Goal: Task Accomplishment & Management: Complete application form

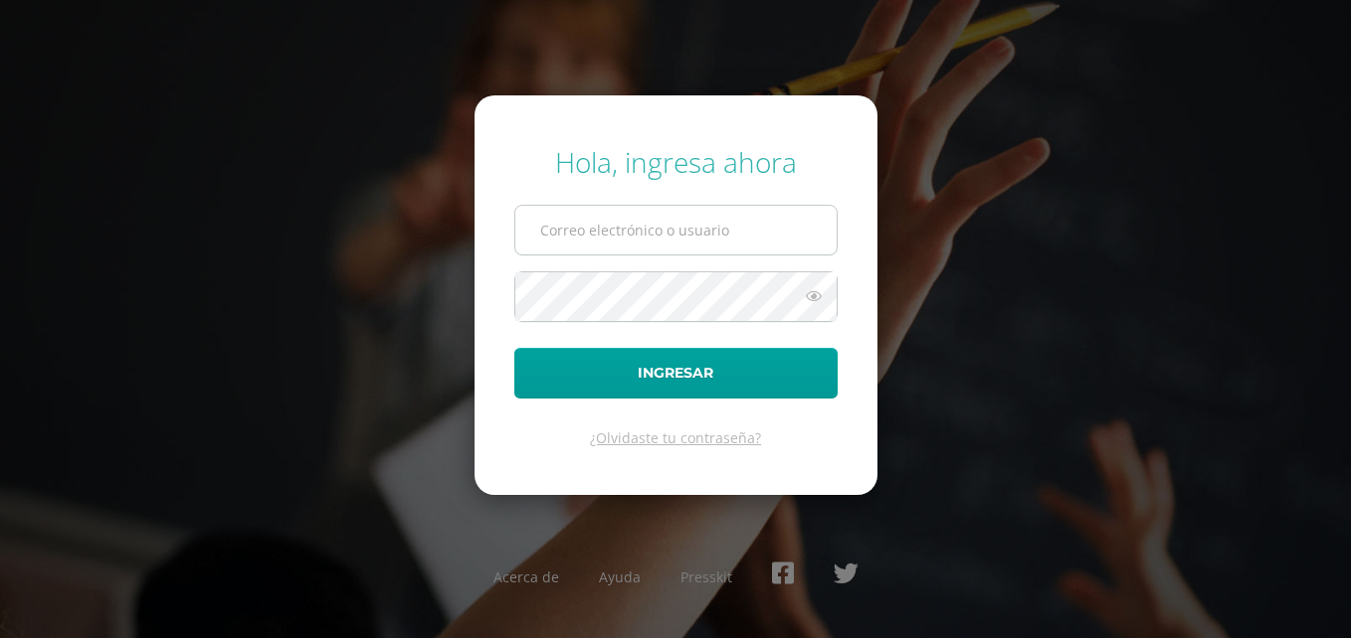
click at [573, 234] on input "text" at bounding box center [675, 230] width 321 height 49
type input "criteriosprimaria@bilinguesanjuan.edu.gt"
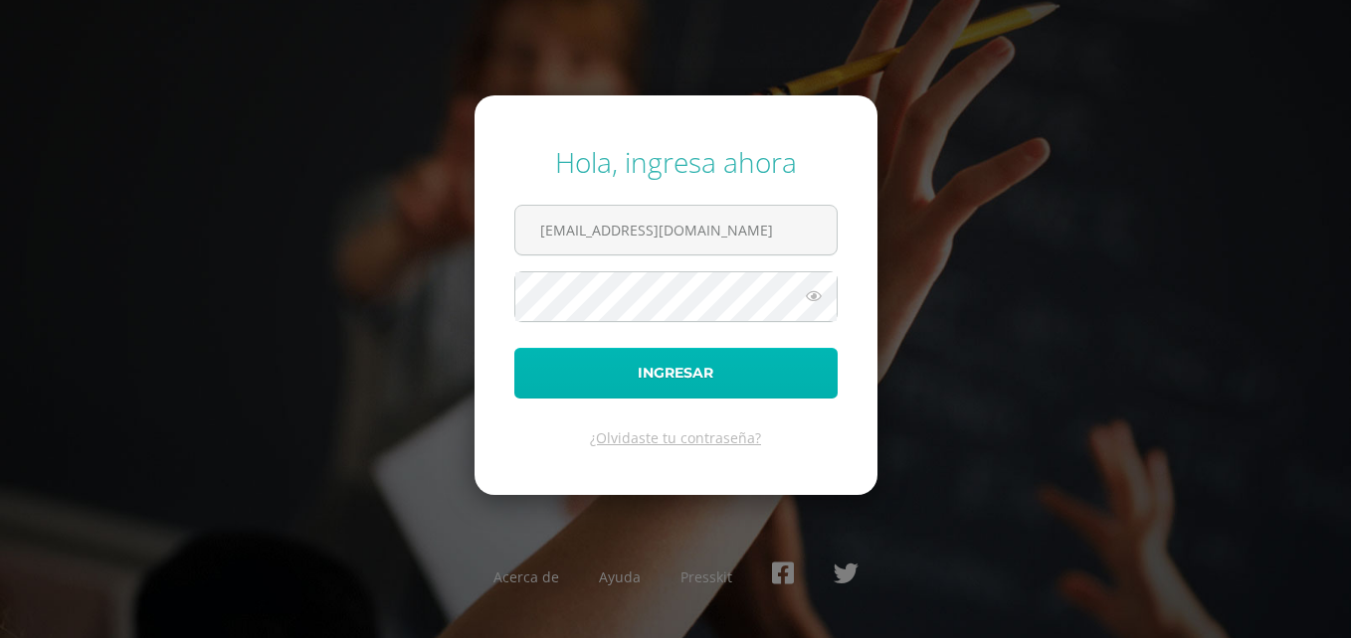
click at [689, 376] on button "Ingresar" at bounding box center [675, 373] width 323 height 51
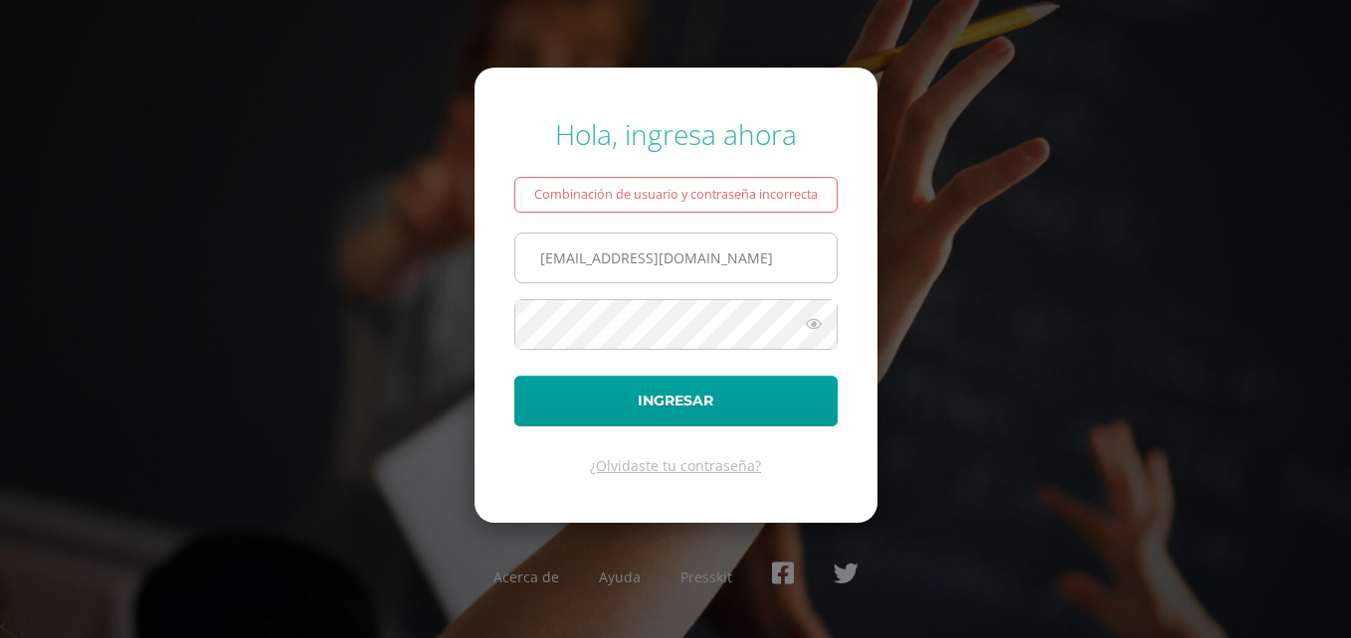
click at [593, 258] on input "[EMAIL_ADDRESS][DOMAIN_NAME]" at bounding box center [675, 258] width 321 height 49
type input "[EMAIL_ADDRESS][DOMAIN_NAME]"
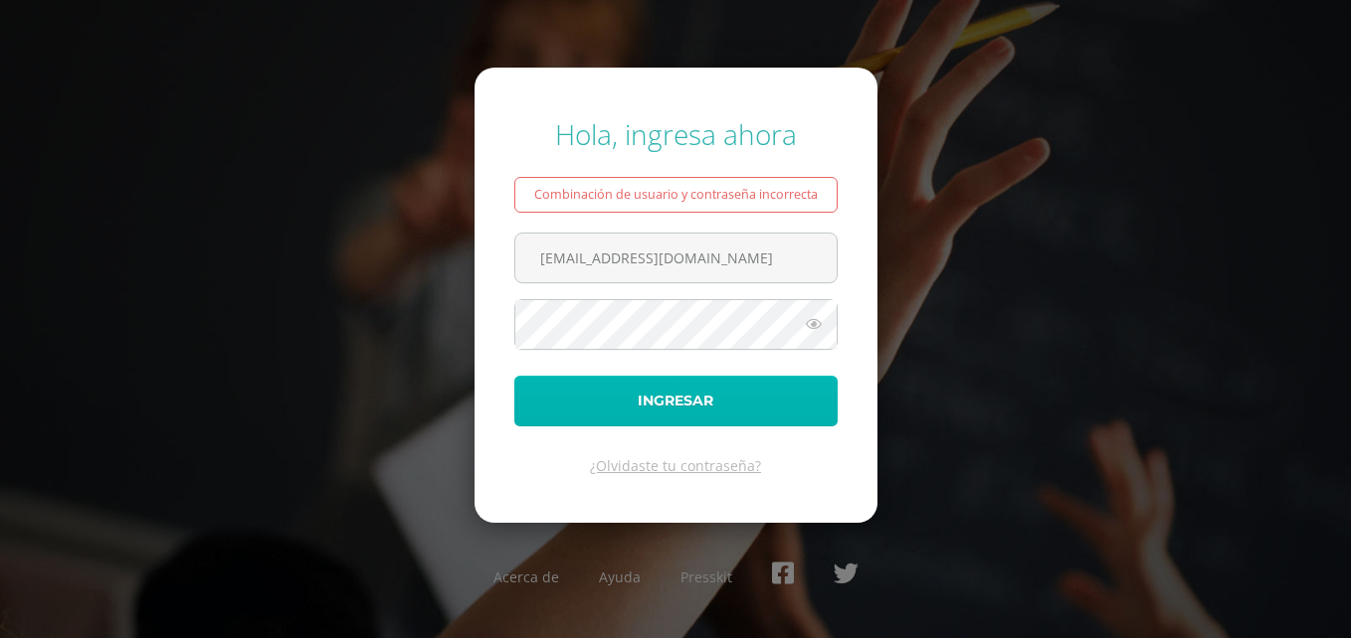
click at [517, 406] on button "Ingresar" at bounding box center [675, 401] width 323 height 51
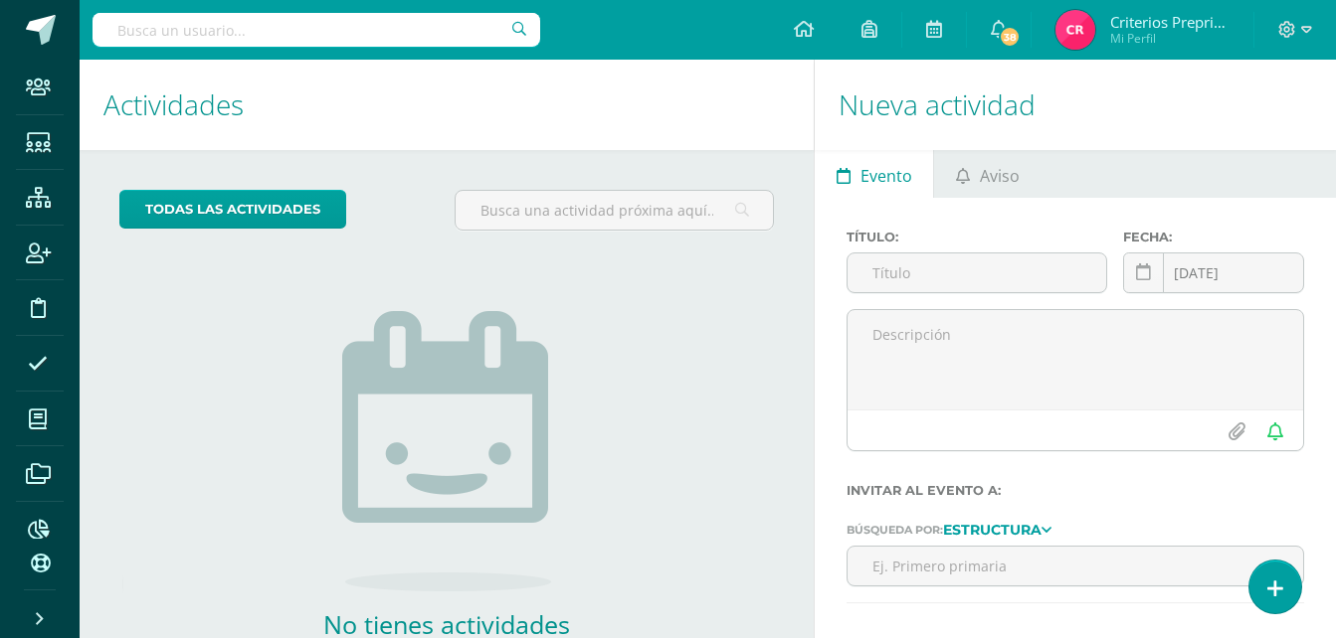
click at [418, 38] on input "text" at bounding box center [316, 30] width 448 height 34
type input "Sheily"
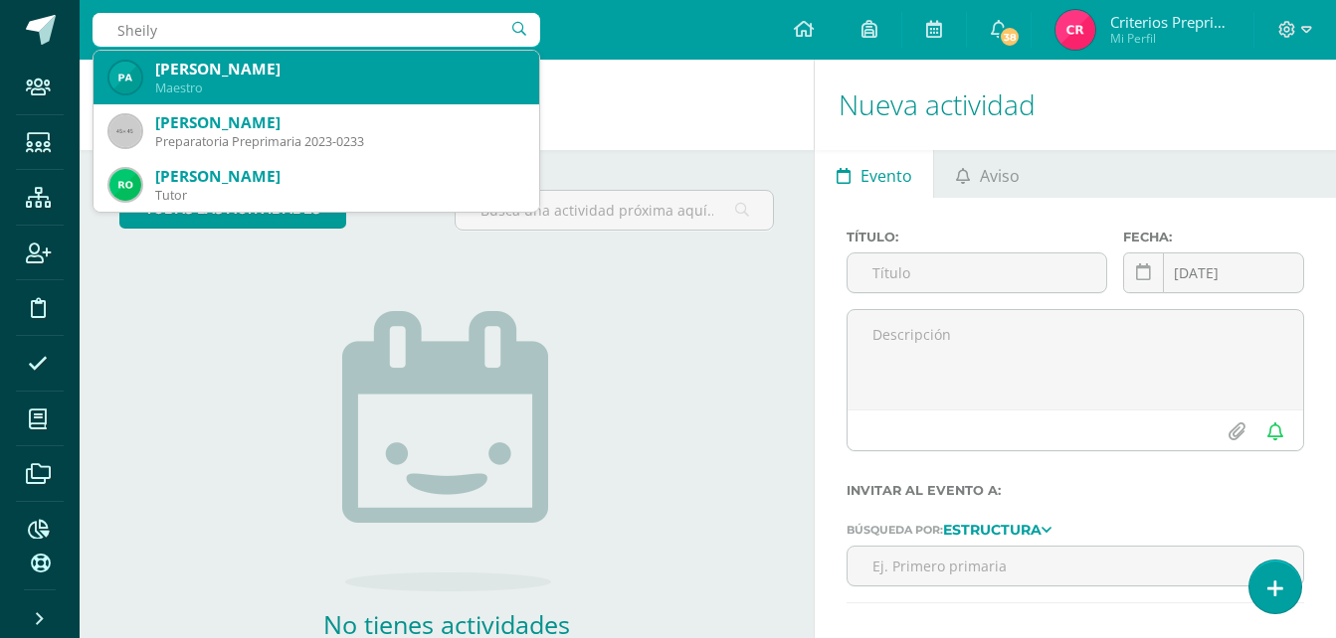
click at [233, 73] on div "Sheily Monzon" at bounding box center [339, 69] width 368 height 21
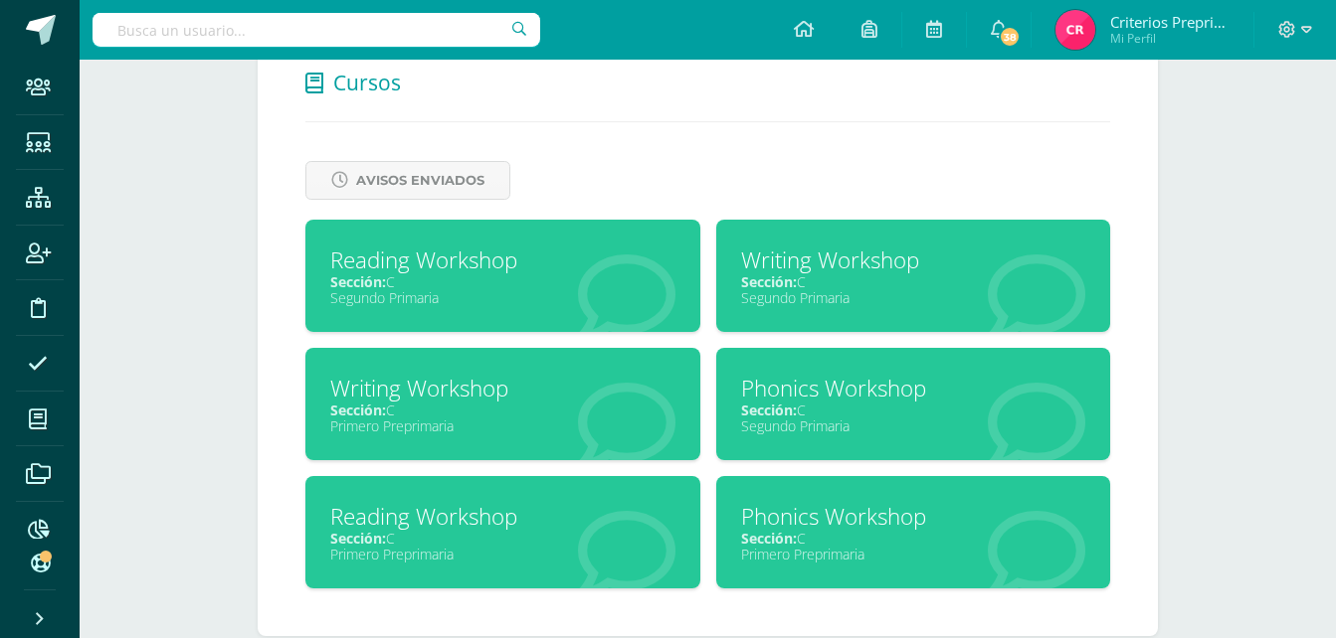
scroll to position [852, 0]
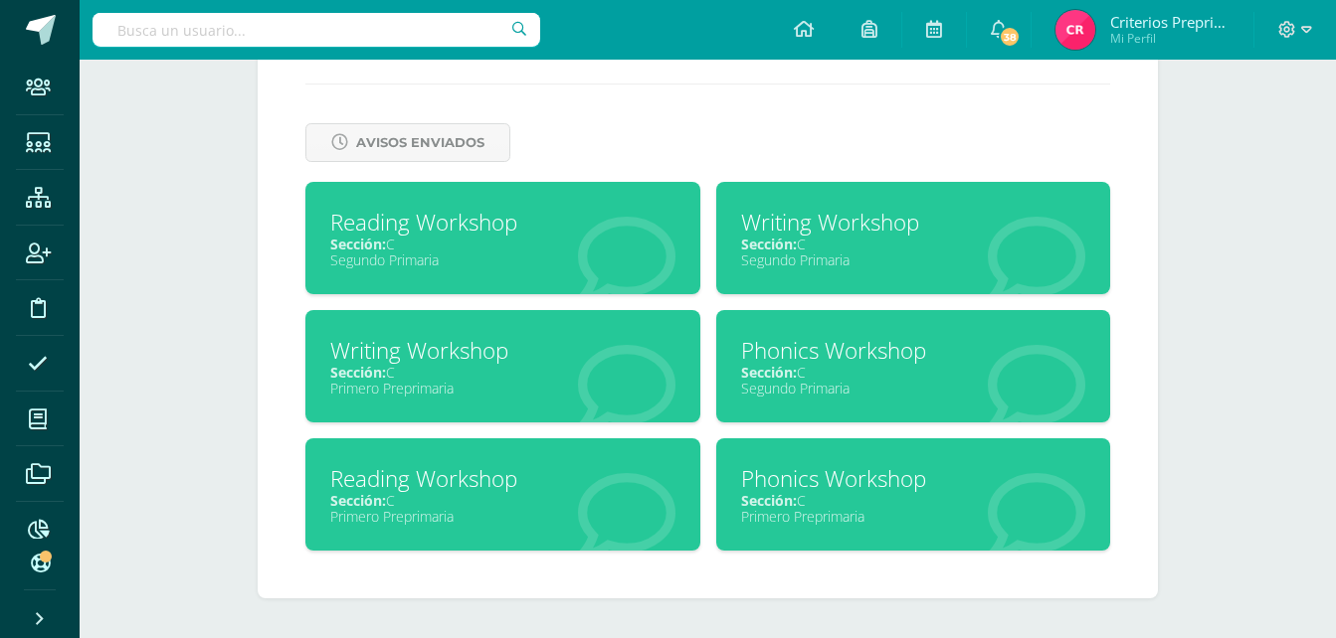
click at [387, 351] on div "Writing Workshop" at bounding box center [502, 350] width 345 height 31
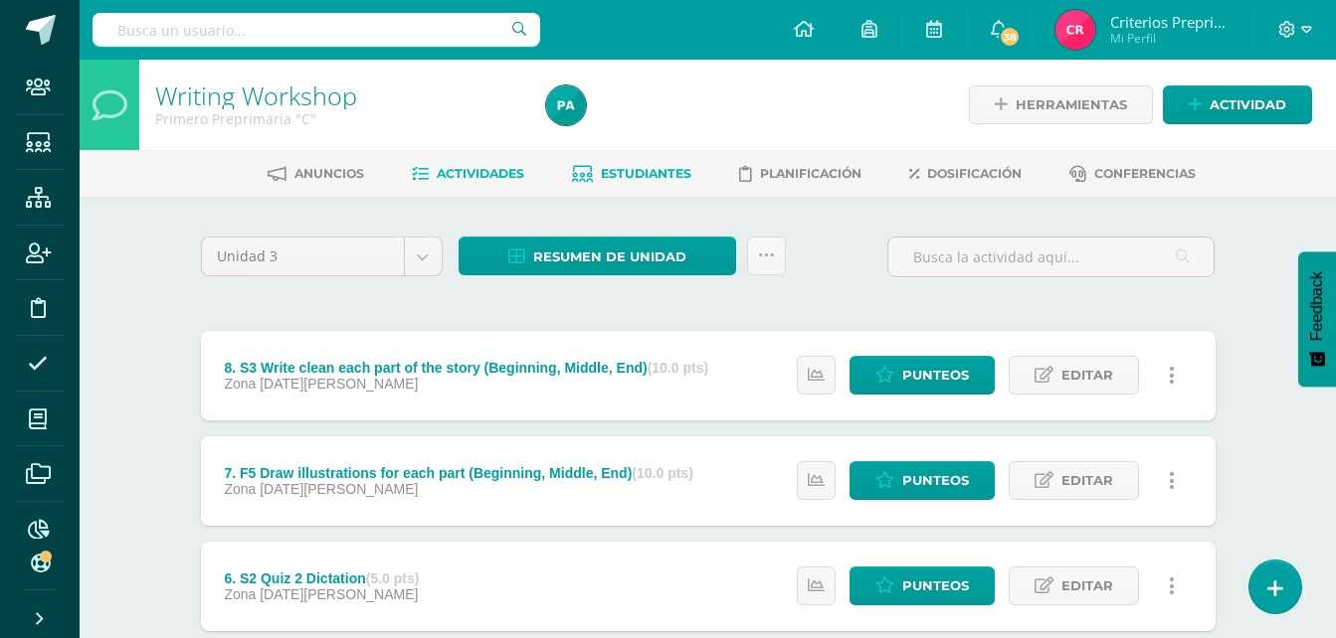
click at [620, 172] on span "Estudiantes" at bounding box center [646, 173] width 91 height 15
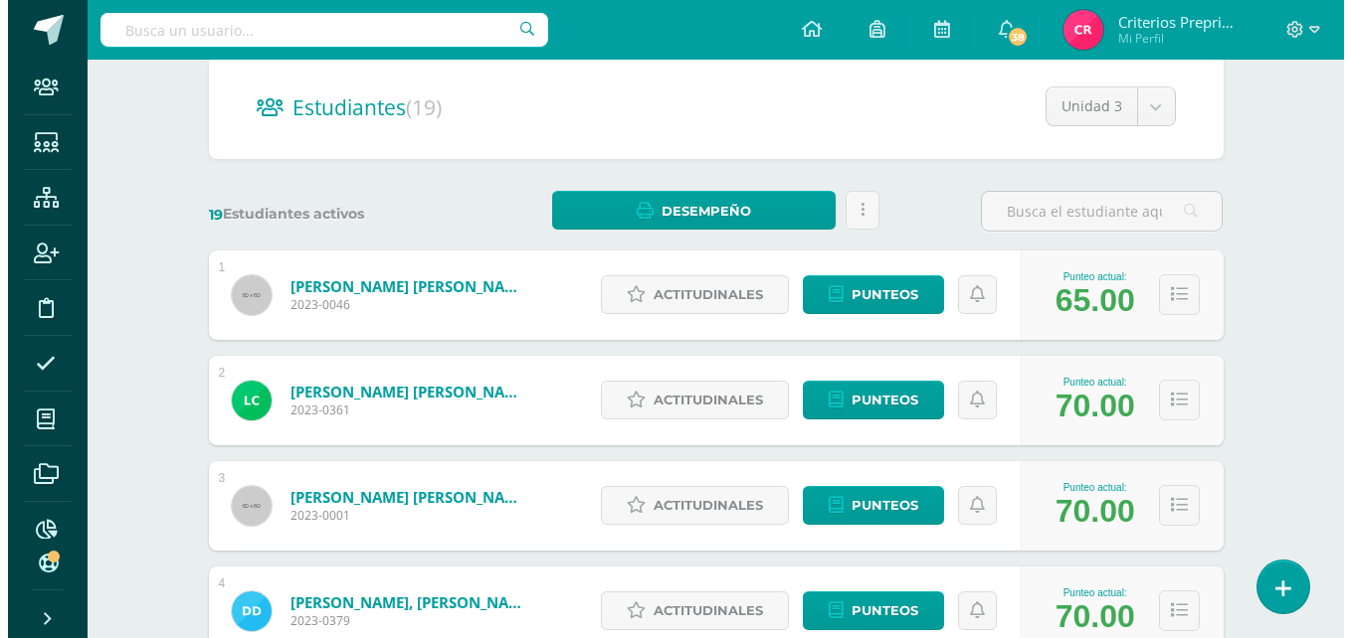
scroll to position [152, 0]
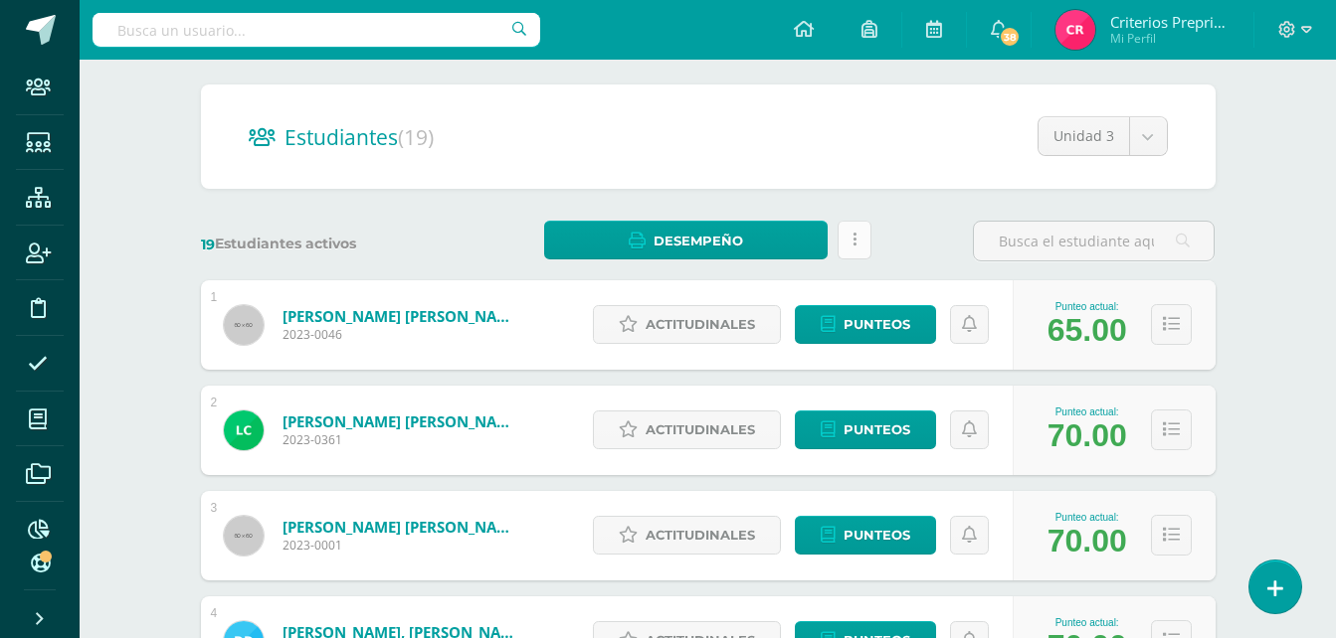
click at [865, 240] on link at bounding box center [854, 240] width 34 height 39
click at [880, 236] on div "19 Estudiantes activos Desempeño Descargar como HTML Descargar como PDF Estás p…" at bounding box center [708, 241] width 1030 height 41
click at [720, 326] on span "Actitudinales" at bounding box center [699, 324] width 109 height 37
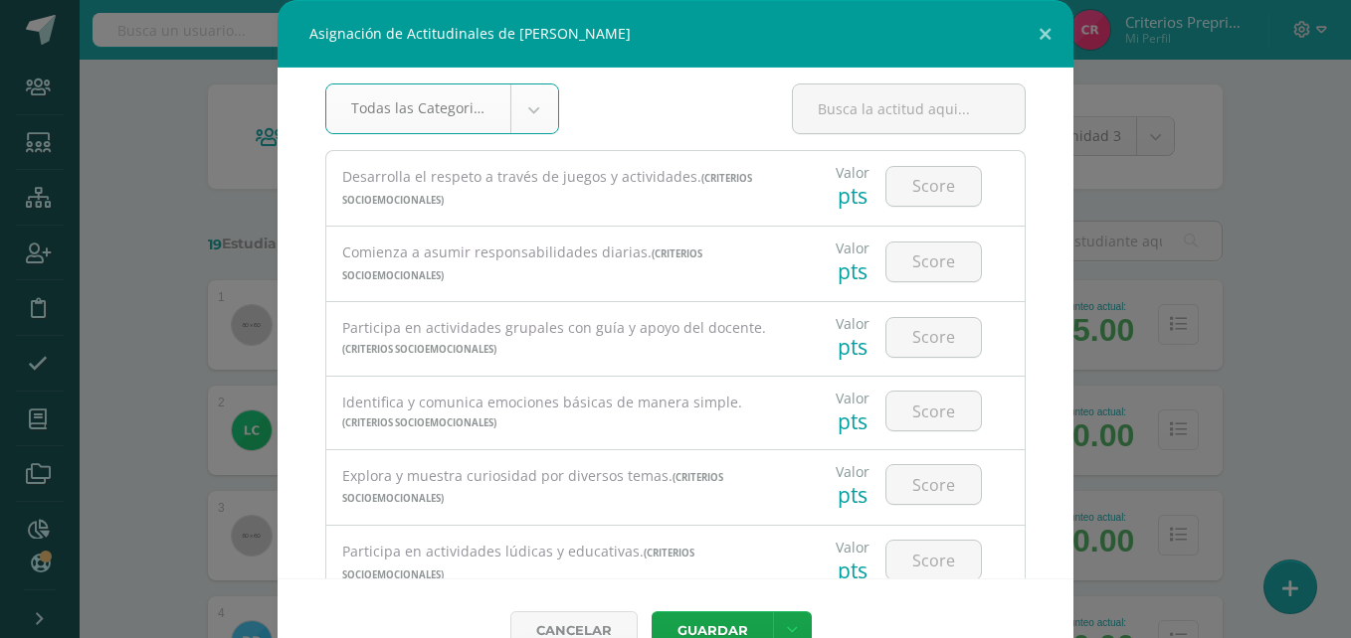
scroll to position [0, 0]
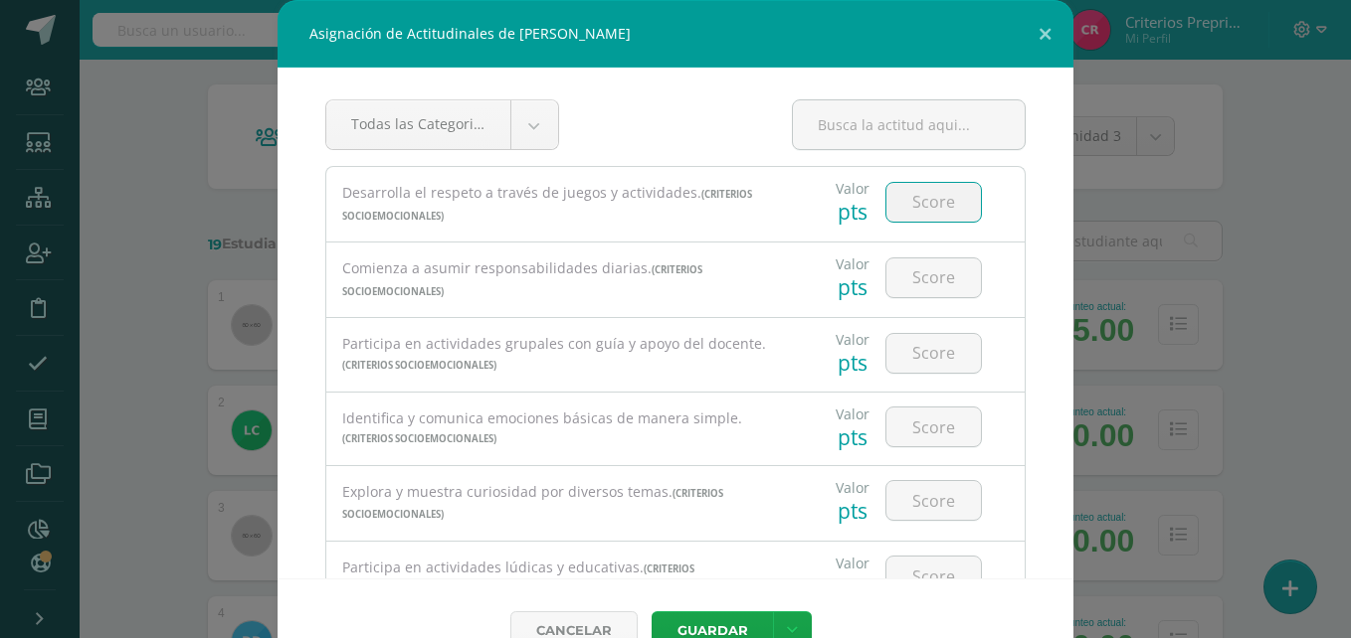
click at [912, 201] on input "number" at bounding box center [933, 202] width 94 height 39
type input "1"
click at [914, 282] on input "number" at bounding box center [933, 278] width 94 height 39
type input "2"
click at [906, 336] on input "number" at bounding box center [933, 353] width 94 height 39
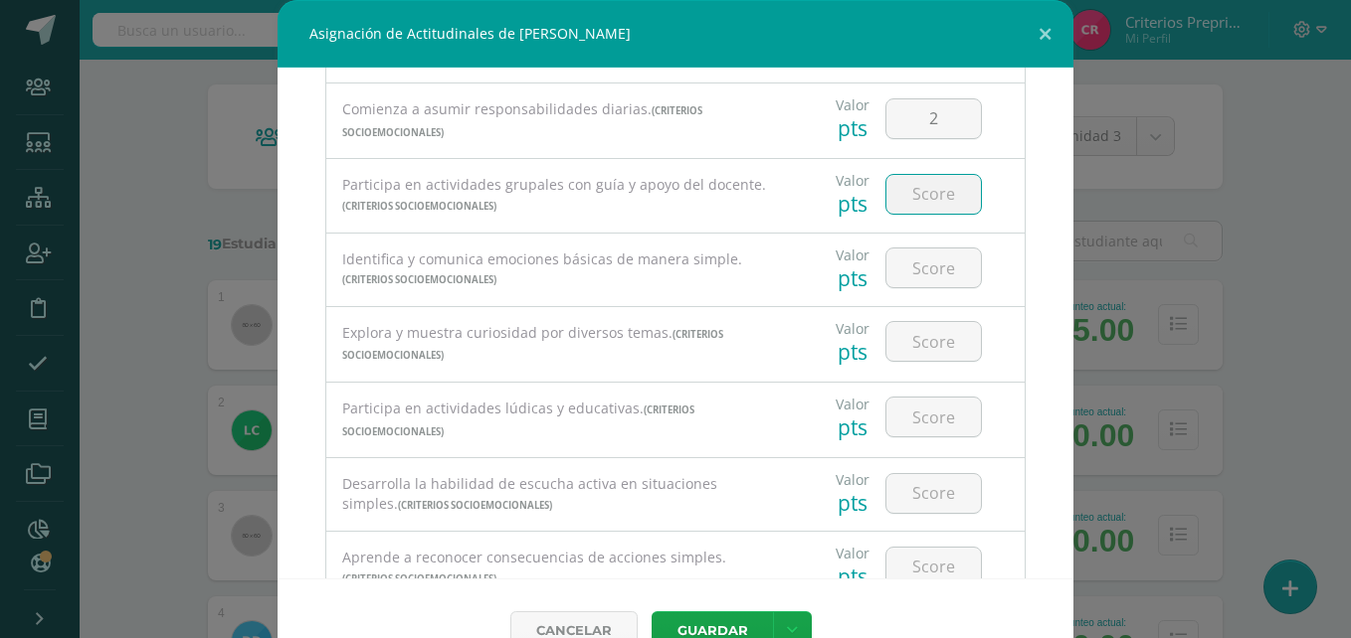
scroll to position [168, 0]
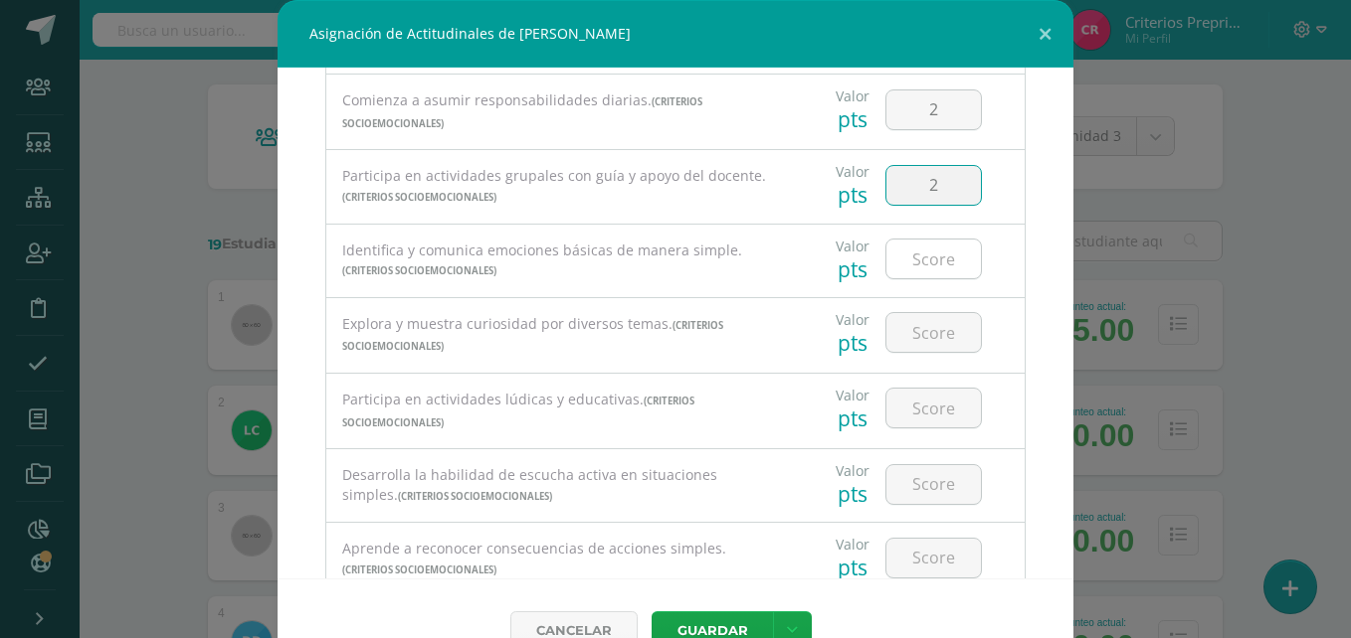
type input "2"
click at [920, 275] on input "number" at bounding box center [933, 259] width 94 height 39
type input "1"
click at [921, 332] on input "number" at bounding box center [933, 332] width 94 height 39
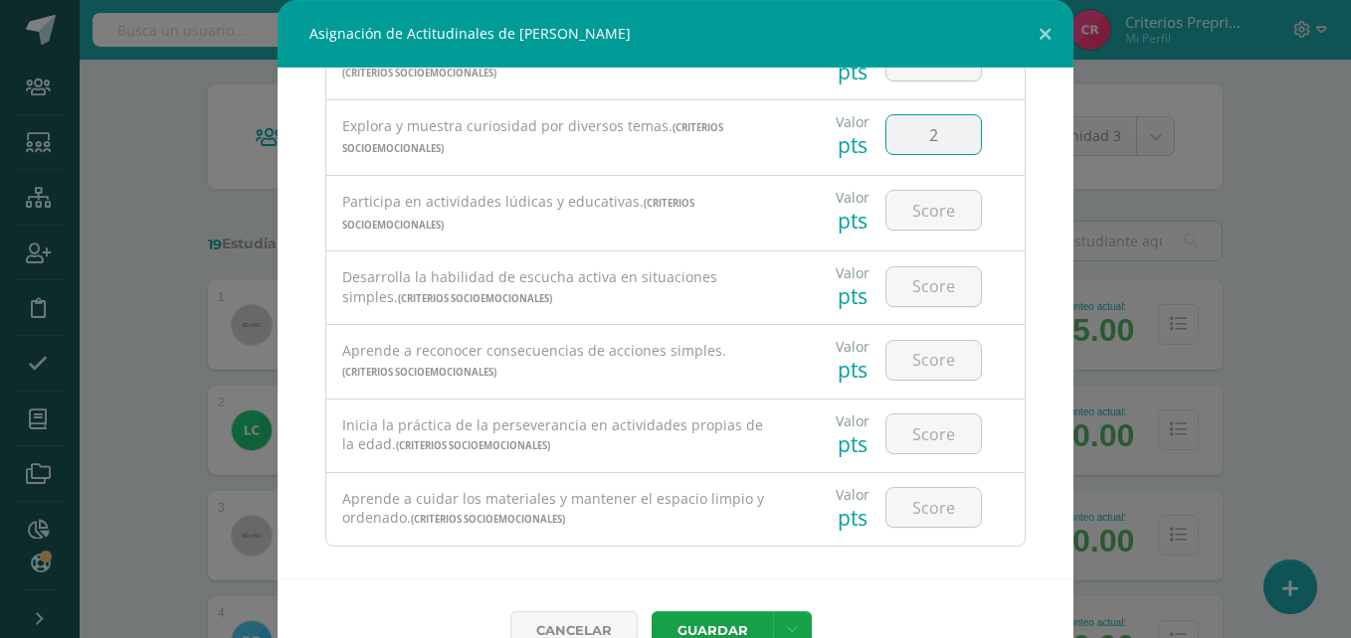
scroll to position [385, 0]
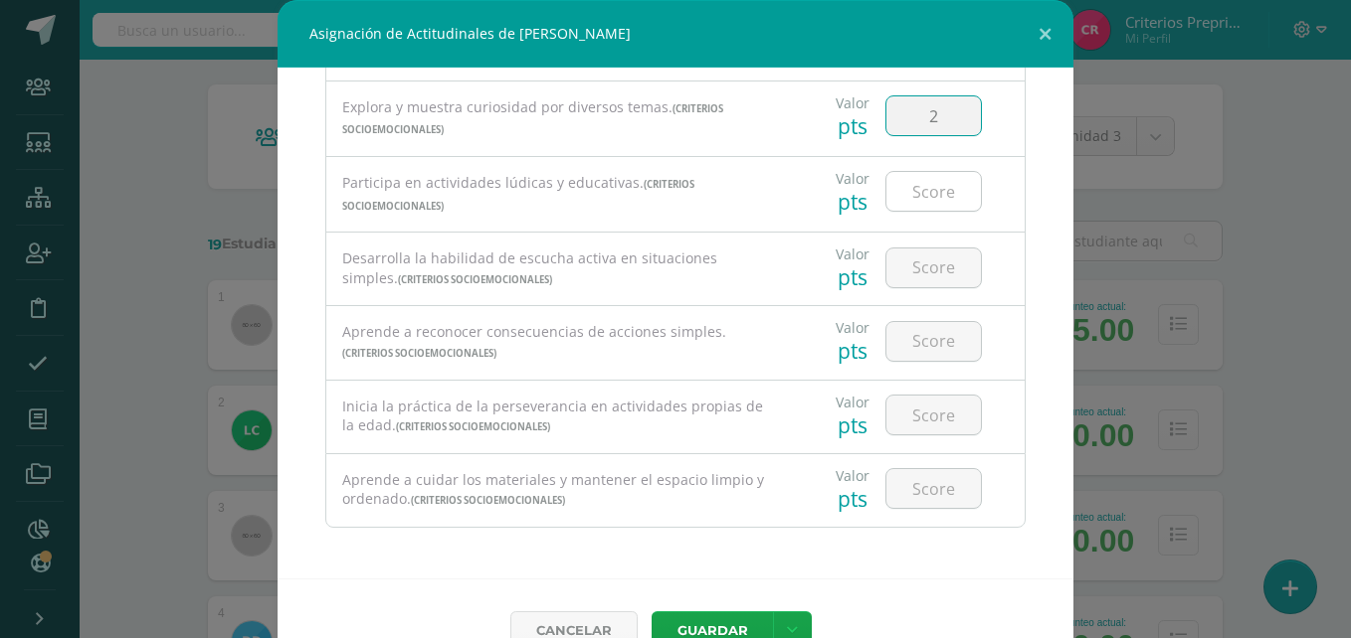
type input "2"
click at [936, 192] on input "number" at bounding box center [933, 191] width 94 height 39
type input "2"
click at [927, 267] on input "number" at bounding box center [933, 268] width 94 height 39
type input "1"
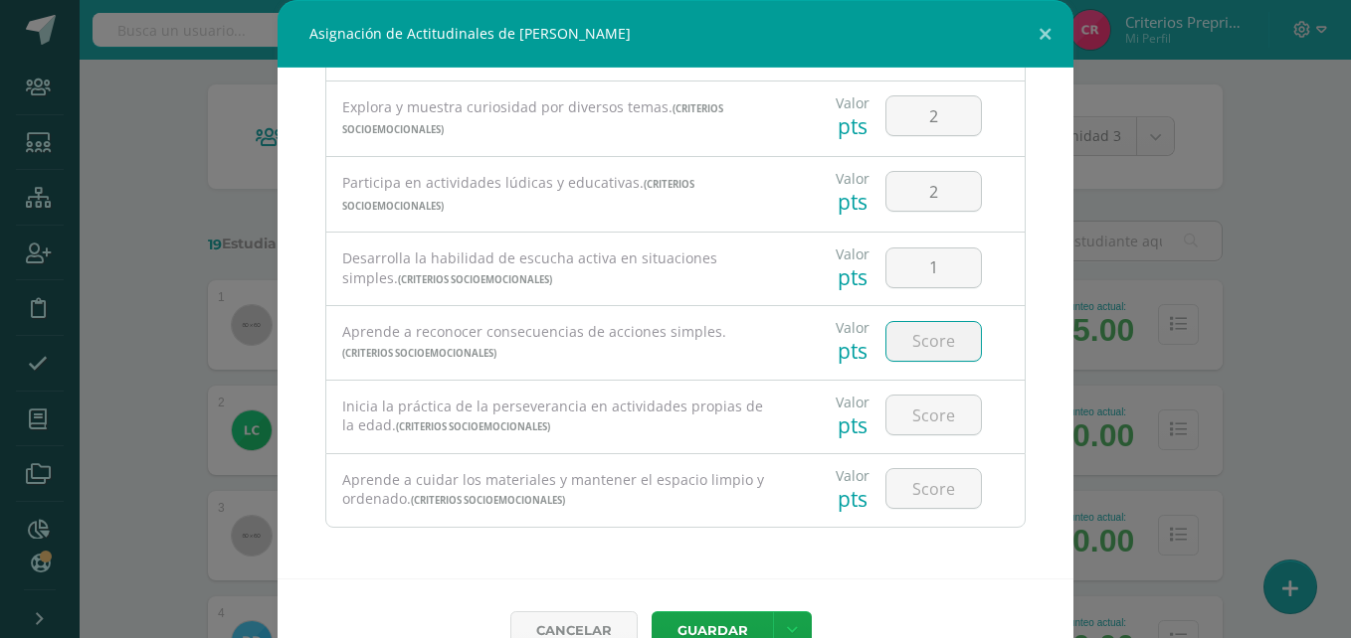
click at [919, 336] on input "number" at bounding box center [933, 341] width 94 height 39
type input "2"
type input "1"
click at [913, 415] on input "number" at bounding box center [933, 415] width 94 height 39
type input "2"
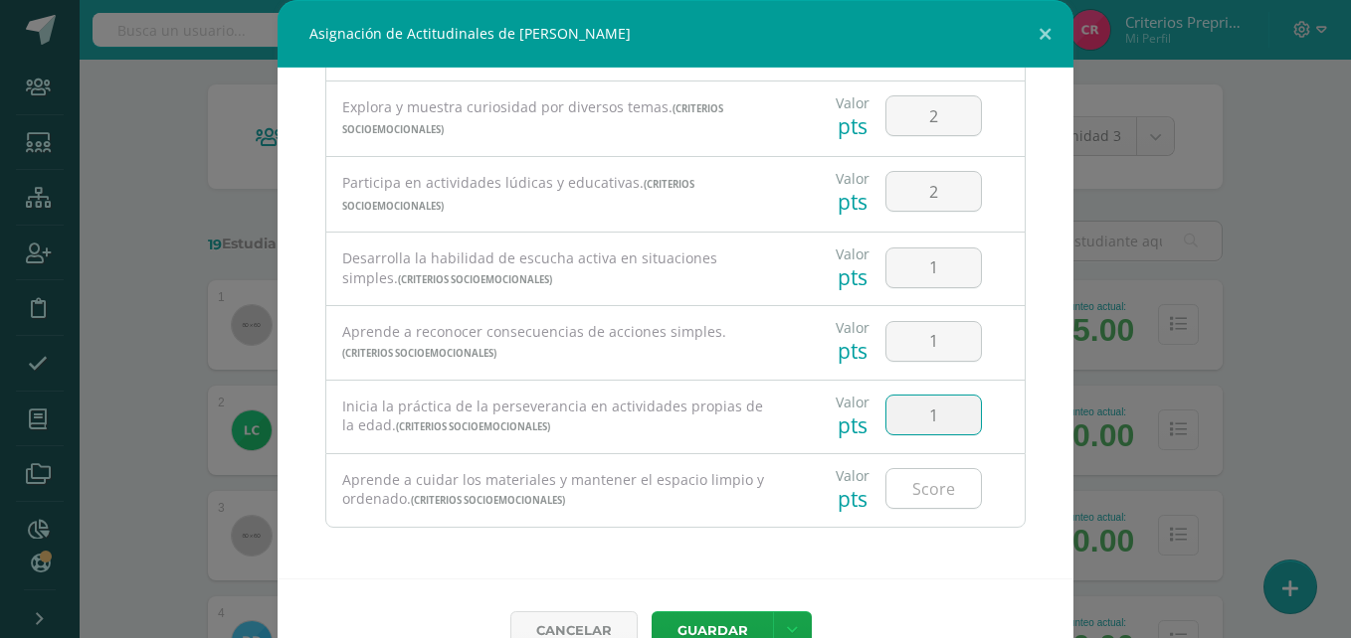
type input "1"
click at [908, 480] on input "number" at bounding box center [933, 488] width 94 height 39
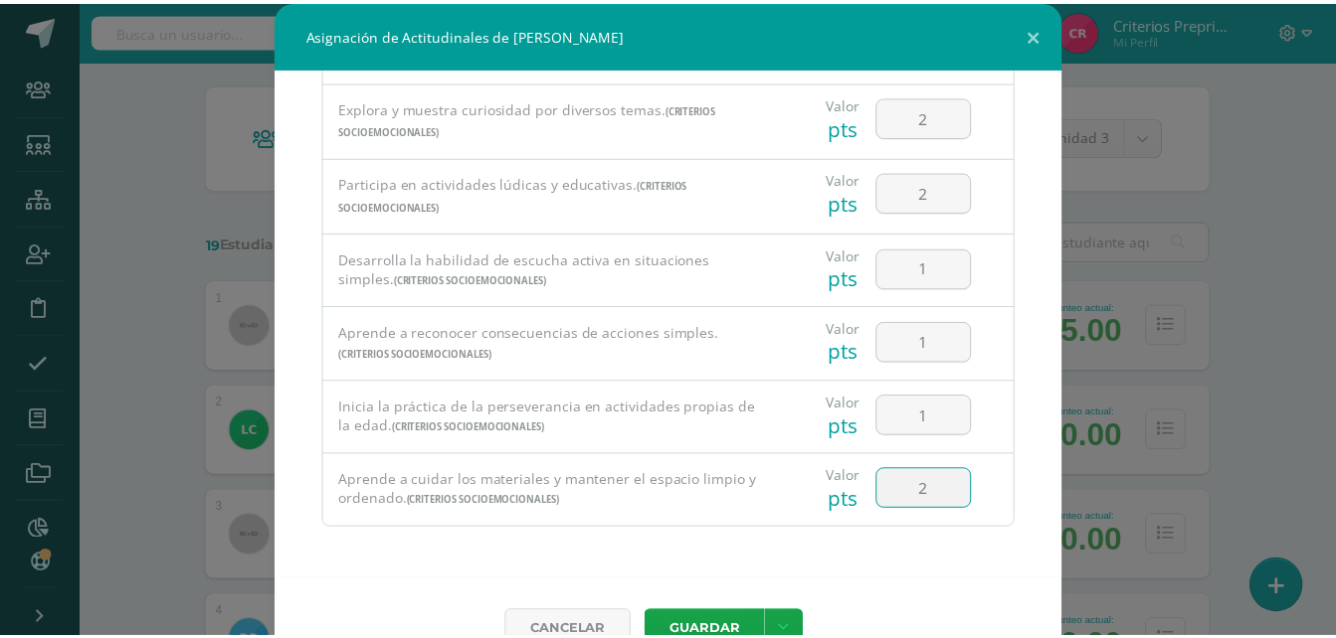
scroll to position [44, 0]
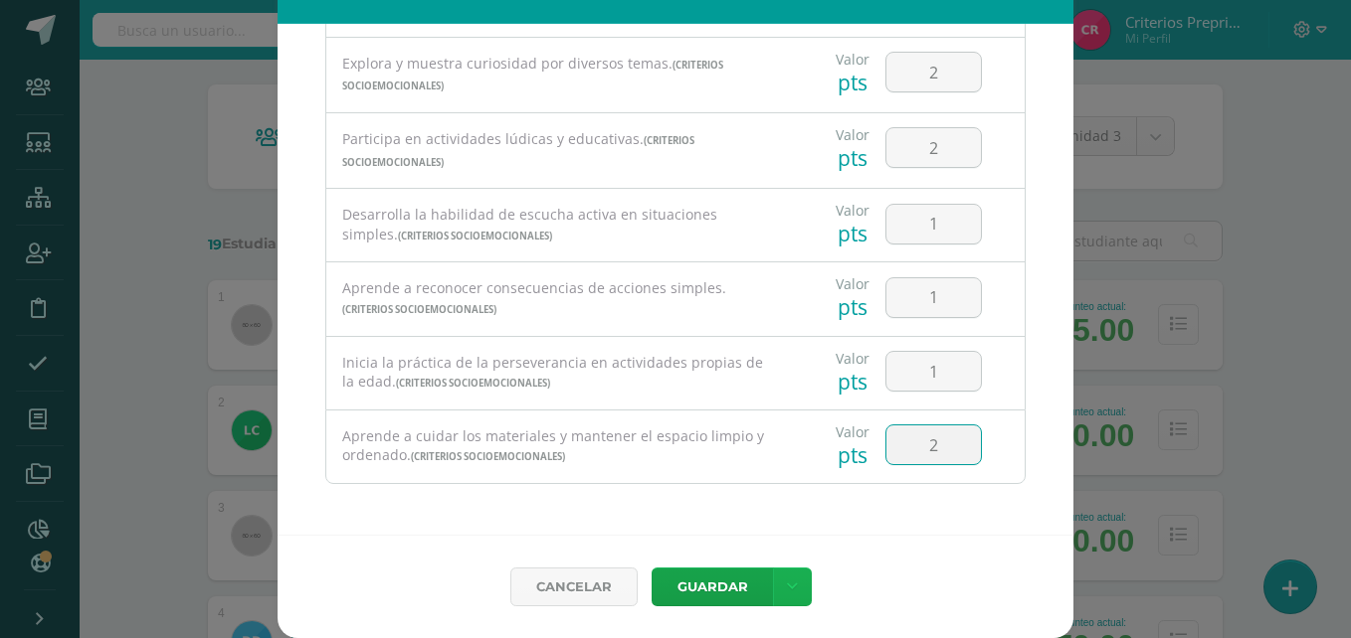
type input "2"
click at [779, 597] on link at bounding box center [792, 587] width 39 height 39
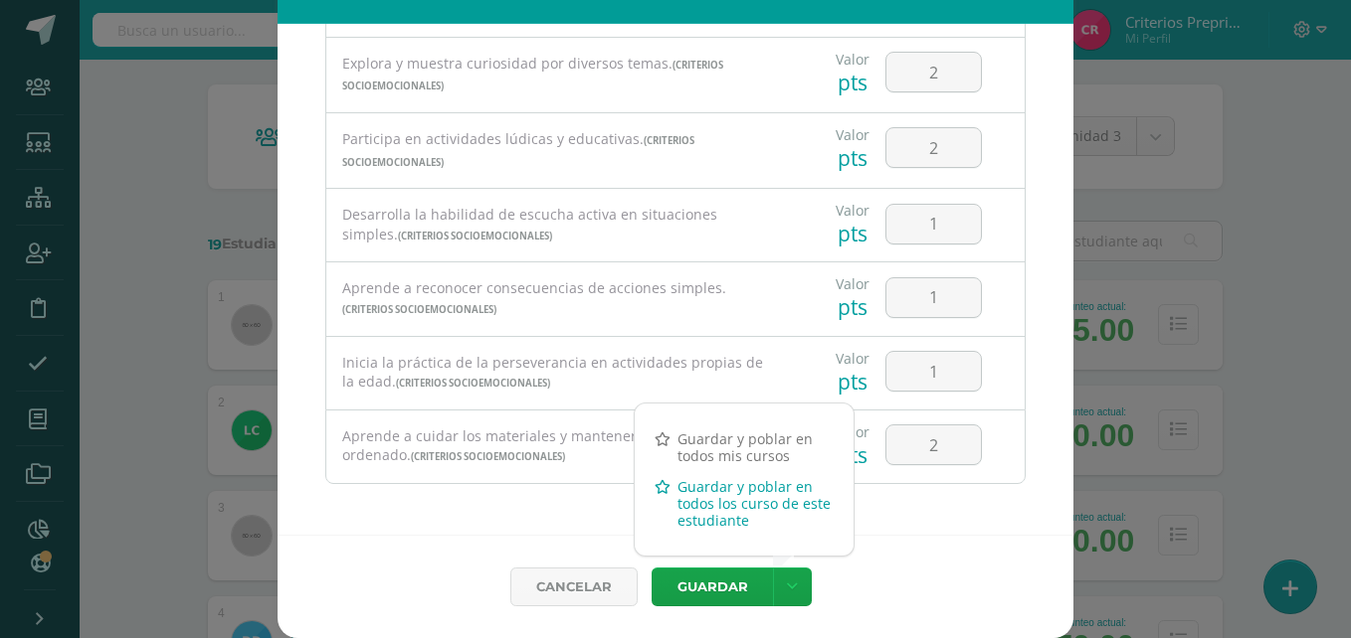
click at [685, 489] on link "Guardar y poblar en todos los curso de este estudiante" at bounding box center [744, 503] width 219 height 65
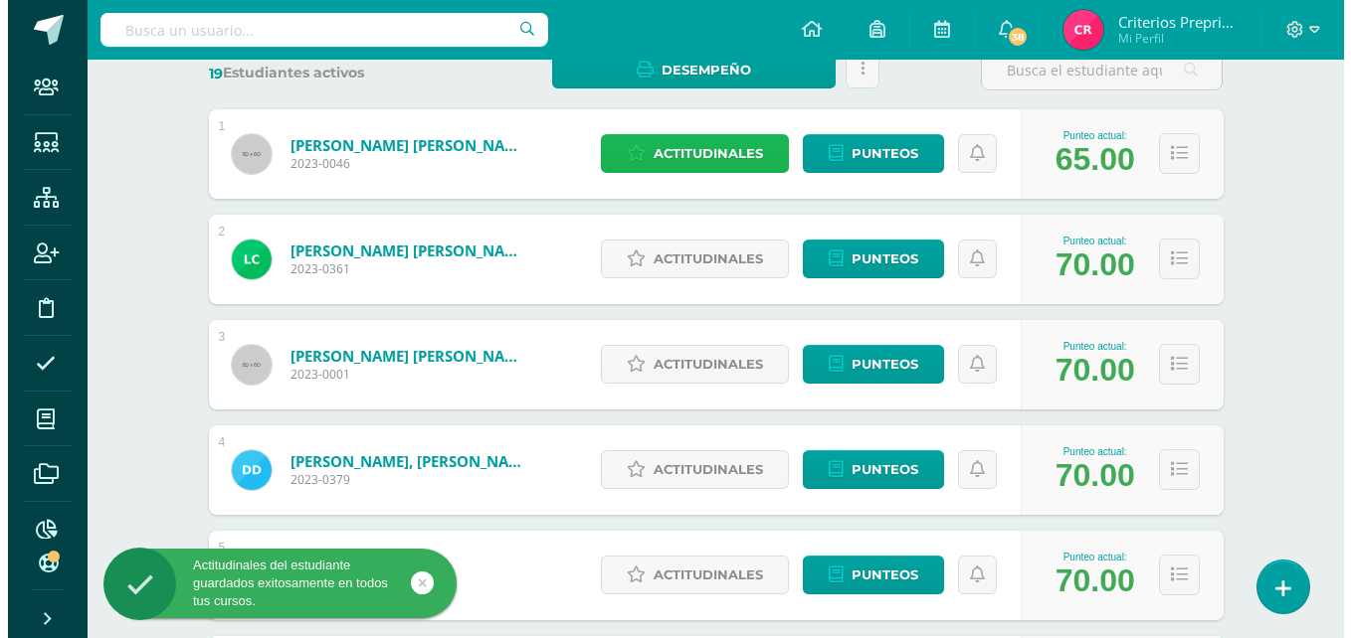
scroll to position [332, 0]
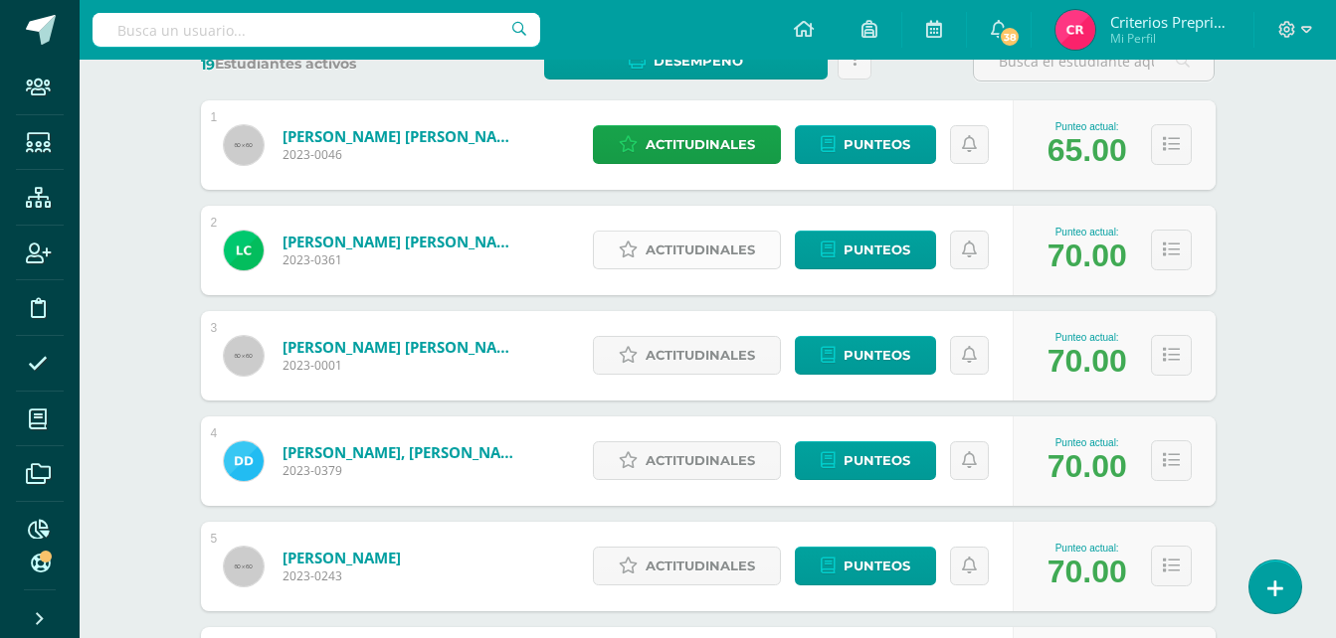
click at [701, 239] on span "Actitudinales" at bounding box center [699, 250] width 109 height 37
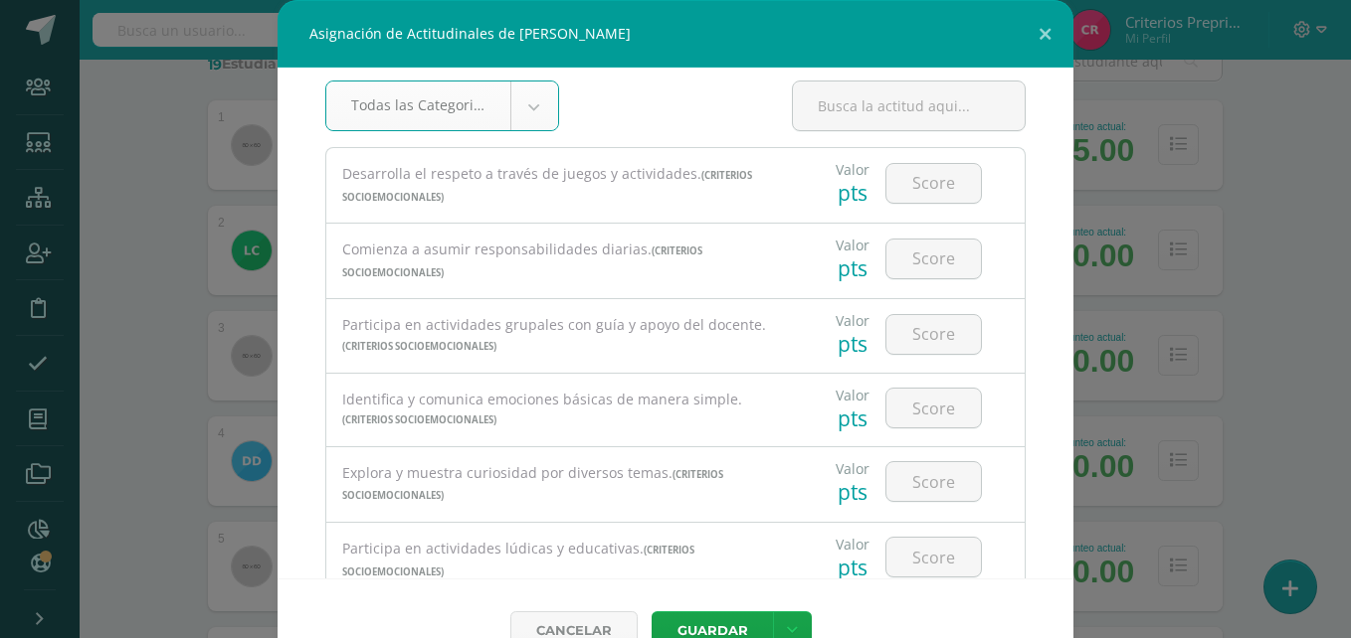
scroll to position [0, 0]
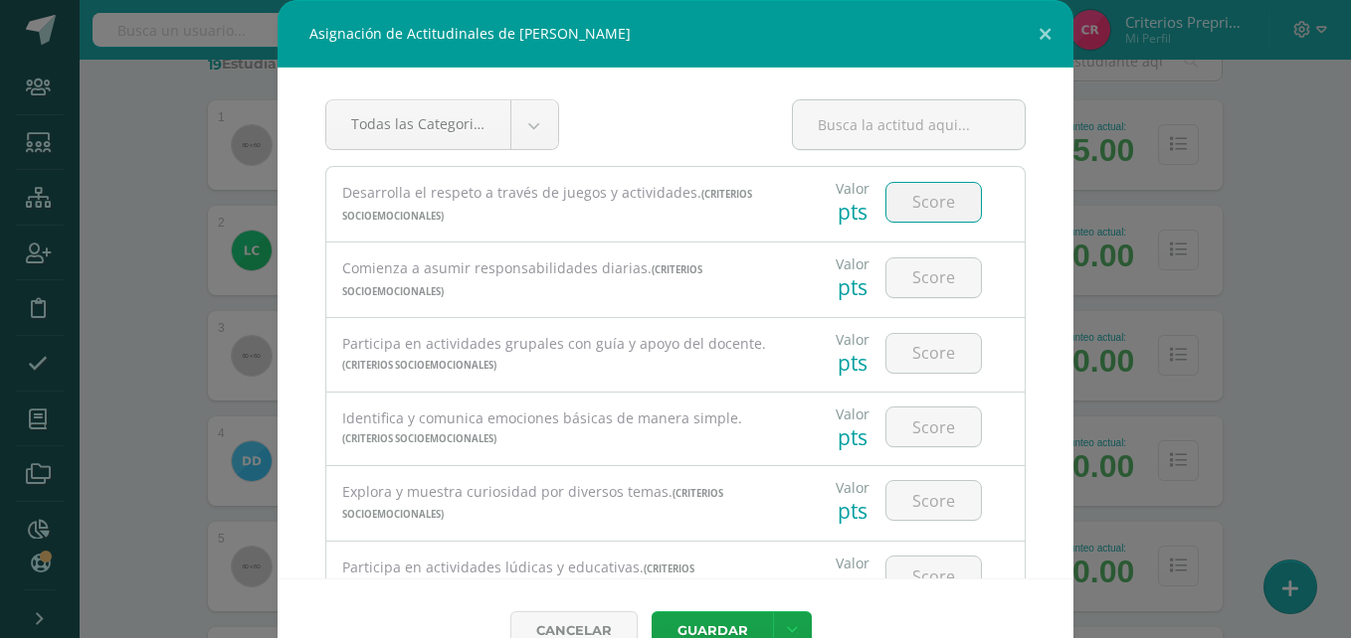
click at [930, 199] on input "number" at bounding box center [933, 202] width 94 height 39
type input "3"
click at [902, 277] on input "number" at bounding box center [933, 278] width 94 height 39
type input "3"
click at [911, 349] on input "number" at bounding box center [933, 353] width 94 height 39
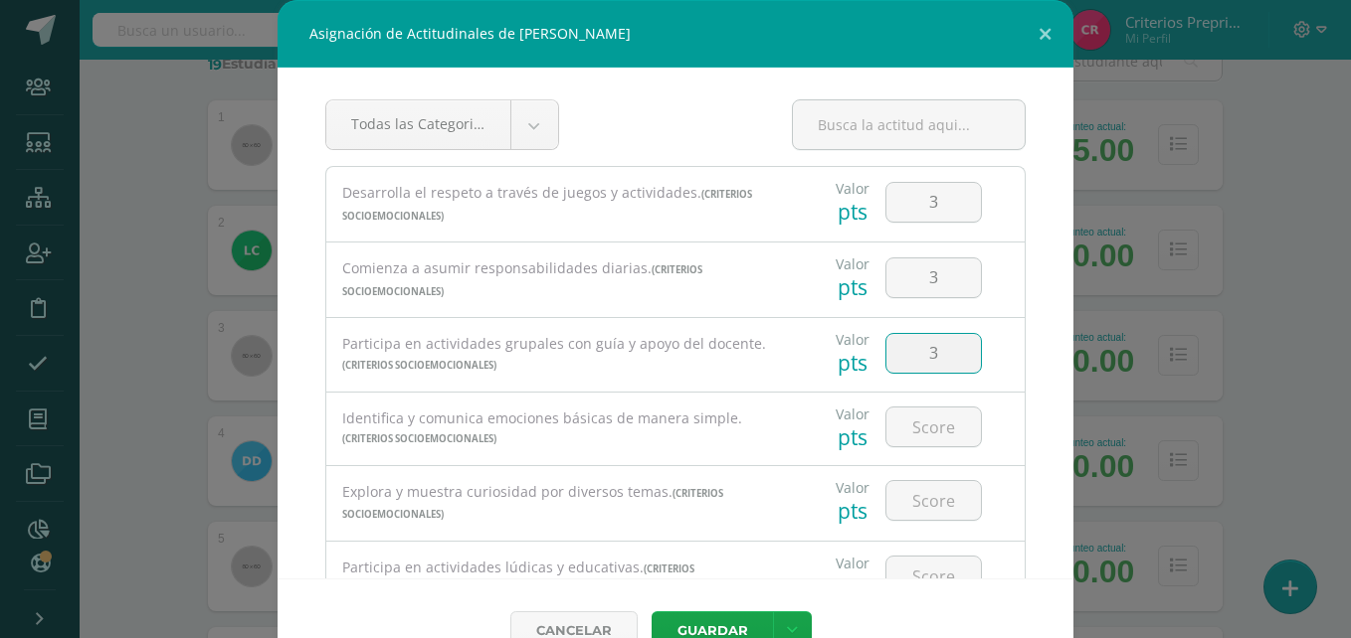
type input "3"
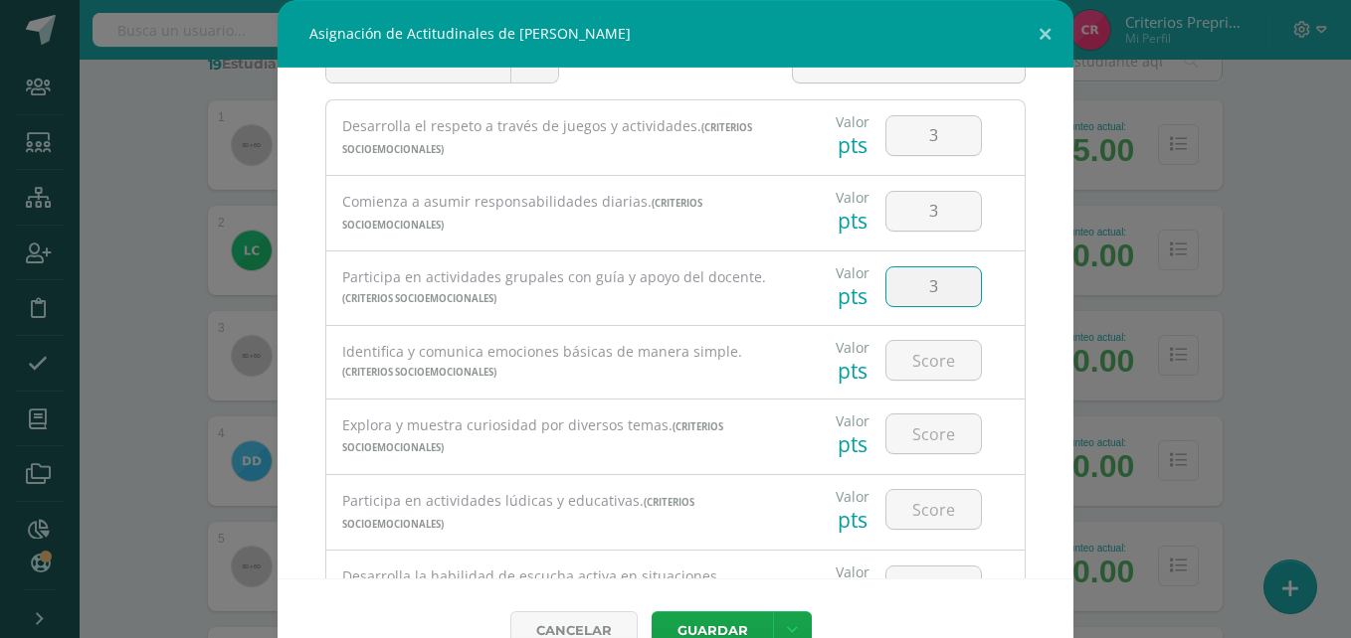
scroll to position [95, 0]
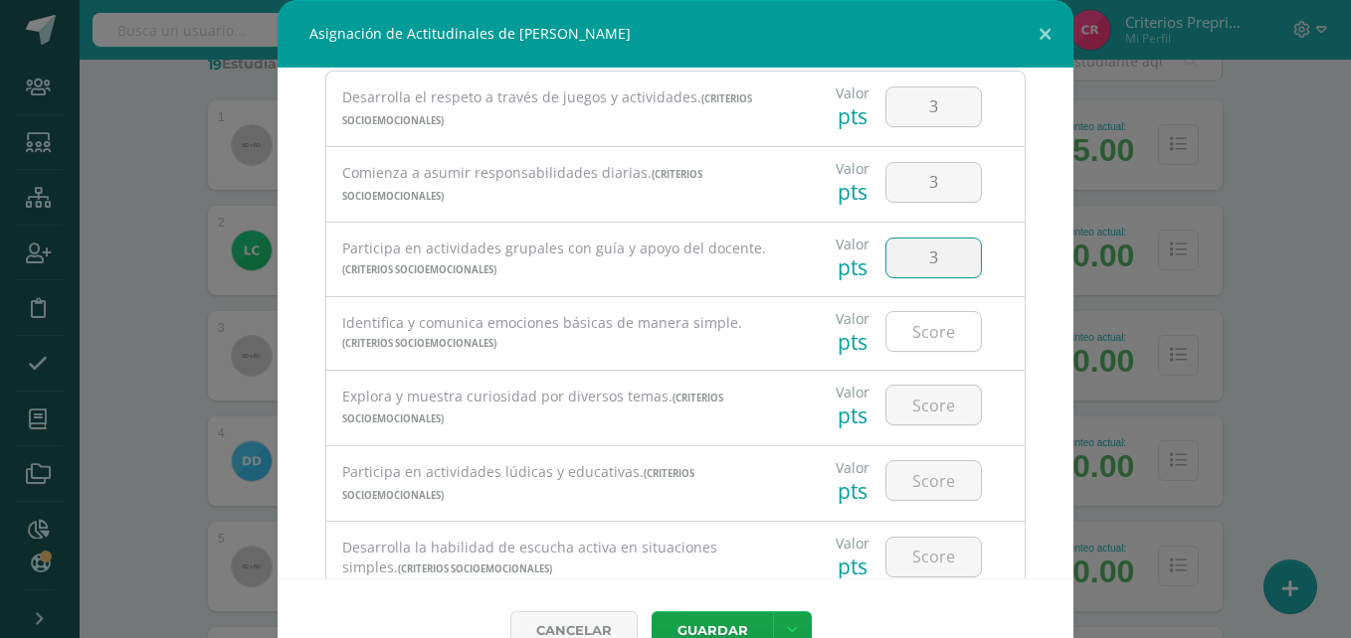
click at [919, 330] on input "number" at bounding box center [933, 331] width 94 height 39
type input "3"
click at [932, 401] on input "number" at bounding box center [933, 405] width 94 height 39
type input "3"
click at [918, 483] on input "number" at bounding box center [933, 480] width 94 height 39
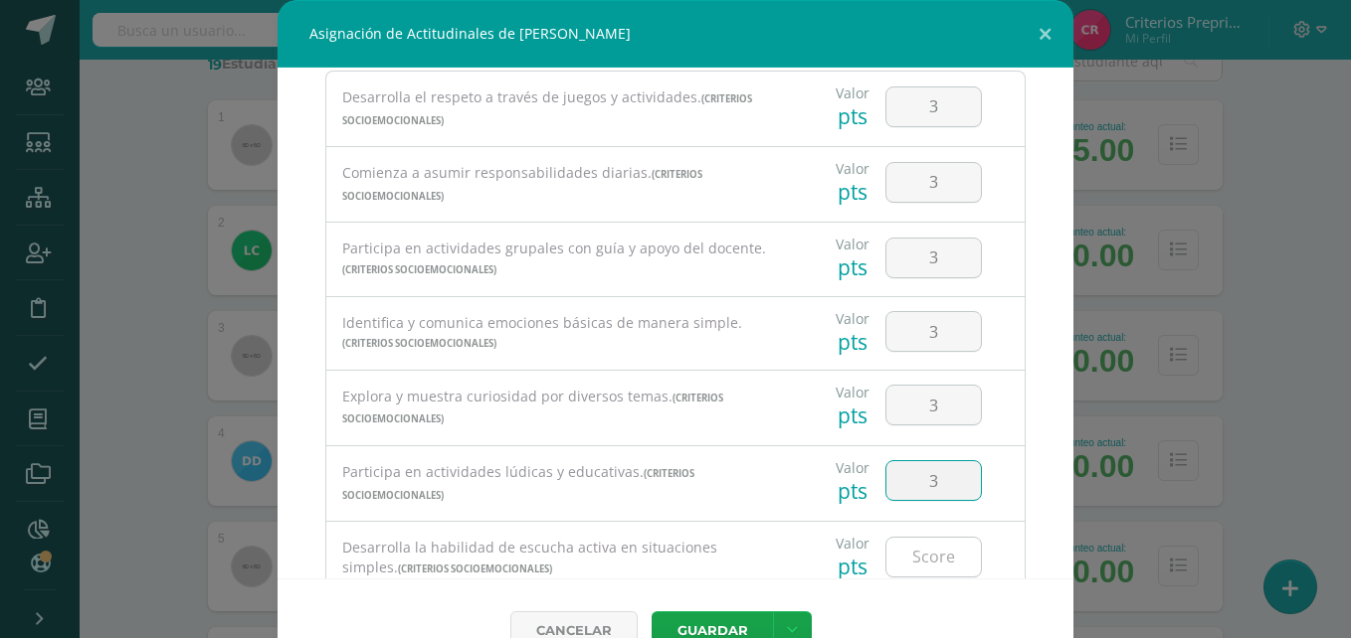
type input "3"
click at [920, 570] on input "number" at bounding box center [933, 557] width 94 height 39
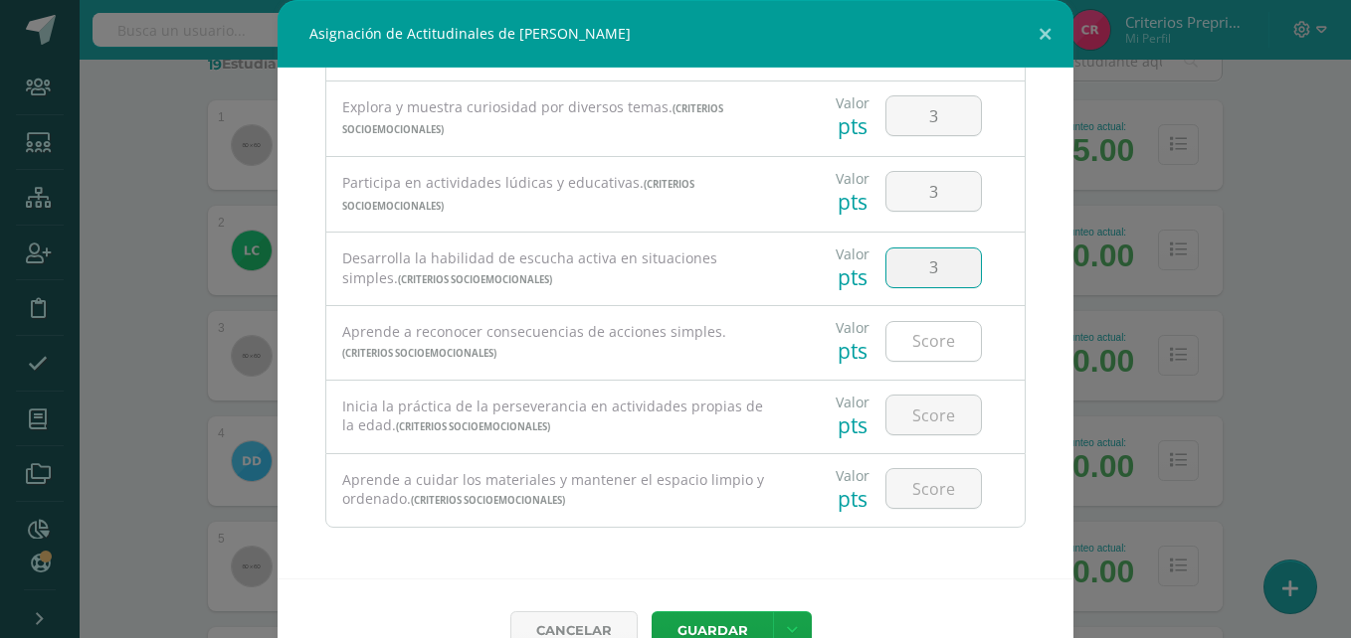
type input "3"
click at [897, 336] on input "number" at bounding box center [933, 341] width 94 height 39
type input "3"
click at [912, 412] on input "number" at bounding box center [933, 415] width 94 height 39
type input "3"
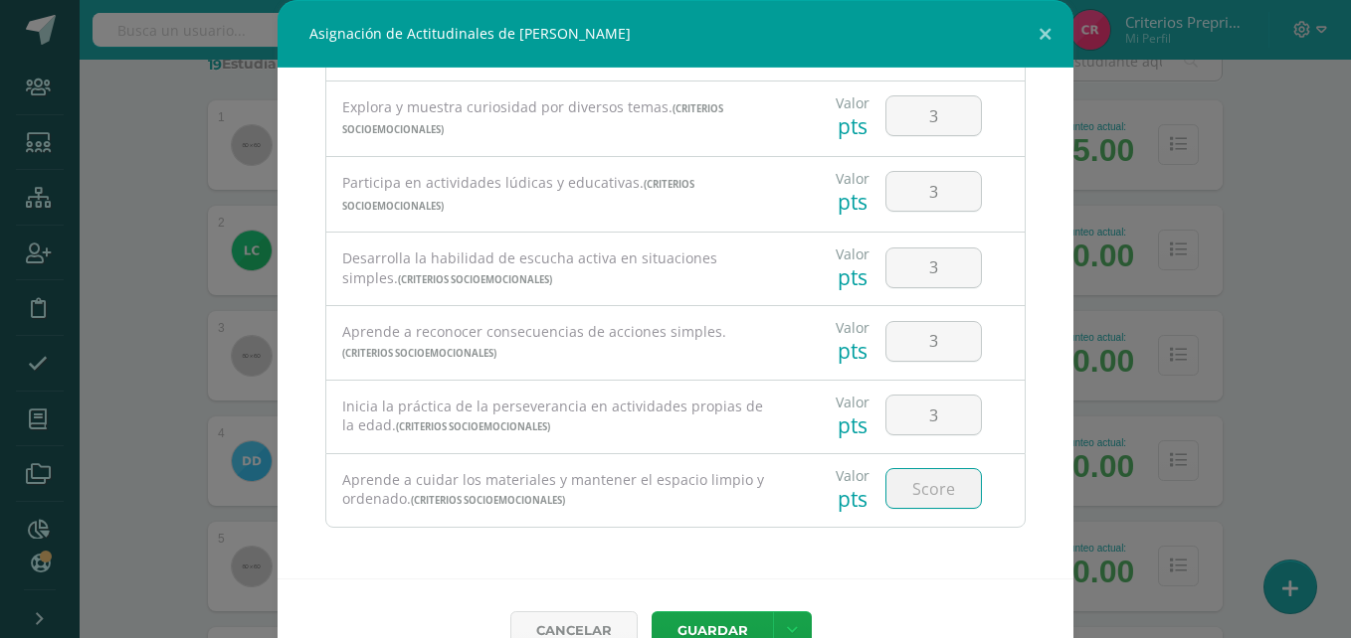
click at [910, 482] on input "number" at bounding box center [933, 488] width 94 height 39
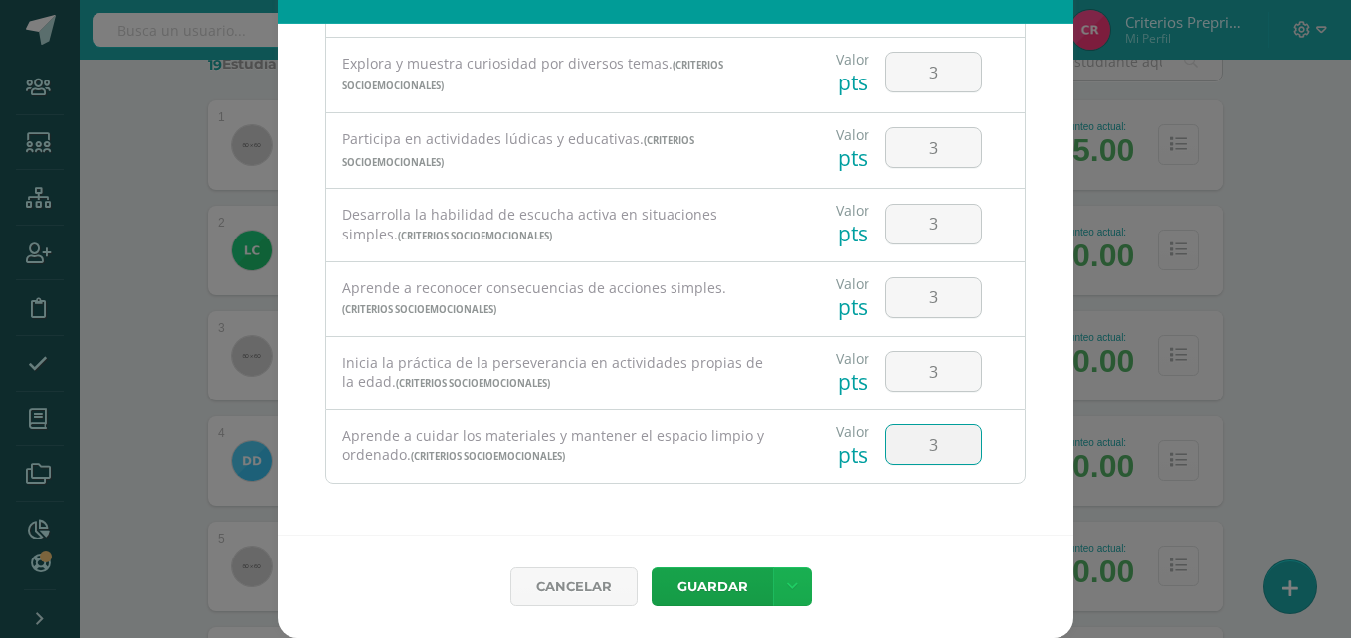
type input "3"
click at [795, 578] on link at bounding box center [792, 587] width 39 height 39
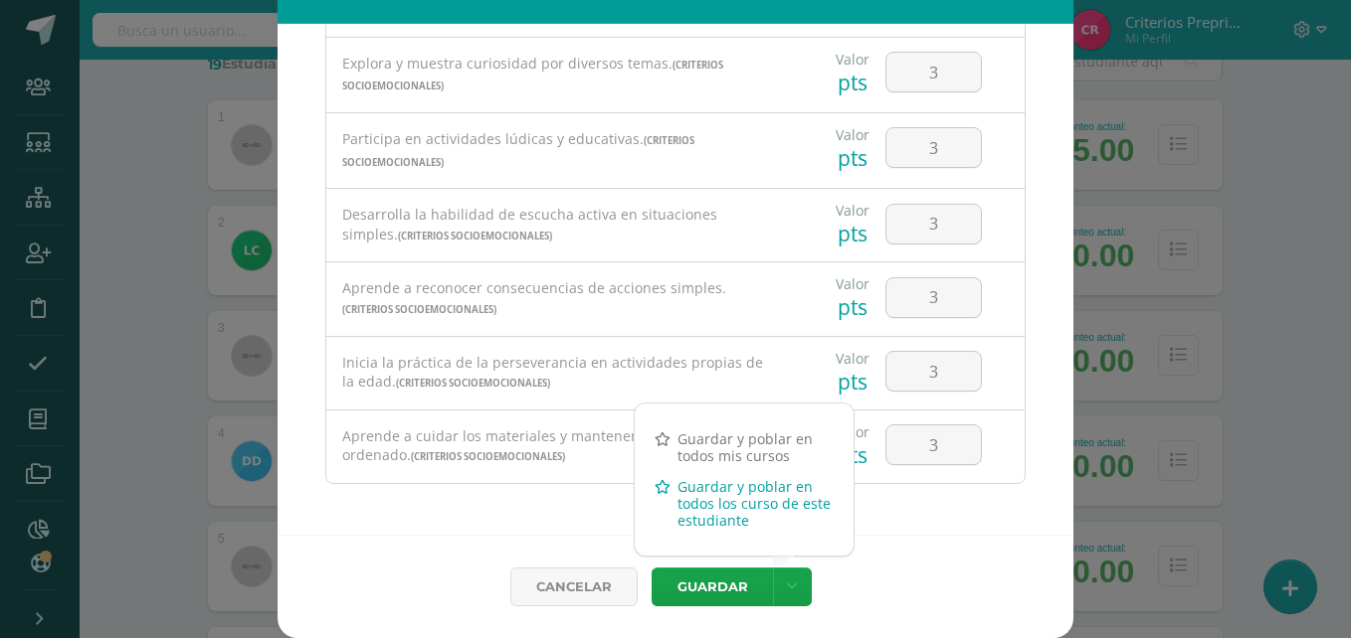
click at [722, 504] on link "Guardar y poblar en todos los curso de este estudiante" at bounding box center [744, 503] width 219 height 65
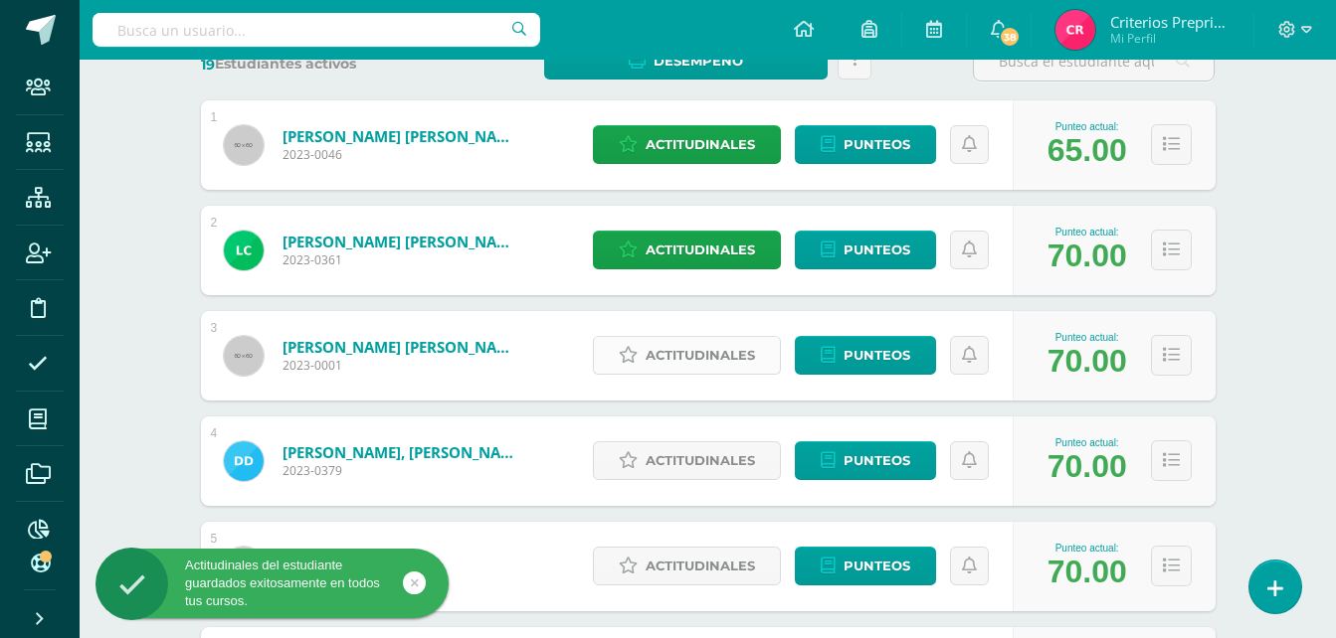
click at [748, 358] on span "Actitudinales" at bounding box center [699, 355] width 109 height 37
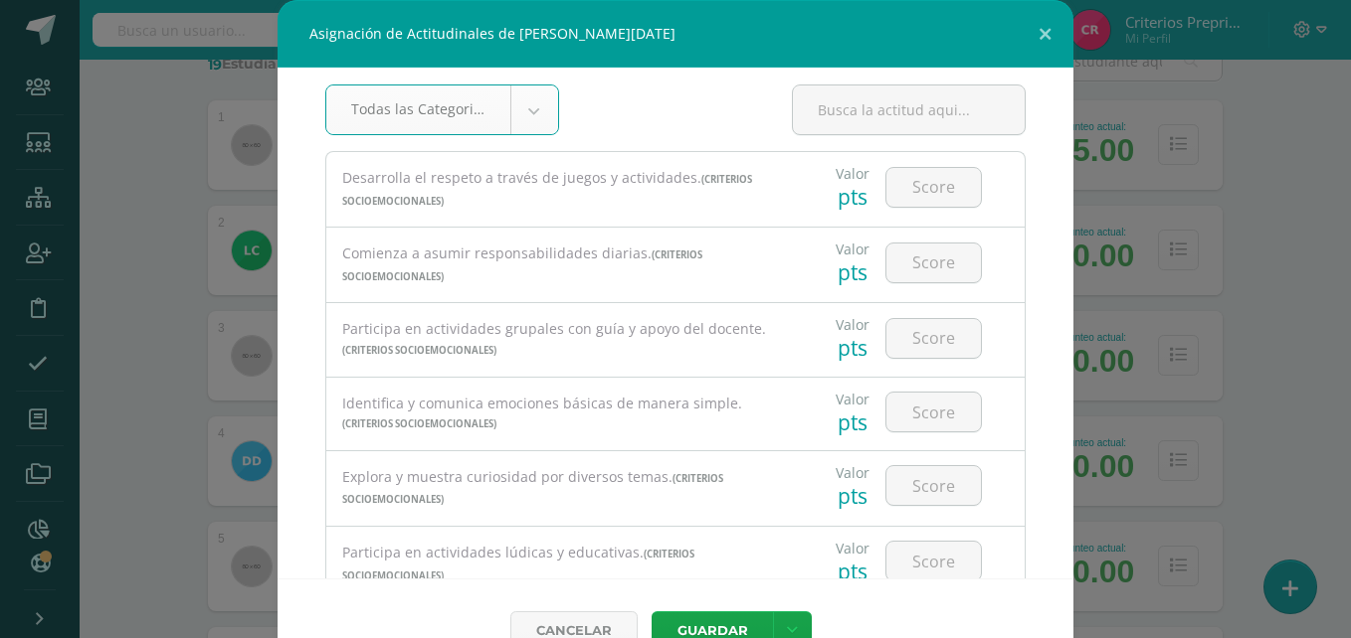
scroll to position [0, 0]
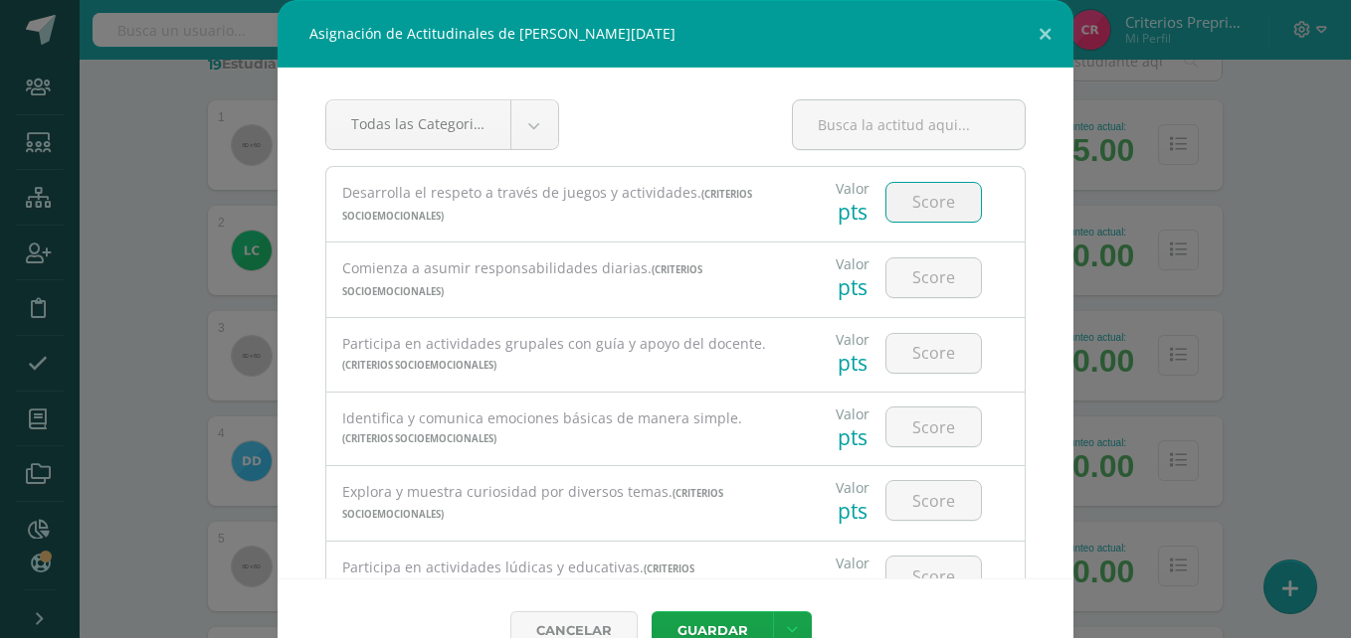
click at [924, 193] on input "number" at bounding box center [933, 202] width 94 height 39
type input "3"
click at [932, 276] on input "number" at bounding box center [933, 278] width 94 height 39
type input "3"
click at [919, 342] on input "number" at bounding box center [933, 353] width 94 height 39
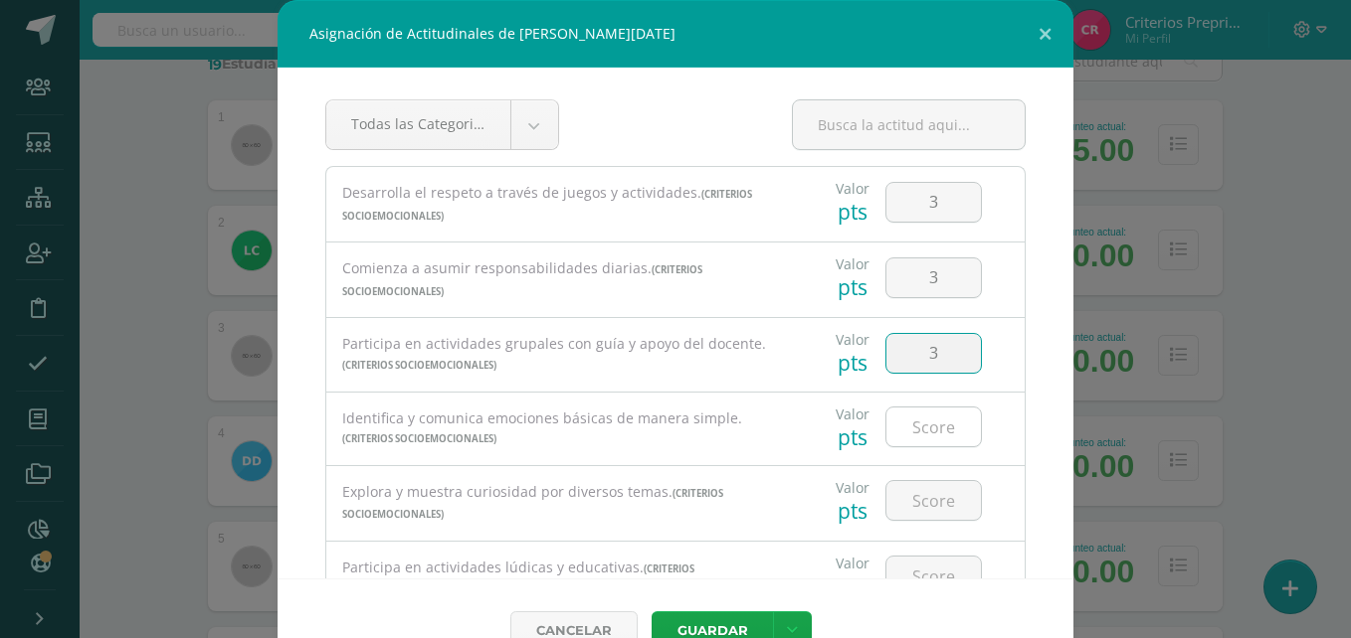
type input "3"
click at [907, 431] on input "number" at bounding box center [933, 427] width 94 height 39
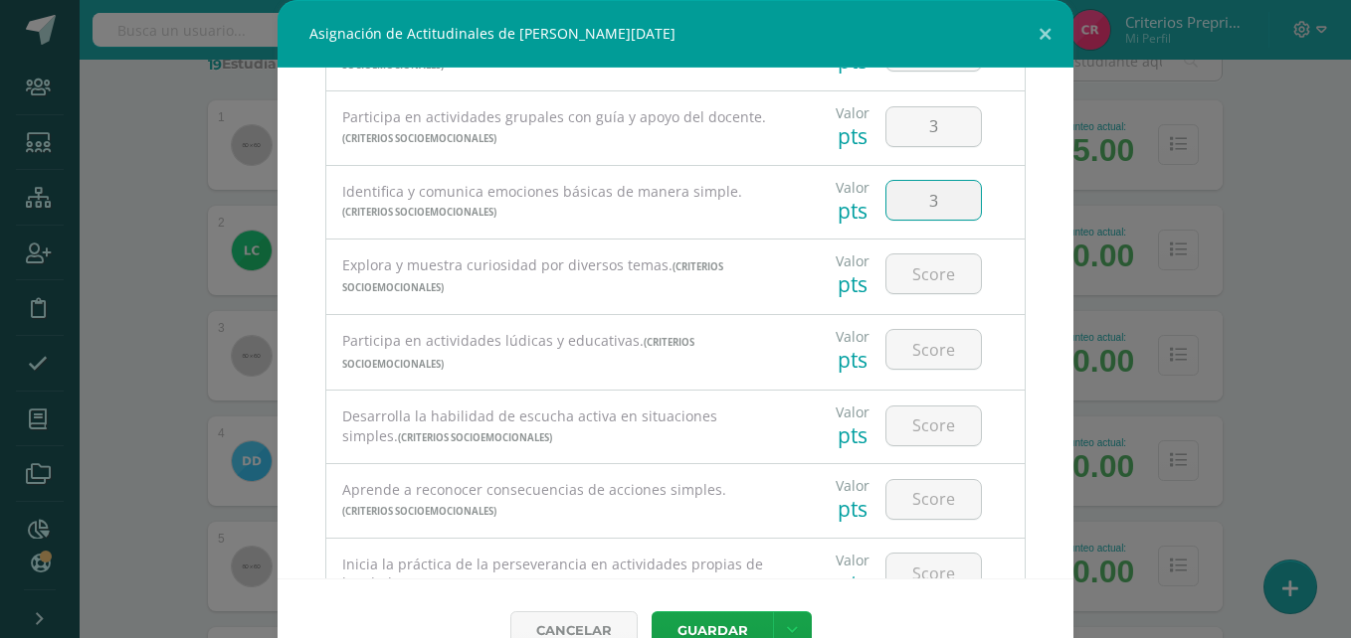
scroll to position [272, 0]
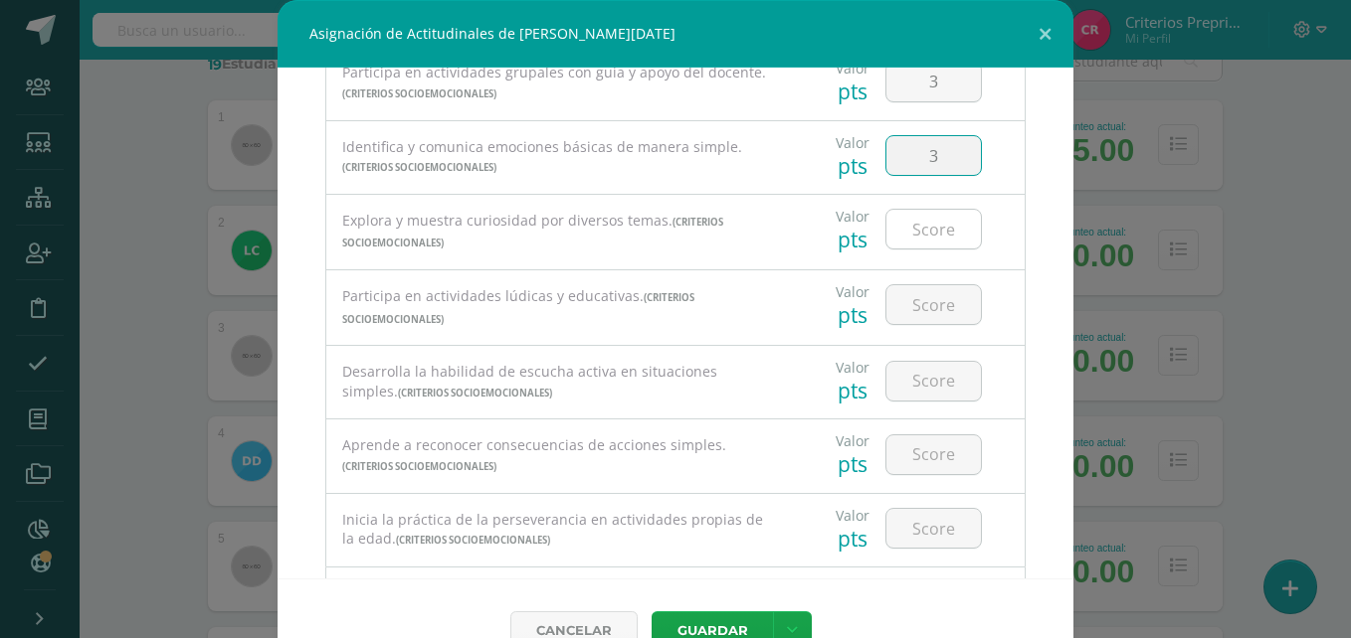
type input "3"
click at [913, 227] on input "number" at bounding box center [933, 229] width 94 height 39
type input "3"
click at [908, 305] on input "number" at bounding box center [933, 304] width 94 height 39
type input "3"
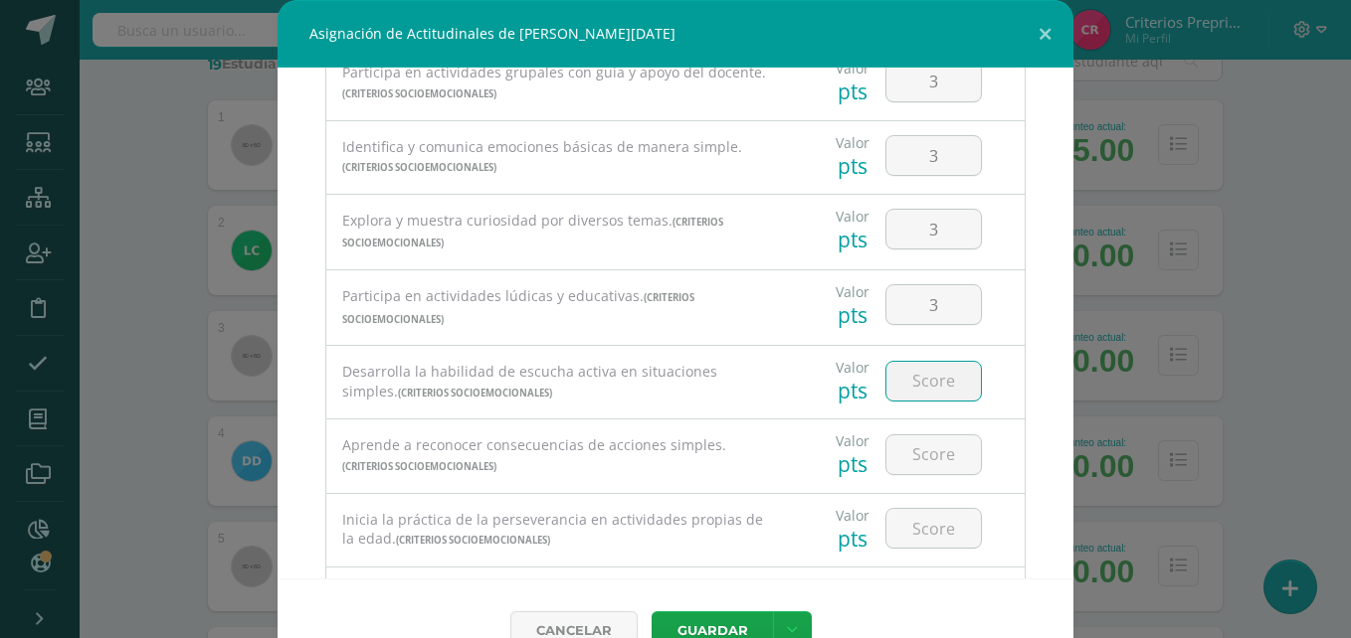
click at [916, 381] on input "number" at bounding box center [933, 381] width 94 height 39
type input "3"
click at [916, 454] on input "number" at bounding box center [933, 455] width 94 height 39
type input "3"
click at [912, 542] on input "number" at bounding box center [933, 528] width 94 height 39
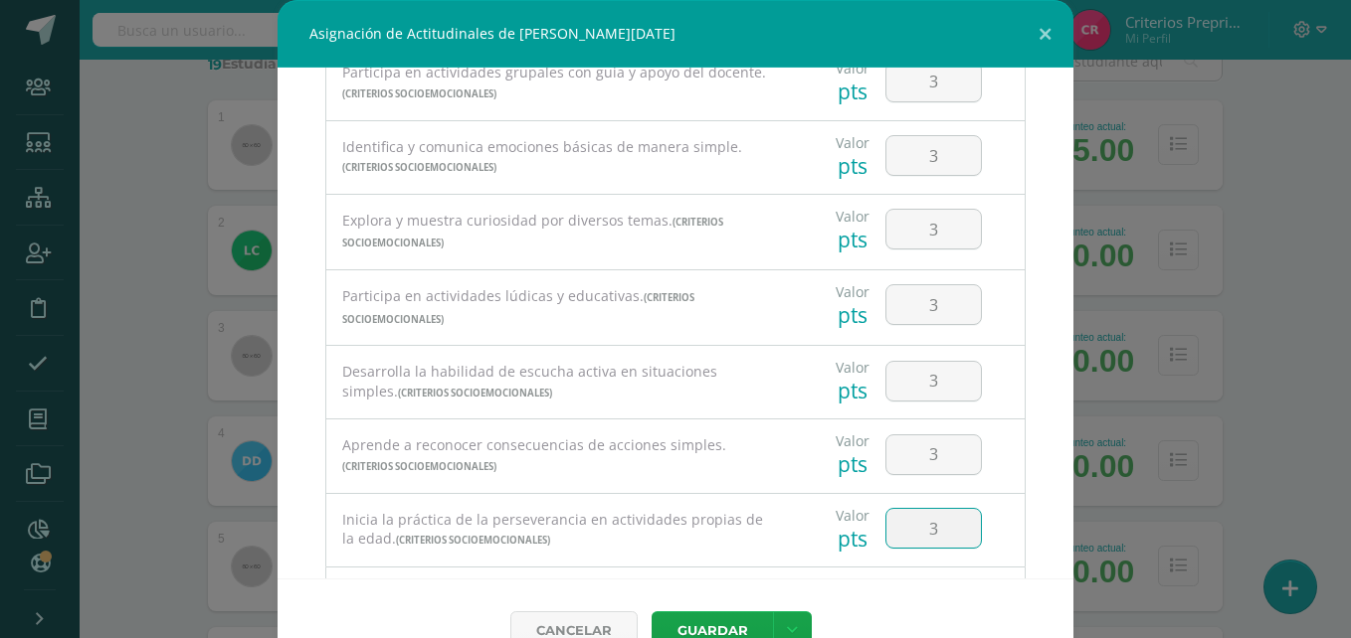
scroll to position [385, 0]
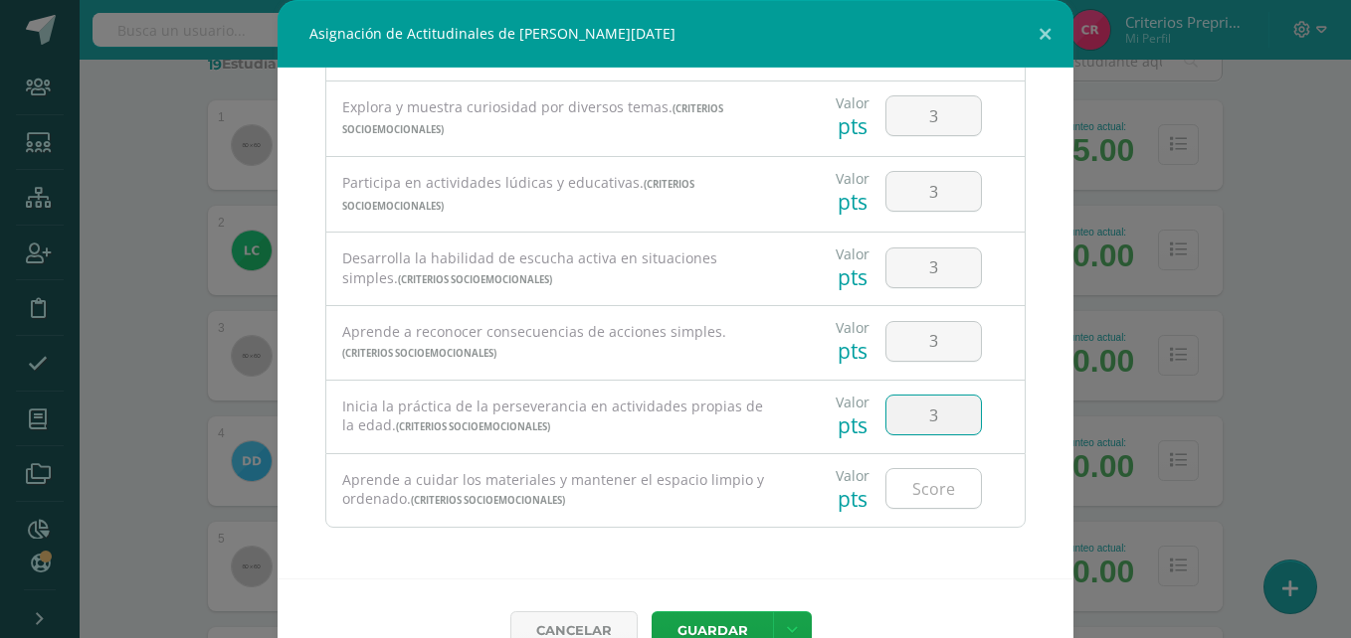
type input "3"
click at [931, 487] on input "number" at bounding box center [933, 488] width 94 height 39
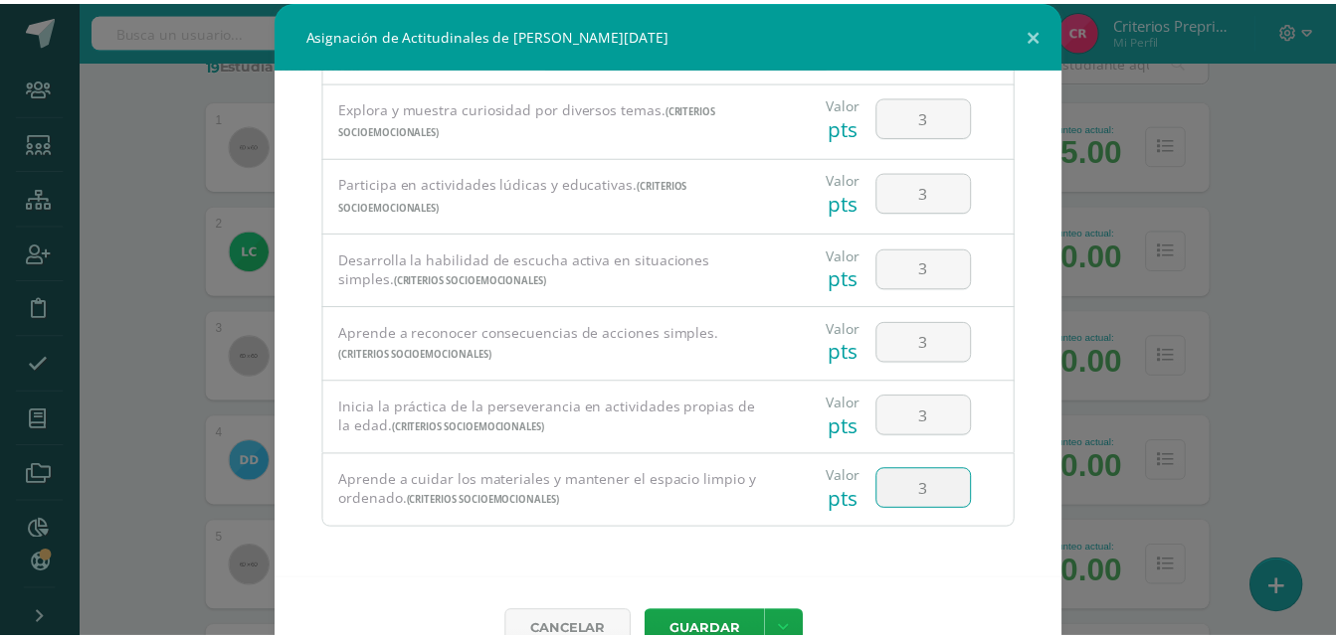
scroll to position [44, 0]
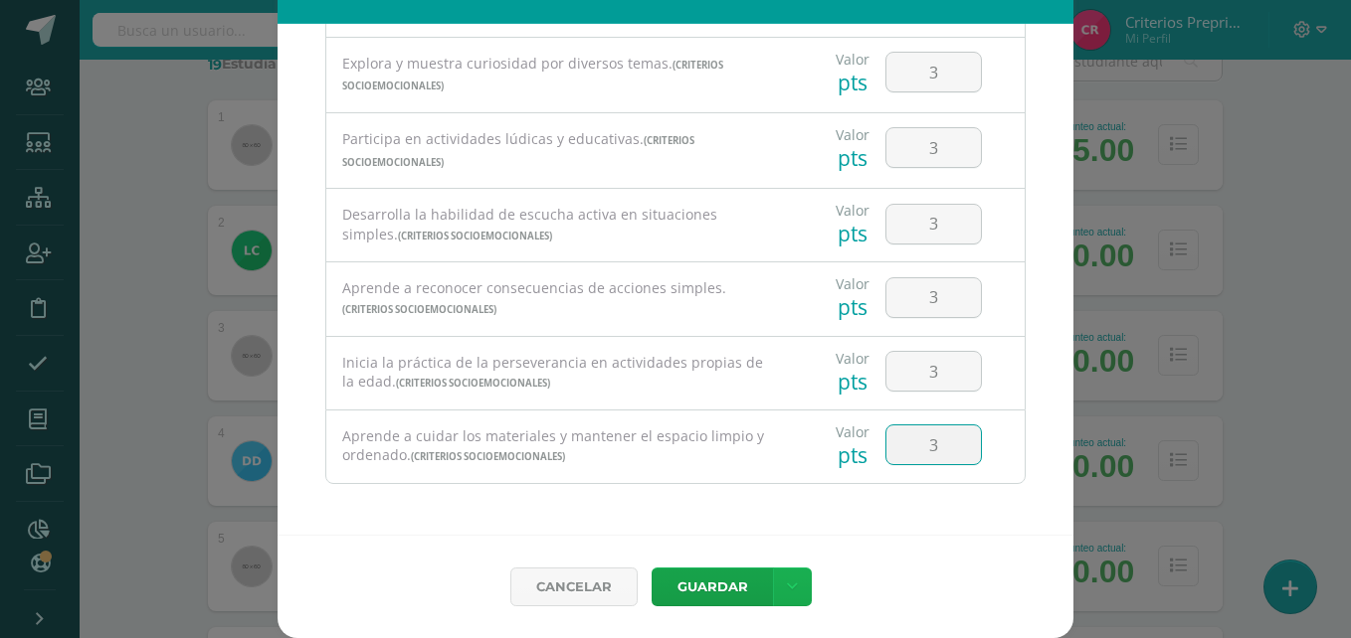
type input "3"
click at [800, 583] on link at bounding box center [792, 587] width 39 height 39
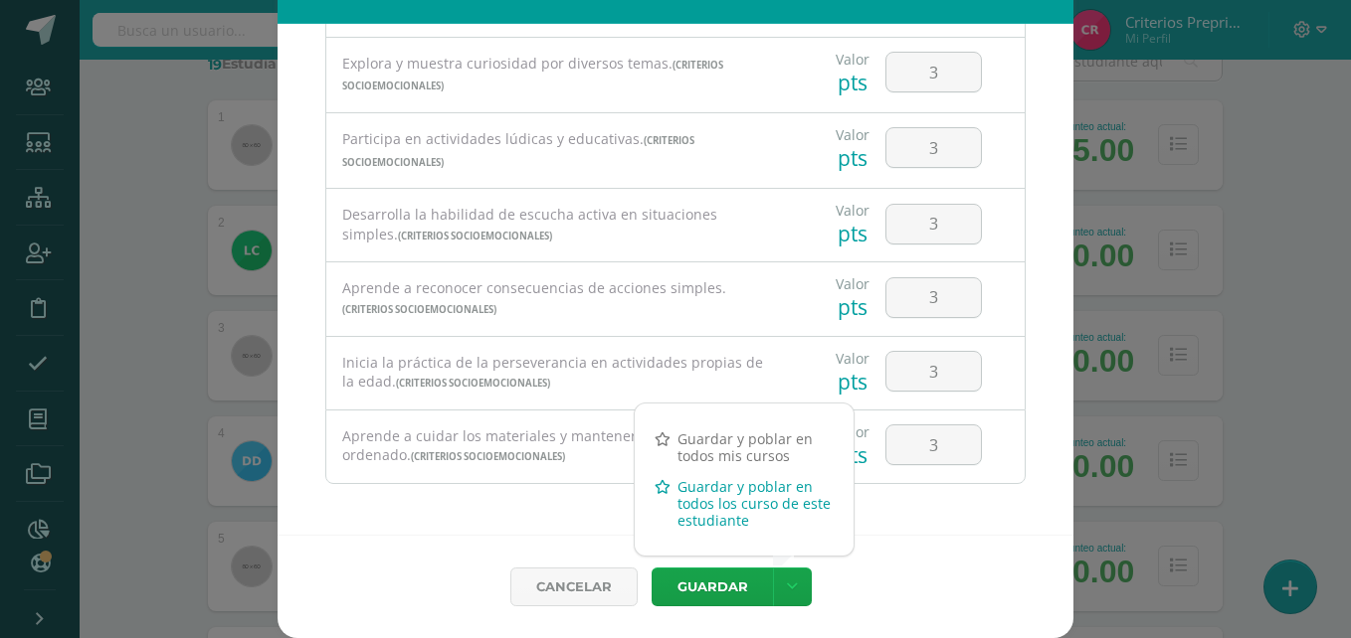
click at [729, 495] on link "Guardar y poblar en todos los curso de este estudiante" at bounding box center [744, 503] width 219 height 65
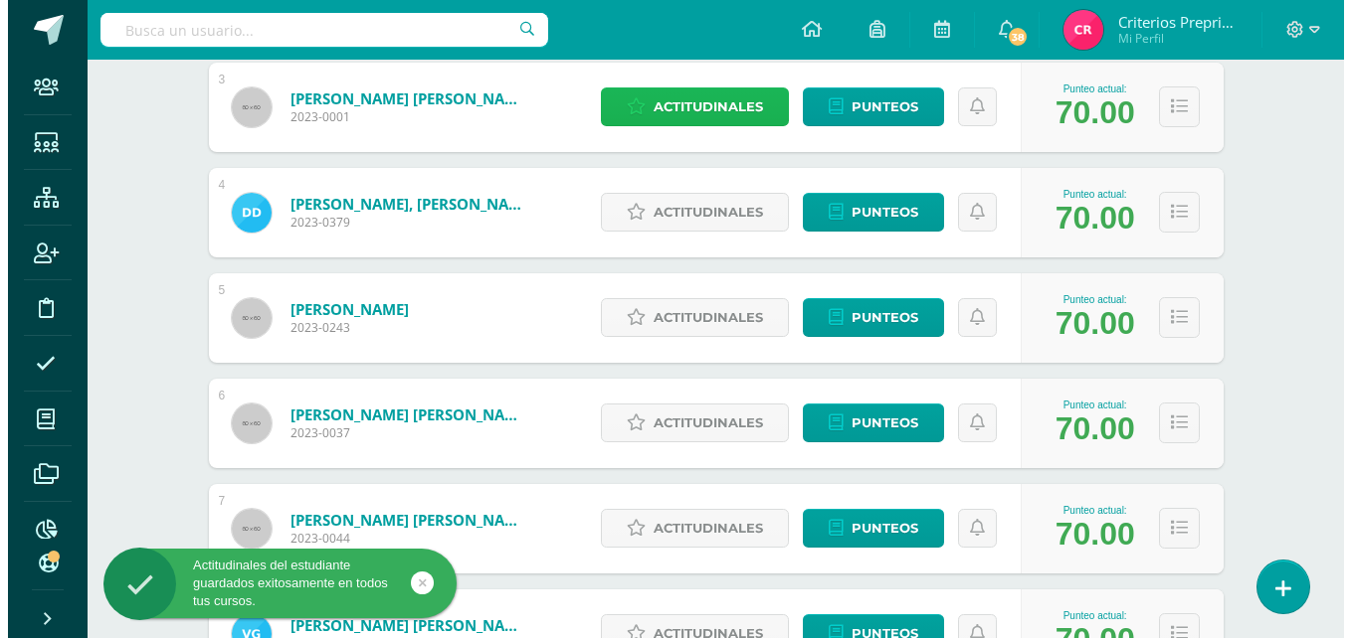
scroll to position [589, 0]
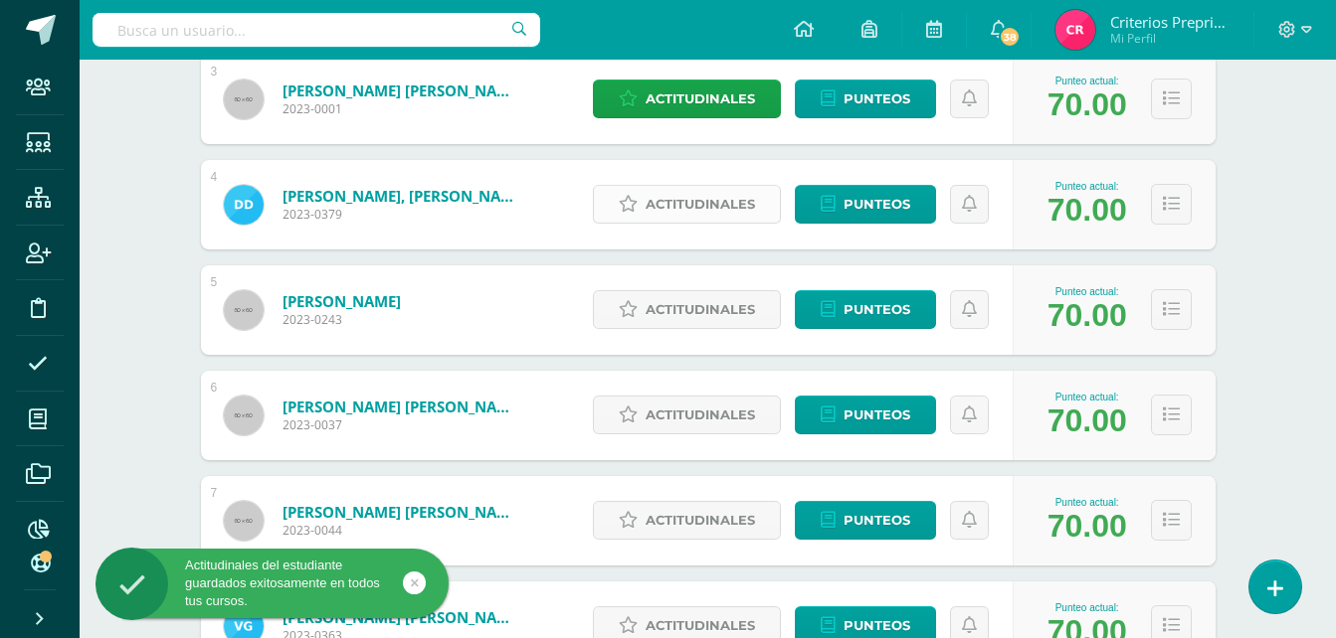
click at [697, 201] on span "Actitudinales" at bounding box center [699, 204] width 109 height 37
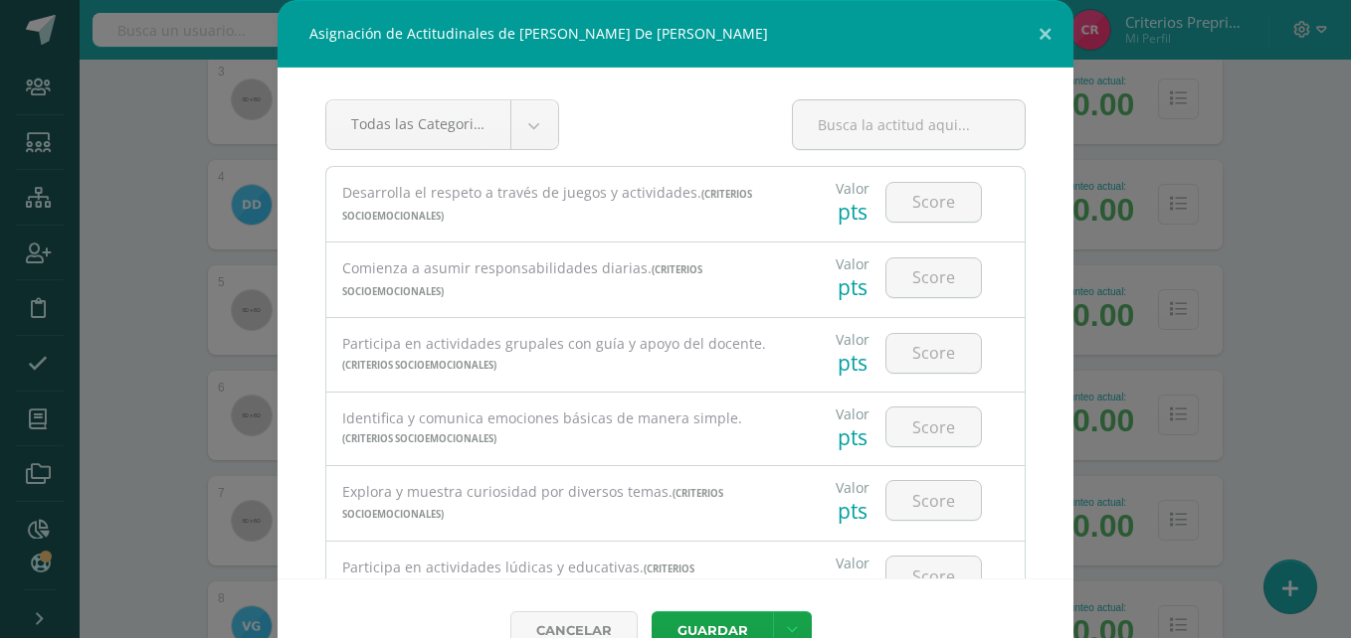
drag, startPoint x: 1070, startPoint y: 205, endPoint x: 1070, endPoint y: 222, distance: 16.9
click at [1070, 222] on div "Asignación de Actitudinales de [PERSON_NAME] De [PERSON_NAME] Todas las Categor…" at bounding box center [675, 341] width 1335 height 682
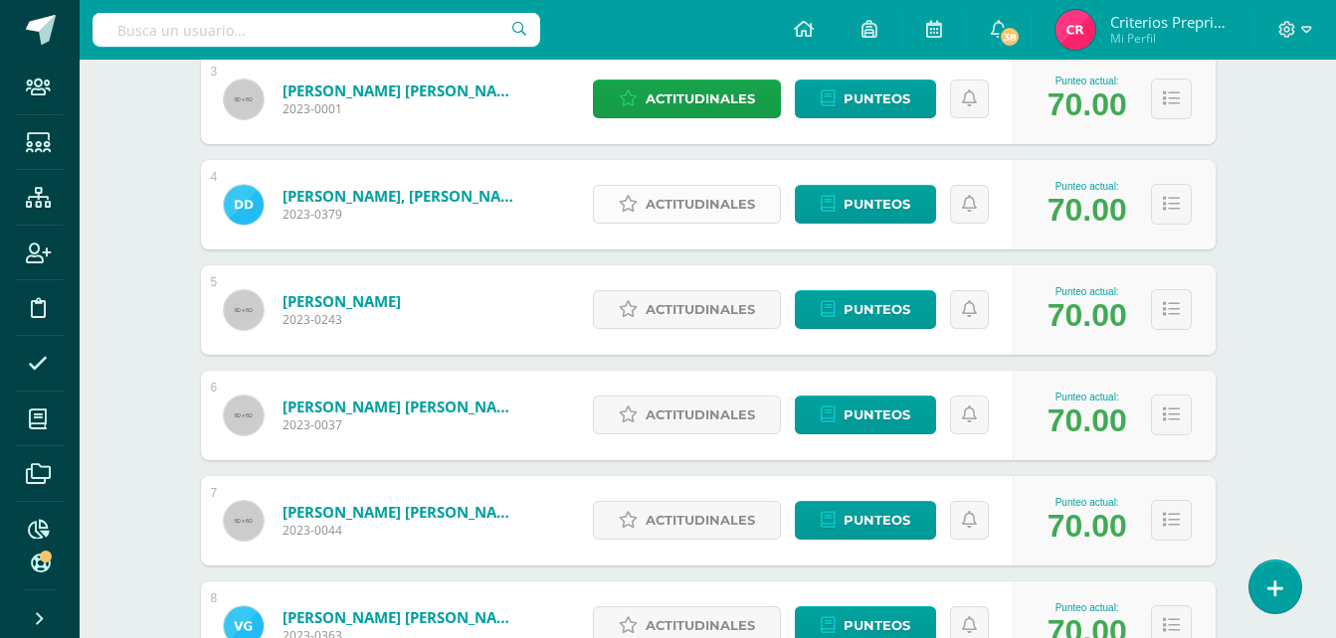
click at [689, 208] on span "Actitudinales" at bounding box center [699, 204] width 109 height 37
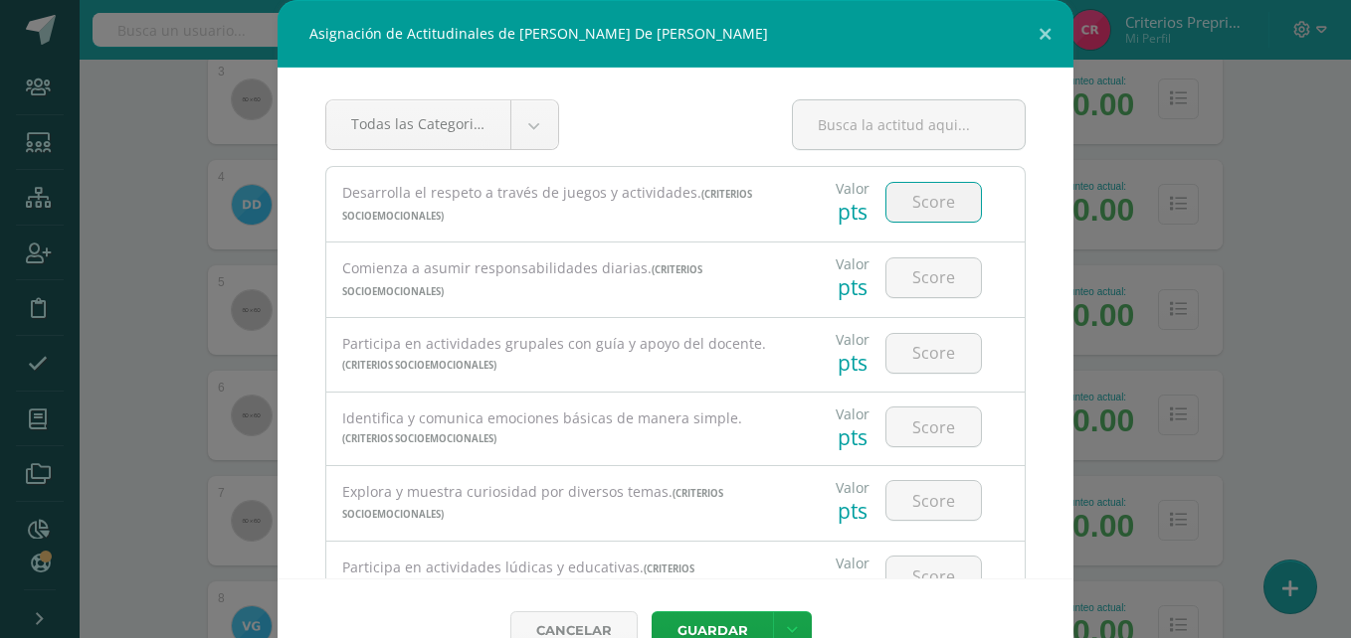
click at [895, 193] on input "number" at bounding box center [933, 202] width 94 height 39
type input "2"
click at [925, 277] on input "number" at bounding box center [933, 278] width 94 height 39
type input "2"
click at [921, 346] on input "number" at bounding box center [933, 353] width 94 height 39
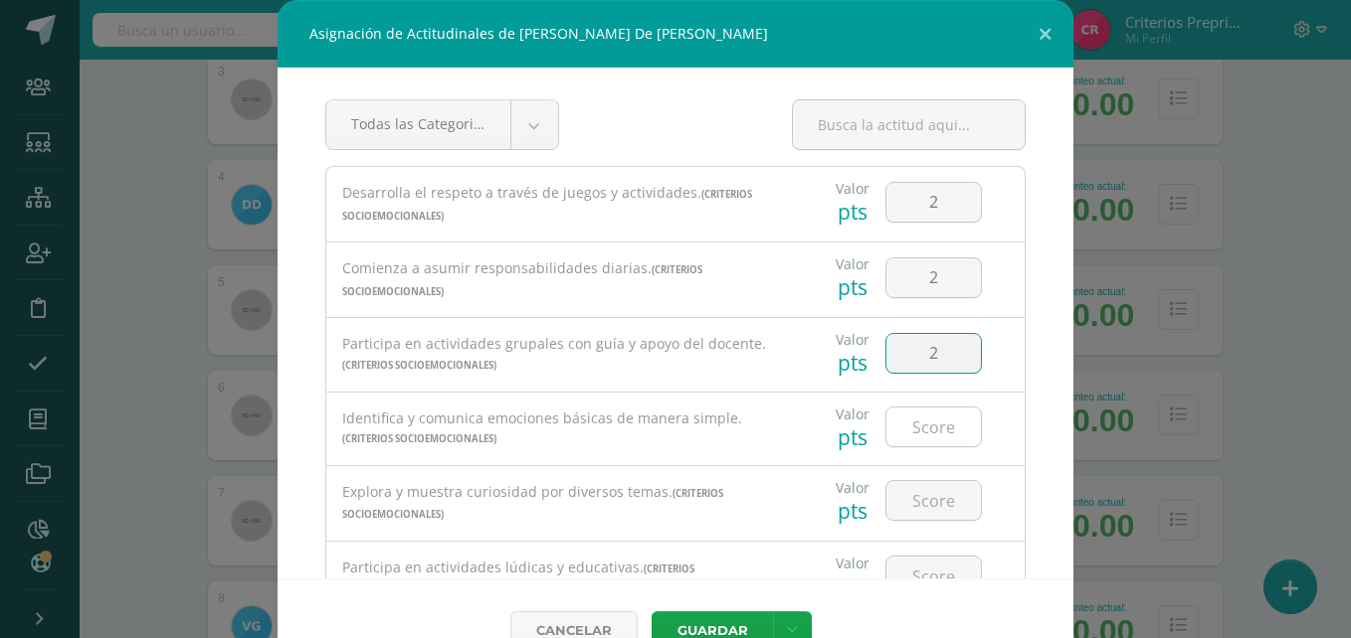
type input "2"
click at [921, 422] on input "number" at bounding box center [933, 427] width 94 height 39
click at [921, 436] on input "2" at bounding box center [933, 427] width 94 height 39
type input "2"
click at [918, 489] on input "number" at bounding box center [933, 500] width 94 height 39
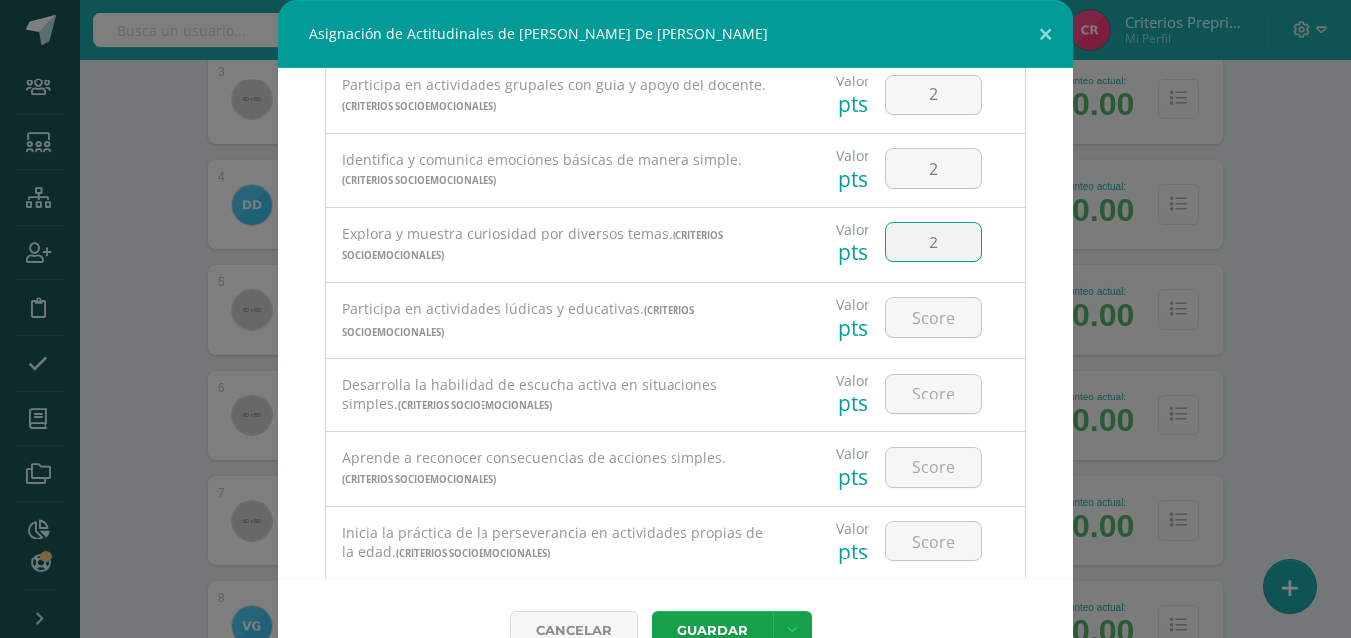
scroll to position [333, 0]
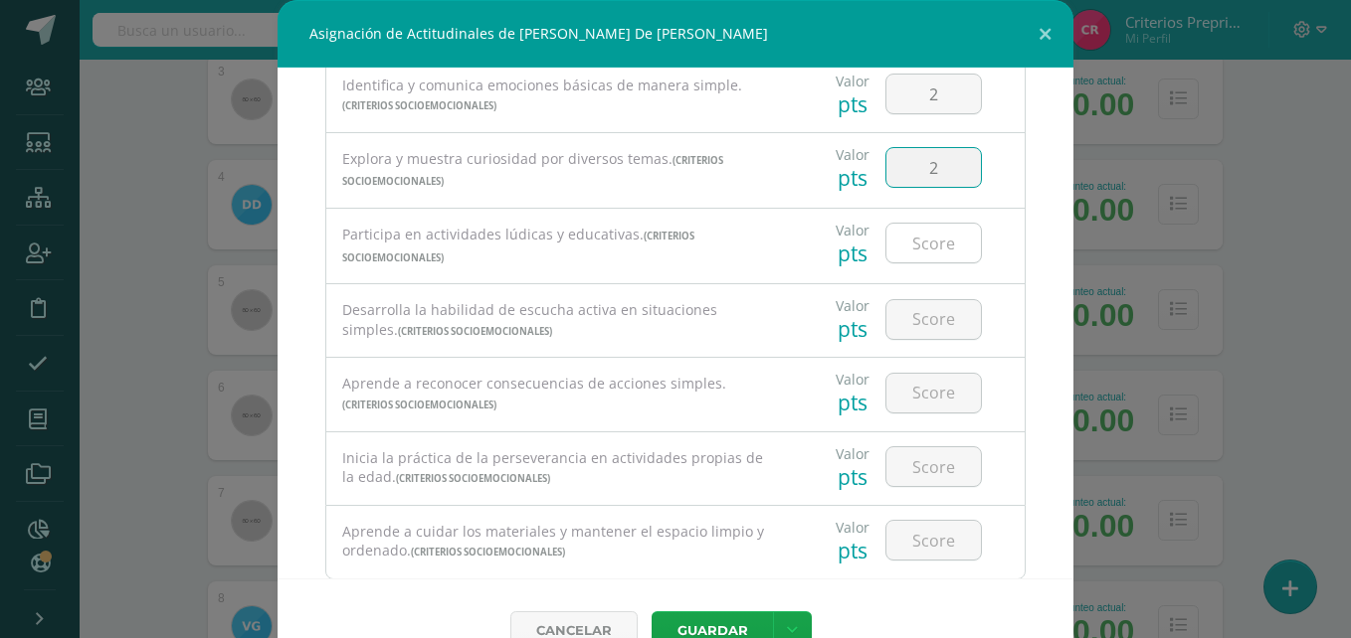
type input "2"
click at [893, 246] on input "number" at bounding box center [933, 243] width 94 height 39
type input "2"
click at [906, 318] on input "number" at bounding box center [933, 319] width 94 height 39
type input "2"
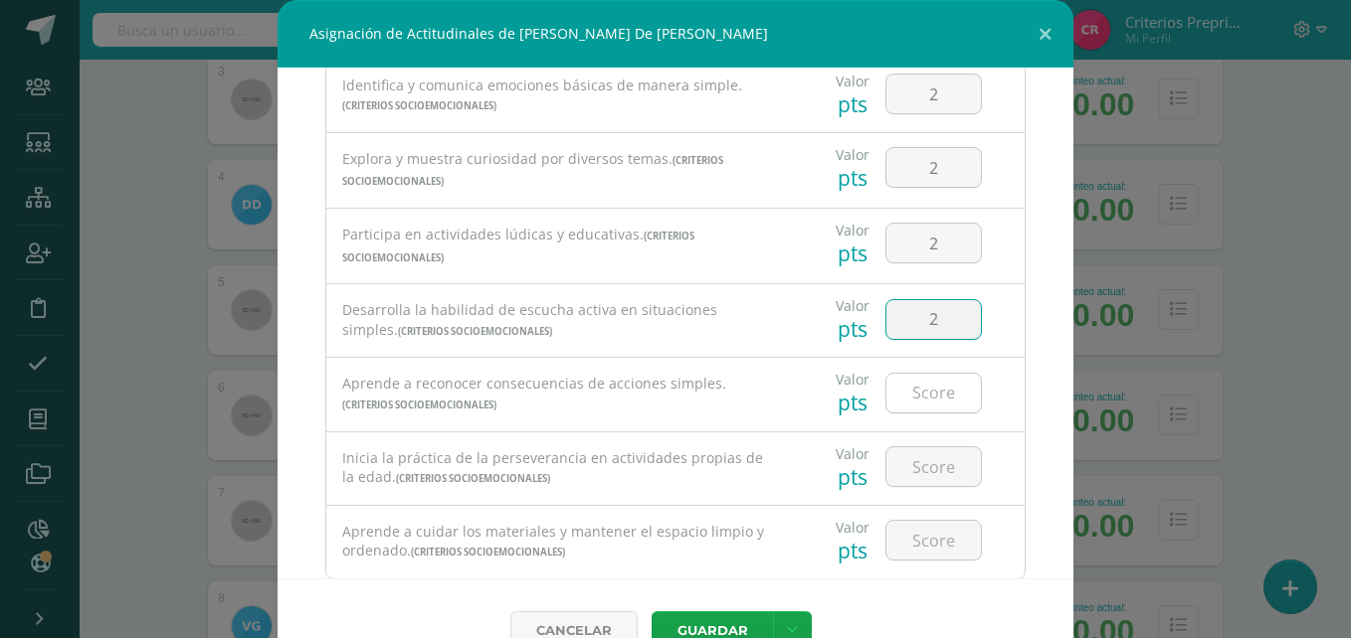
click at [907, 387] on input "number" at bounding box center [933, 393] width 94 height 39
type input "2"
click at [919, 480] on input "number" at bounding box center [933, 467] width 94 height 39
type input "2"
click at [934, 551] on input "number" at bounding box center [933, 540] width 94 height 39
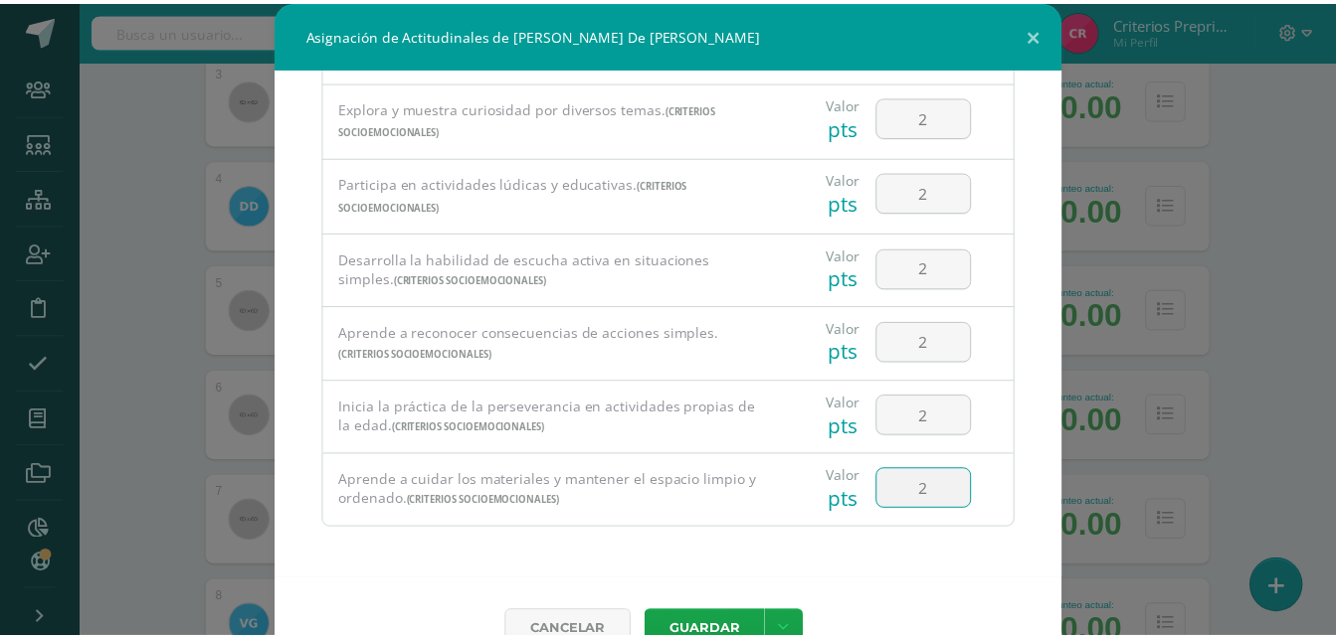
scroll to position [44, 0]
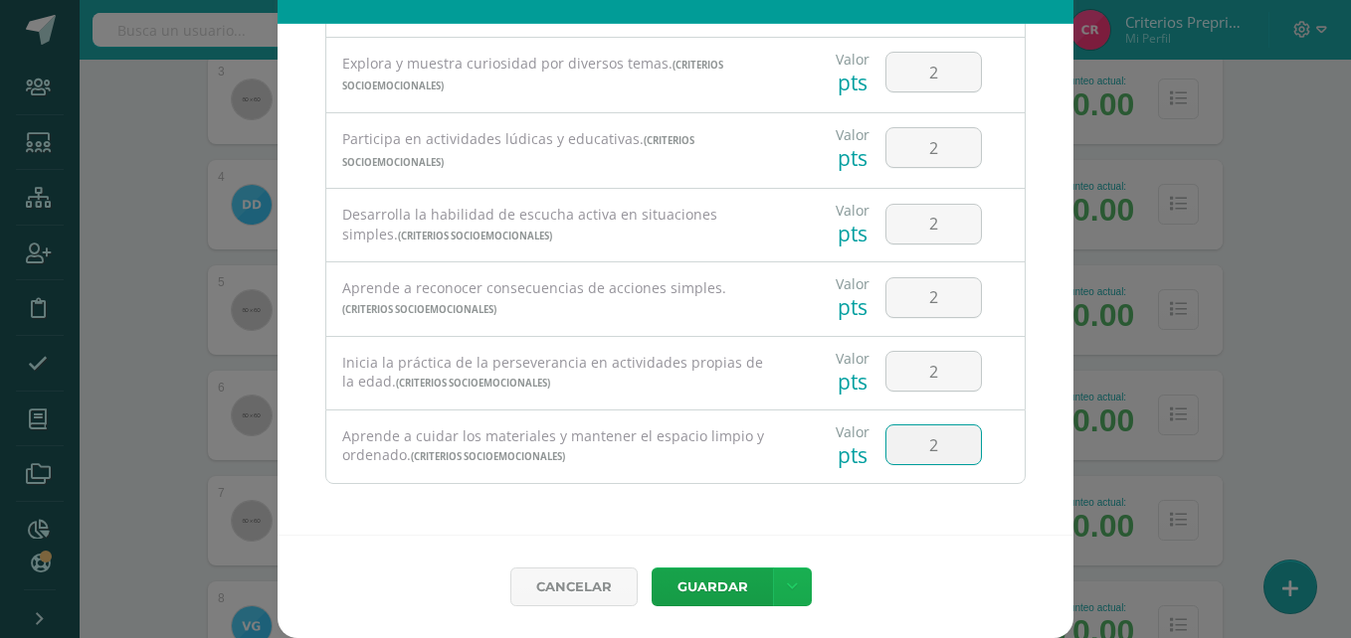
type input "2"
click at [791, 589] on link at bounding box center [792, 587] width 39 height 39
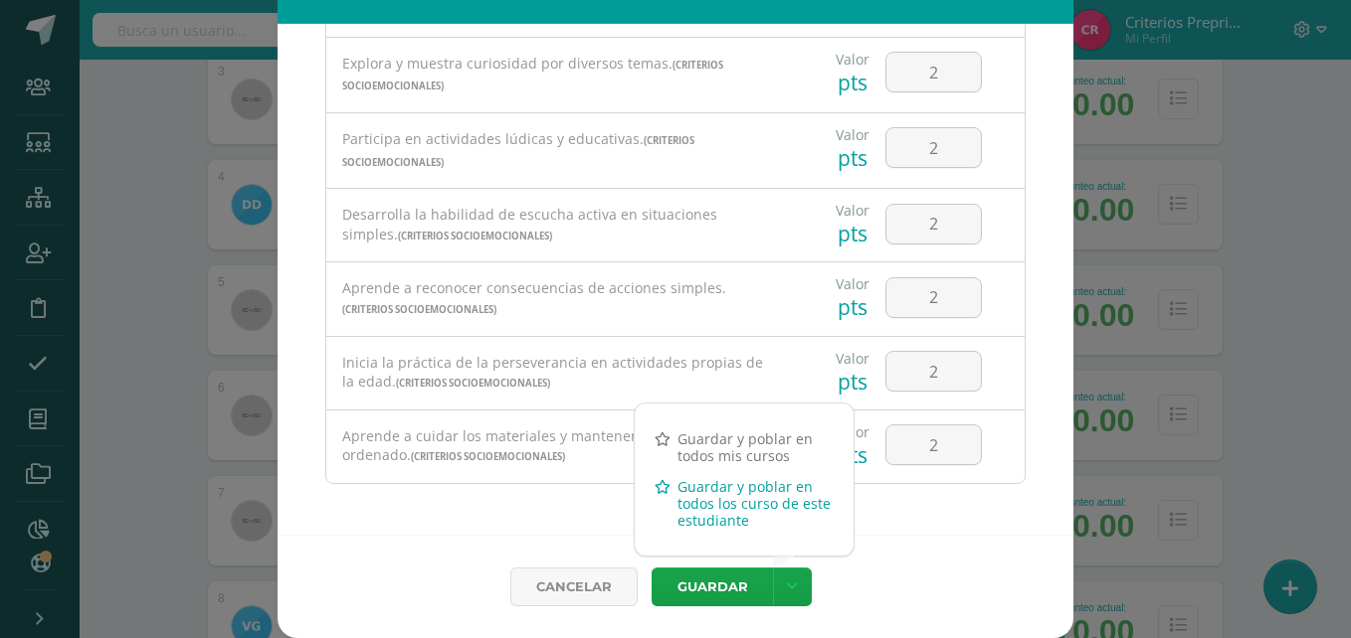
click at [690, 492] on link "Guardar y poblar en todos los curso de este estudiante" at bounding box center [744, 503] width 219 height 65
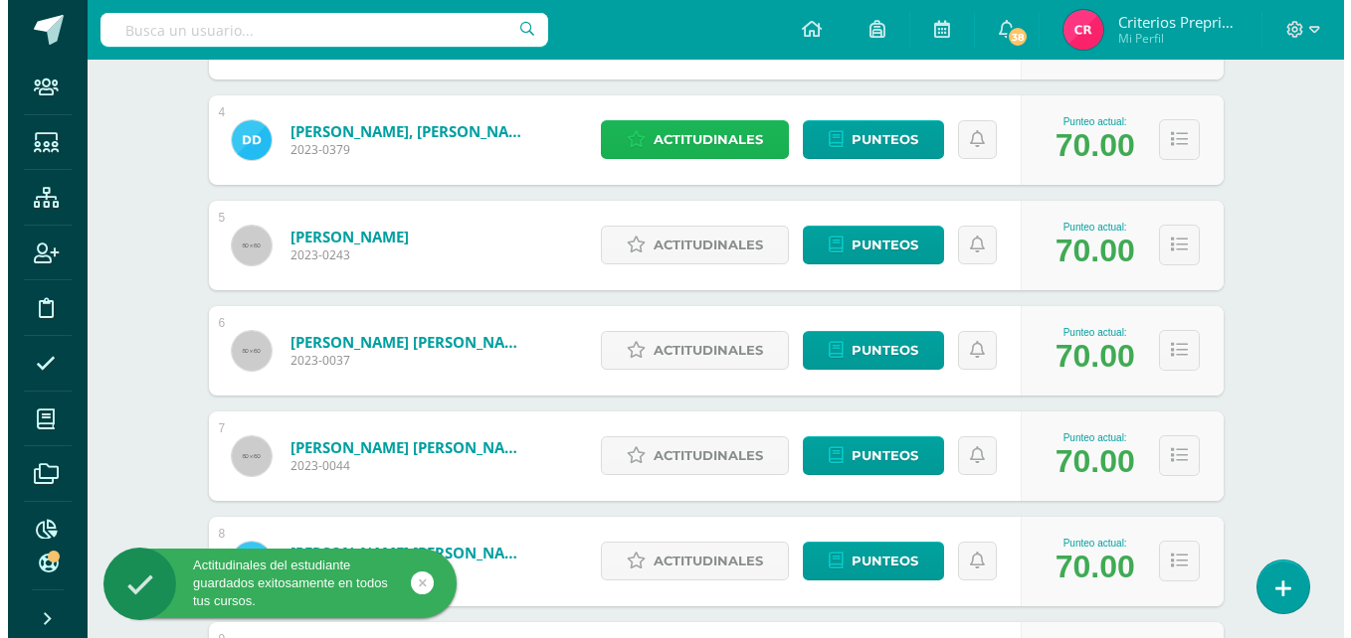
scroll to position [657, 0]
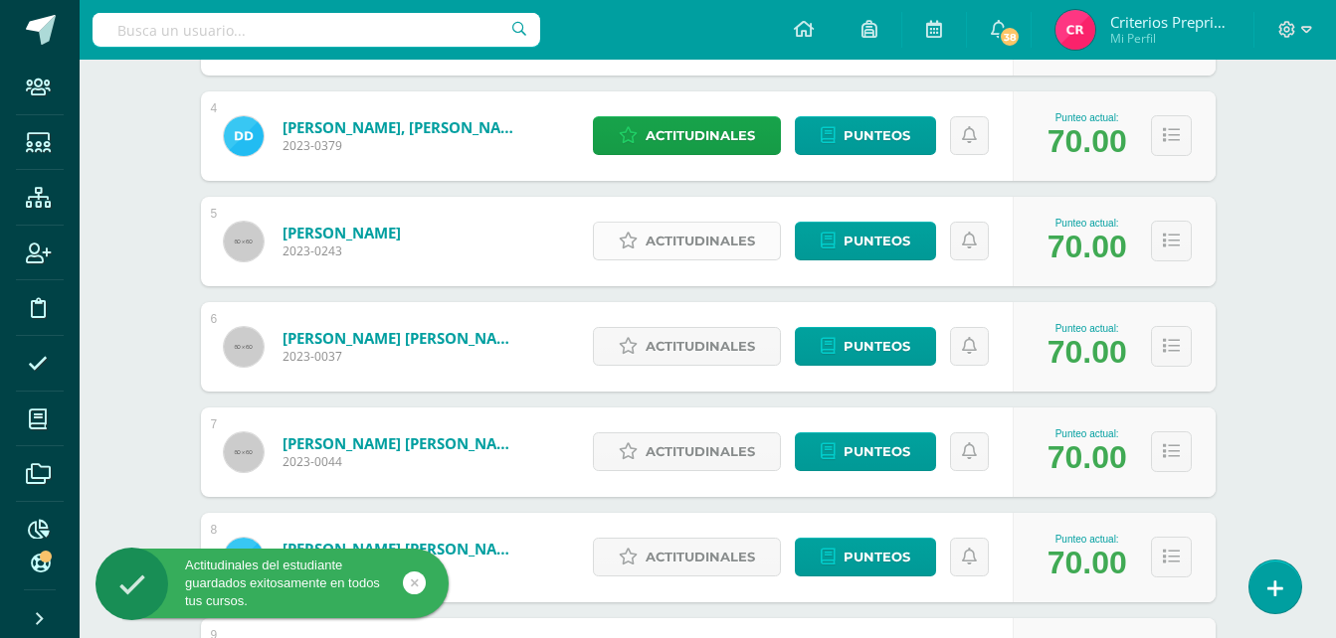
click at [727, 229] on span "Actitudinales" at bounding box center [699, 241] width 109 height 37
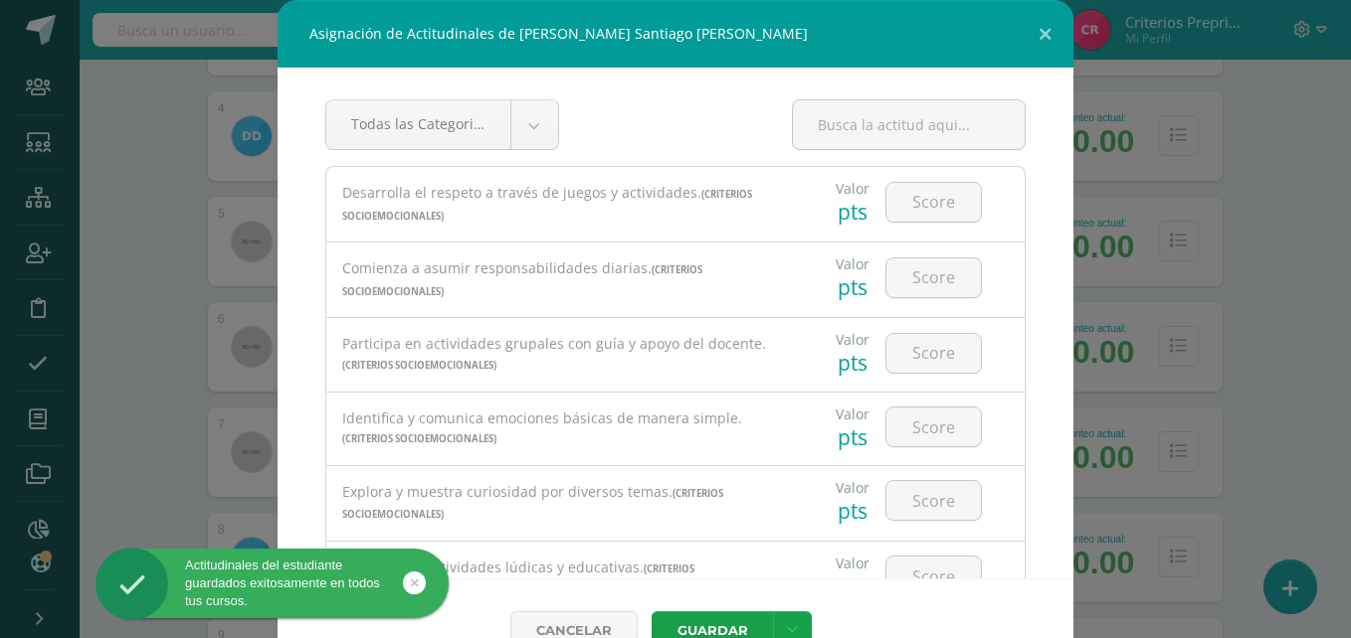
click at [985, 199] on div "Valor pts" at bounding box center [908, 202] width 217 height 70
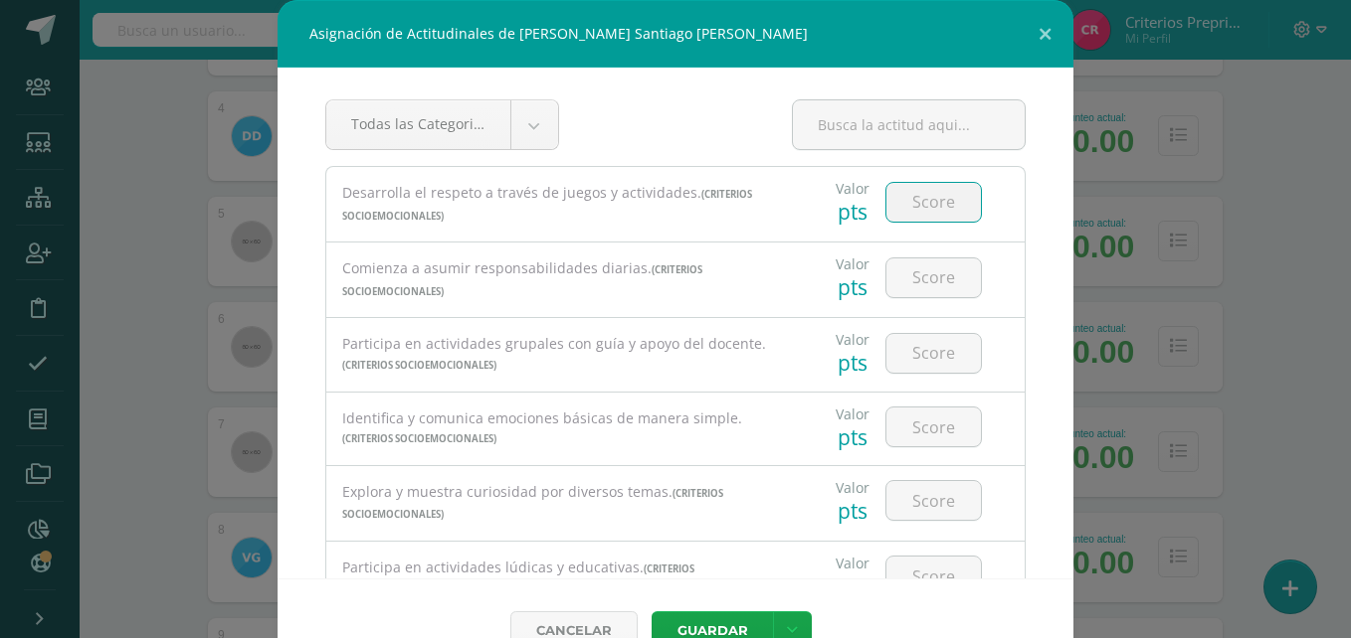
click at [925, 213] on input "number" at bounding box center [933, 202] width 94 height 39
type input "2"
click at [913, 280] on input "number" at bounding box center [933, 278] width 94 height 39
type input "2"
type input "3"
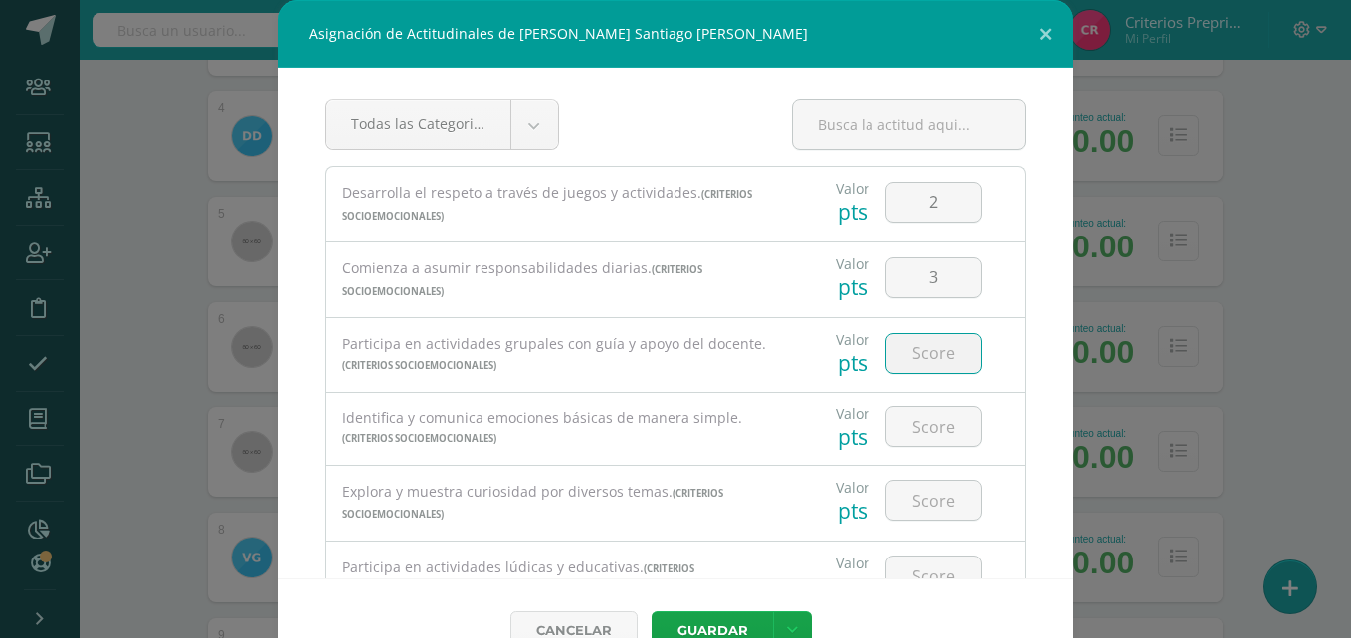
click at [908, 356] on input "number" at bounding box center [933, 353] width 94 height 39
type input "3"
click at [923, 431] on input "number" at bounding box center [933, 427] width 94 height 39
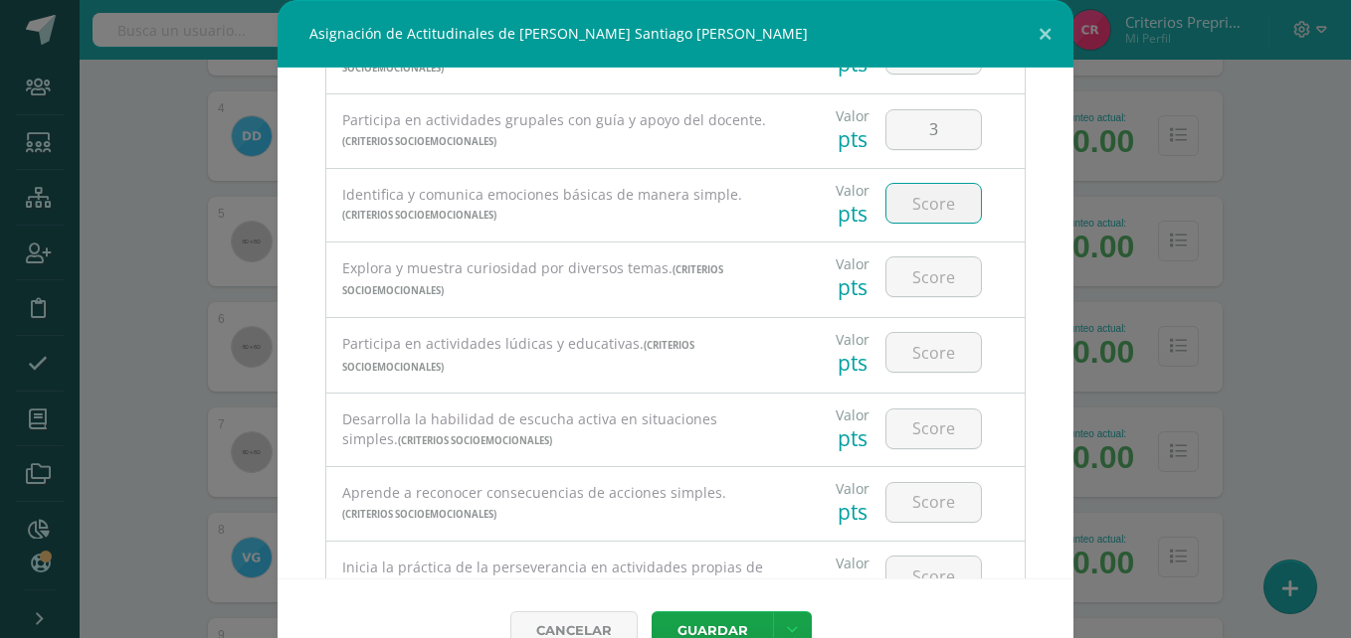
scroll to position [228, 0]
type input "3"
click at [927, 280] on input "number" at bounding box center [933, 273] width 94 height 39
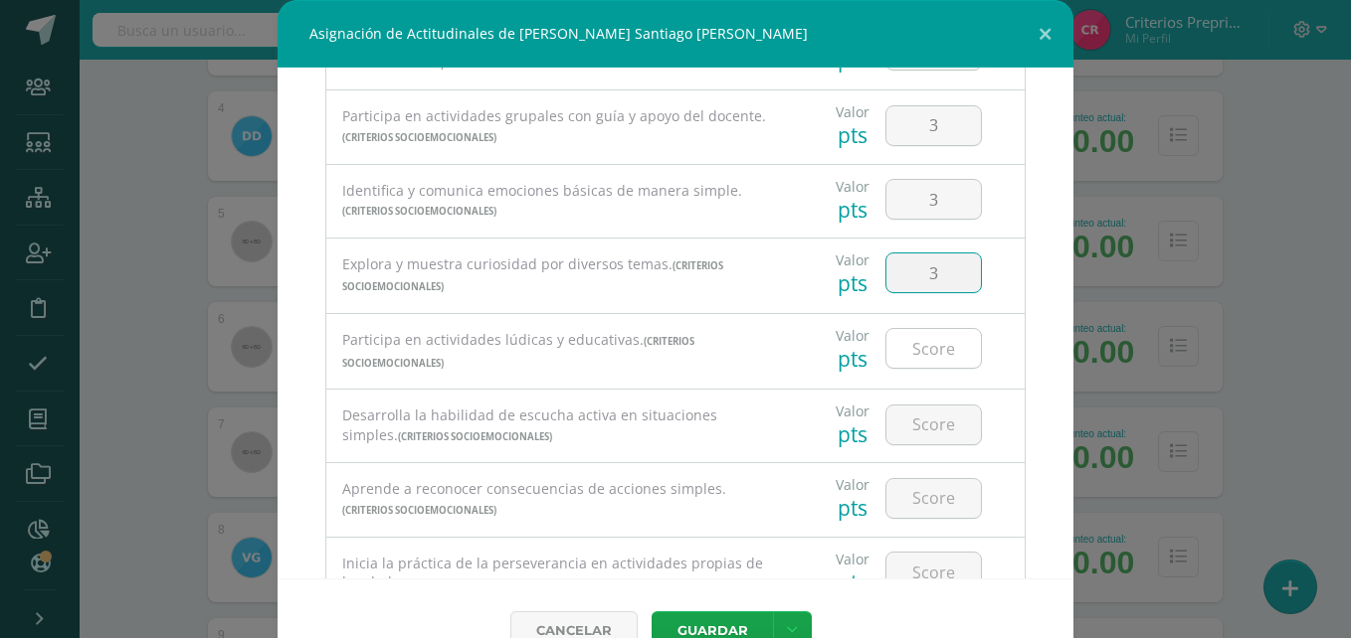
type input "3"
click at [917, 354] on input "number" at bounding box center [933, 348] width 94 height 39
type input "2"
click at [917, 430] on input "number" at bounding box center [933, 425] width 94 height 39
type input "2"
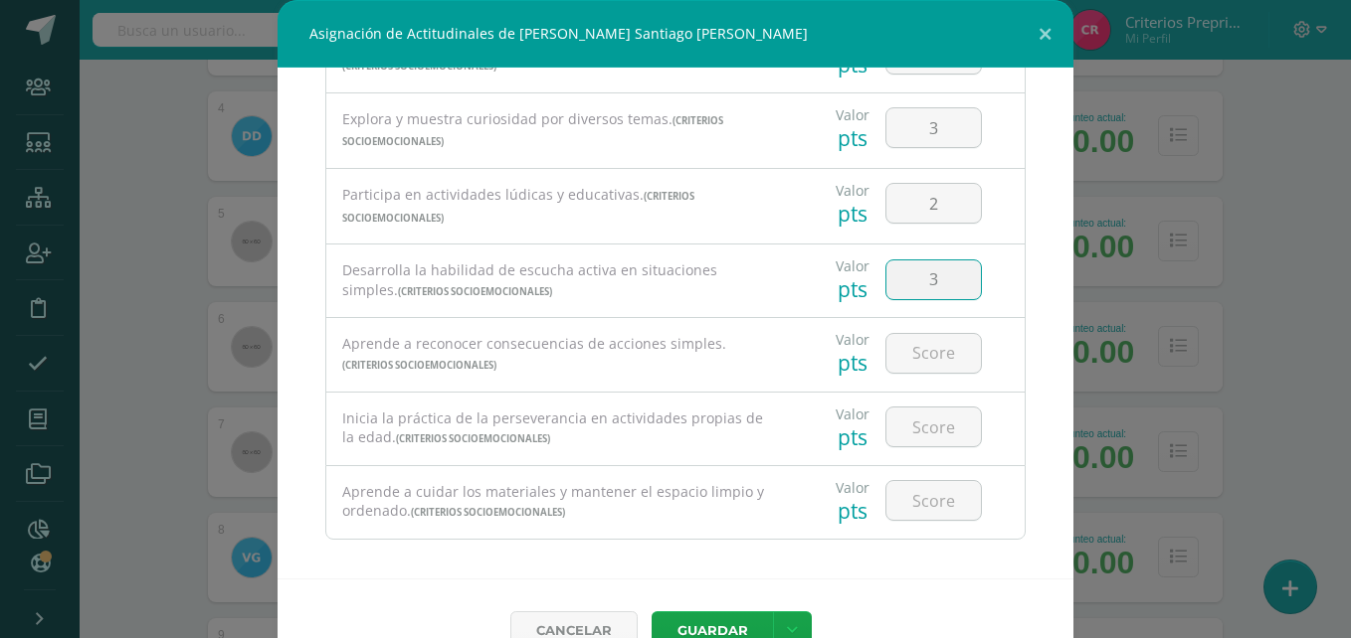
scroll to position [385, 0]
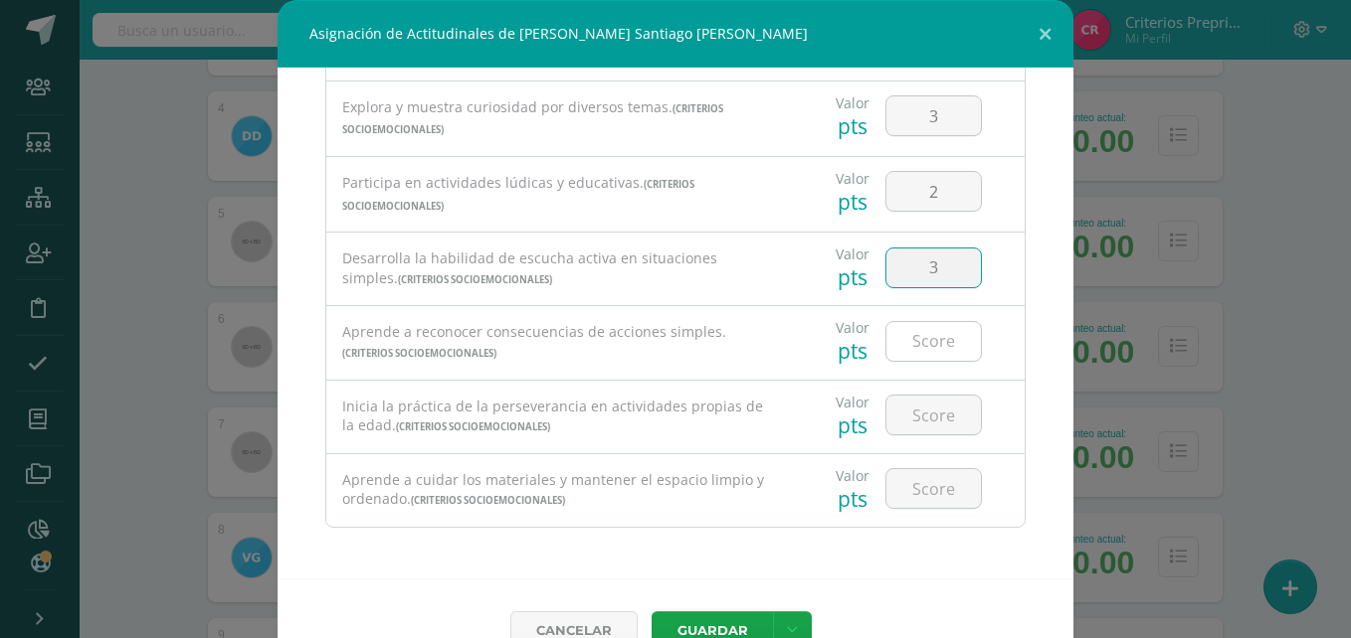
type input "3"
click at [903, 339] on input "number" at bounding box center [933, 341] width 94 height 39
type input "2"
click at [928, 418] on input "number" at bounding box center [933, 415] width 94 height 39
type input "2"
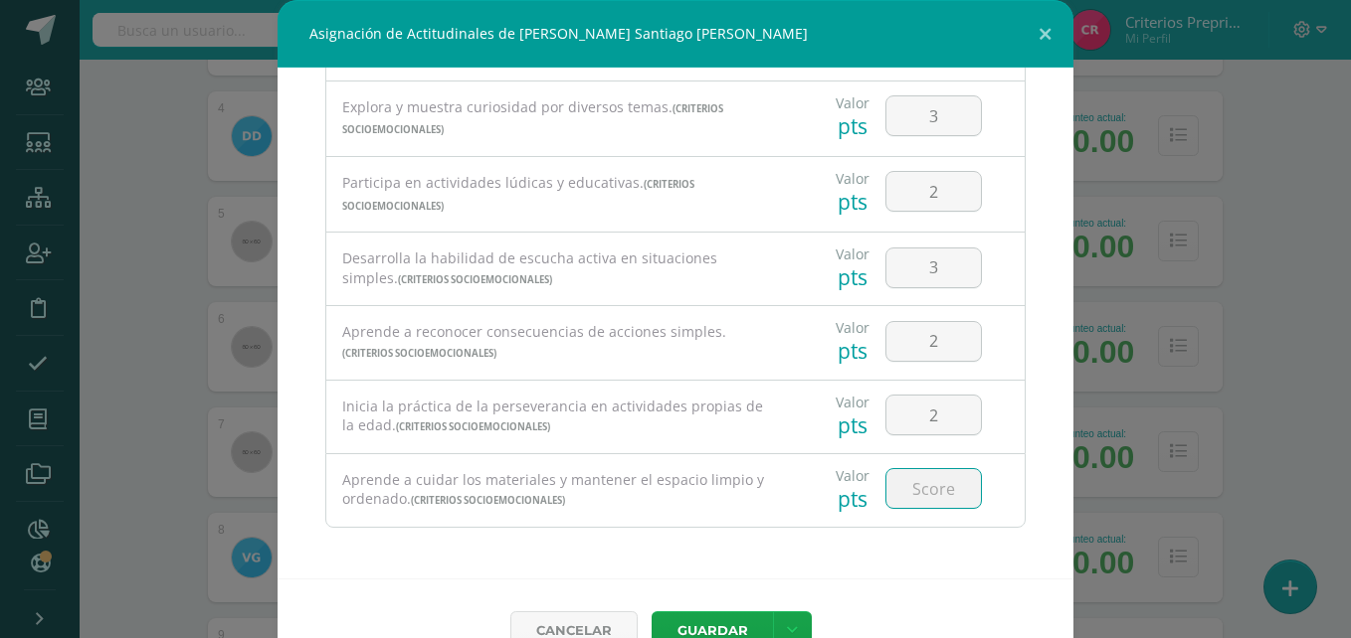
click at [929, 482] on input "number" at bounding box center [933, 488] width 94 height 39
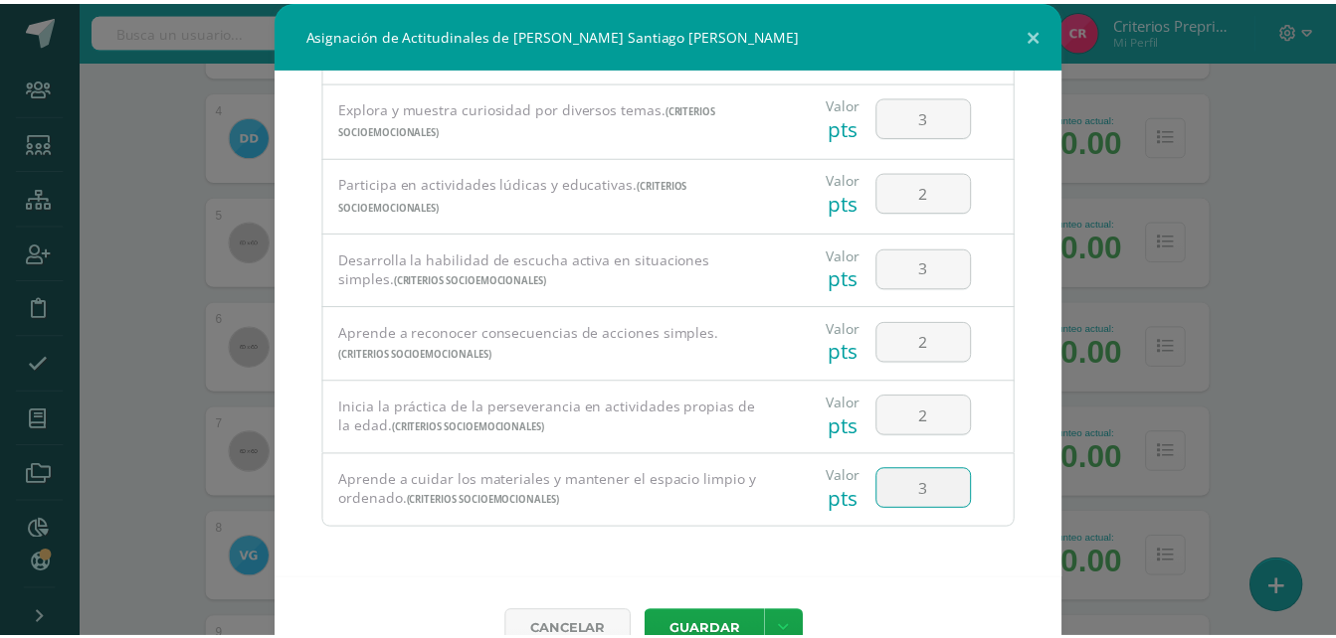
scroll to position [44, 0]
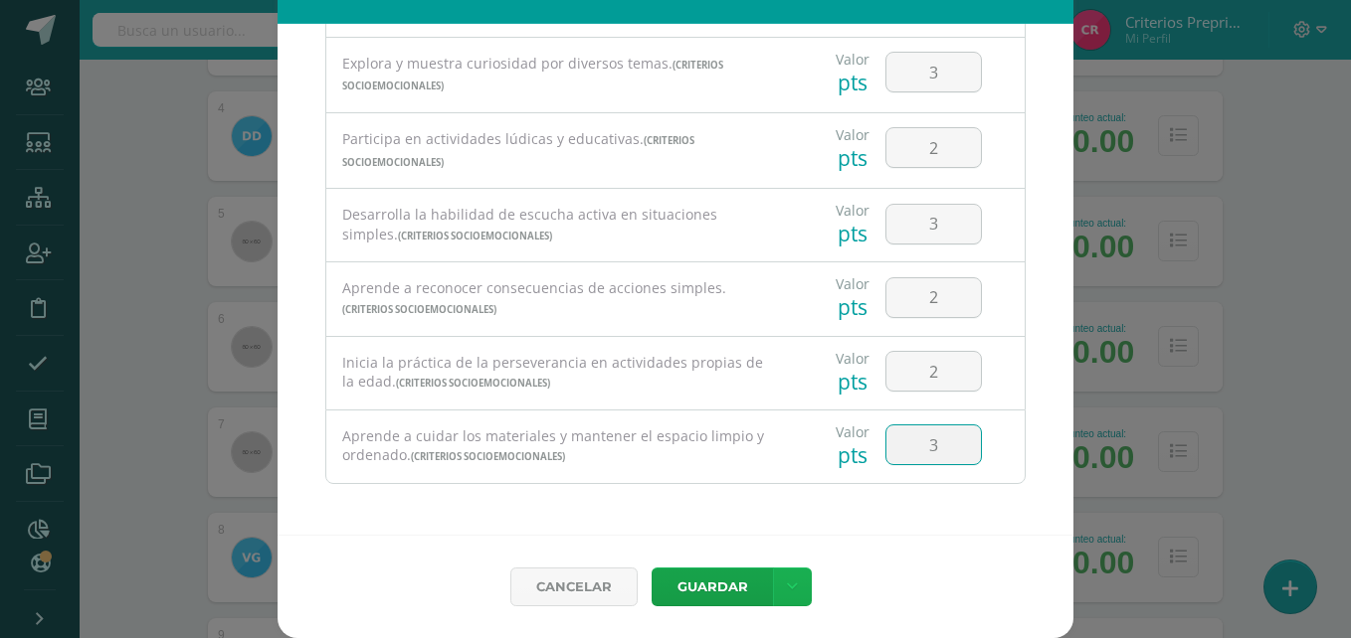
type input "3"
click at [788, 594] on icon at bounding box center [792, 587] width 11 height 17
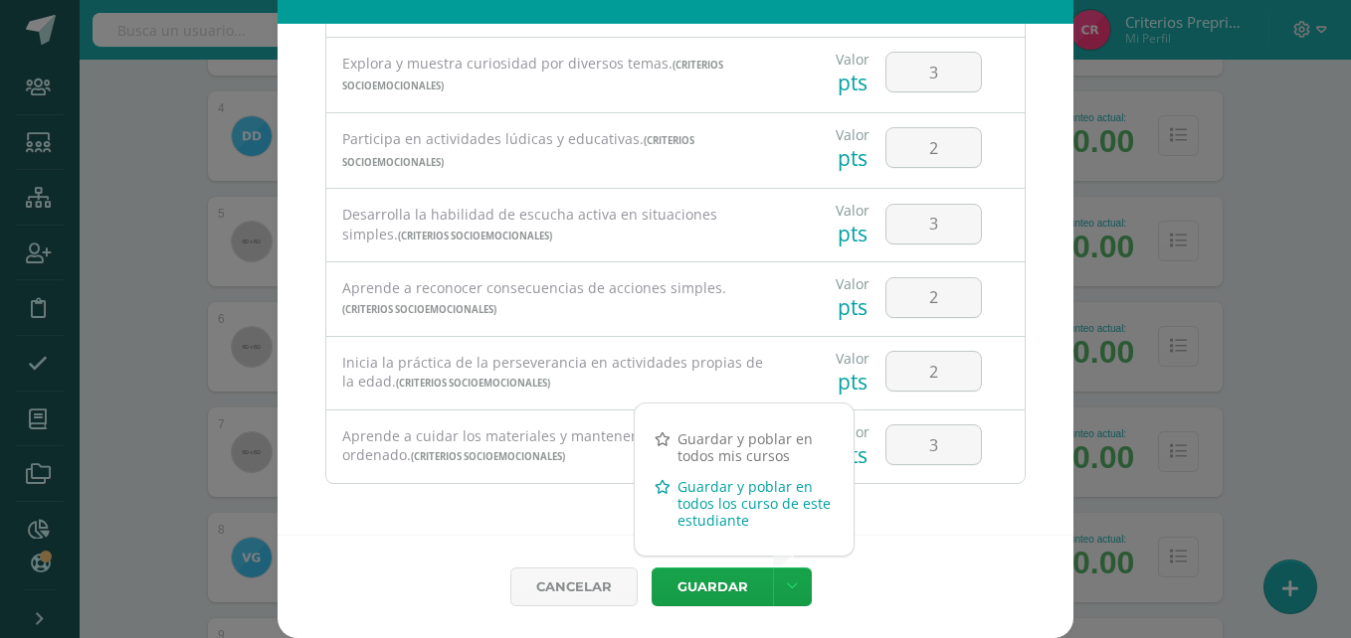
click at [690, 505] on link "Guardar y poblar en todos los curso de este estudiante" at bounding box center [744, 503] width 219 height 65
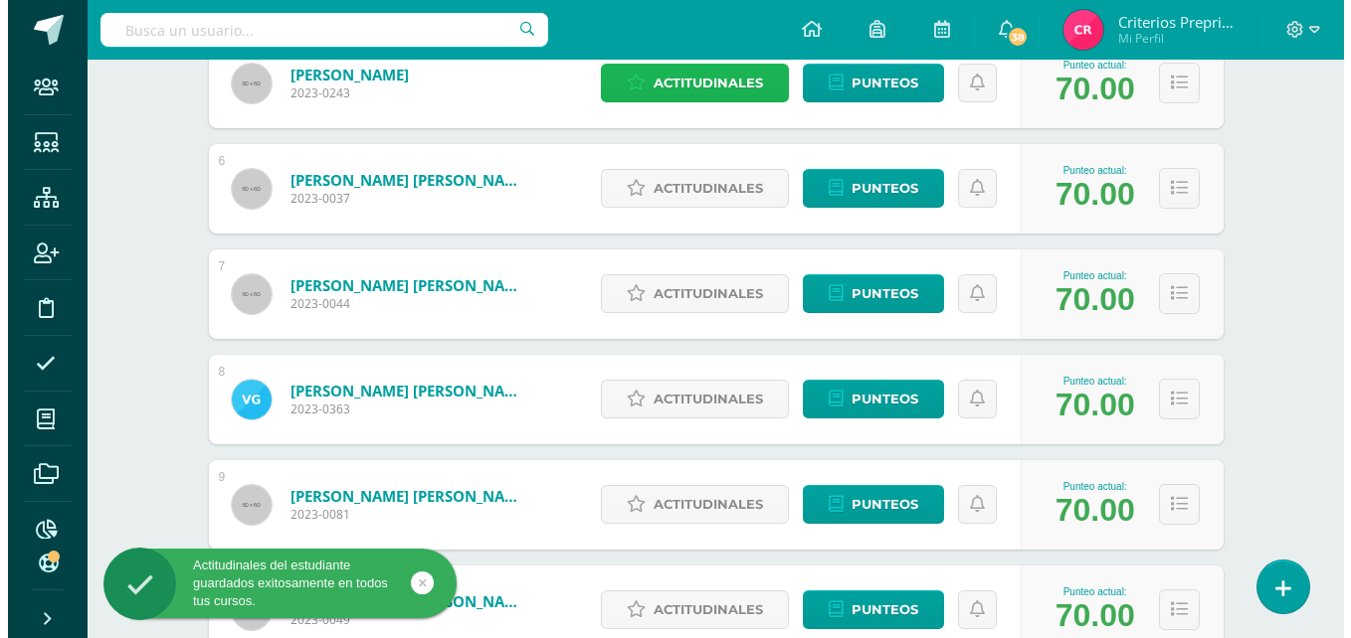
scroll to position [824, 0]
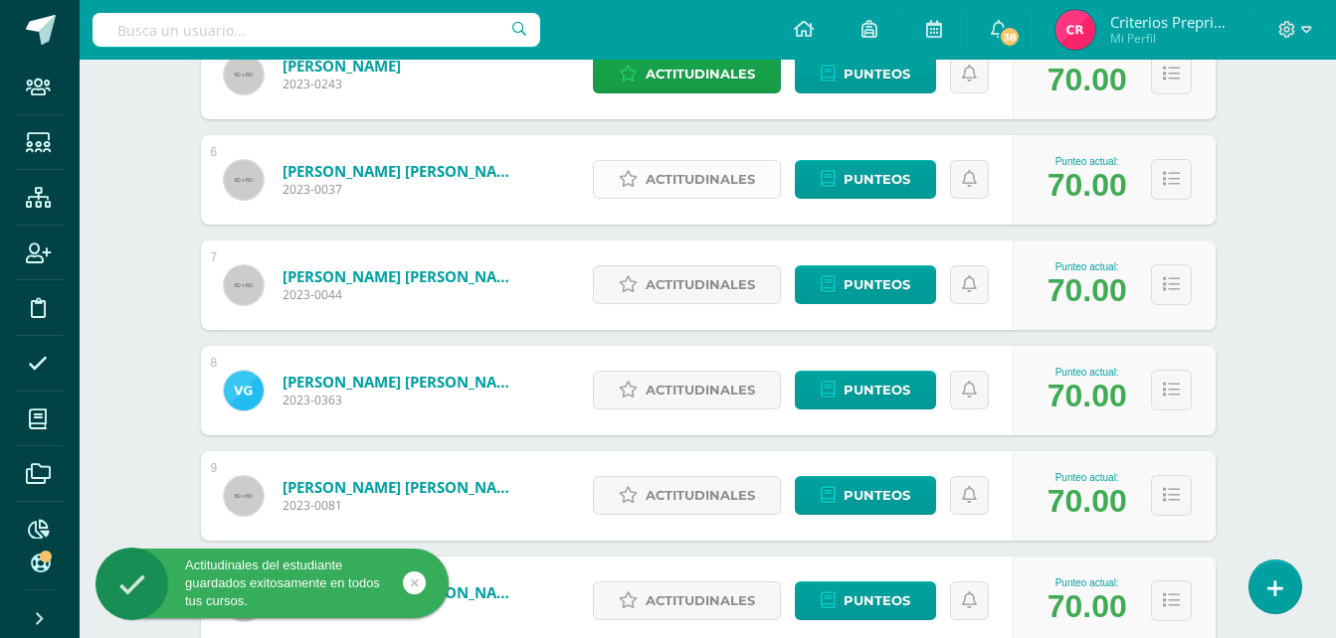
click at [739, 163] on span "Actitudinales" at bounding box center [699, 179] width 109 height 37
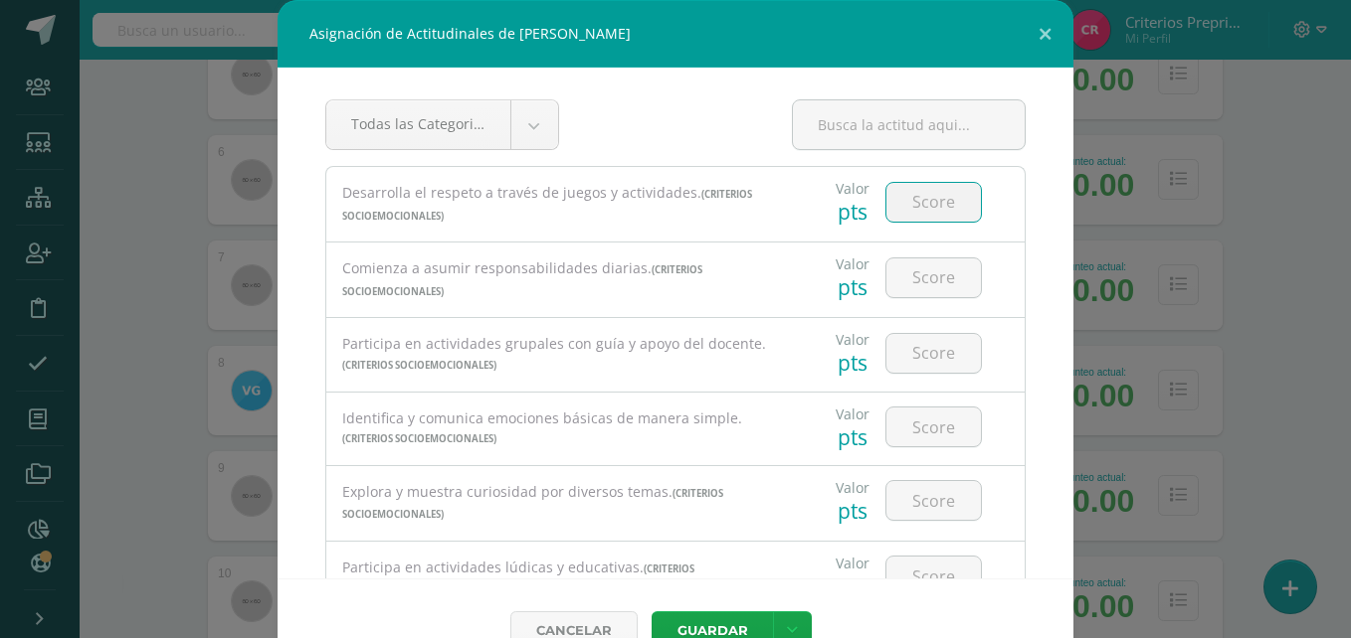
click at [912, 199] on input "number" at bounding box center [933, 202] width 94 height 39
type input "2"
click at [916, 286] on input "number" at bounding box center [933, 278] width 94 height 39
type input "2"
type input "3"
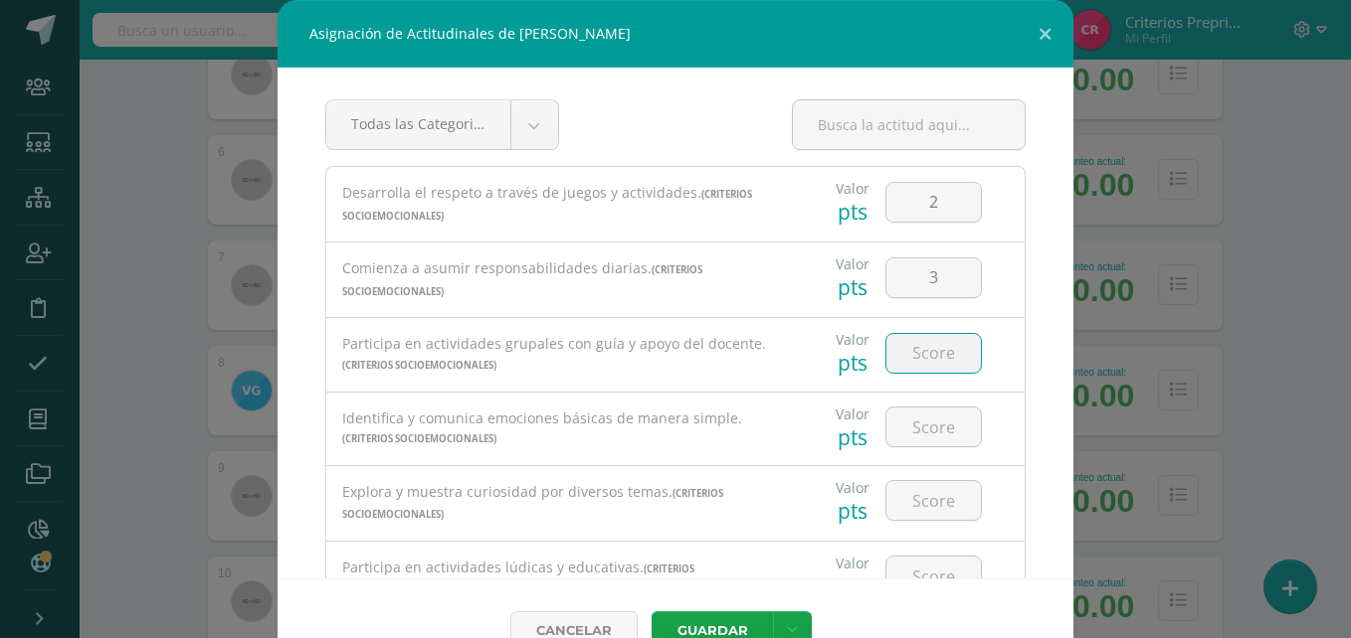
click at [905, 359] on input "number" at bounding box center [933, 353] width 94 height 39
type input "3"
click at [903, 424] on input "number" at bounding box center [933, 427] width 94 height 39
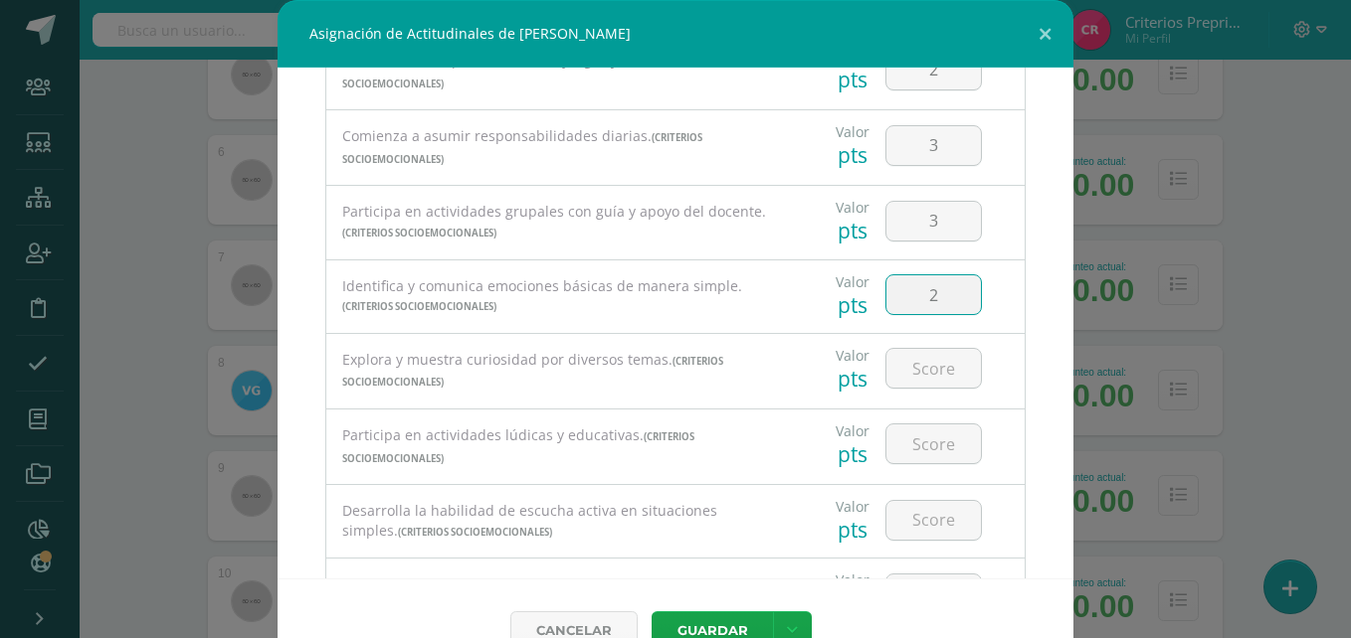
scroll to position [287, 0]
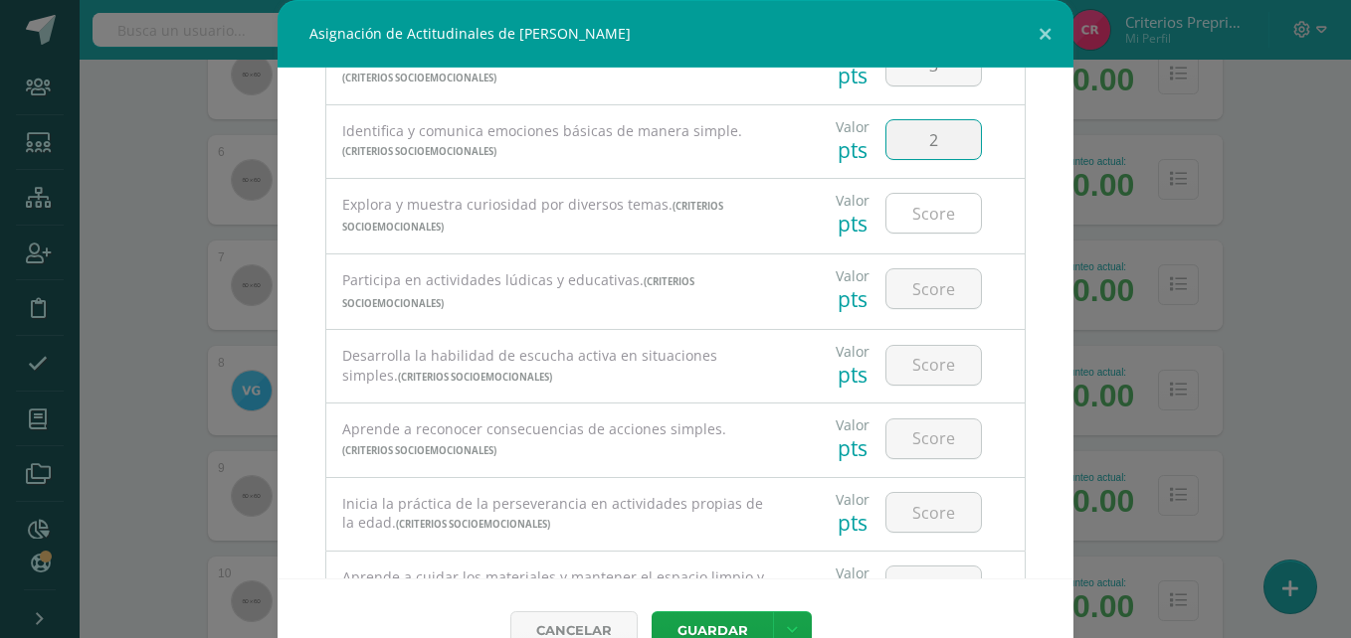
type input "2"
click at [922, 213] on input "number" at bounding box center [933, 213] width 94 height 39
type input "3"
type input "2"
click at [916, 284] on input "number" at bounding box center [933, 289] width 94 height 39
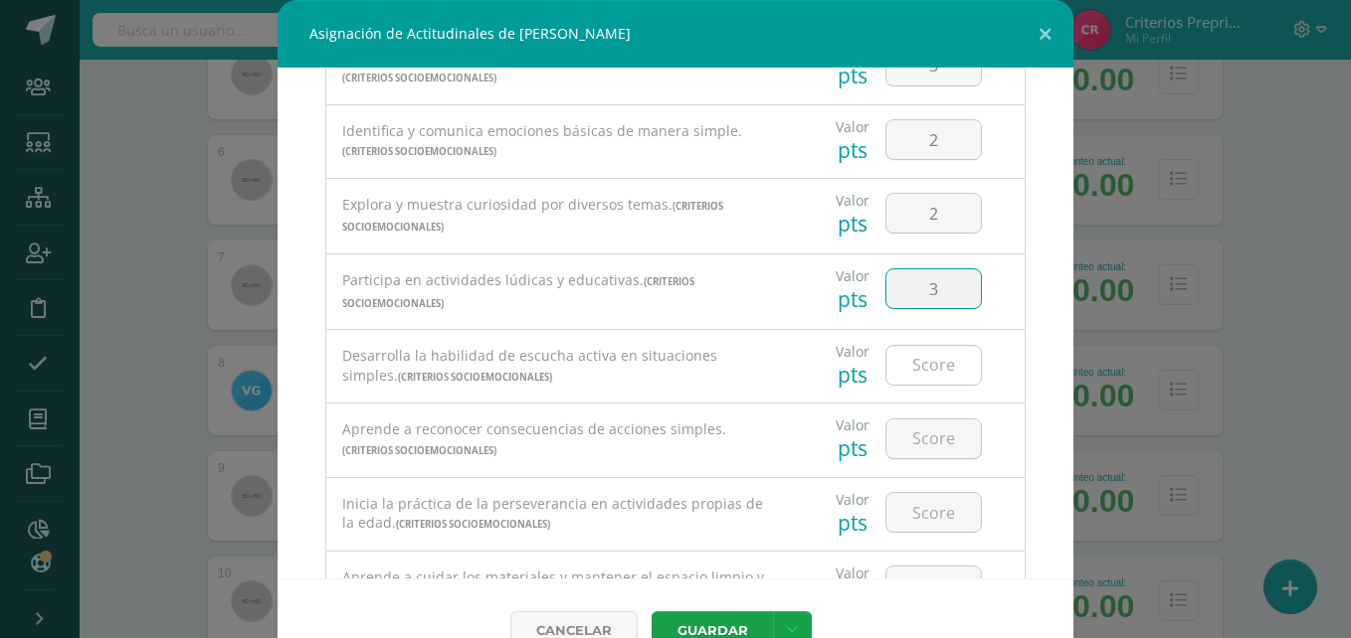
type input "3"
click at [911, 361] on input "number" at bounding box center [933, 365] width 94 height 39
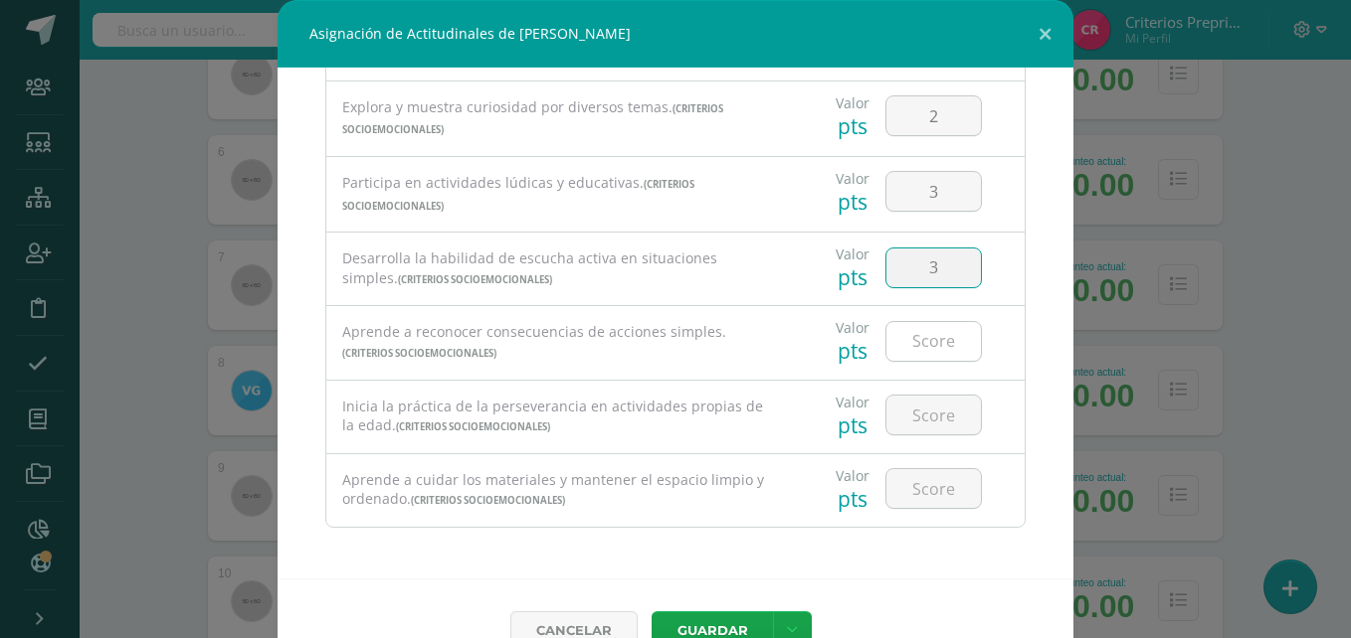
type input "3"
click at [913, 347] on input "number" at bounding box center [933, 341] width 94 height 39
type input "2"
click at [903, 430] on input "number" at bounding box center [933, 415] width 94 height 39
type input "3"
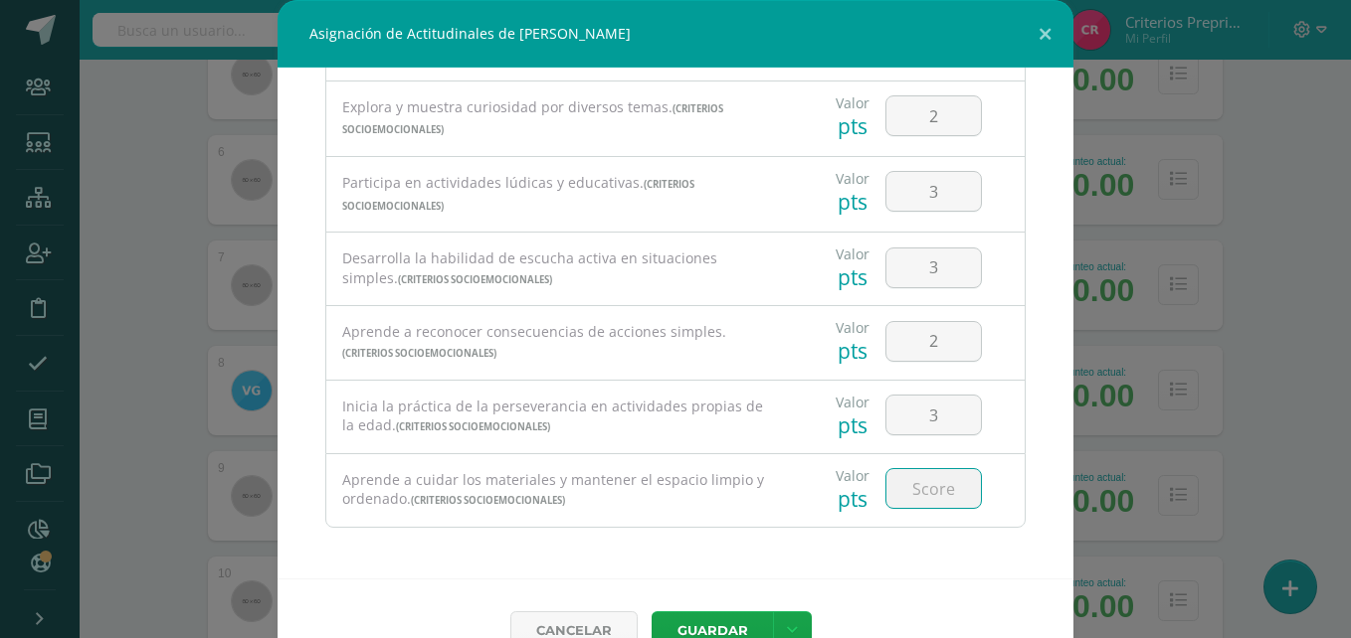
click at [903, 493] on input "number" at bounding box center [933, 488] width 94 height 39
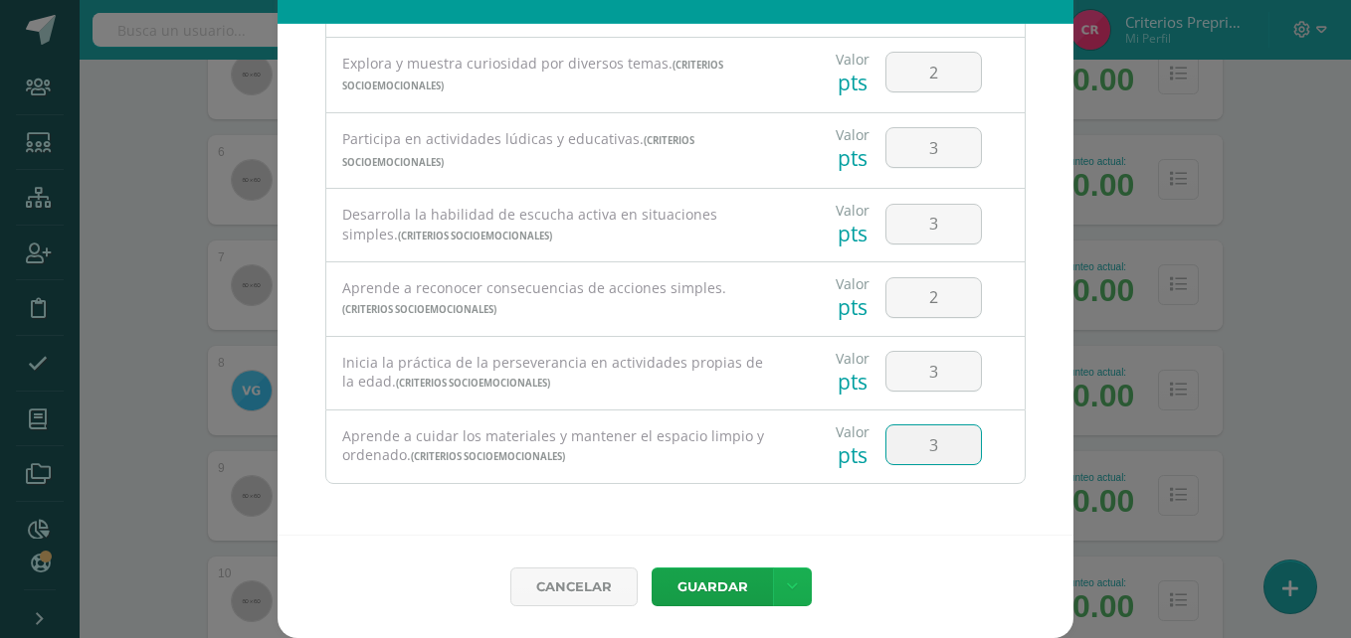
type input "3"
click at [791, 577] on link at bounding box center [792, 587] width 39 height 39
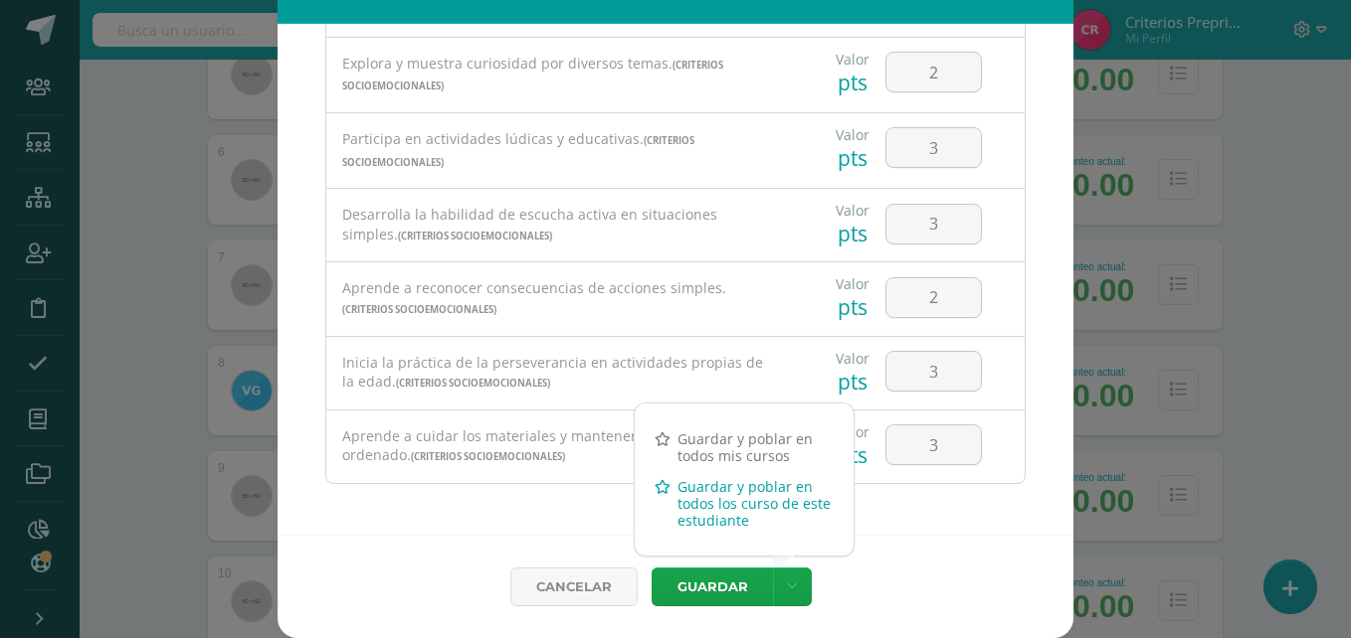
click at [709, 501] on link "Guardar y poblar en todos los curso de este estudiante" at bounding box center [744, 503] width 219 height 65
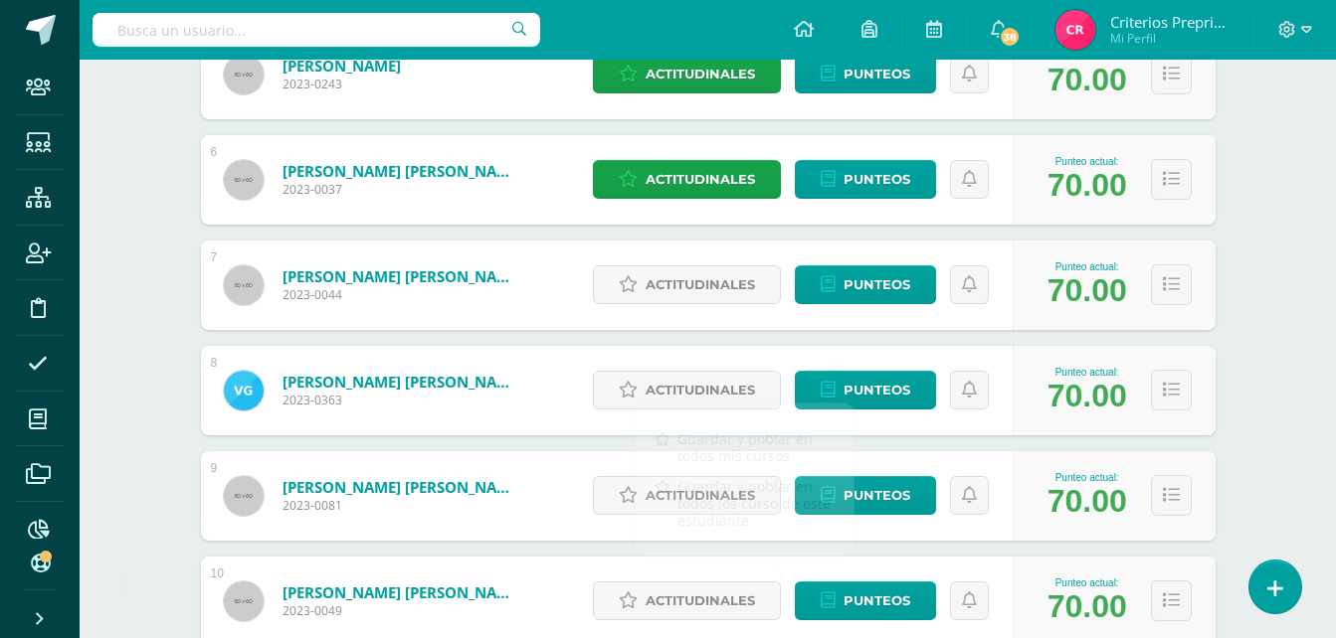
click at [1293, 288] on div "Writing Workshop Primero Preprimaria "C" Herramientas Detalle de asistencias Ac…" at bounding box center [708, 481] width 1256 height 2492
click at [702, 273] on span "Actitudinales" at bounding box center [699, 285] width 109 height 37
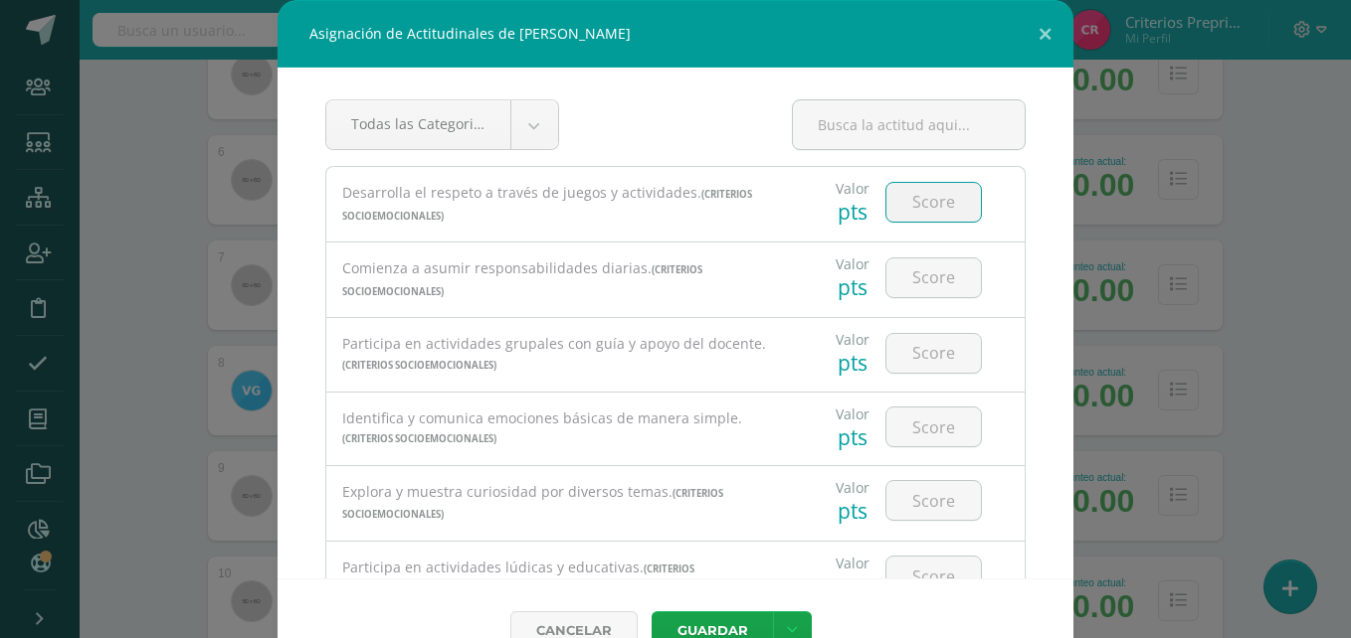
click at [920, 198] on input "number" at bounding box center [933, 202] width 94 height 39
type input "2"
click at [903, 279] on input "number" at bounding box center [933, 278] width 94 height 39
type input "3"
click at [916, 345] on input "number" at bounding box center [933, 353] width 94 height 39
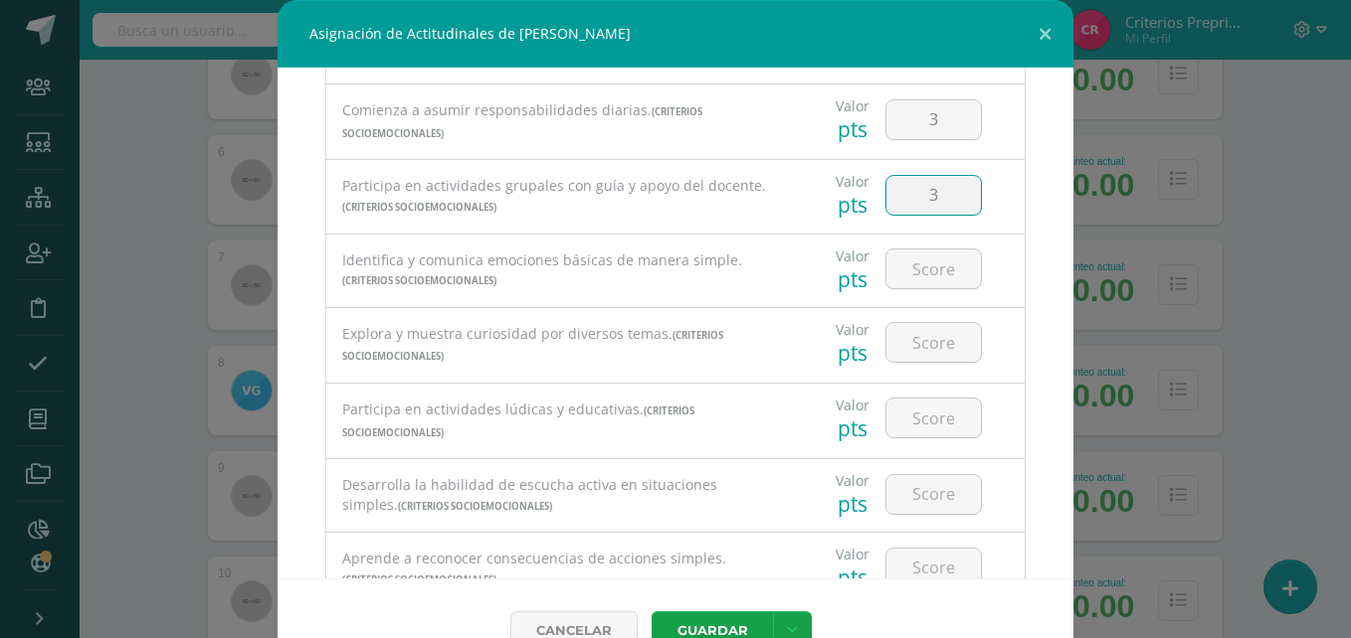
scroll to position [205, 0]
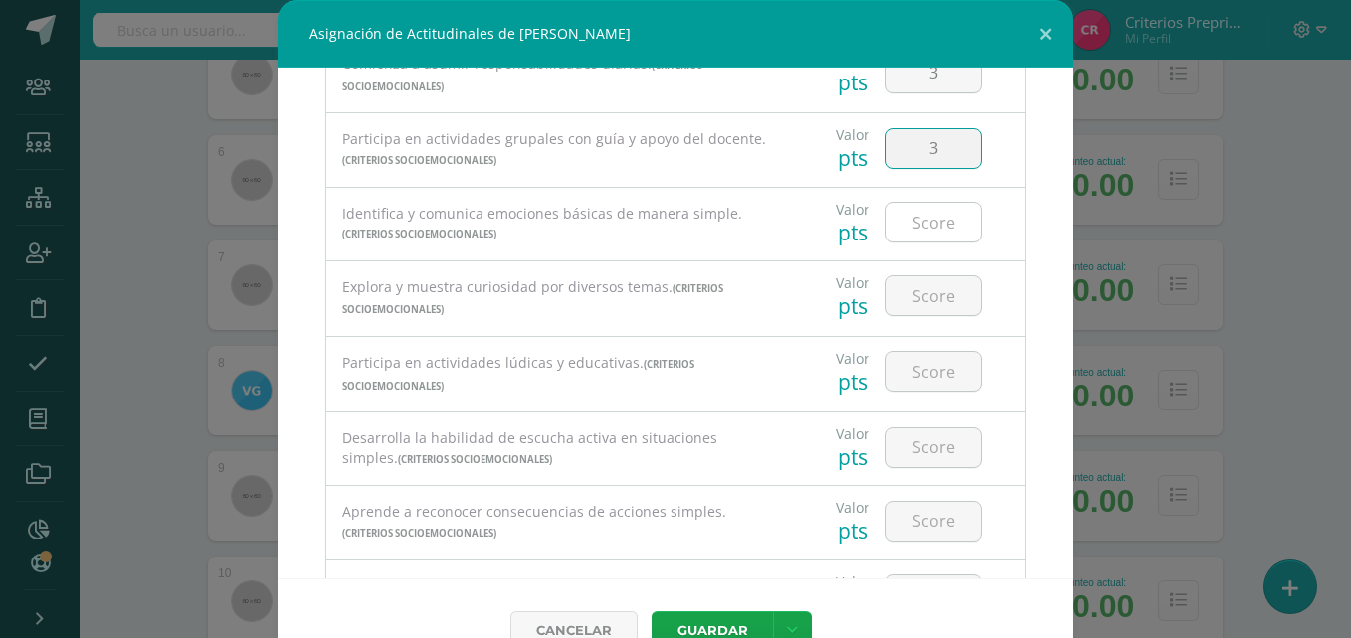
type input "3"
click at [913, 219] on input "number" at bounding box center [933, 222] width 94 height 39
type input "3"
click at [904, 294] on input "number" at bounding box center [933, 295] width 94 height 39
type input "3"
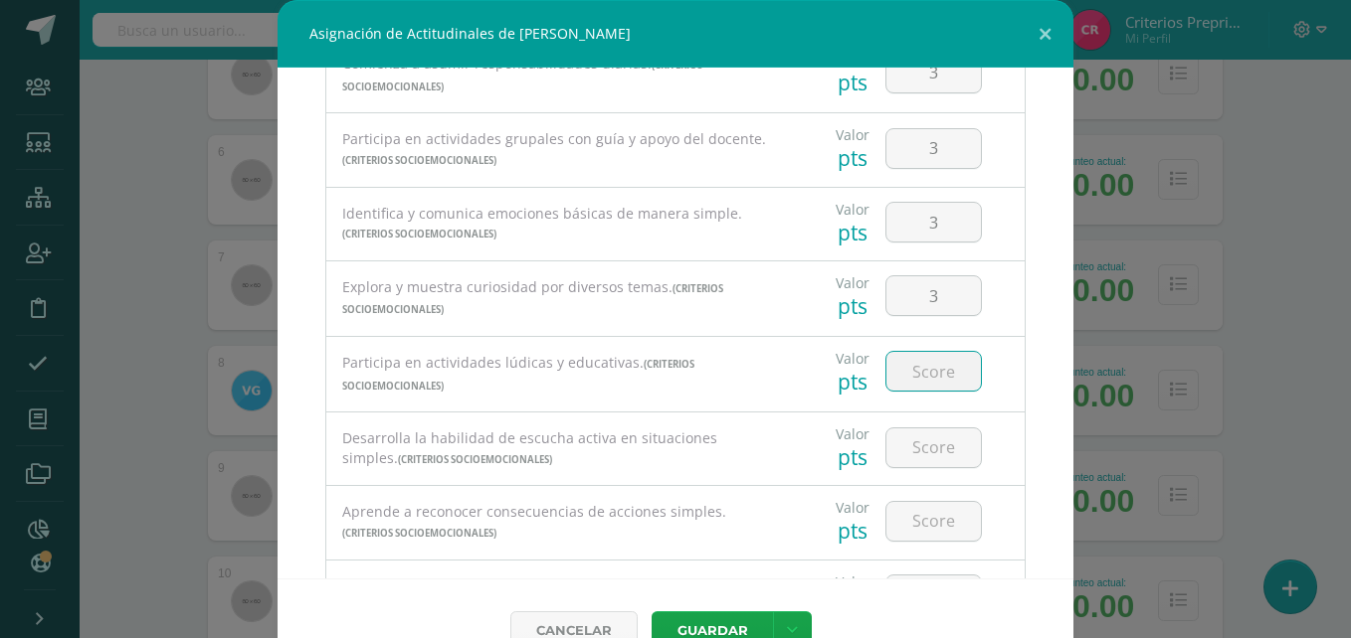
click at [923, 370] on input "number" at bounding box center [933, 371] width 94 height 39
type input "3"
click at [908, 449] on input "number" at bounding box center [933, 448] width 94 height 39
type input "3"
click at [917, 519] on input "number" at bounding box center [933, 521] width 94 height 39
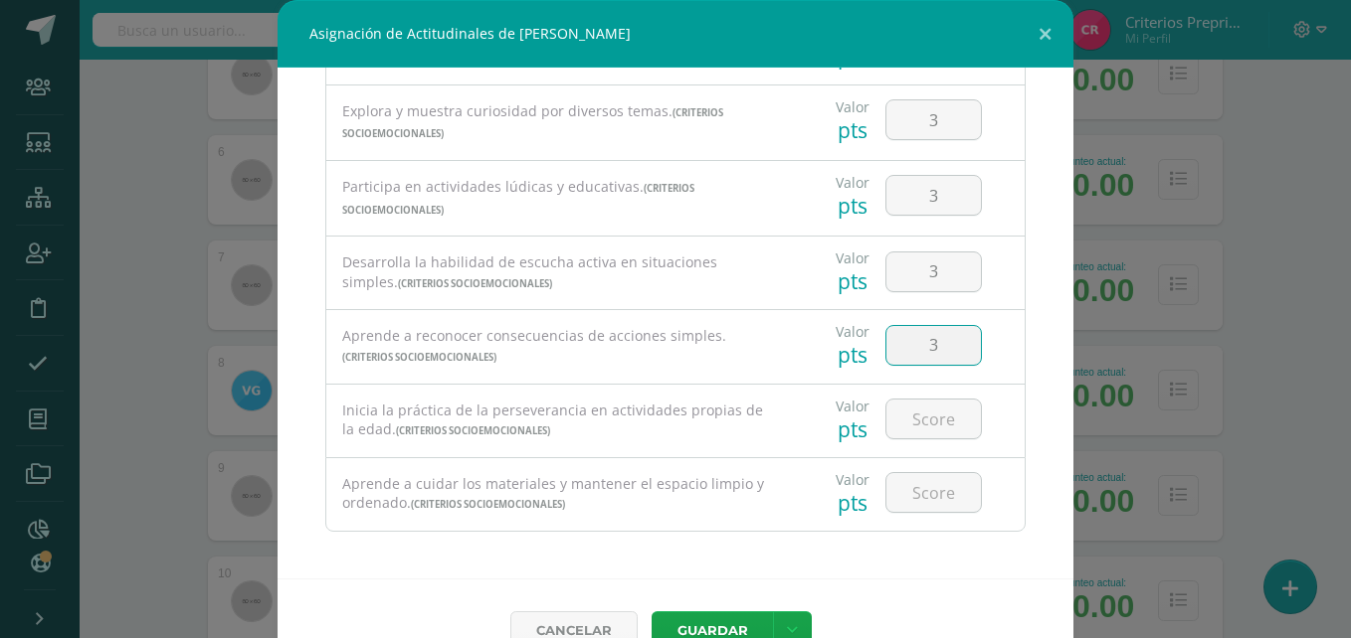
scroll to position [385, 0]
type input "3"
click at [913, 407] on input "number" at bounding box center [933, 415] width 94 height 39
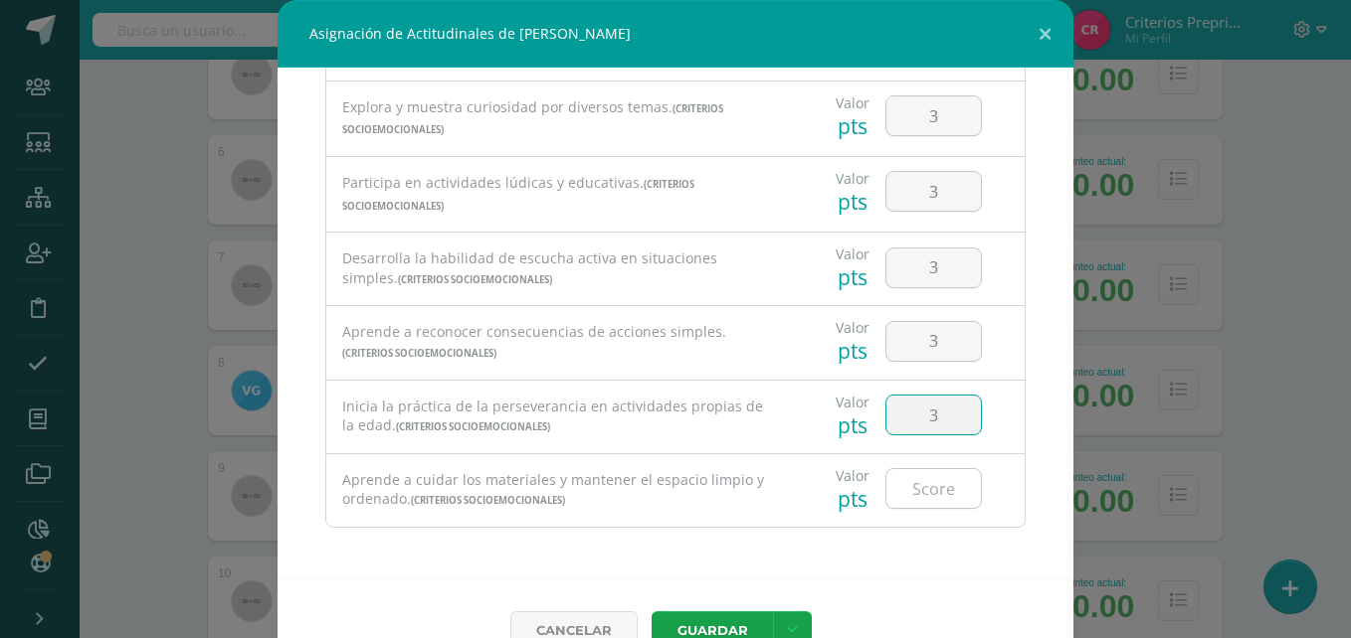
type input "3"
click at [899, 486] on input "number" at bounding box center [933, 488] width 94 height 39
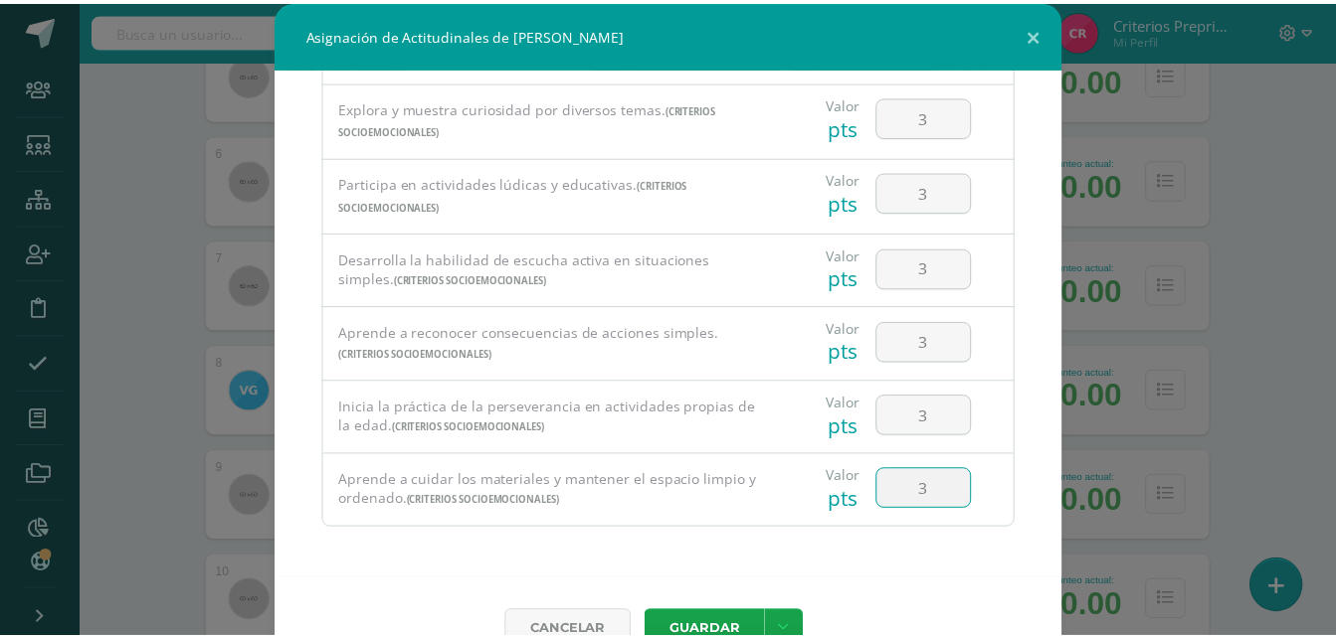
scroll to position [44, 0]
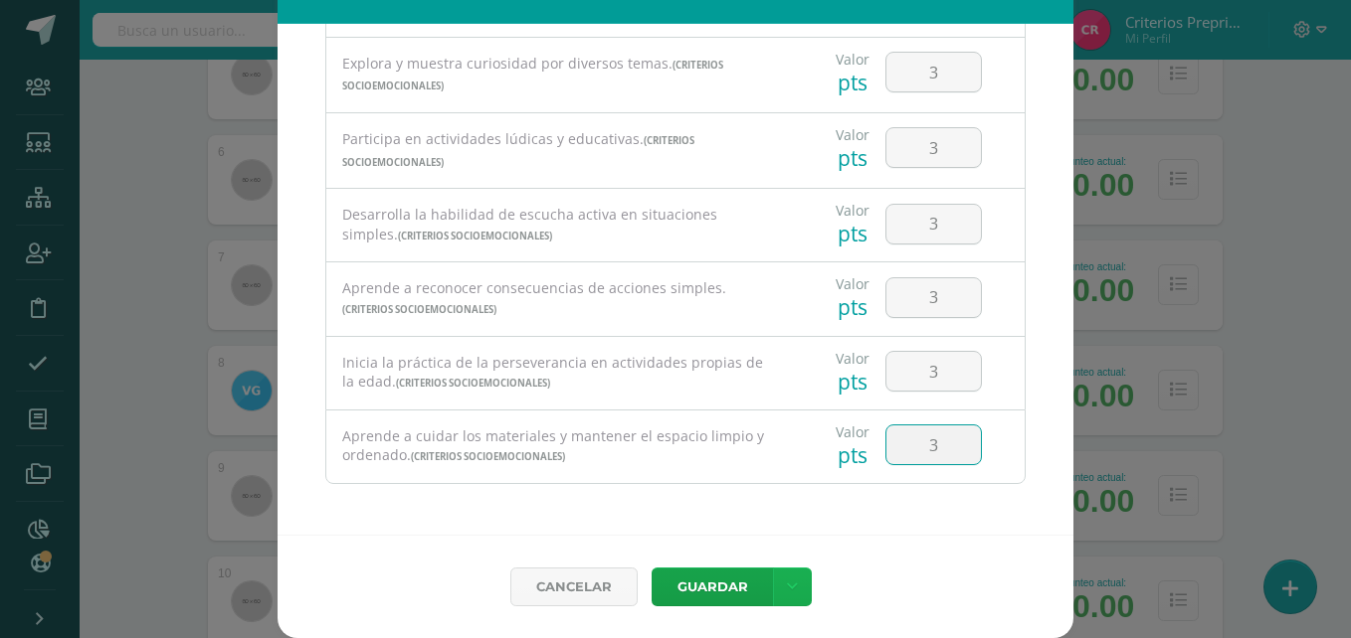
type input "3"
click at [796, 575] on link at bounding box center [792, 587] width 39 height 39
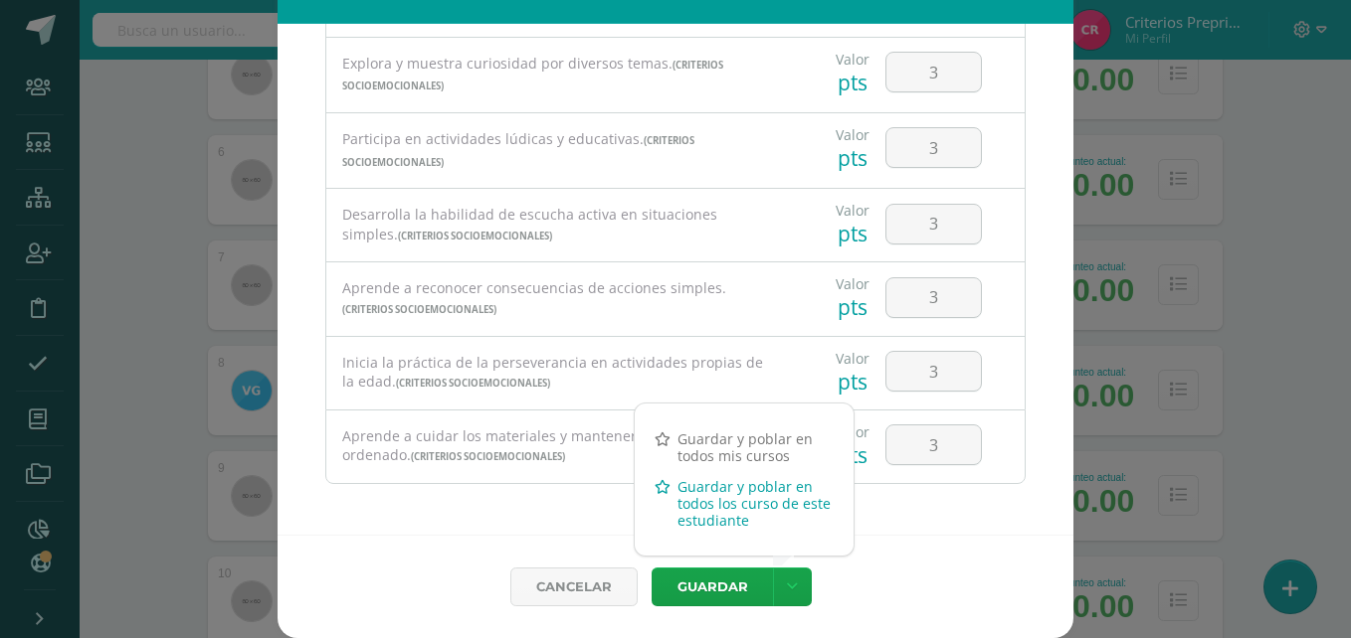
click at [713, 496] on link "Guardar y poblar en todos los curso de este estudiante" at bounding box center [744, 503] width 219 height 65
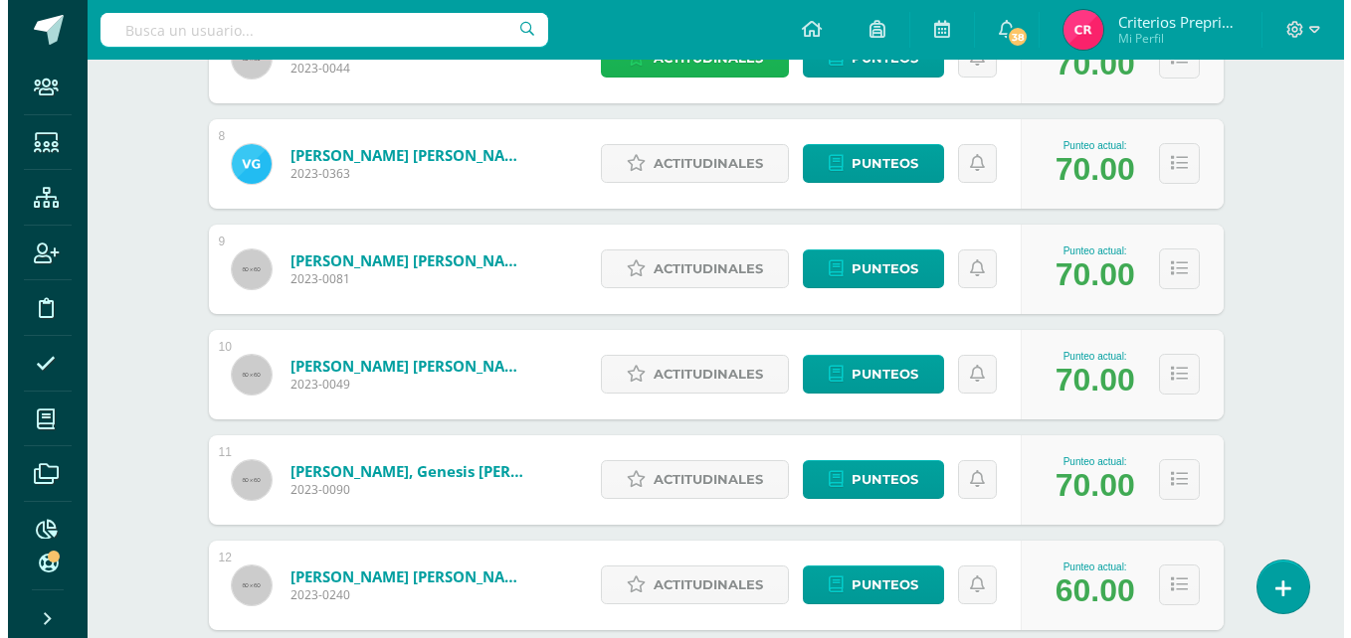
scroll to position [1099, 0]
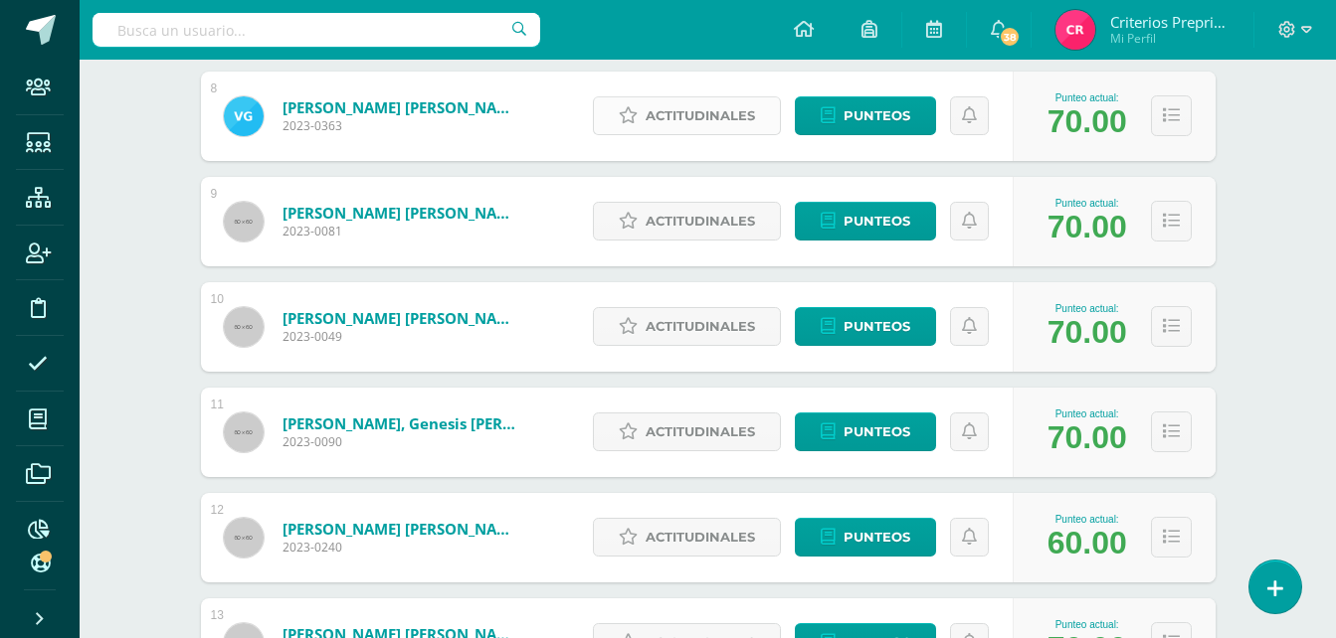
click at [715, 114] on span "Actitudinales" at bounding box center [699, 115] width 109 height 37
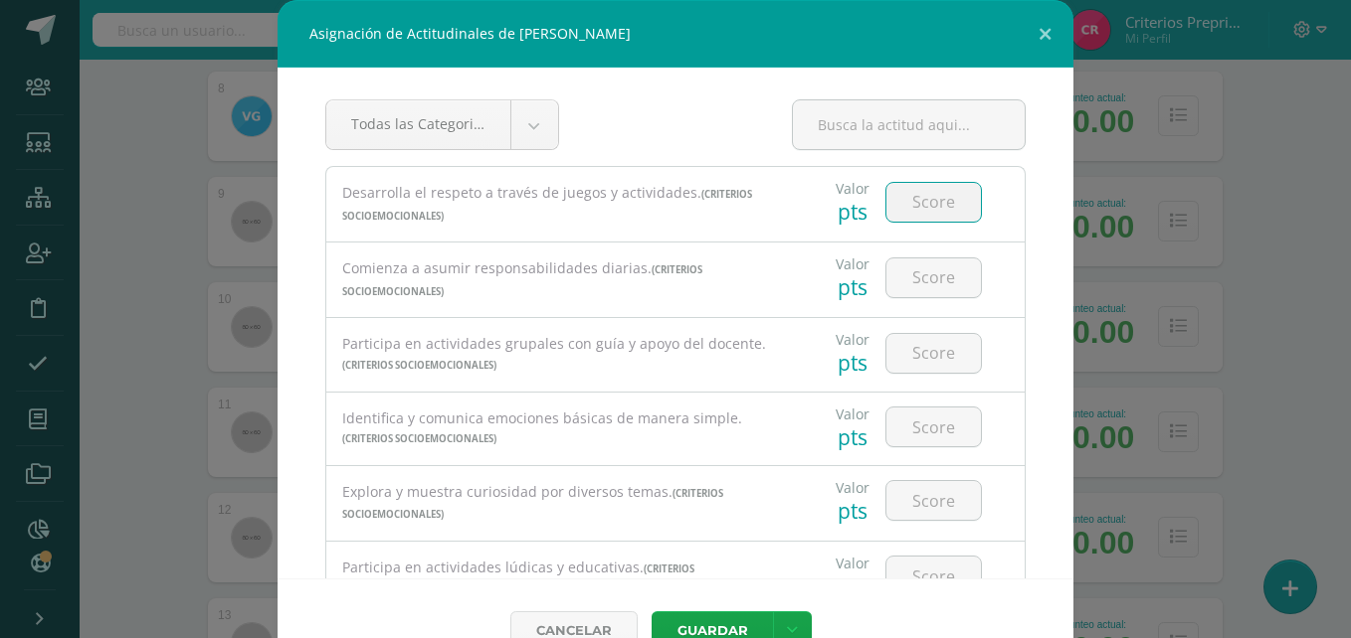
click at [910, 215] on input "number" at bounding box center [933, 202] width 94 height 39
type input "3"
click at [908, 279] on input "number" at bounding box center [933, 278] width 94 height 39
type input "2"
click at [908, 365] on input "number" at bounding box center [933, 353] width 94 height 39
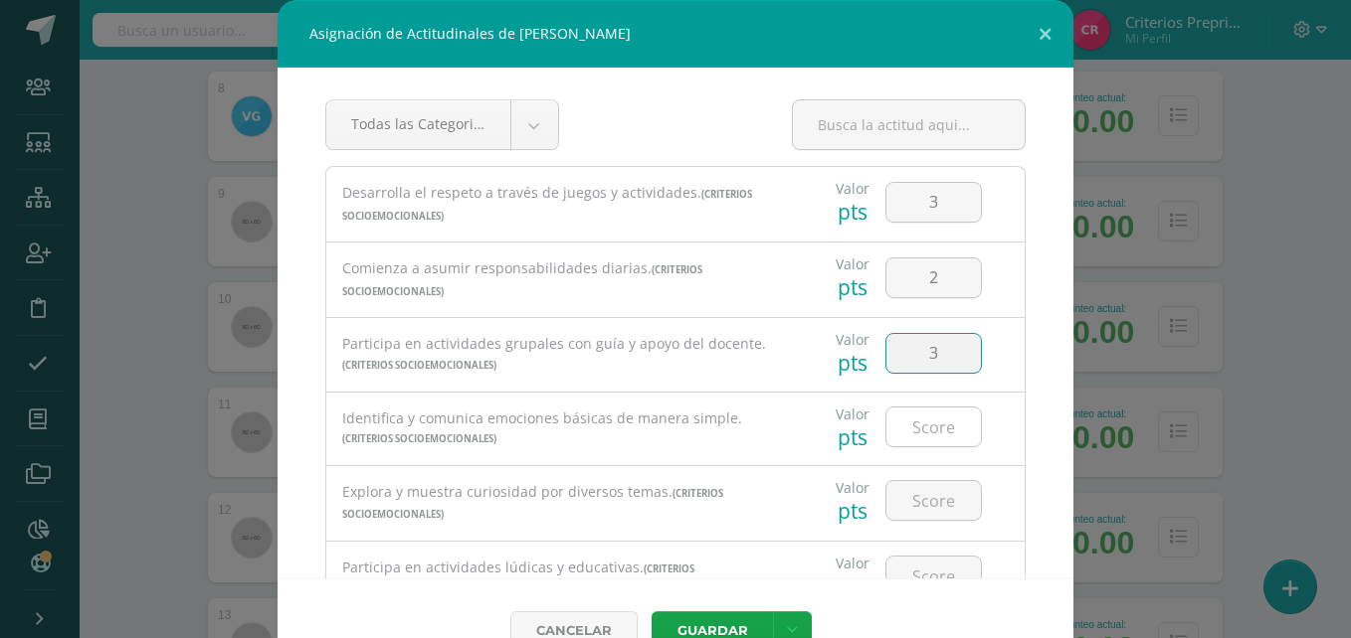
type input "3"
click at [912, 427] on input "number" at bounding box center [933, 427] width 94 height 39
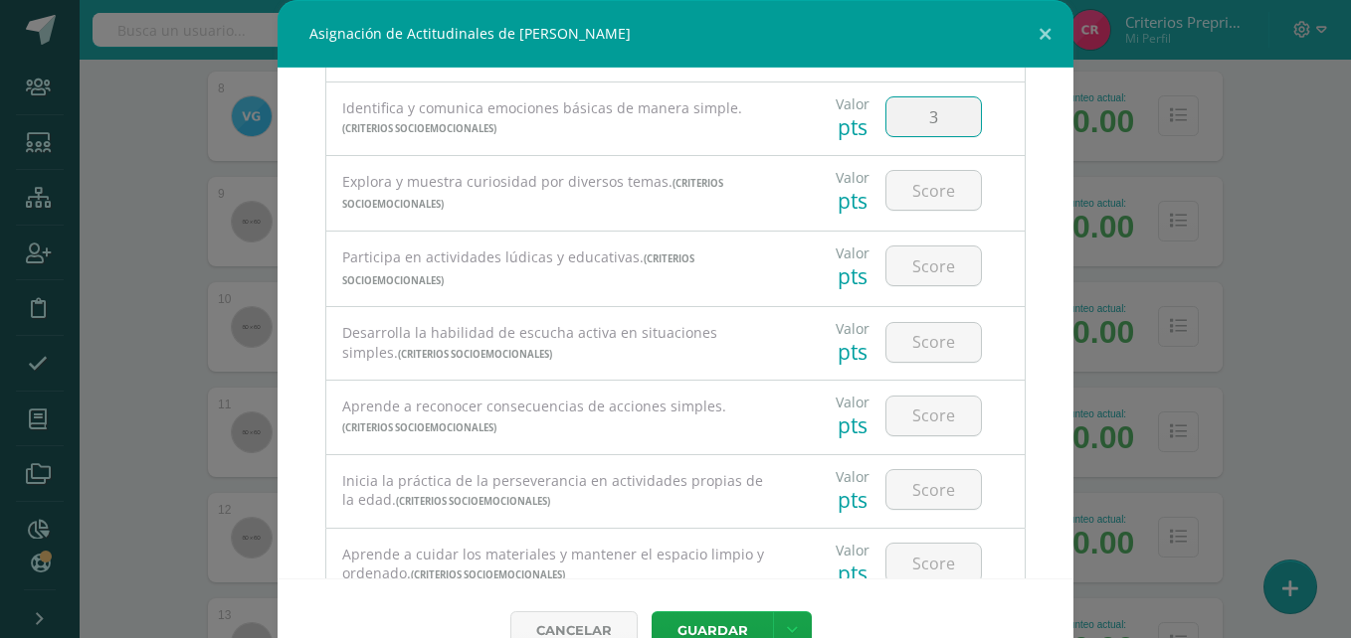
scroll to position [311, 0]
type input "3"
click at [915, 188] on input "number" at bounding box center [933, 189] width 94 height 39
type input "3"
click at [905, 274] on input "number" at bounding box center [933, 265] width 94 height 39
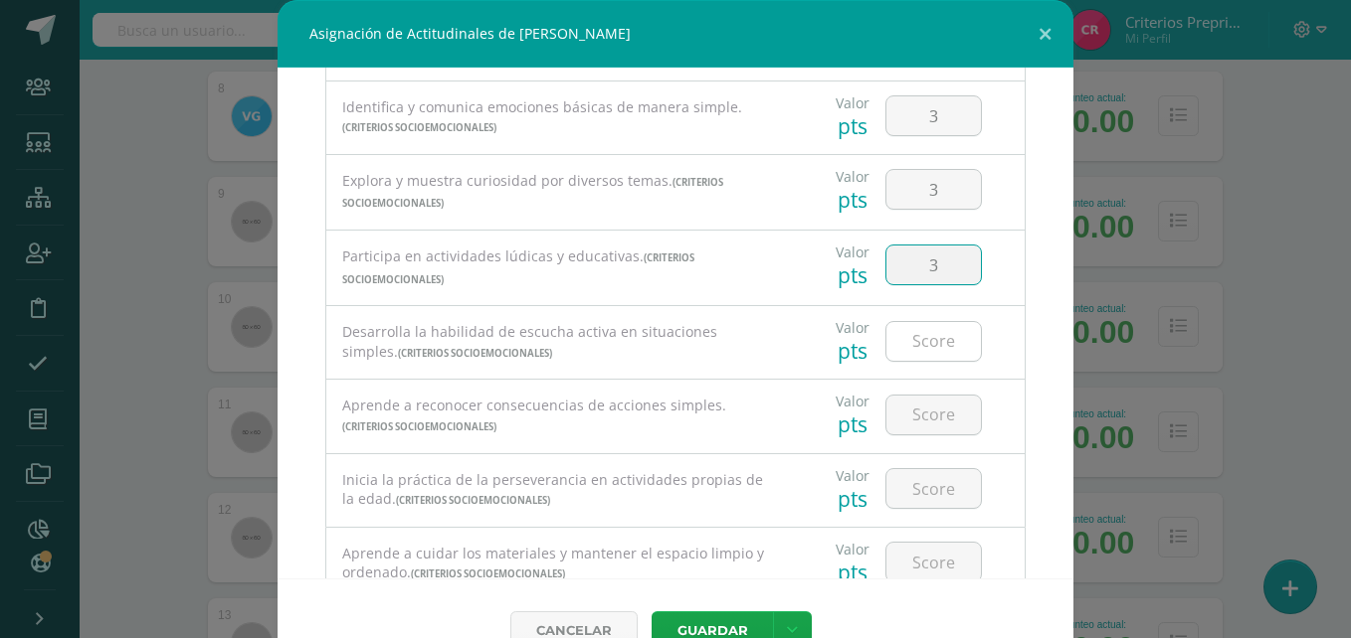
type input "3"
click at [905, 343] on input "number" at bounding box center [933, 341] width 94 height 39
type input "3"
click at [913, 416] on input "number" at bounding box center [933, 415] width 94 height 39
type input "3"
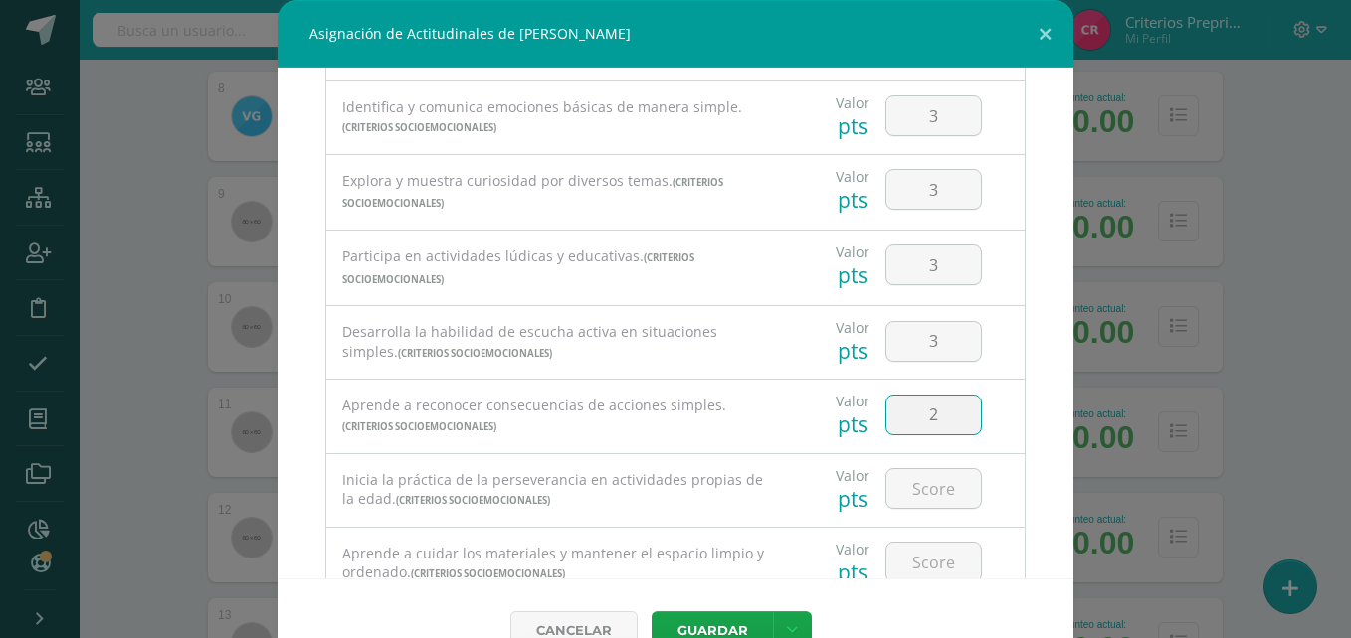
scroll to position [385, 0]
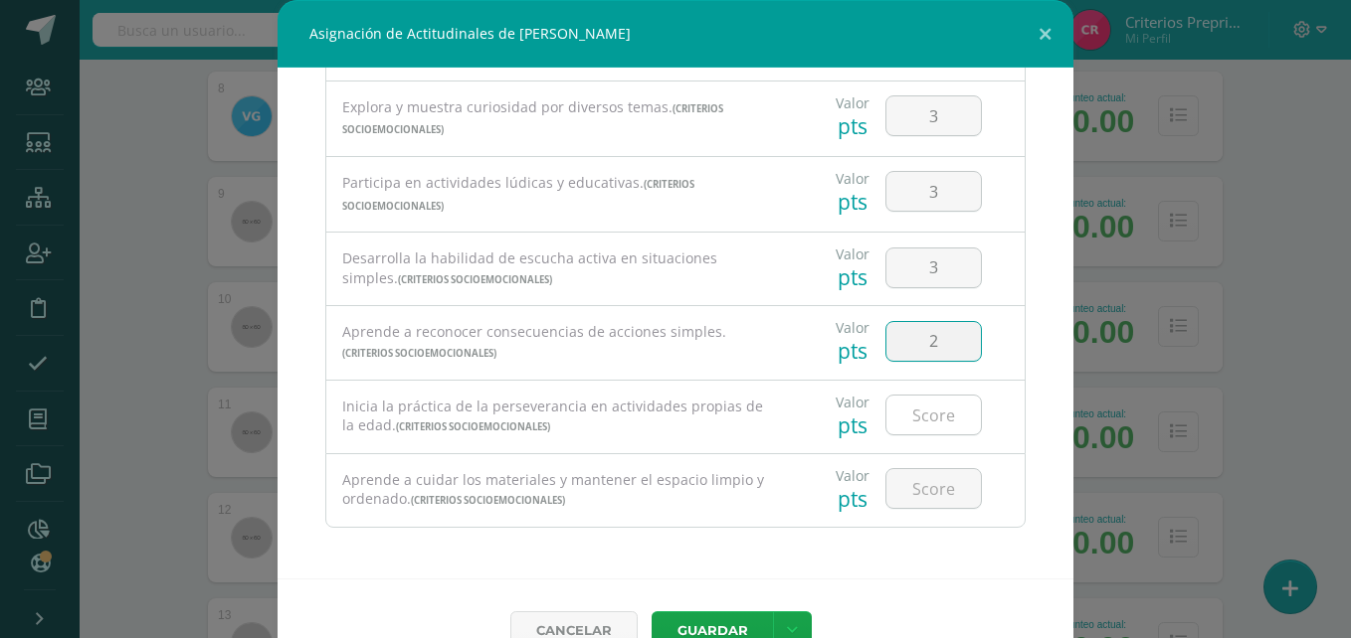
type input "2"
click at [900, 414] on input "number" at bounding box center [933, 415] width 94 height 39
type input "3"
click at [915, 483] on input "number" at bounding box center [933, 488] width 94 height 39
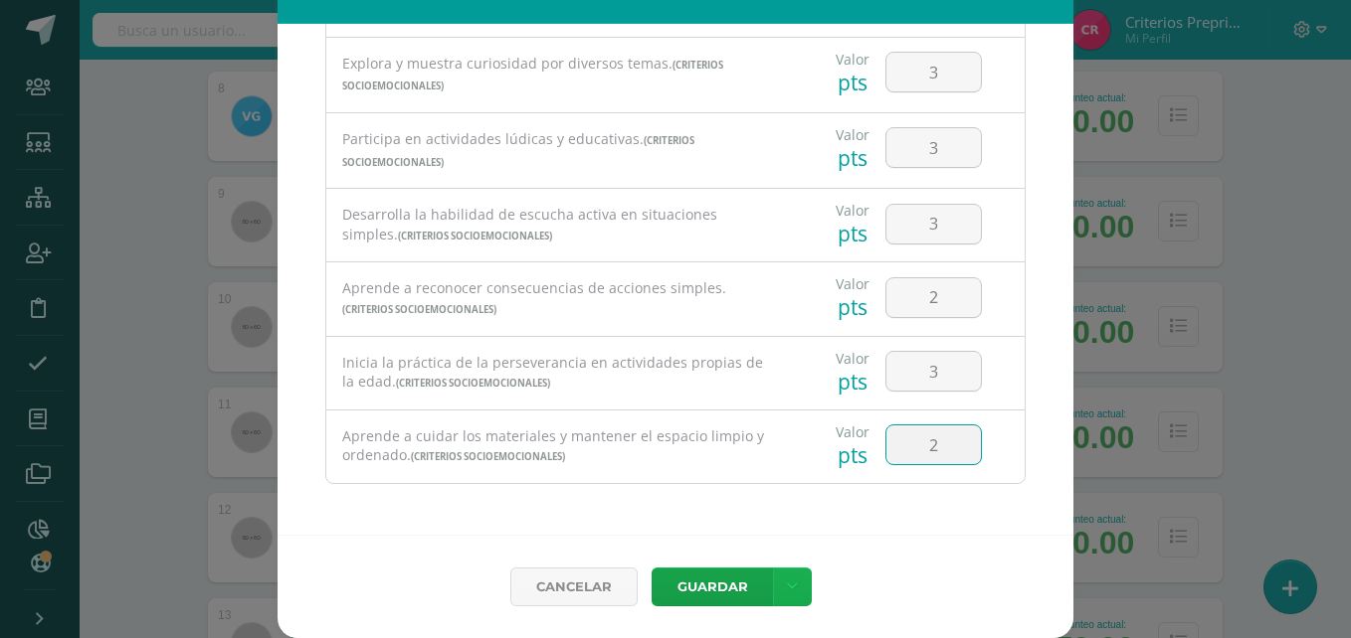
type input "2"
click at [800, 572] on link at bounding box center [792, 587] width 39 height 39
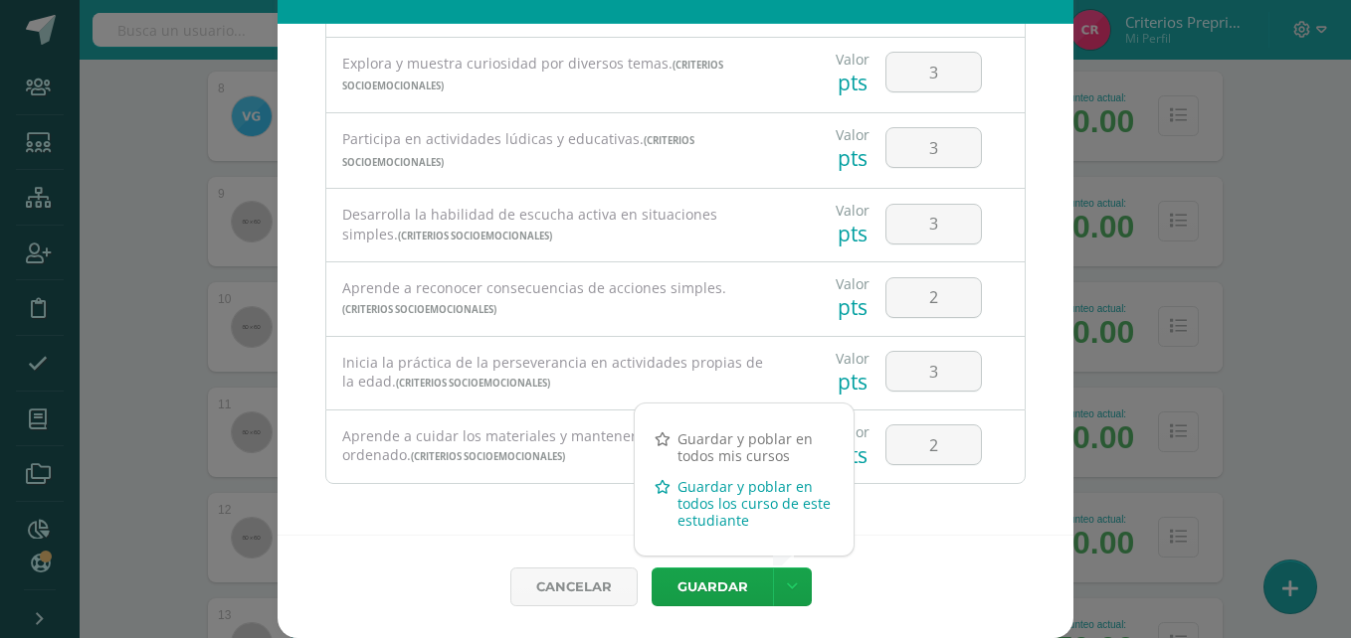
click at [692, 502] on link "Guardar y poblar en todos los curso de este estudiante" at bounding box center [744, 503] width 219 height 65
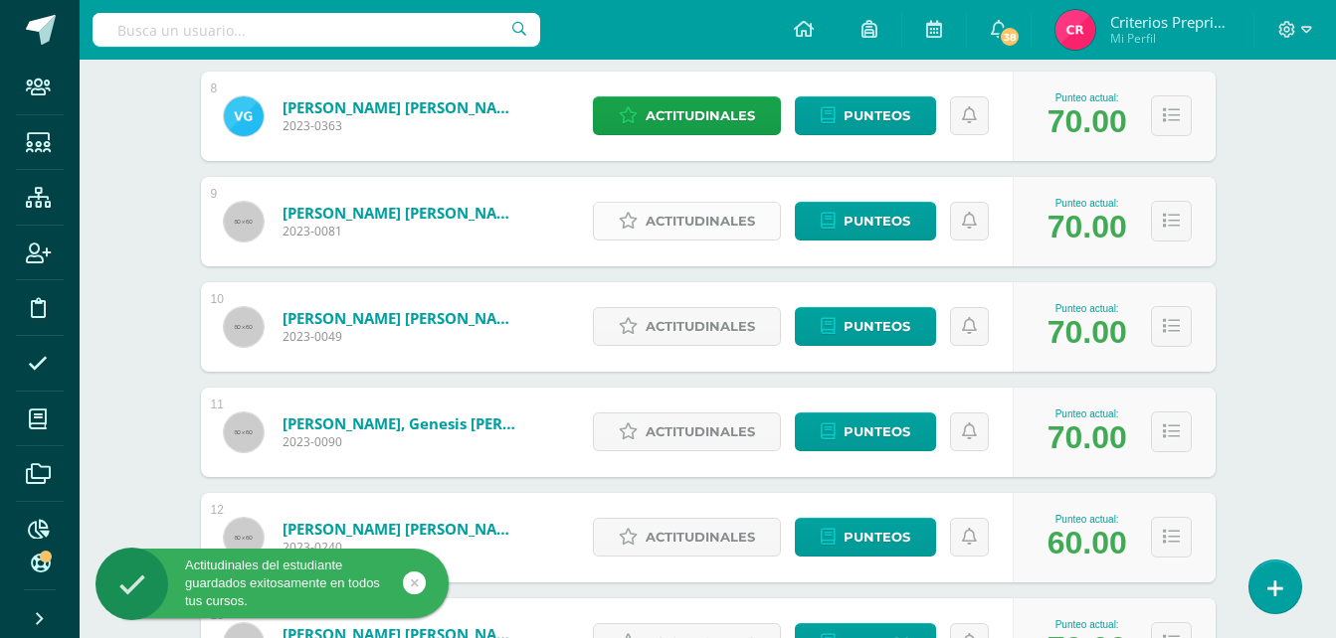
click at [695, 213] on span "Actitudinales" at bounding box center [699, 221] width 109 height 37
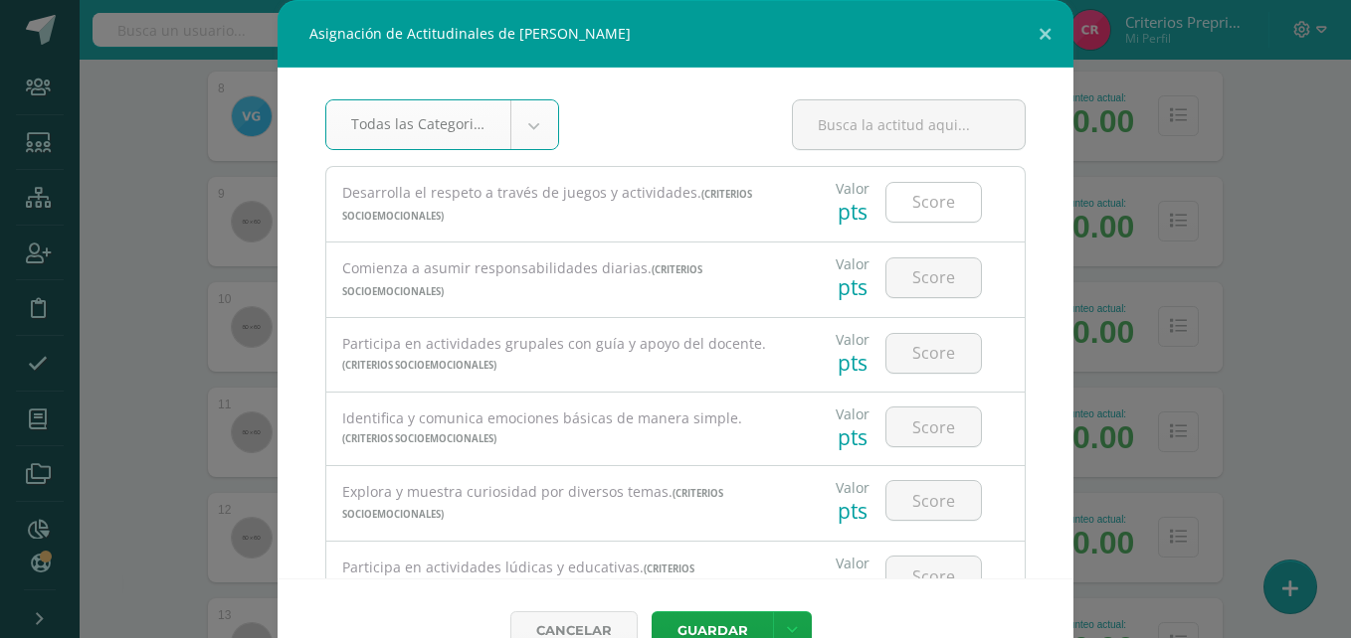
click at [942, 192] on input "number" at bounding box center [933, 202] width 94 height 39
type input "1"
click at [920, 288] on input "number" at bounding box center [933, 278] width 94 height 39
type input "2"
click at [904, 363] on input "number" at bounding box center [933, 353] width 94 height 39
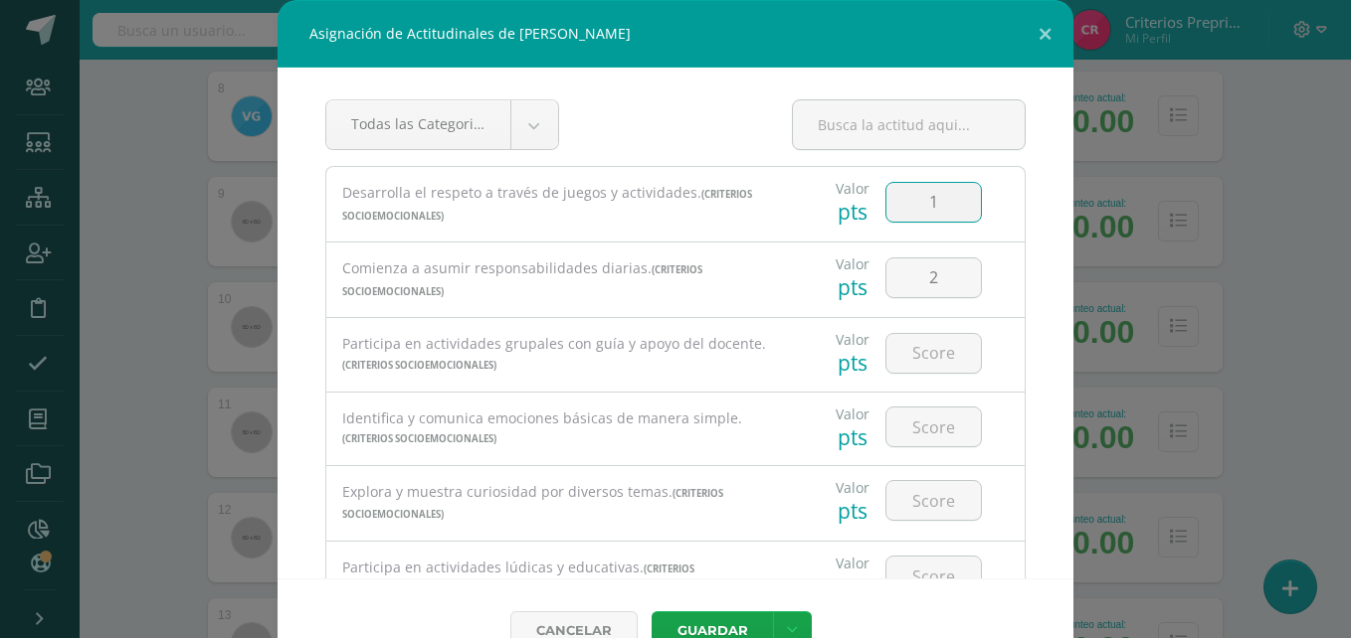
click at [922, 216] on input "1" at bounding box center [933, 202] width 94 height 39
type input "2"
click at [920, 351] on input "number" at bounding box center [933, 353] width 94 height 39
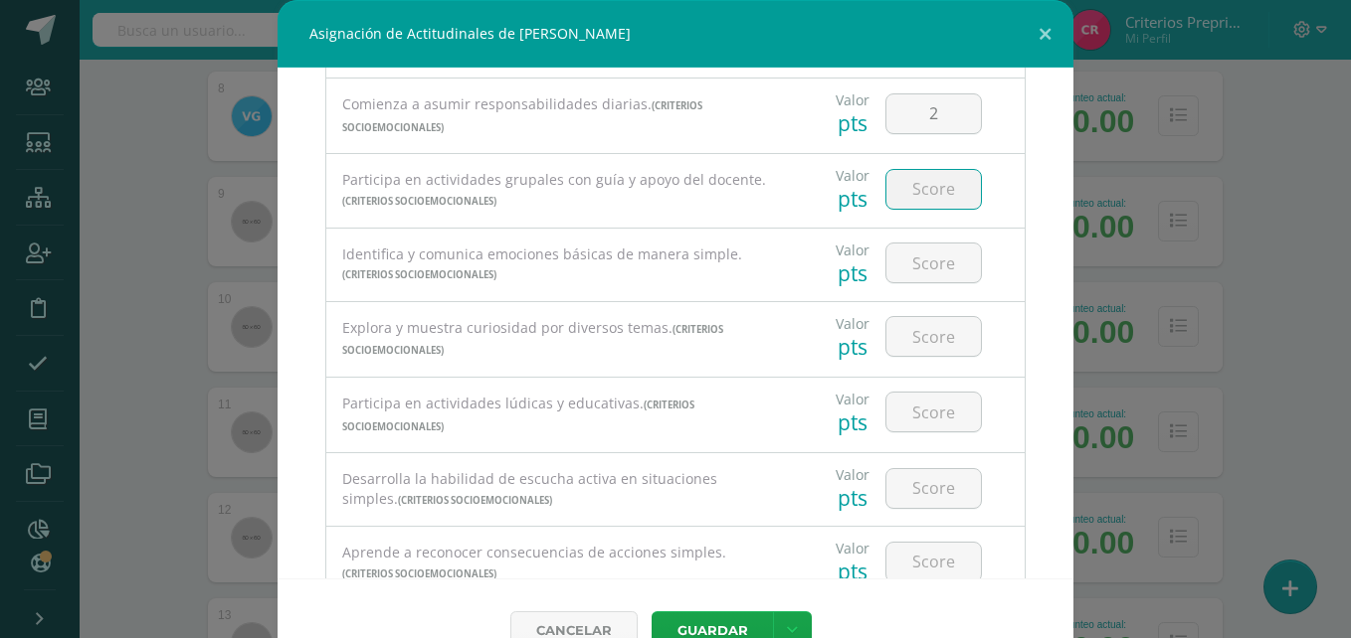
scroll to position [168, 0]
type input "2"
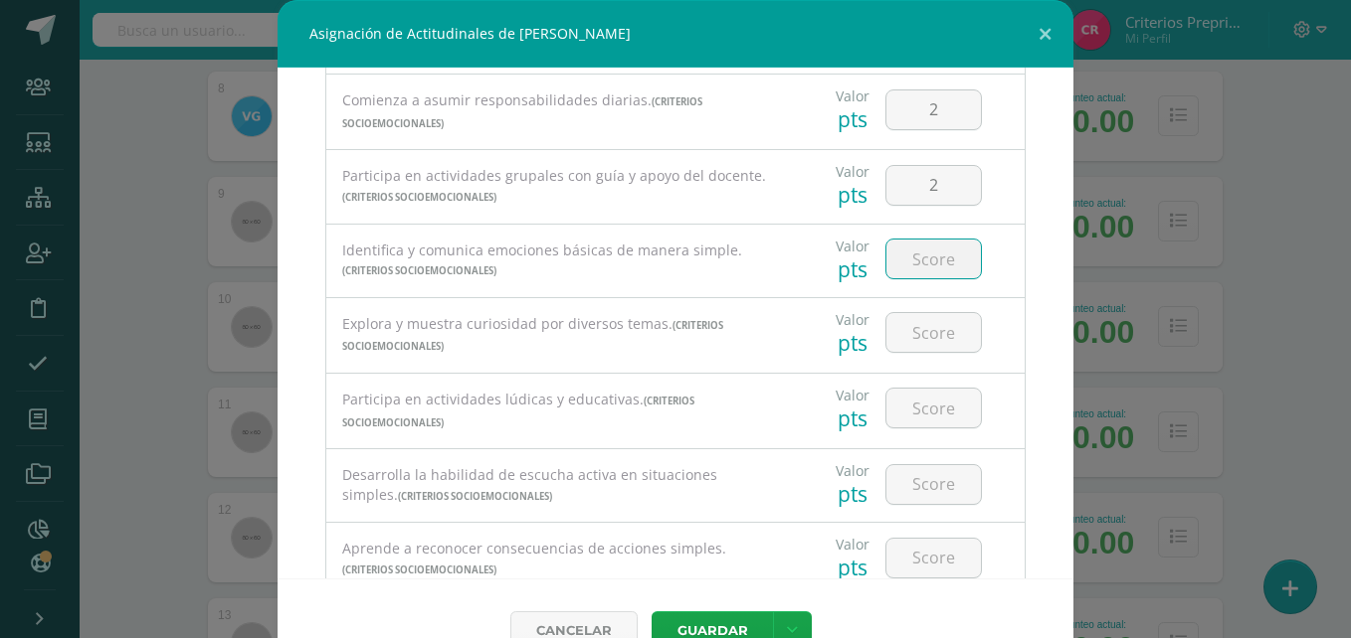
click at [911, 261] on input "number" at bounding box center [933, 259] width 94 height 39
type input "2"
click at [915, 339] on input "number" at bounding box center [933, 332] width 94 height 39
type input "2"
click at [906, 421] on input "number" at bounding box center [933, 408] width 94 height 39
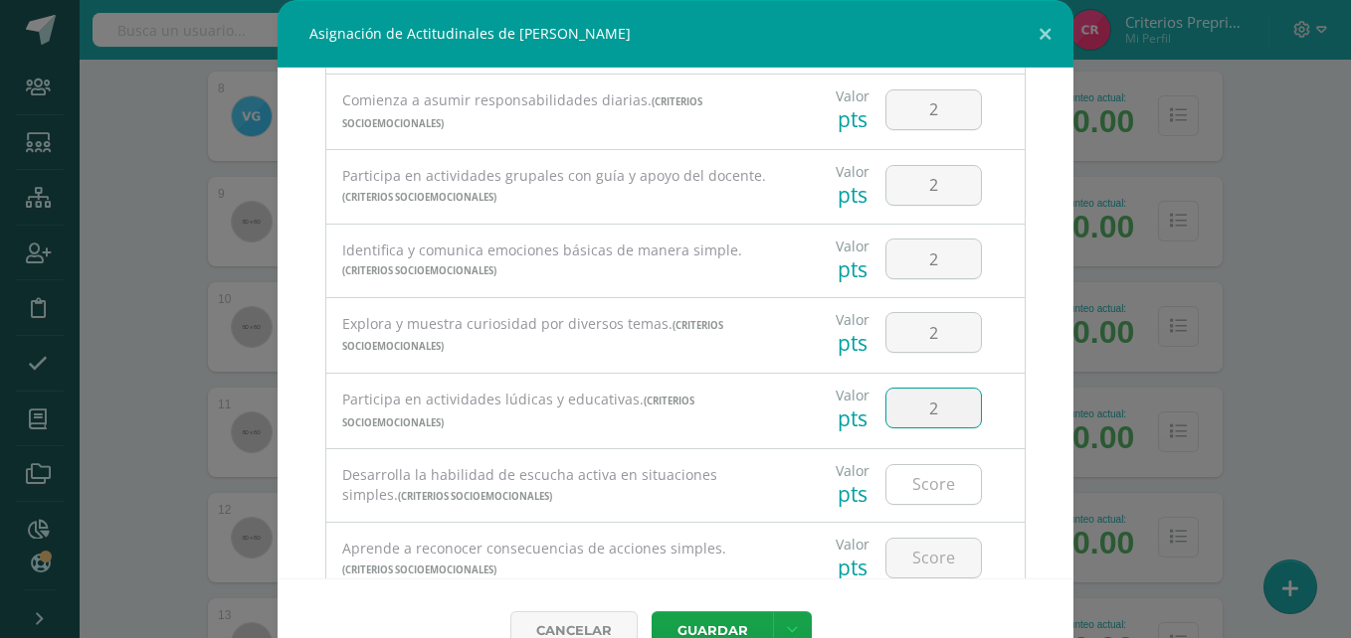
type input "2"
click at [930, 475] on input "number" at bounding box center [933, 484] width 94 height 39
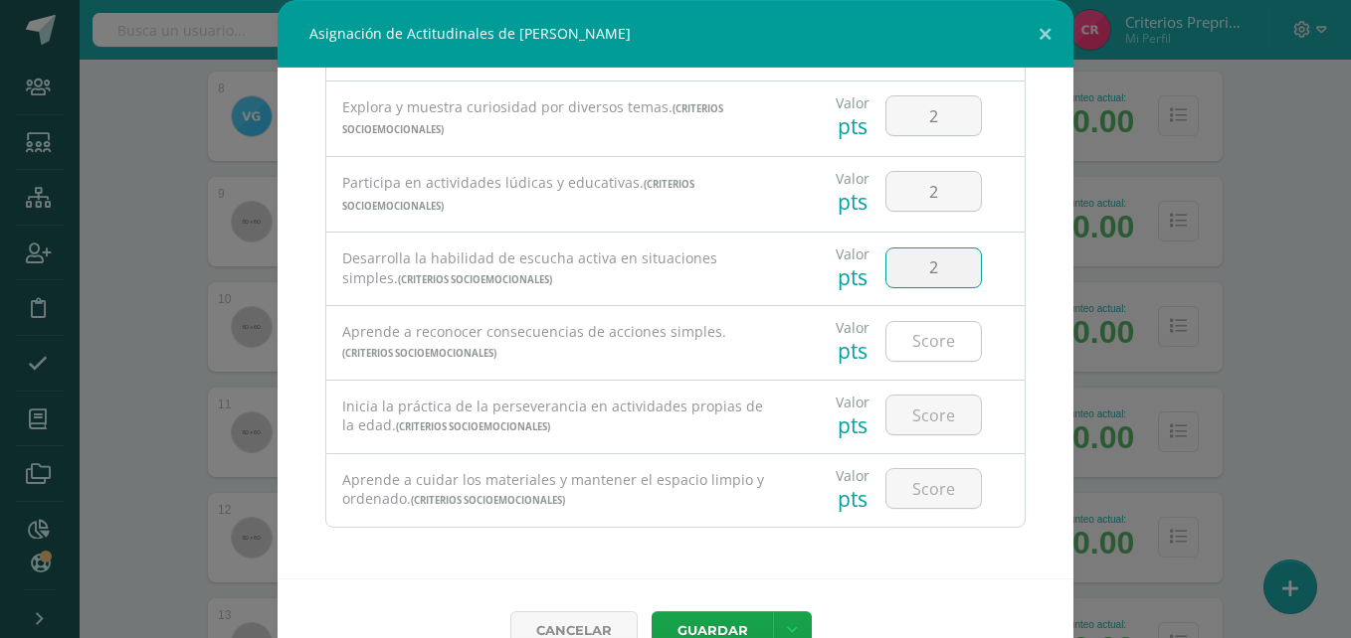
type input "2"
click at [912, 338] on input "number" at bounding box center [933, 341] width 94 height 39
type input "2"
click at [936, 343] on input "number" at bounding box center [933, 341] width 94 height 39
type input "1"
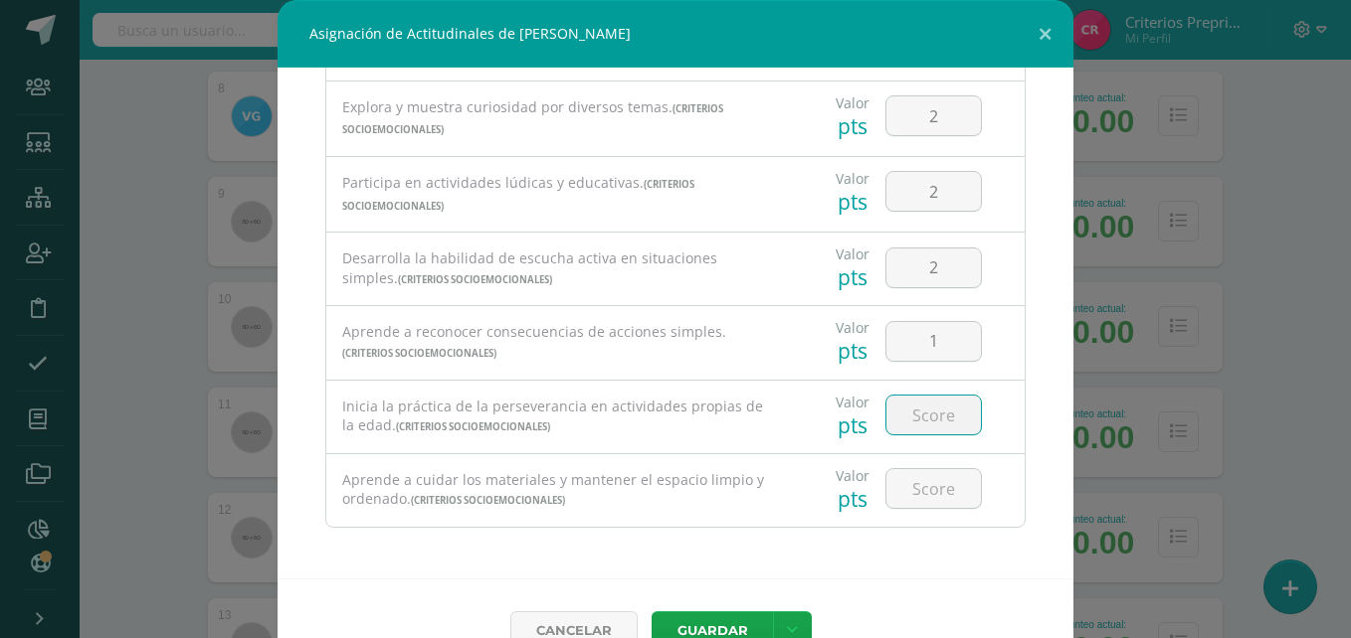
click at [898, 433] on input "number" at bounding box center [933, 415] width 94 height 39
type input "2"
click at [905, 488] on input "number" at bounding box center [933, 488] width 94 height 39
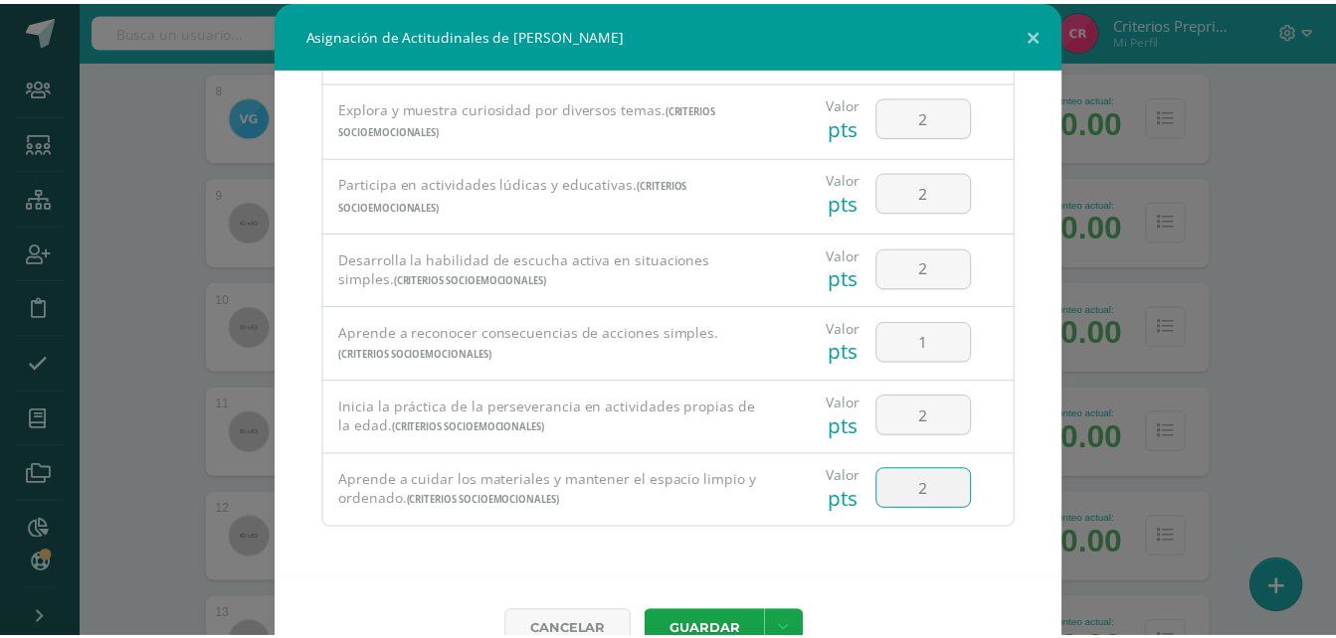
scroll to position [44, 0]
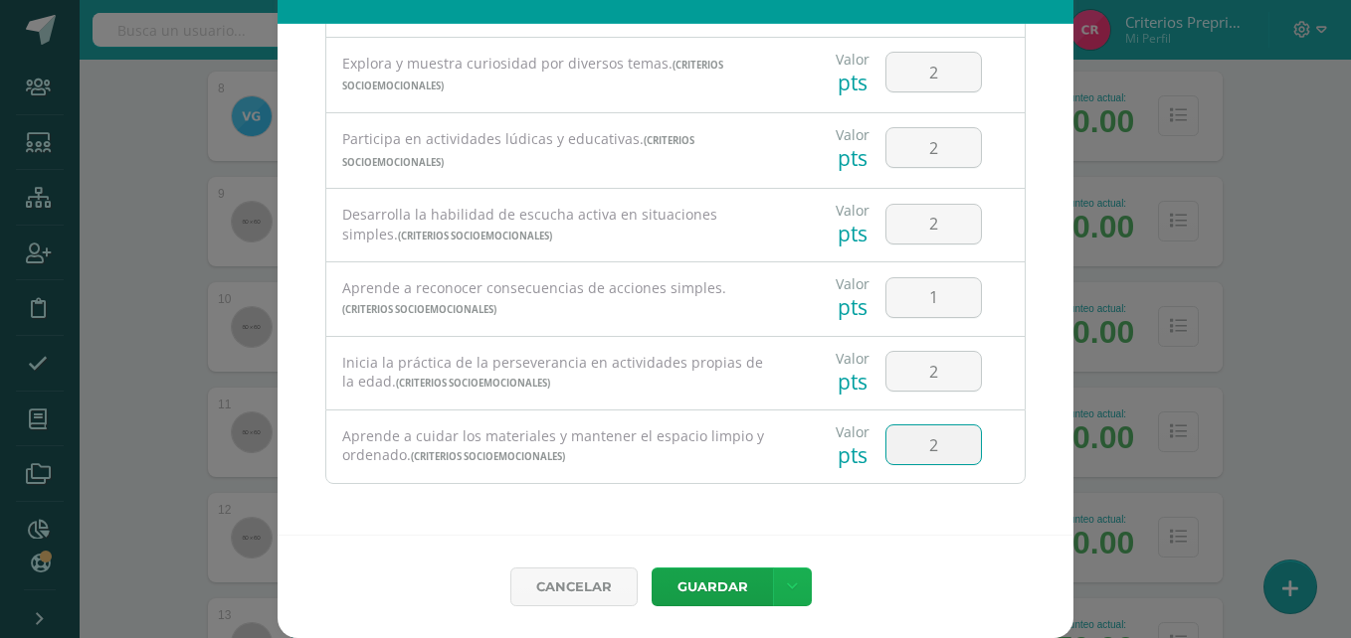
type input "2"
click at [793, 578] on link at bounding box center [792, 587] width 39 height 39
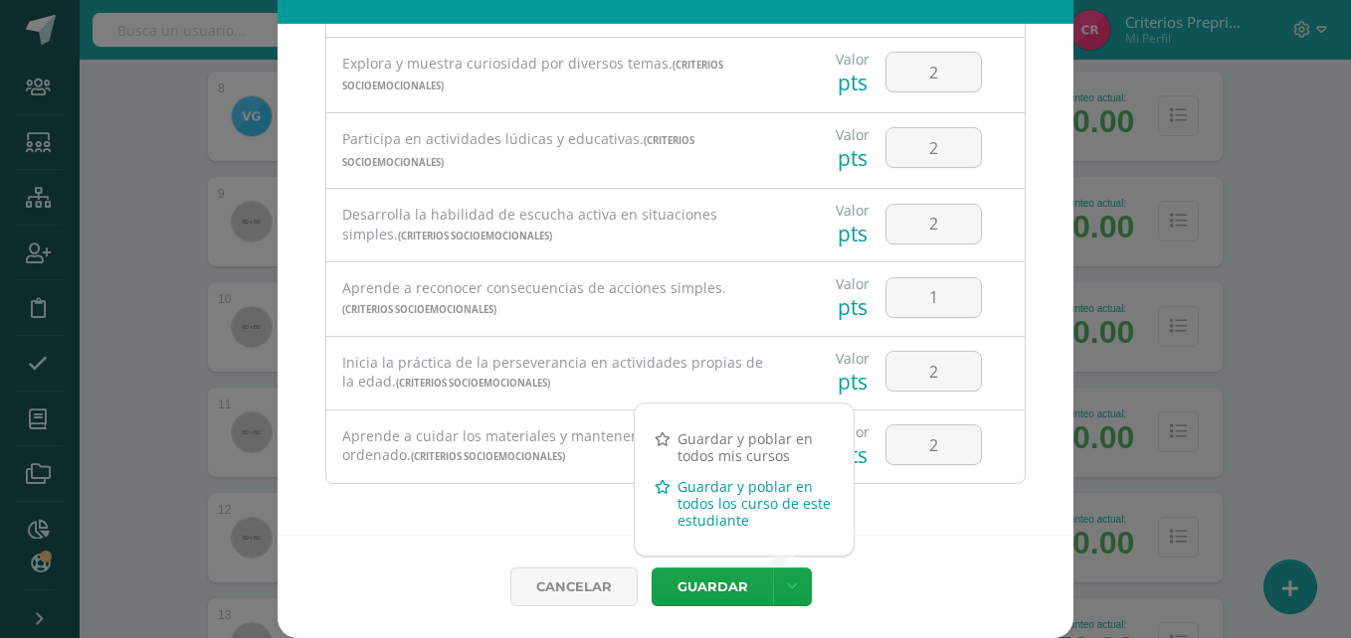
click at [704, 508] on link "Guardar y poblar en todos los curso de este estudiante" at bounding box center [744, 503] width 219 height 65
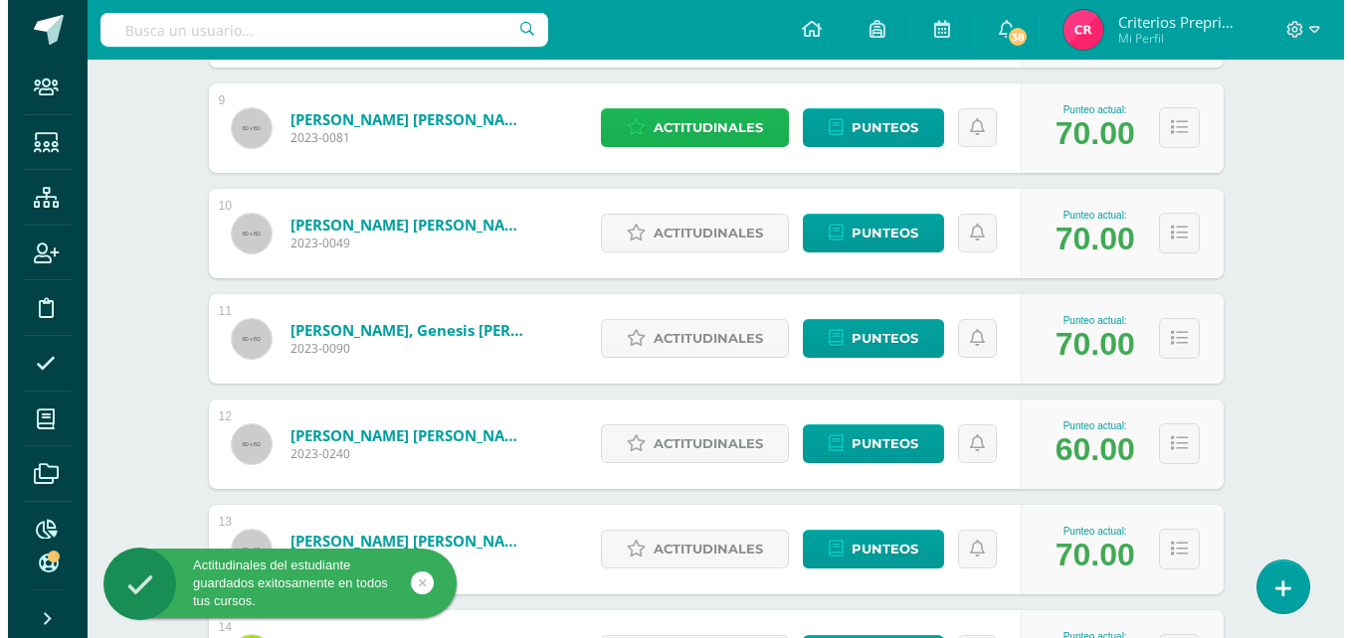
scroll to position [1201, 0]
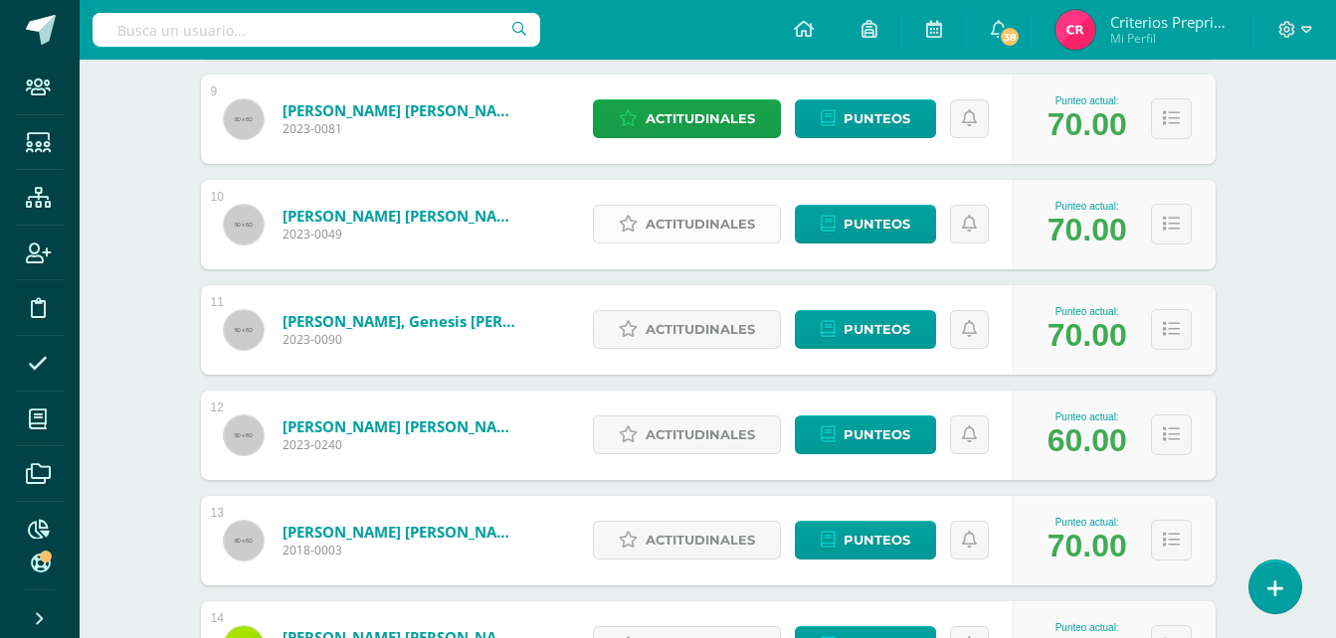
click at [683, 216] on span "Actitudinales" at bounding box center [699, 224] width 109 height 37
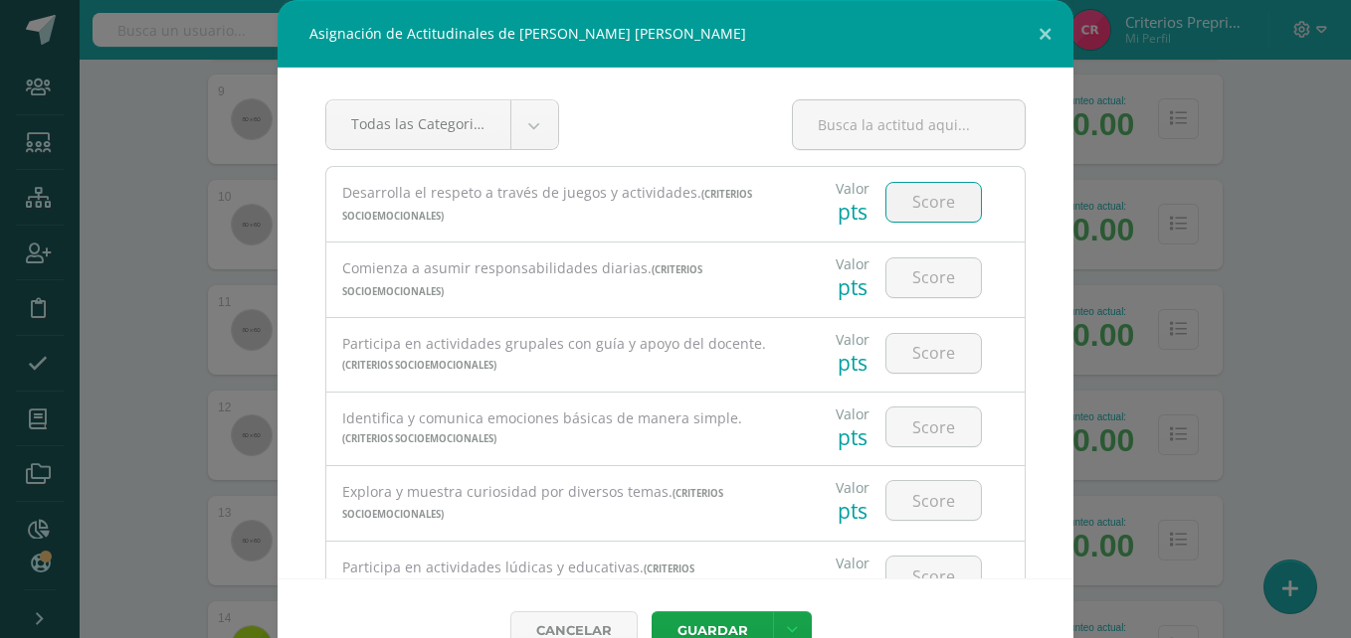
click at [921, 207] on input "number" at bounding box center [933, 202] width 94 height 39
type input "3"
click at [903, 276] on input "number" at bounding box center [933, 278] width 94 height 39
type input "3"
click at [907, 348] on input "number" at bounding box center [933, 353] width 94 height 39
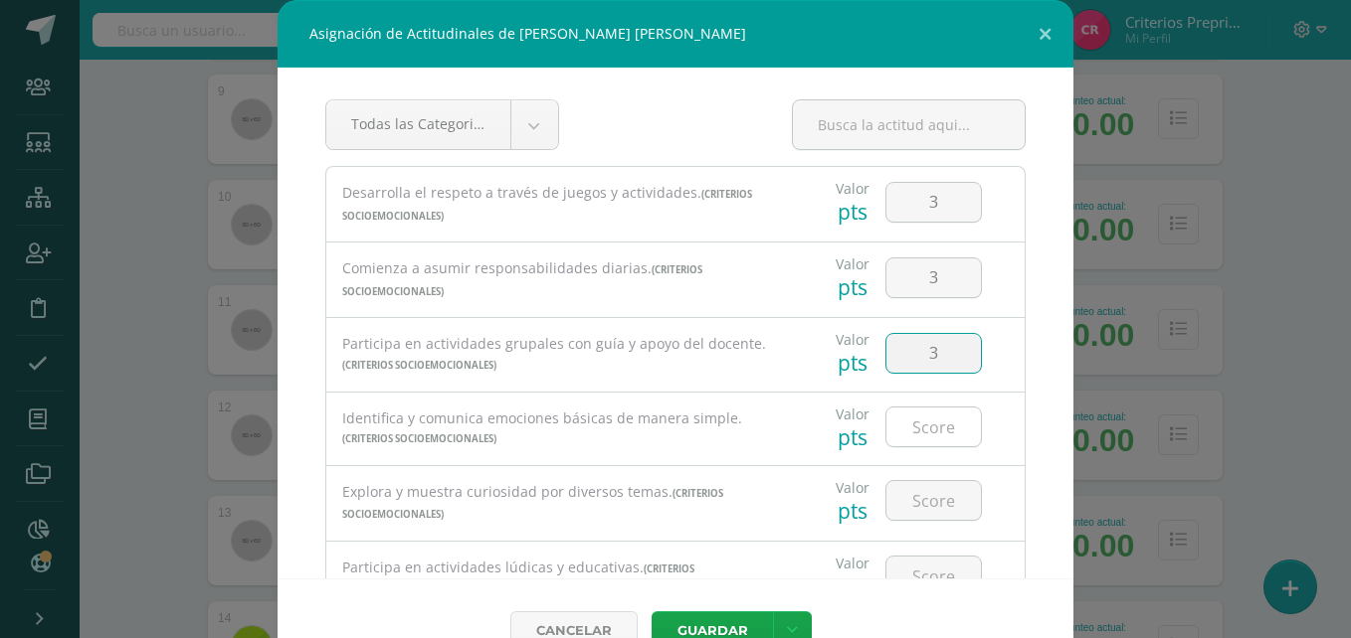
type input "3"
click at [913, 433] on input "number" at bounding box center [933, 427] width 94 height 39
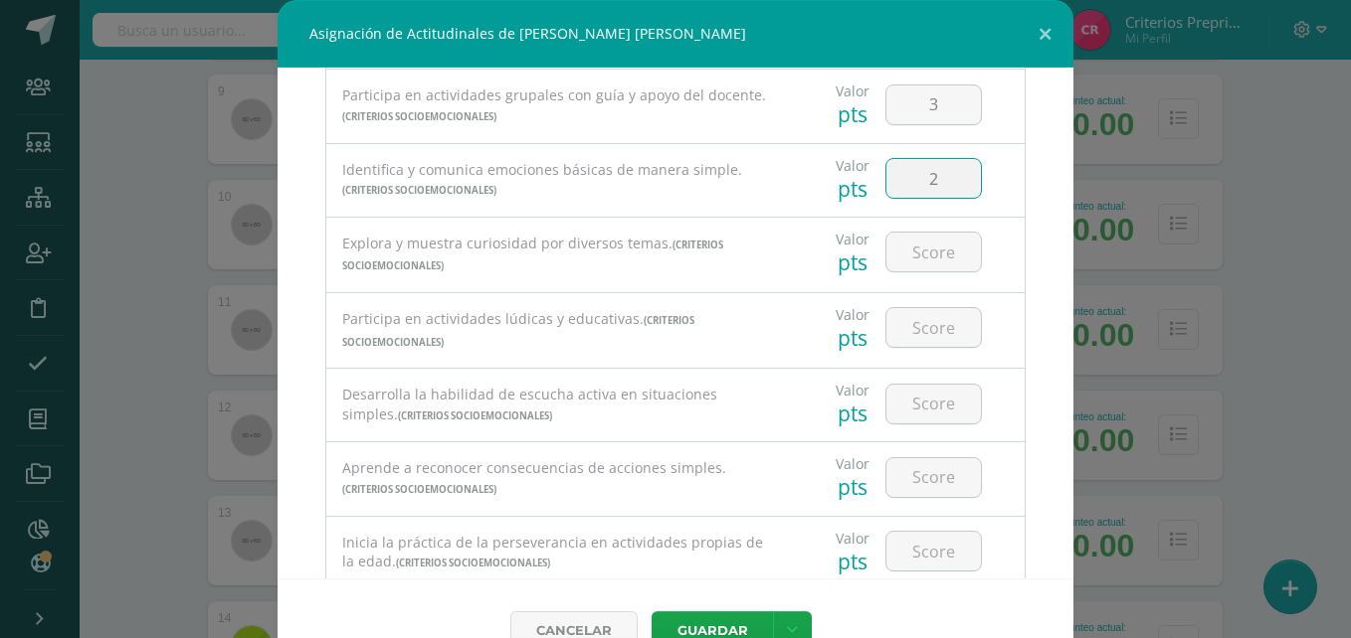
scroll to position [255, 0]
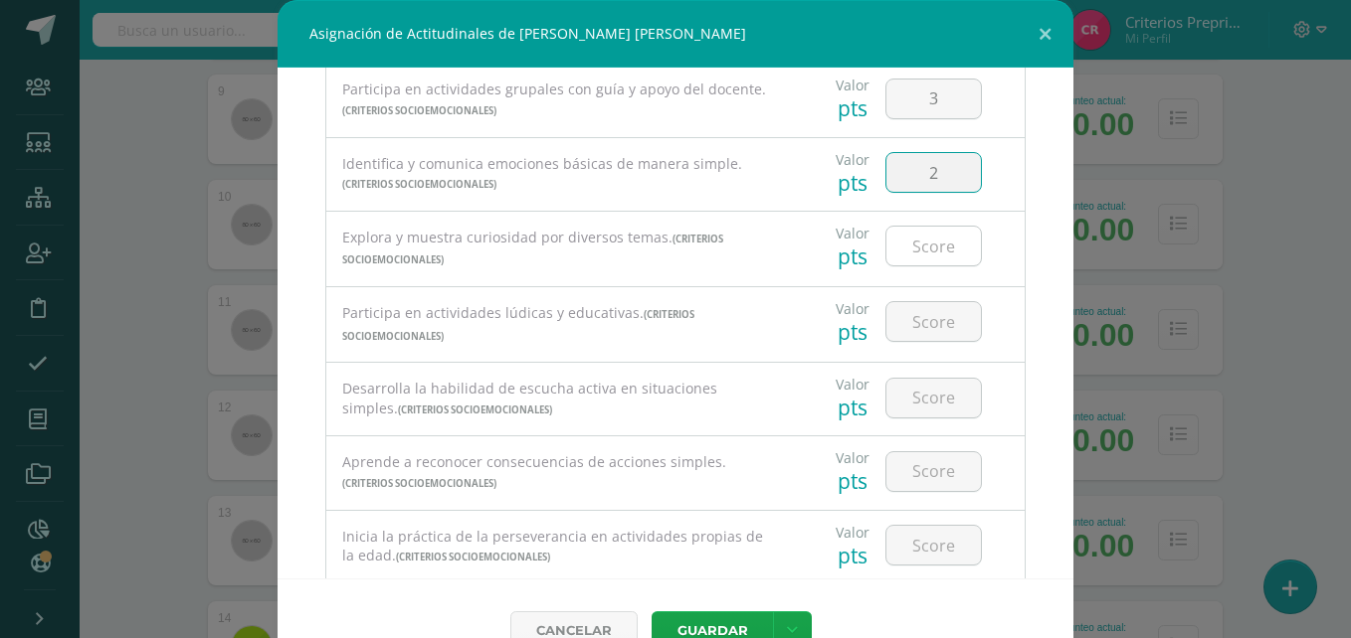
type input "2"
click at [898, 236] on input "number" at bounding box center [933, 246] width 94 height 39
type input "3"
click at [919, 336] on input "number" at bounding box center [933, 321] width 94 height 39
type input "3"
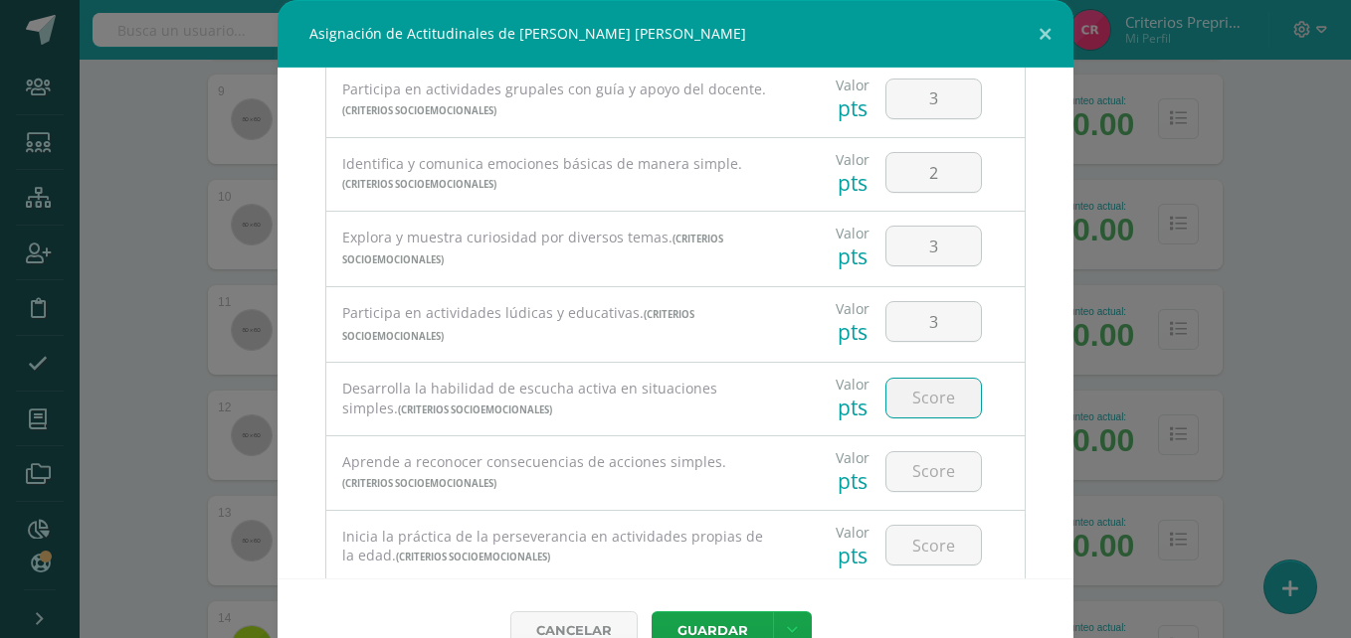
click at [923, 396] on input "number" at bounding box center [933, 398] width 94 height 39
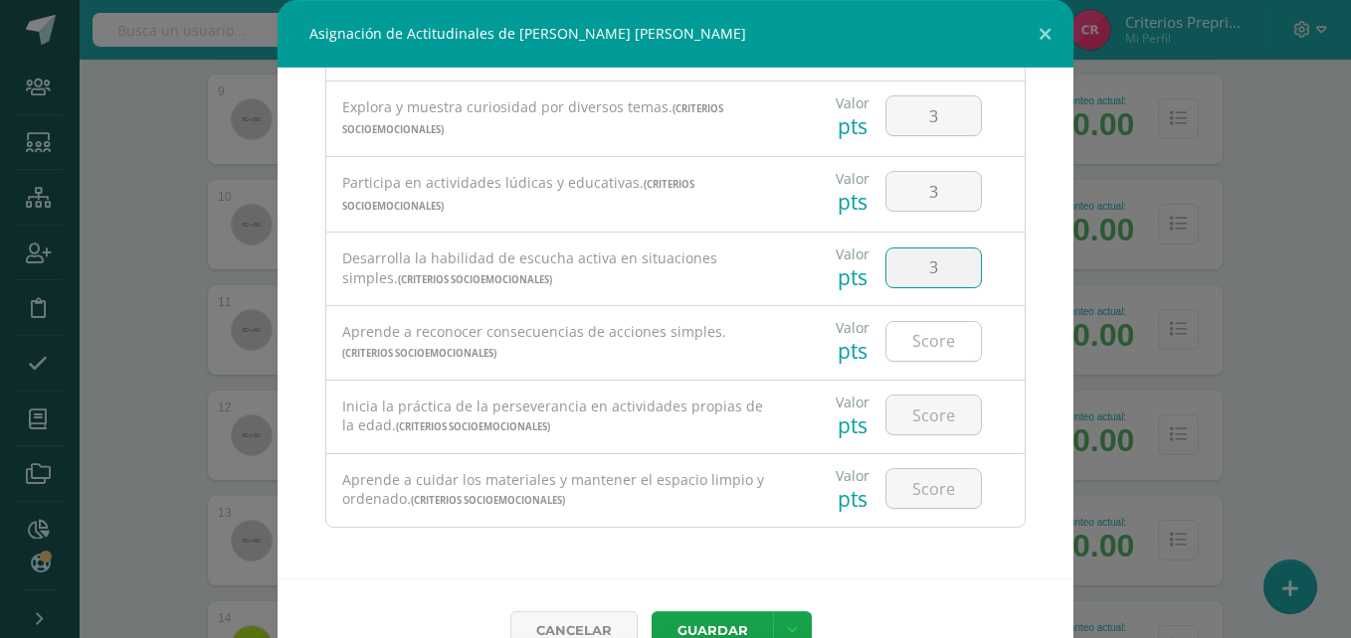
type input "3"
click at [908, 354] on input "number" at bounding box center [933, 341] width 94 height 39
type input "3"
click at [919, 401] on input "number" at bounding box center [933, 415] width 94 height 39
type input "3"
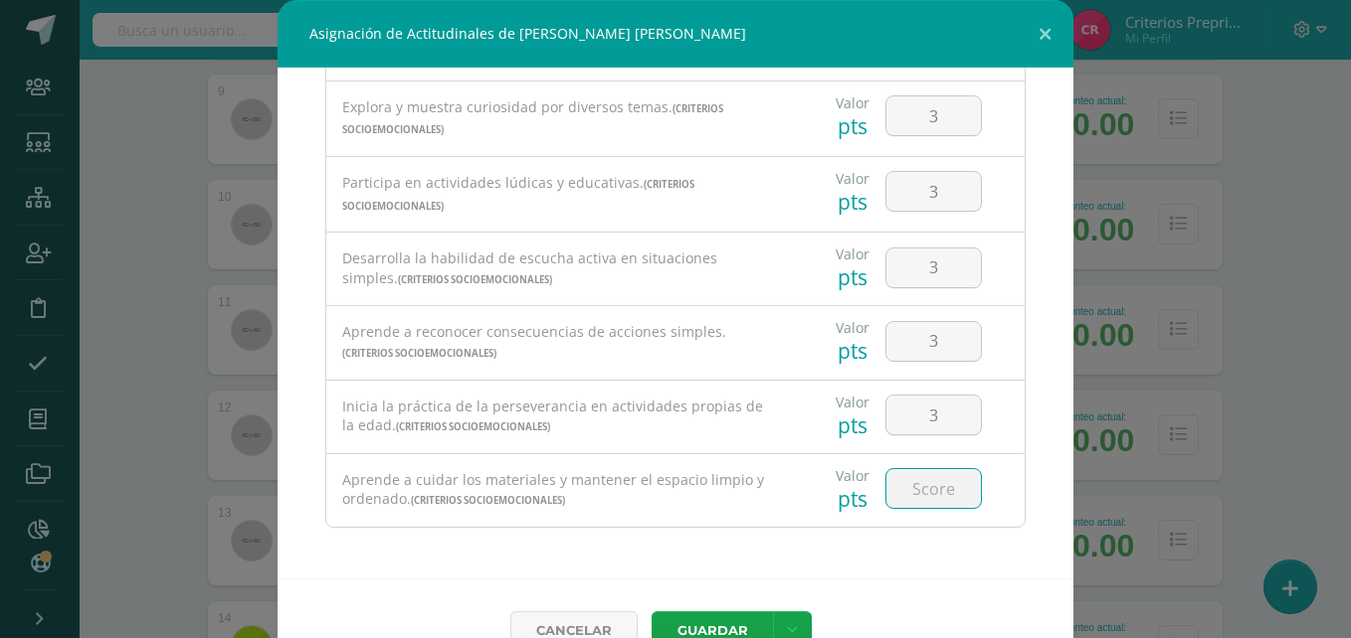
click at [917, 483] on input "number" at bounding box center [933, 488] width 94 height 39
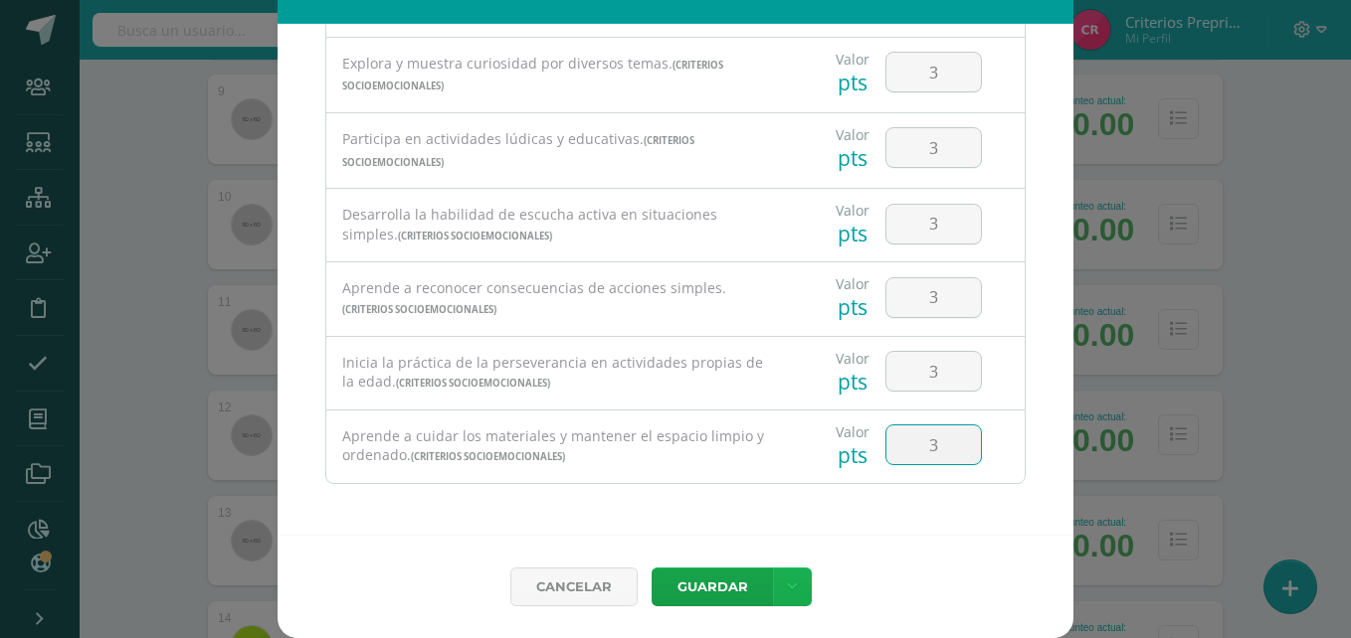
type input "3"
click at [790, 599] on link at bounding box center [792, 587] width 39 height 39
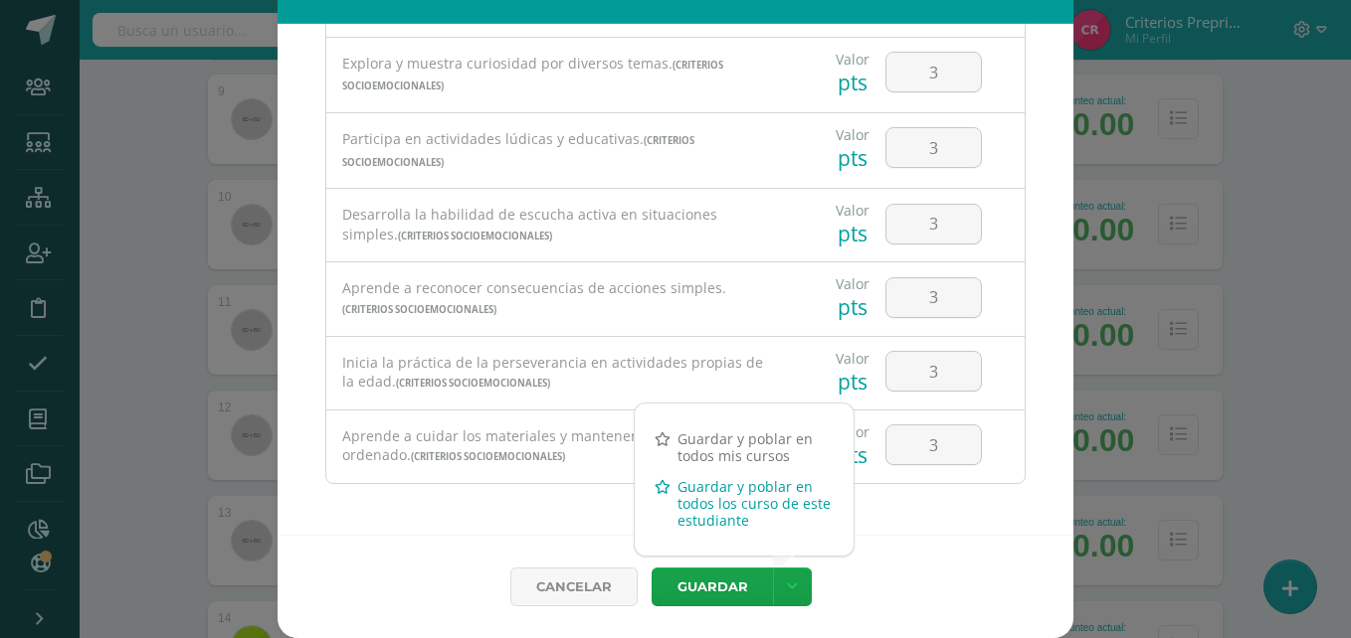
click at [726, 491] on link "Guardar y poblar en todos los curso de este estudiante" at bounding box center [744, 503] width 219 height 65
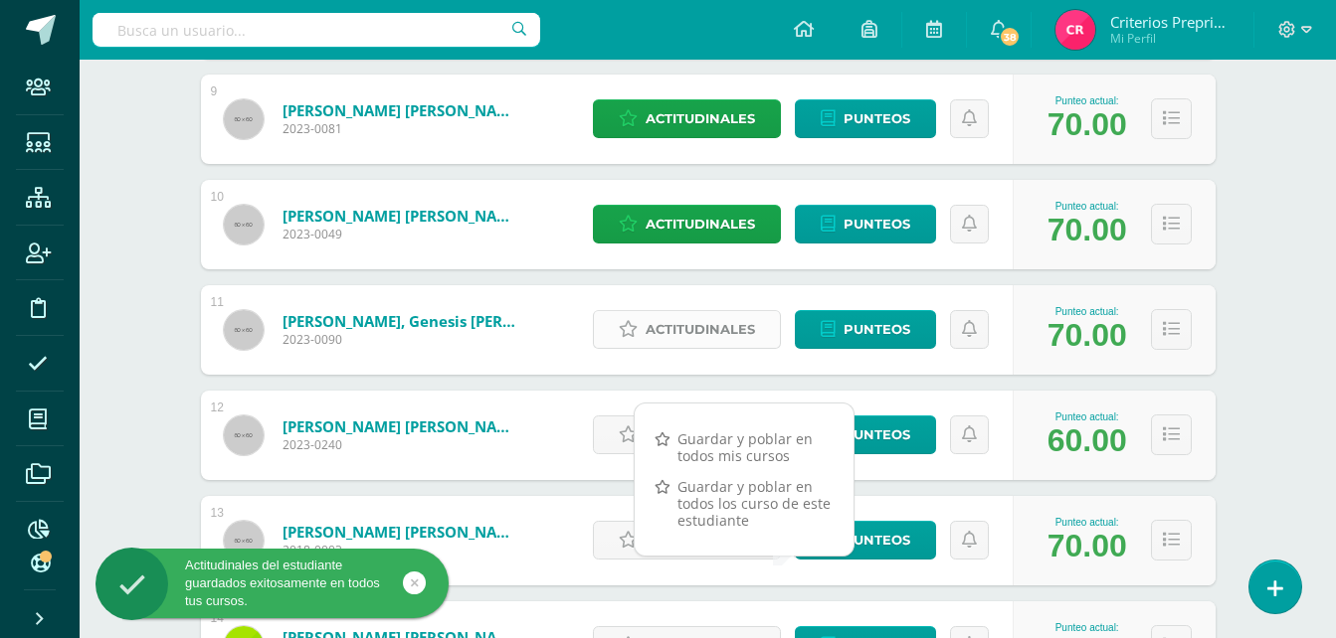
click at [680, 332] on span "Actitudinales" at bounding box center [699, 329] width 109 height 37
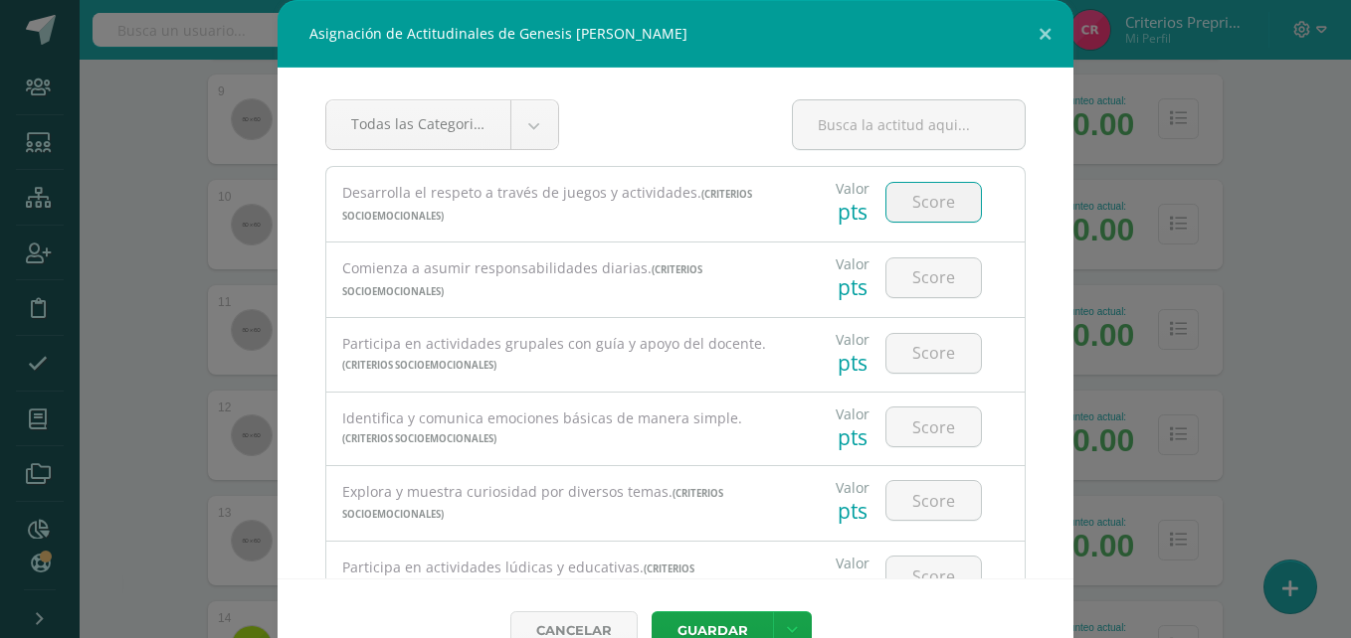
click at [886, 204] on input "number" at bounding box center [933, 202] width 94 height 39
type input "2"
click at [920, 289] on input "number" at bounding box center [933, 278] width 94 height 39
type input "3"
click at [906, 359] on input "number" at bounding box center [933, 353] width 94 height 39
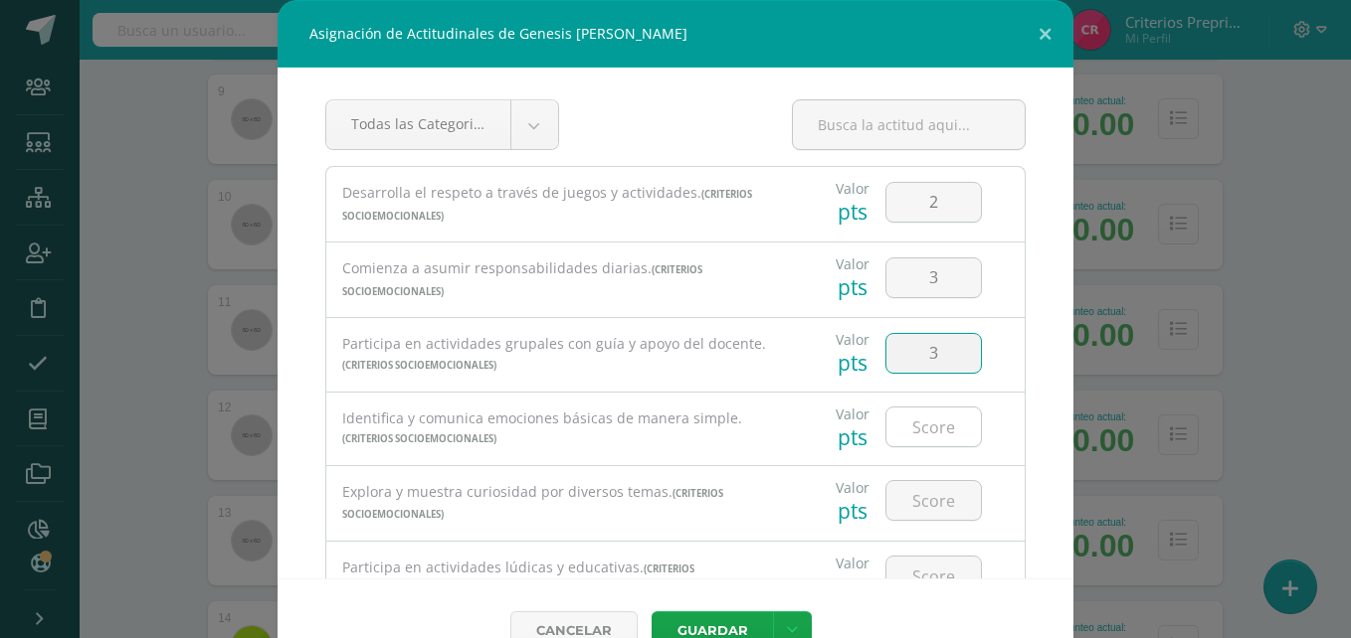
type input "3"
click at [907, 434] on input "number" at bounding box center [933, 427] width 94 height 39
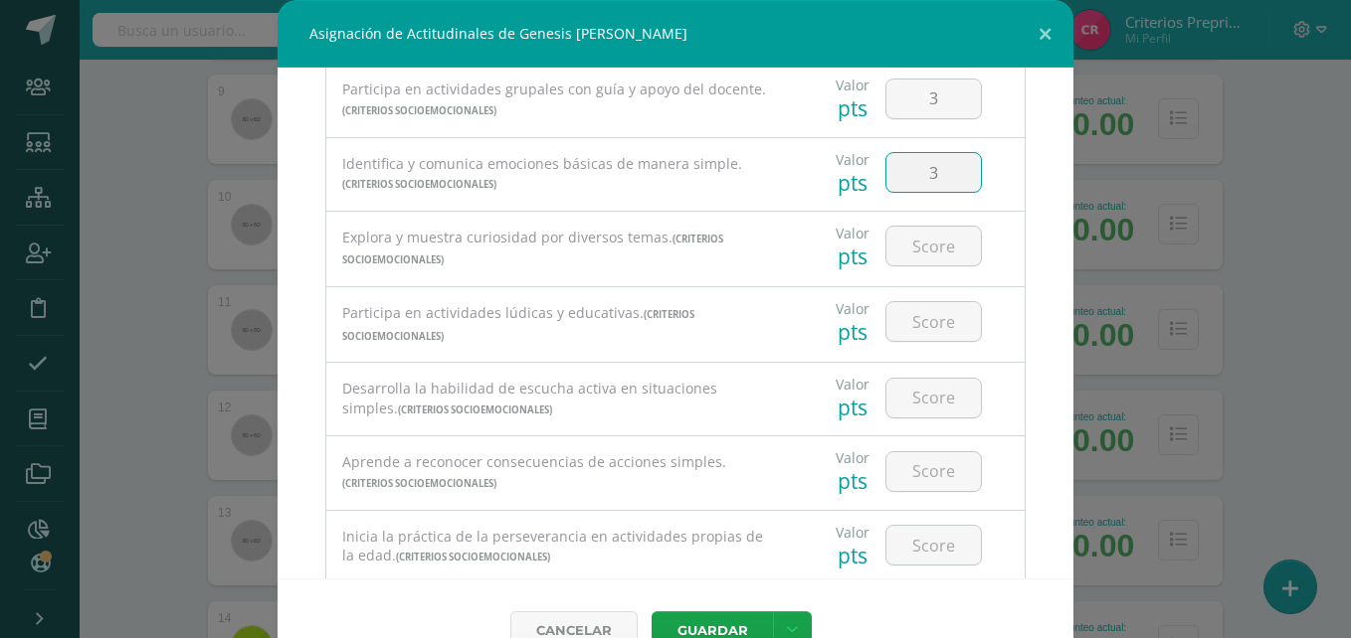
scroll to position [269, 0]
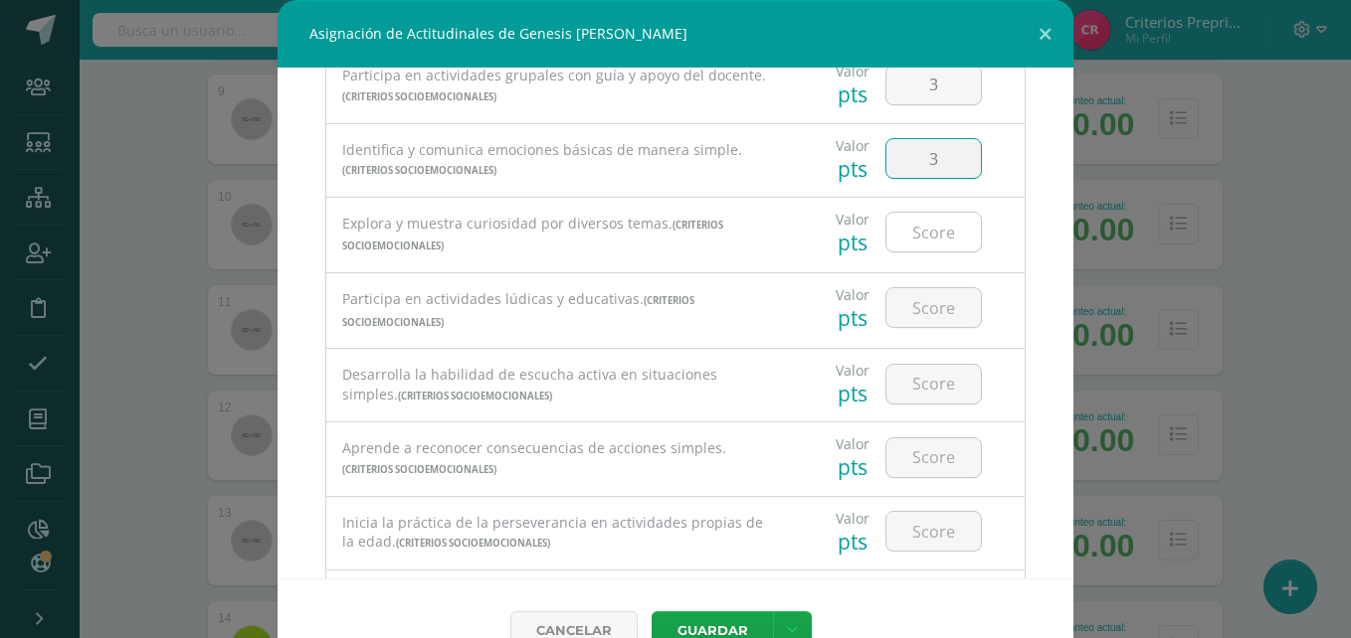
type input "3"
click at [928, 224] on input "number" at bounding box center [933, 232] width 94 height 39
type input "3"
click at [923, 301] on input "number" at bounding box center [933, 307] width 94 height 39
type input "3"
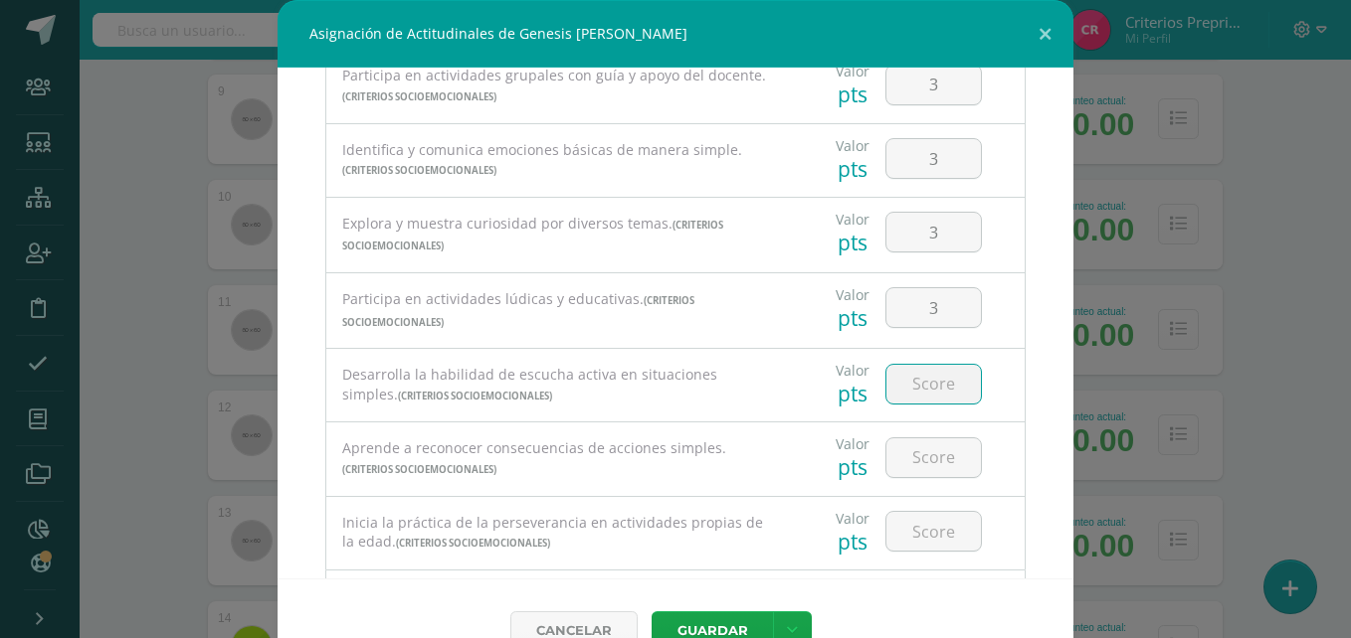
click at [916, 376] on input "number" at bounding box center [933, 384] width 94 height 39
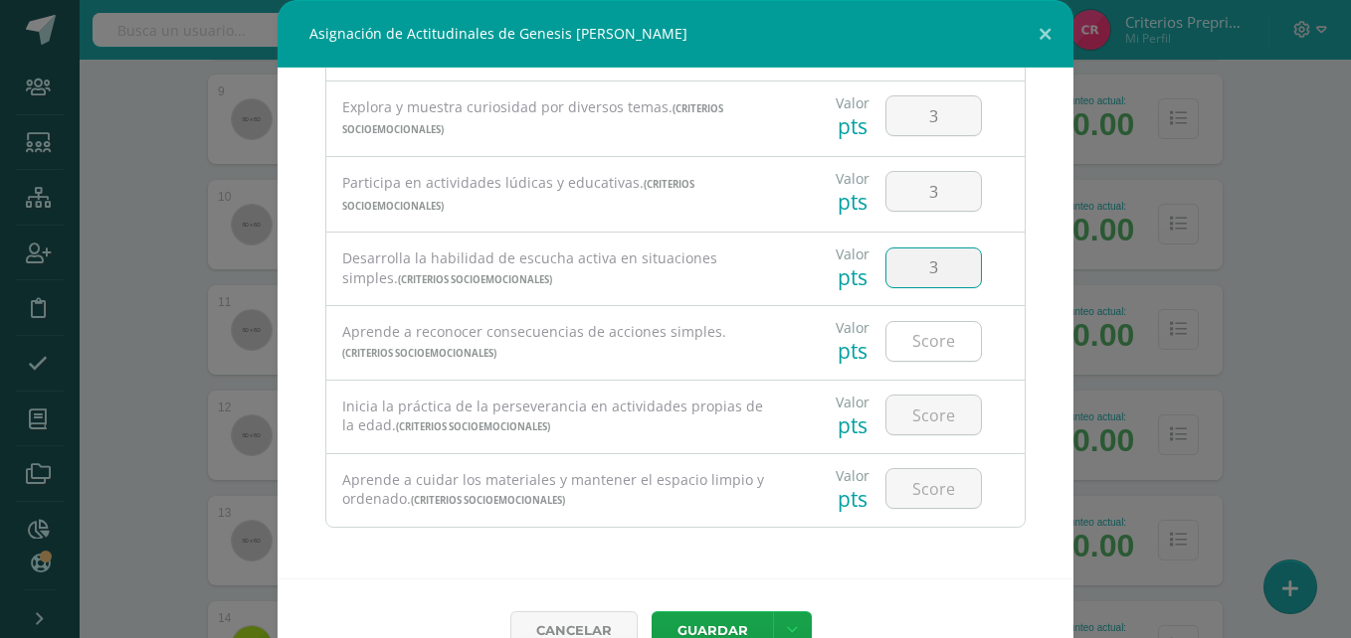
type input "3"
click at [909, 347] on input "number" at bounding box center [933, 341] width 94 height 39
type input "3"
click at [902, 420] on input "number" at bounding box center [933, 415] width 94 height 39
type input "3"
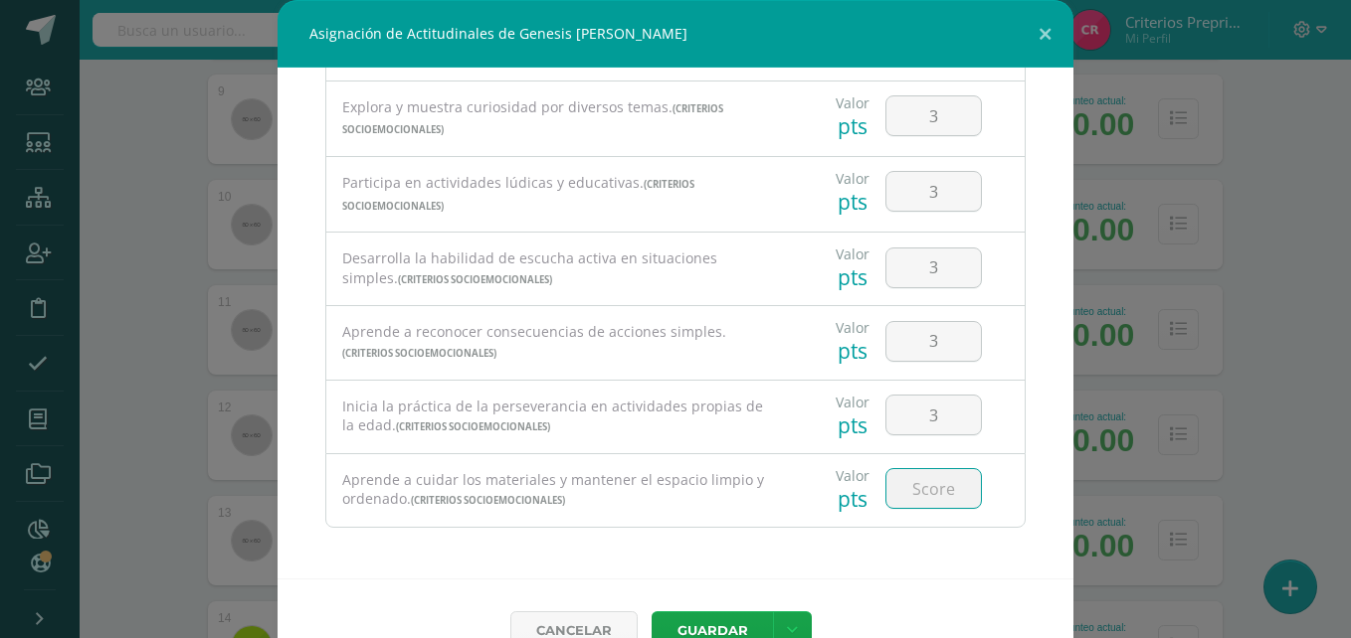
click at [907, 487] on input "number" at bounding box center [933, 488] width 94 height 39
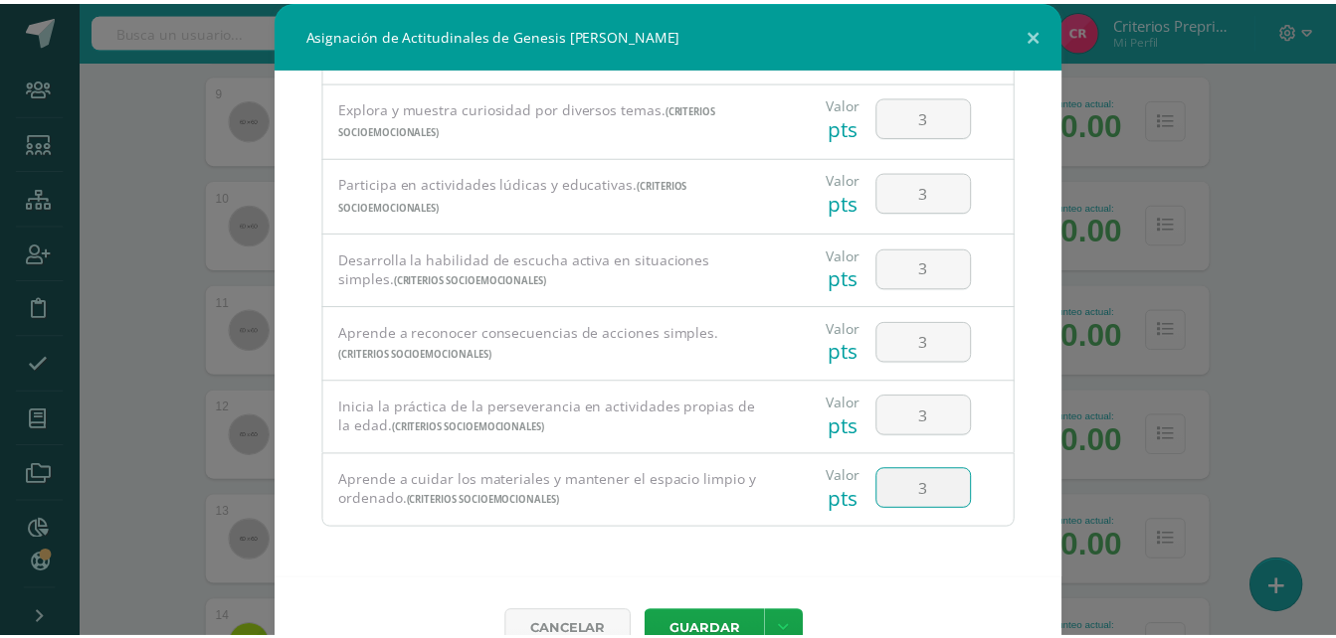
scroll to position [44, 0]
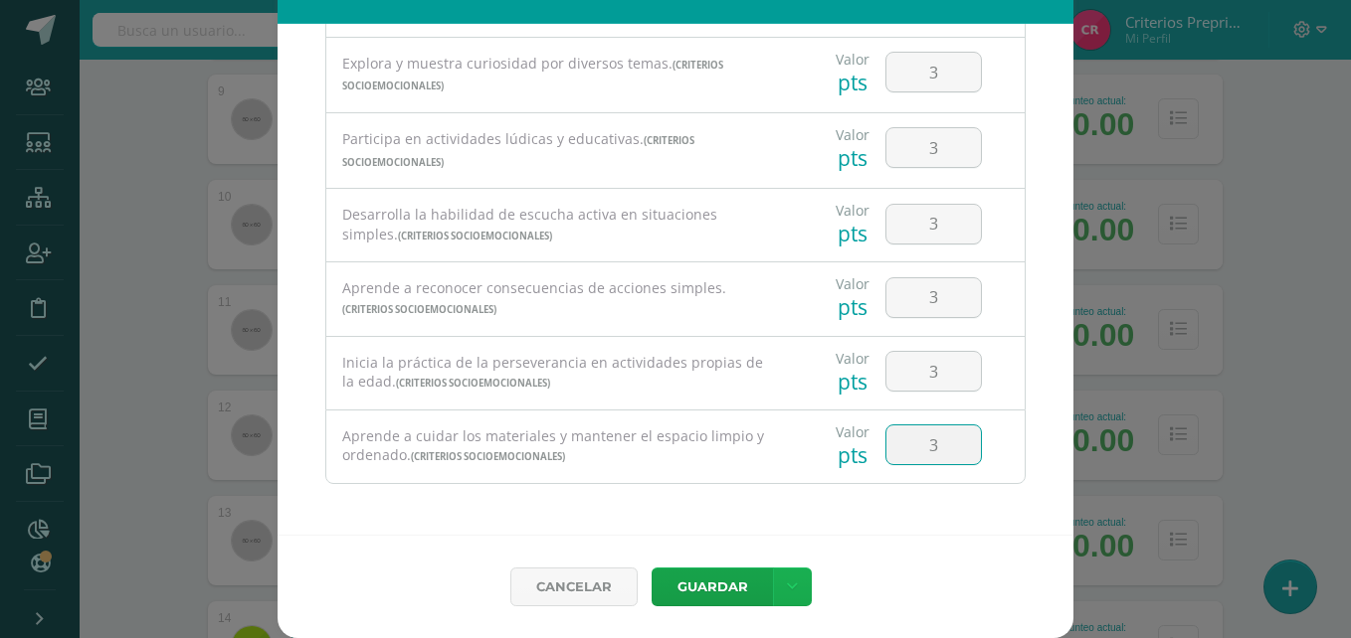
type input "3"
click at [800, 588] on link at bounding box center [792, 587] width 39 height 39
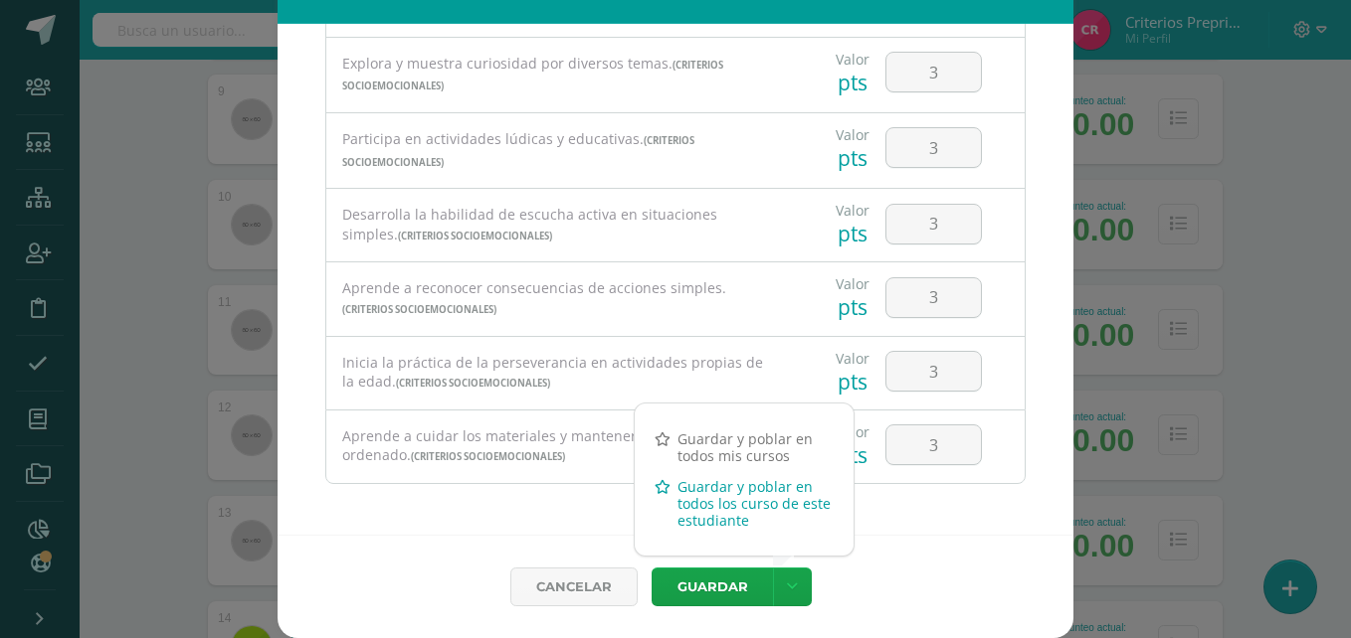
click at [704, 483] on link "Guardar y poblar en todos los curso de este estudiante" at bounding box center [744, 503] width 219 height 65
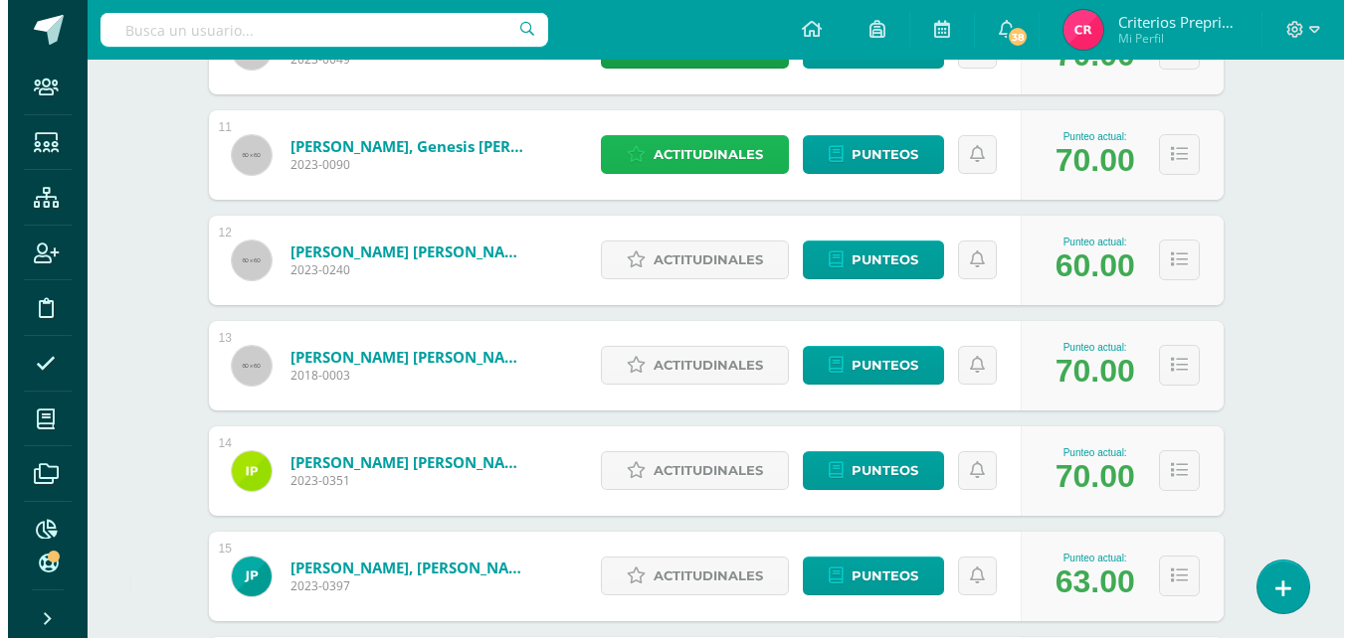
scroll to position [1360, 0]
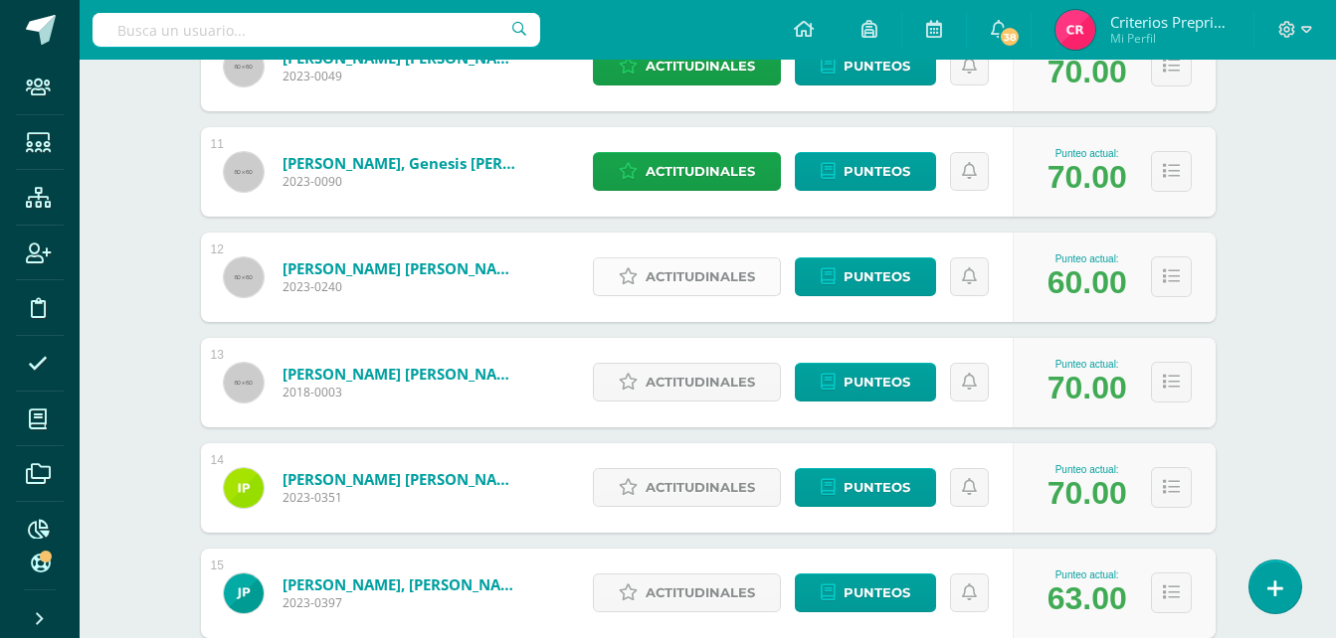
click at [692, 276] on span "Actitudinales" at bounding box center [699, 277] width 109 height 37
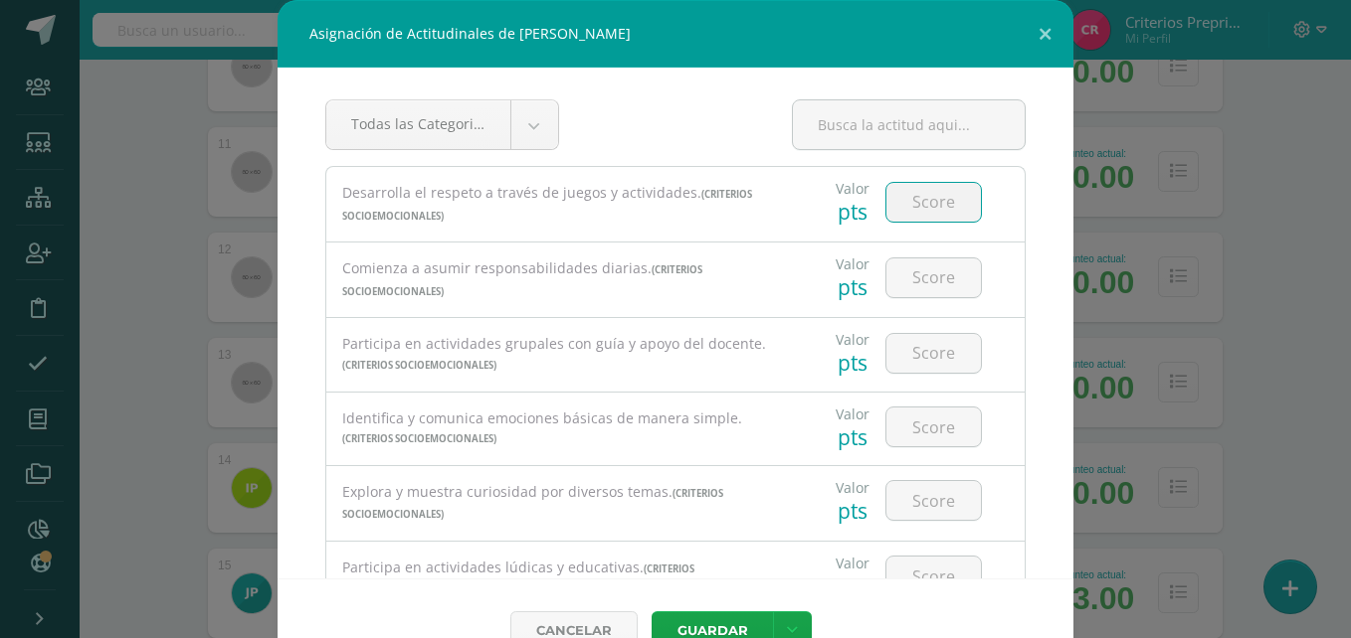
click at [920, 217] on input "number" at bounding box center [933, 202] width 94 height 39
type input "1"
click at [907, 278] on input "number" at bounding box center [933, 278] width 94 height 39
type input "2"
click at [904, 349] on input "number" at bounding box center [933, 353] width 94 height 39
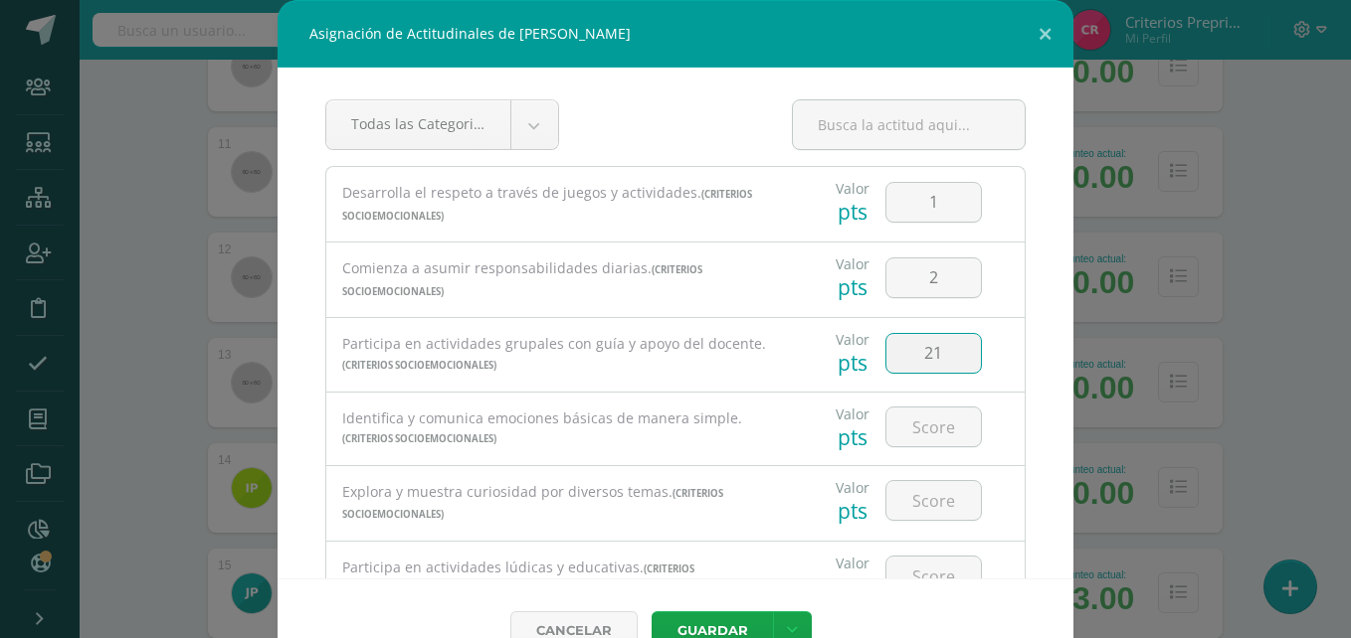
type input "2"
type input "1"
click at [923, 411] on input "number" at bounding box center [933, 427] width 94 height 39
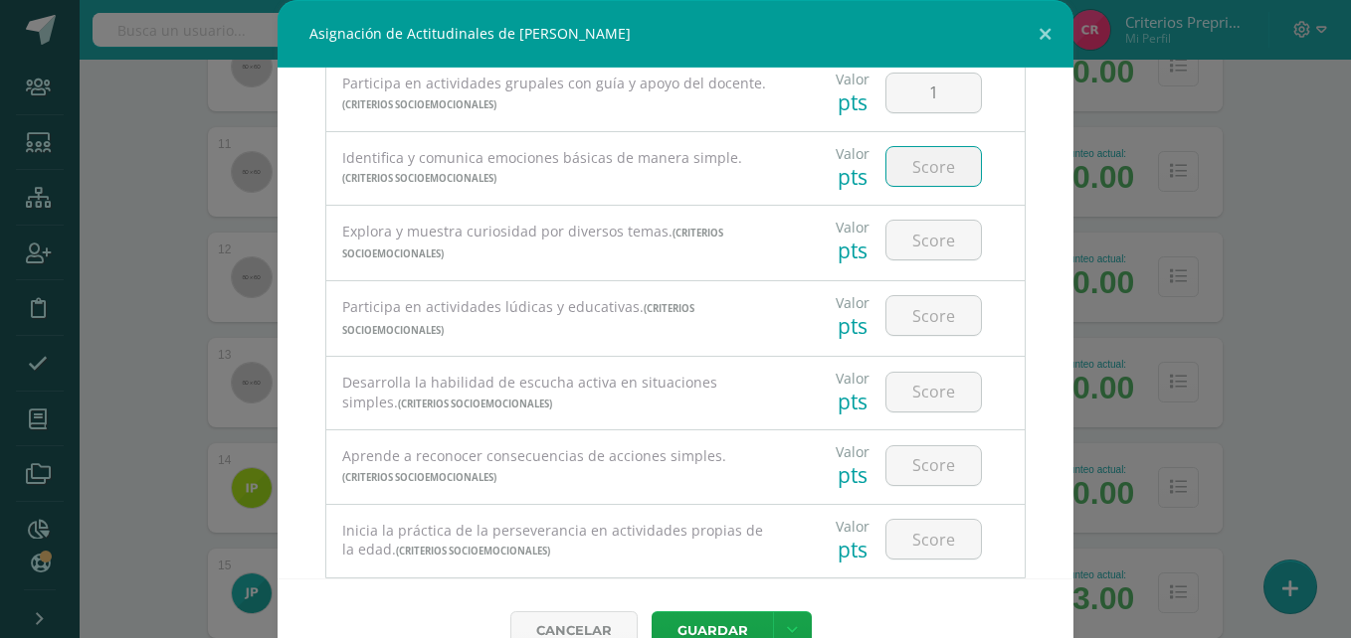
scroll to position [302, 0]
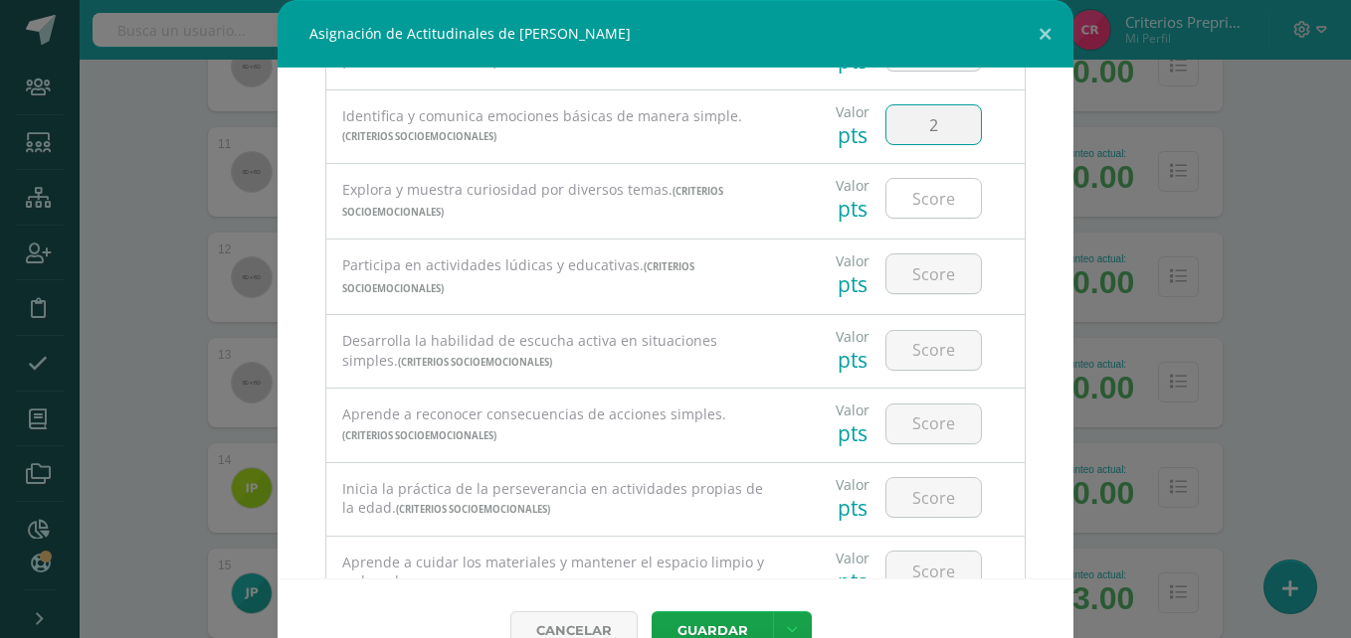
type input "2"
click at [921, 190] on input "number" at bounding box center [933, 198] width 94 height 39
type input "2"
click at [914, 282] on input "number" at bounding box center [933, 274] width 94 height 39
type input "3"
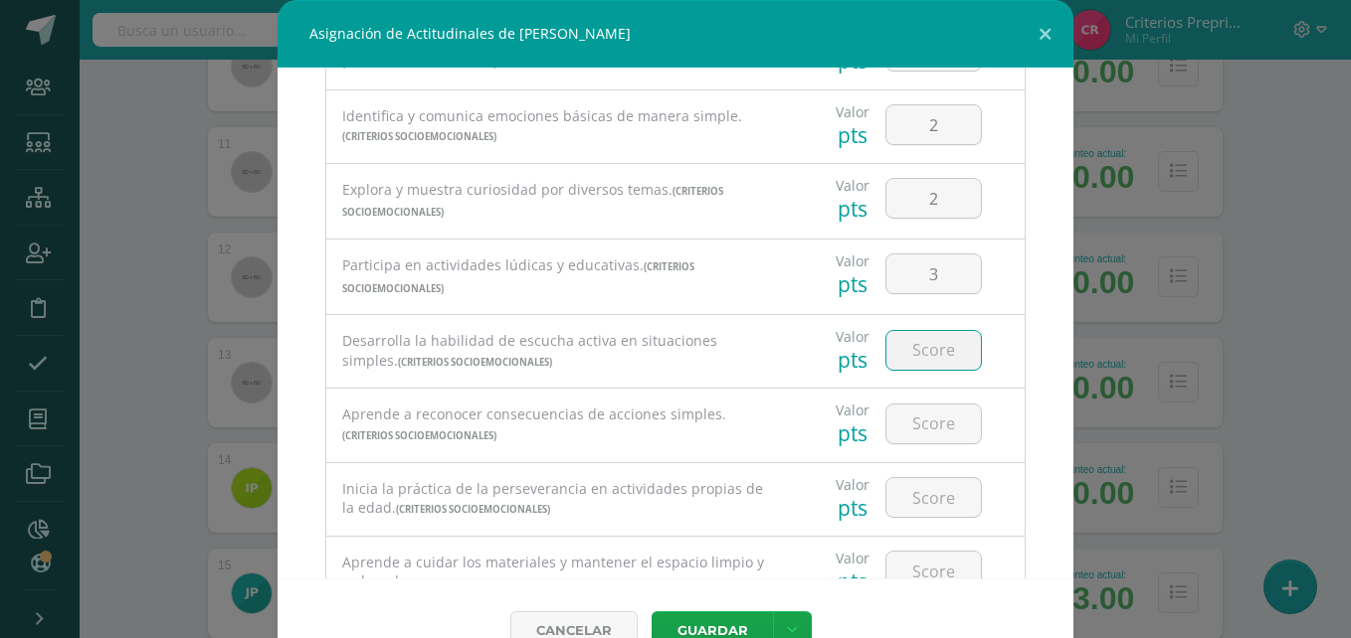
click at [907, 347] on input "number" at bounding box center [933, 350] width 94 height 39
type input "2"
click at [906, 428] on input "number" at bounding box center [933, 424] width 94 height 39
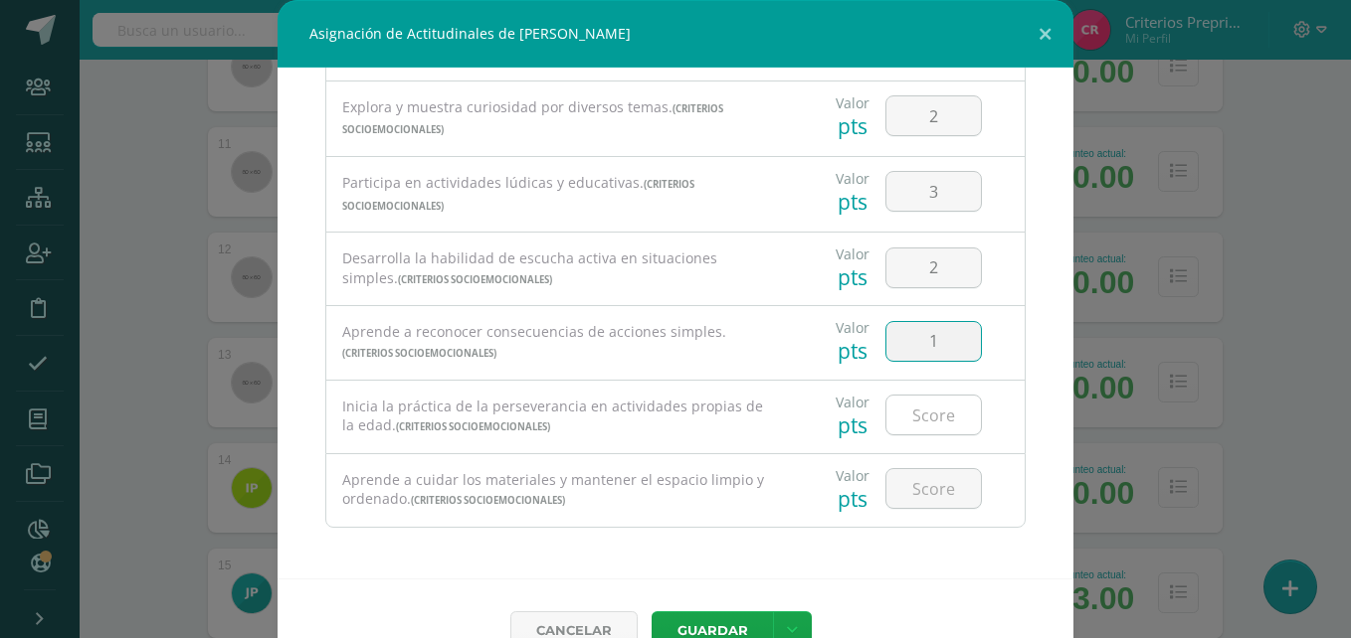
type input "1"
click at [920, 409] on input "number" at bounding box center [933, 415] width 94 height 39
type input "2"
click at [904, 492] on input "number" at bounding box center [933, 488] width 94 height 39
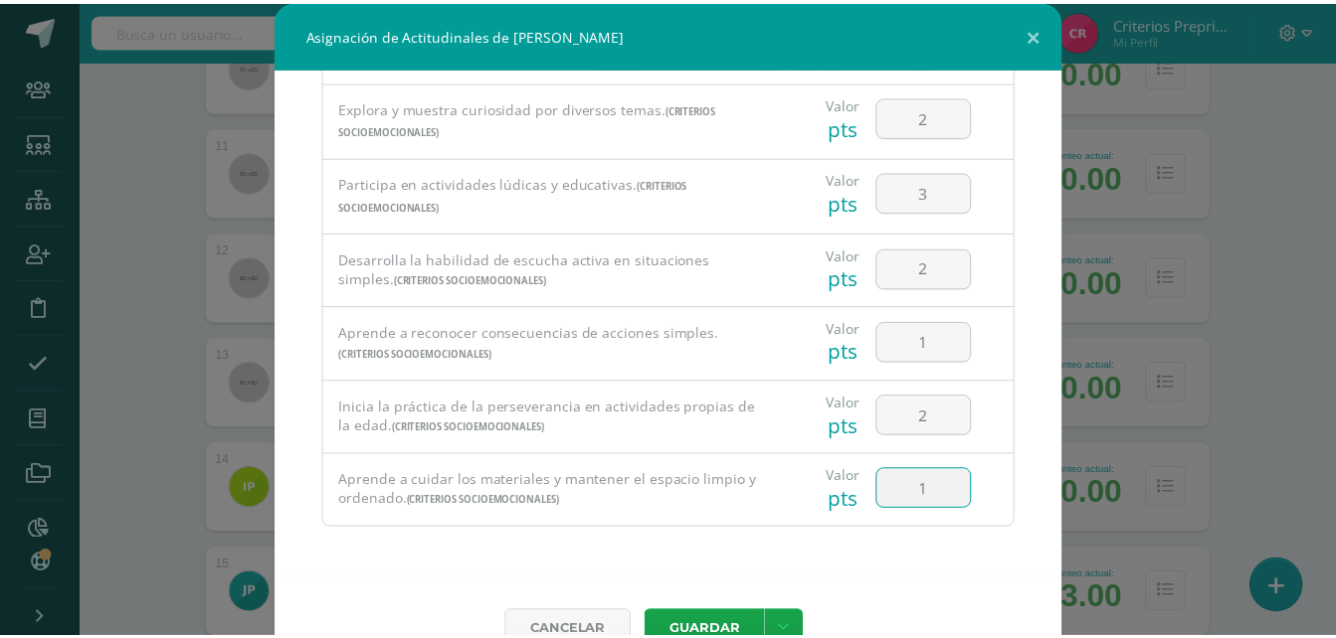
scroll to position [44, 0]
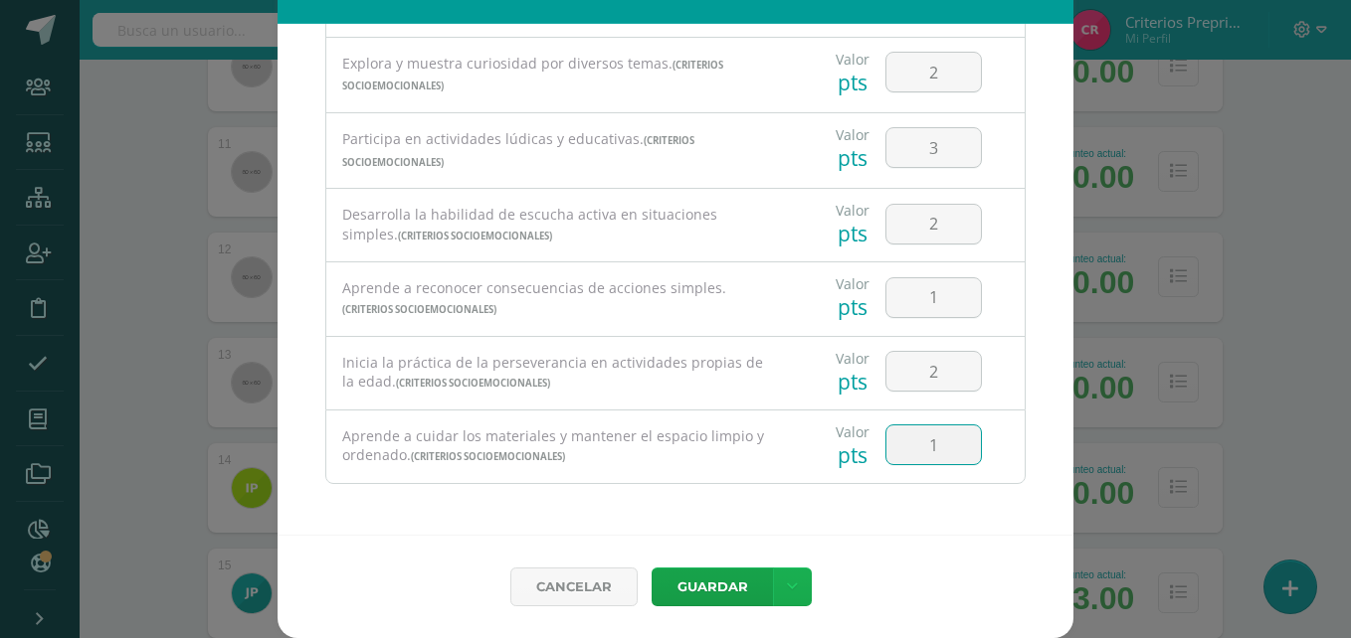
type input "1"
click at [787, 593] on icon at bounding box center [792, 587] width 11 height 17
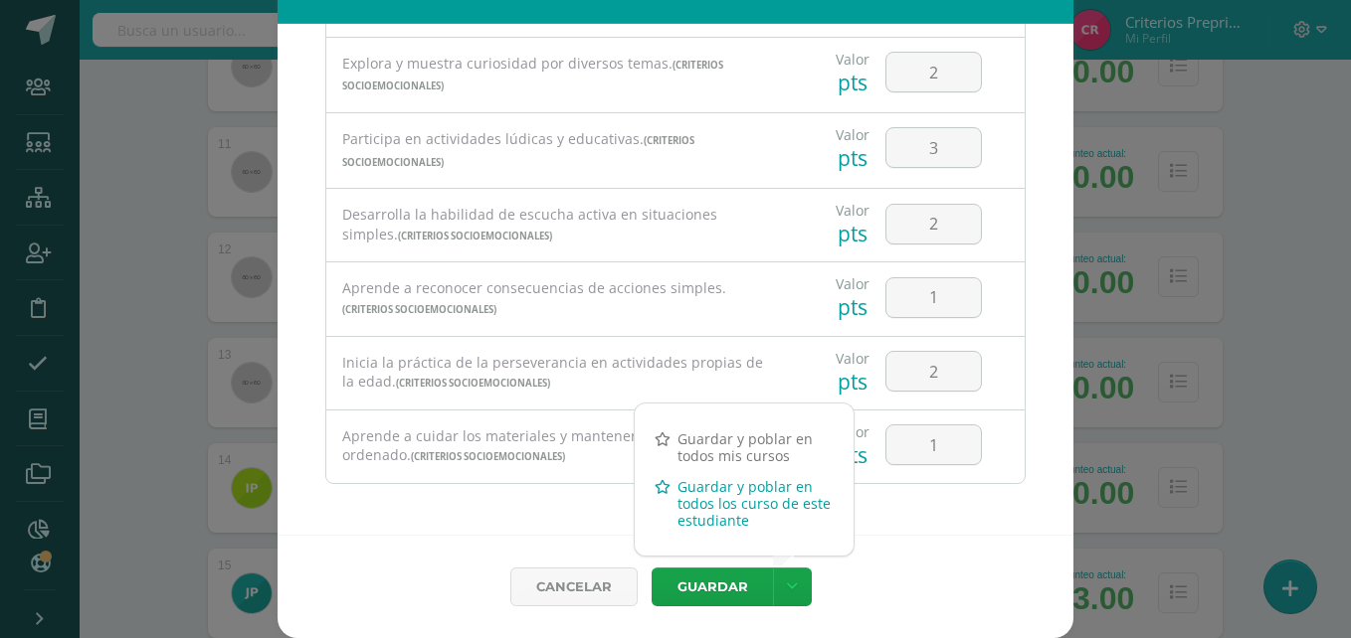
click at [713, 504] on link "Guardar y poblar en todos los curso de este estudiante" at bounding box center [744, 503] width 219 height 65
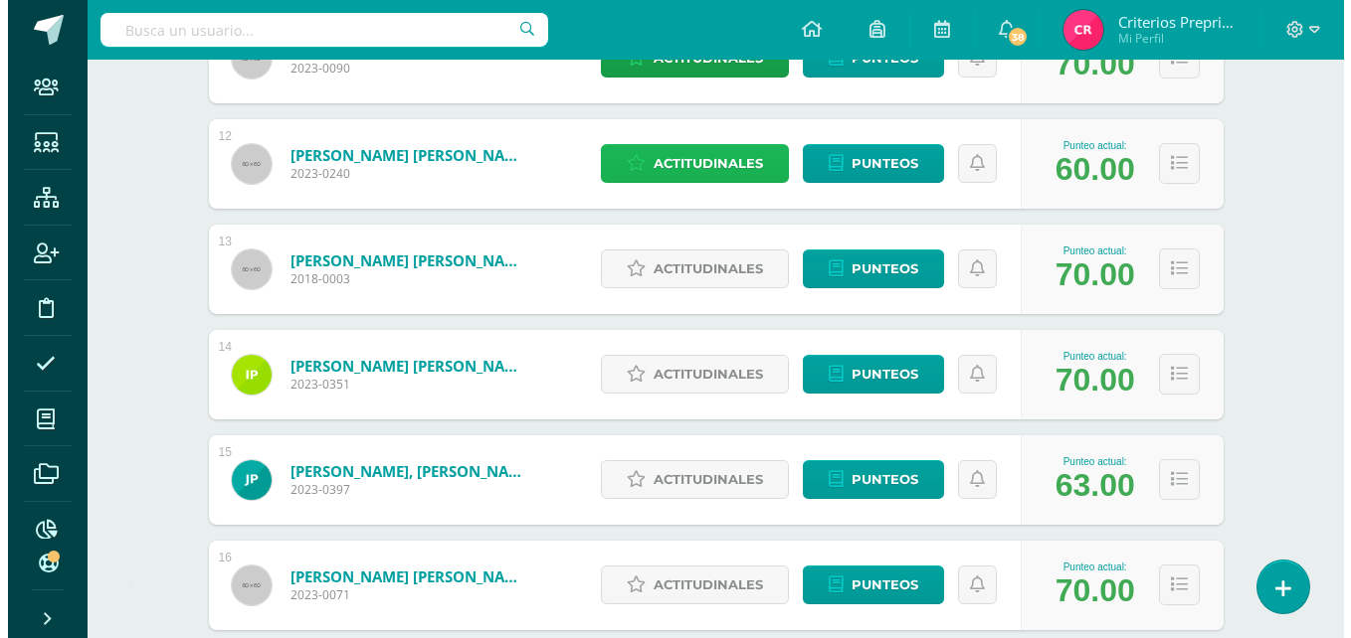
scroll to position [1468, 0]
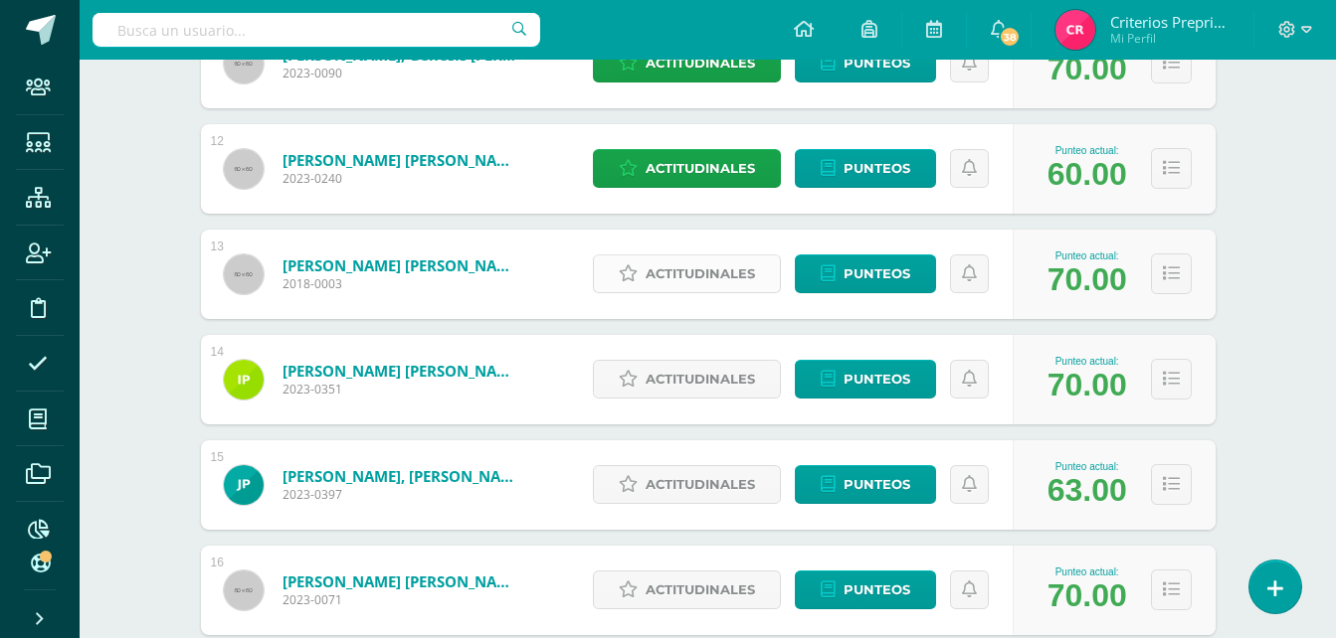
click at [695, 259] on span "Actitudinales" at bounding box center [699, 274] width 109 height 37
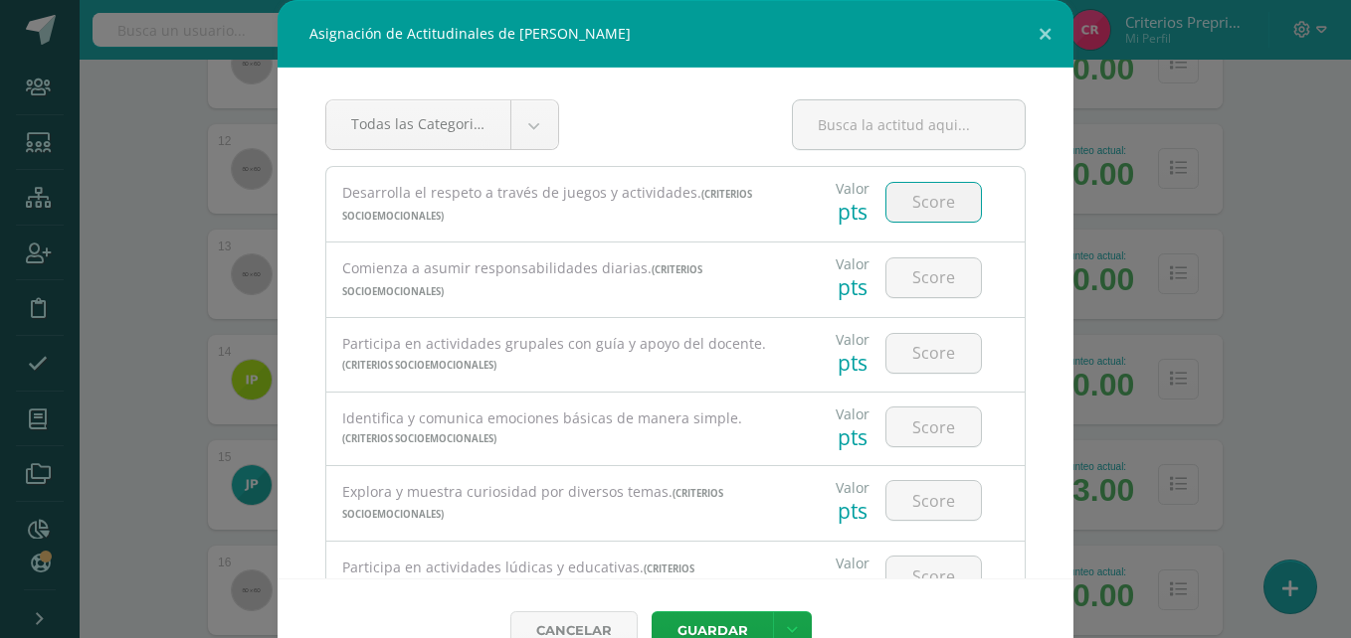
click at [894, 213] on input "number" at bounding box center [933, 202] width 94 height 39
type input "3"
type input "2"
click at [903, 279] on input "number" at bounding box center [933, 278] width 94 height 39
type input "2"
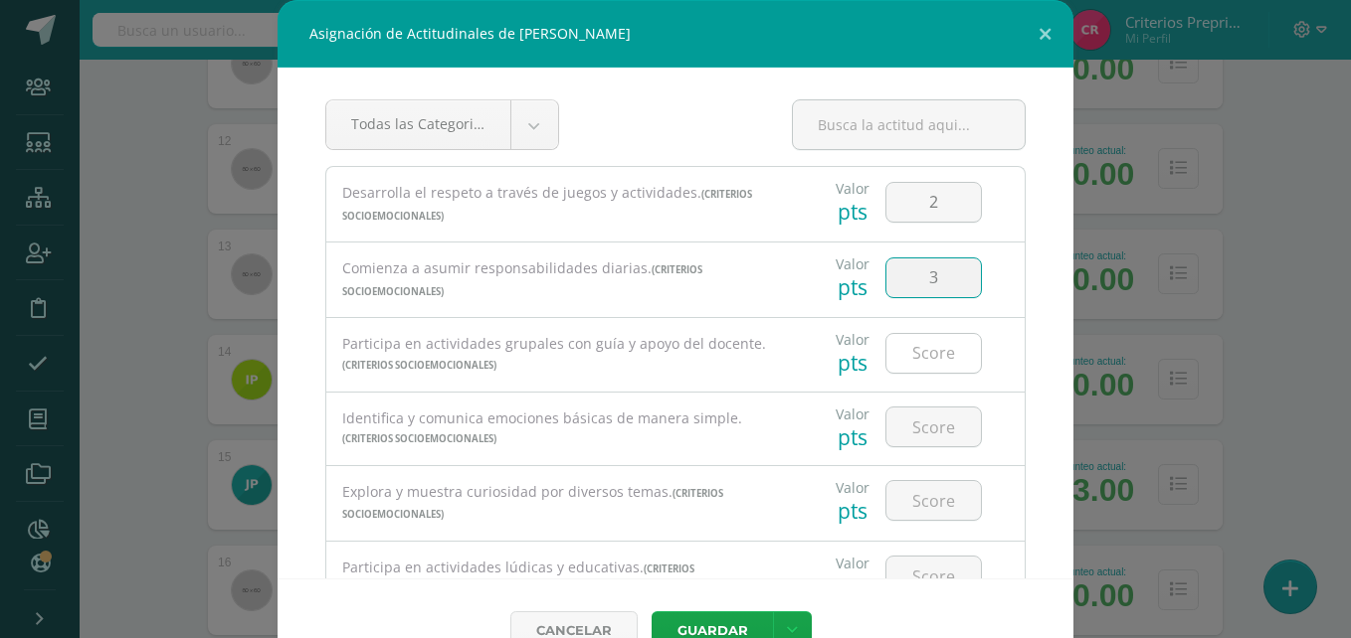
type input "3"
click at [901, 364] on input "number" at bounding box center [933, 353] width 94 height 39
type input "3"
click at [920, 442] on input "number" at bounding box center [933, 427] width 94 height 39
type input "3"
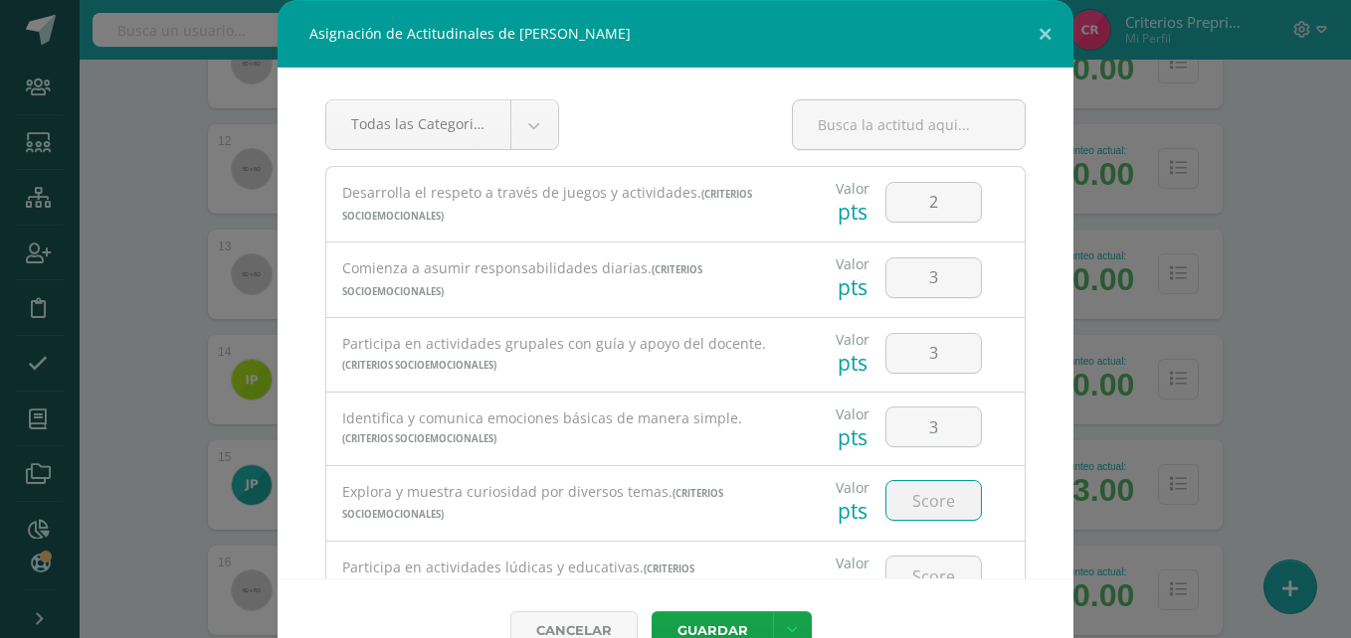
click at [915, 512] on input "number" at bounding box center [933, 500] width 94 height 39
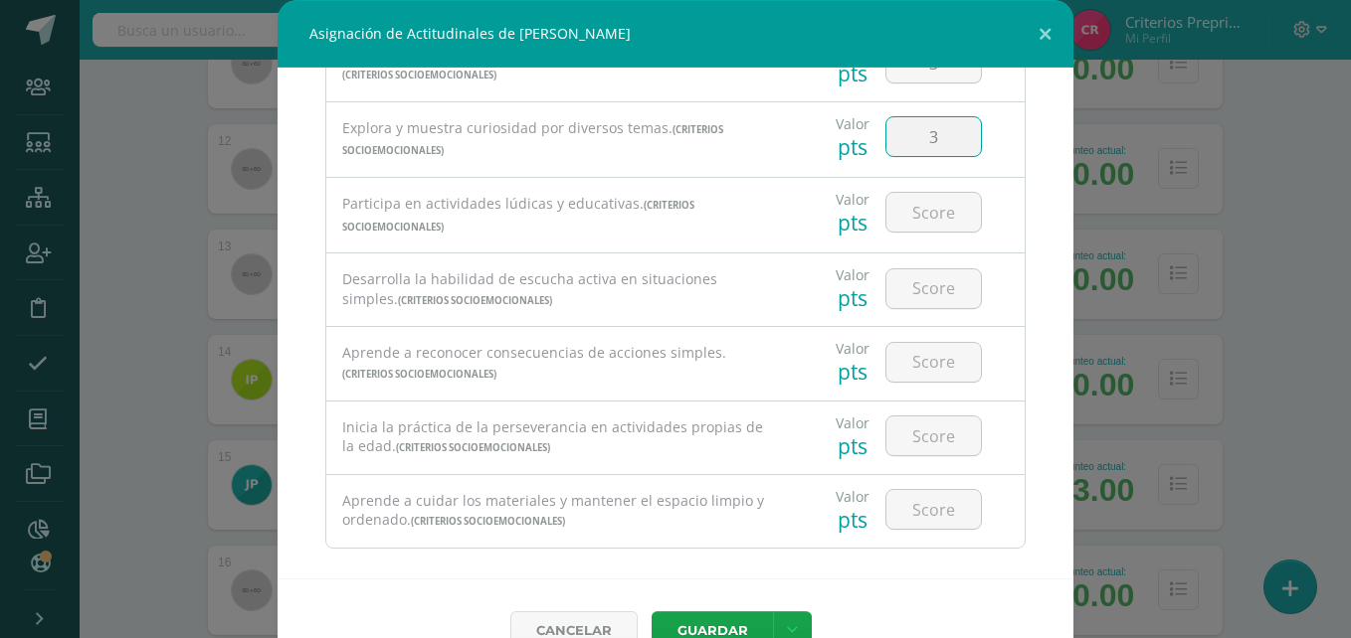
scroll to position [385, 0]
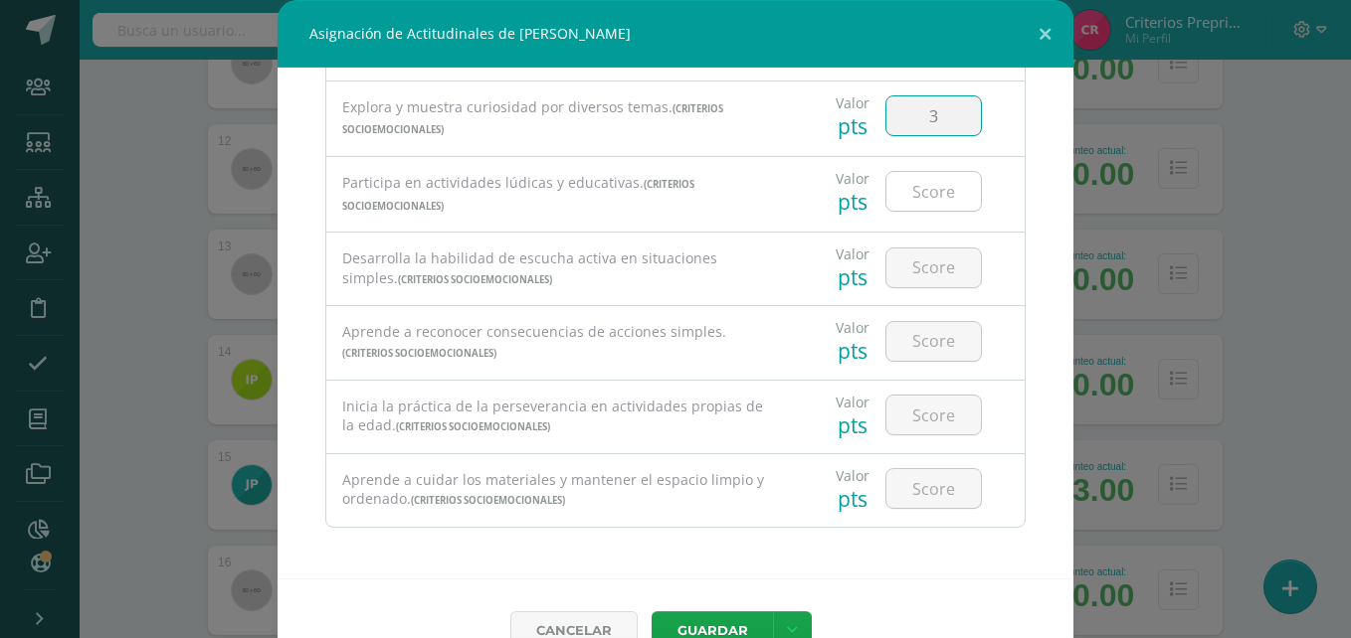
type input "3"
click at [924, 197] on input "number" at bounding box center [933, 191] width 94 height 39
type input "3"
click at [925, 263] on input "number" at bounding box center [933, 268] width 94 height 39
type input "3"
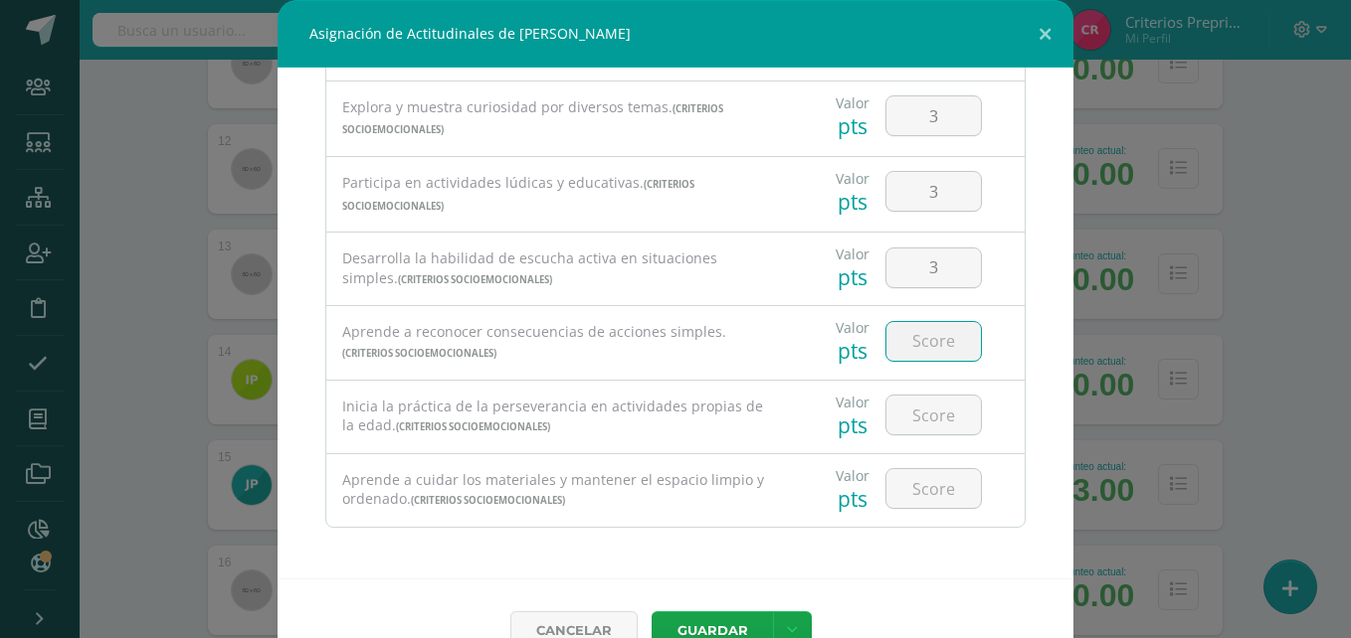
click at [915, 339] on input "number" at bounding box center [933, 341] width 94 height 39
type input "3"
click at [912, 416] on input "number" at bounding box center [933, 415] width 94 height 39
type input "3"
click at [906, 490] on input "number" at bounding box center [933, 488] width 94 height 39
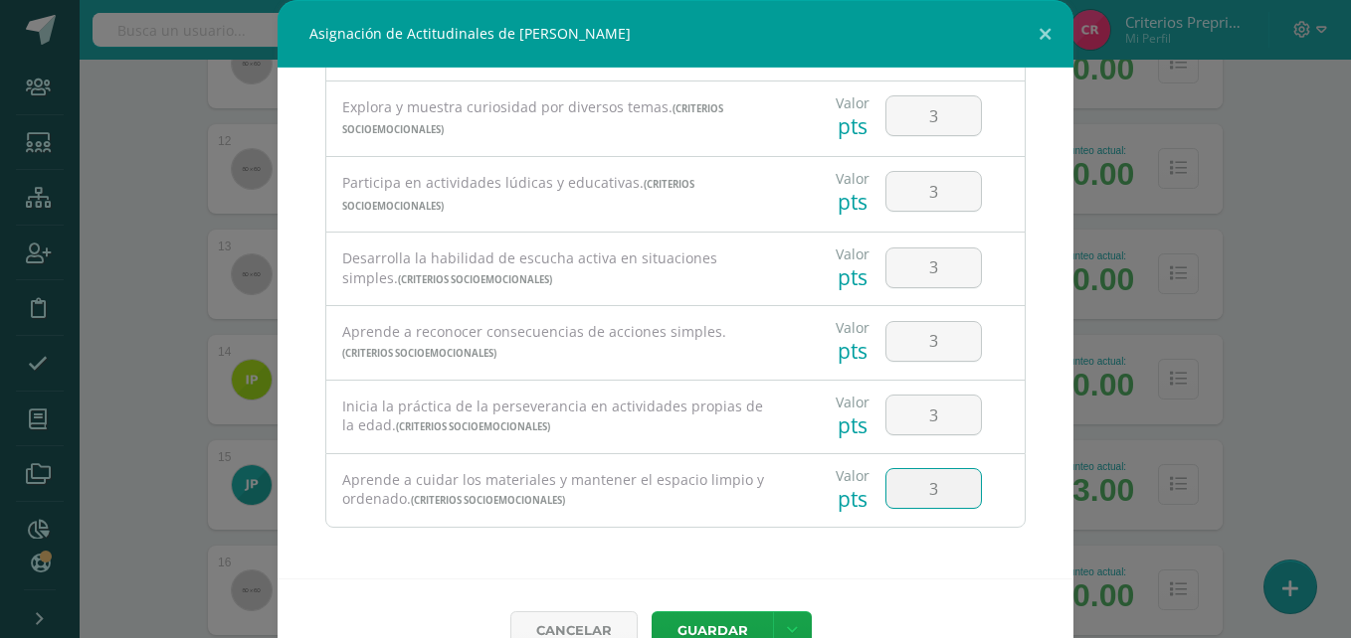
scroll to position [44, 0]
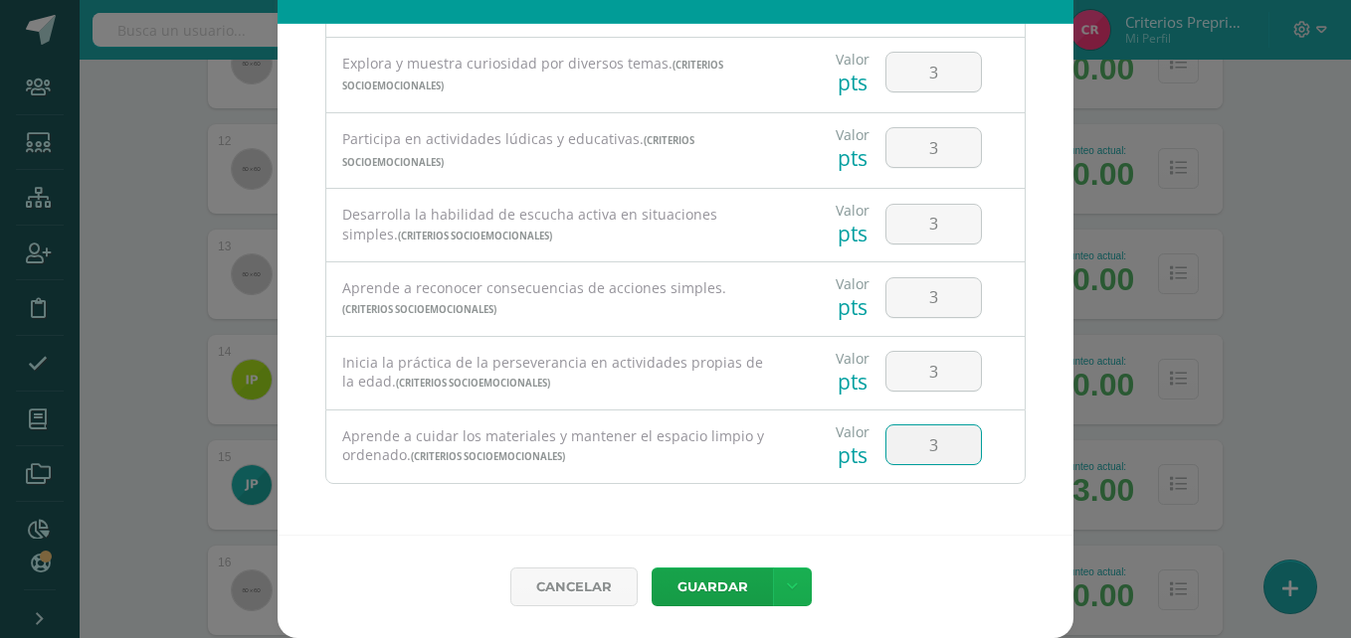
type input "3"
click at [793, 590] on link at bounding box center [792, 587] width 39 height 39
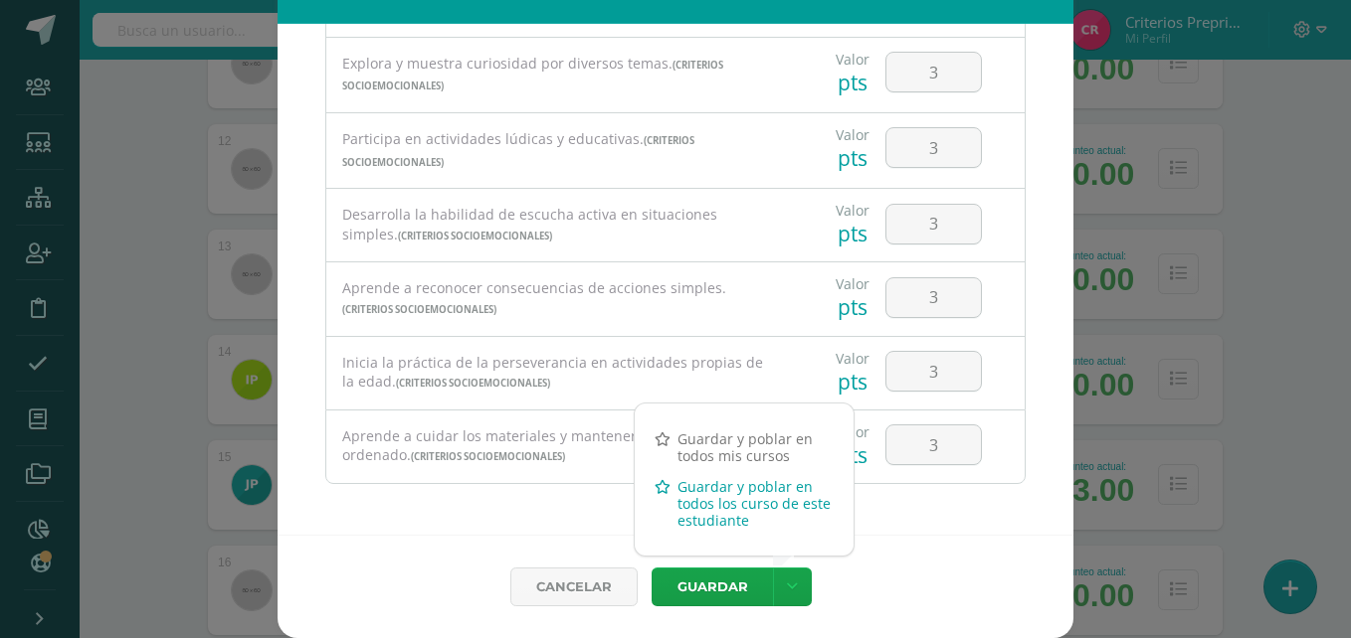
click at [694, 503] on link "Guardar y poblar en todos los curso de este estudiante" at bounding box center [744, 503] width 219 height 65
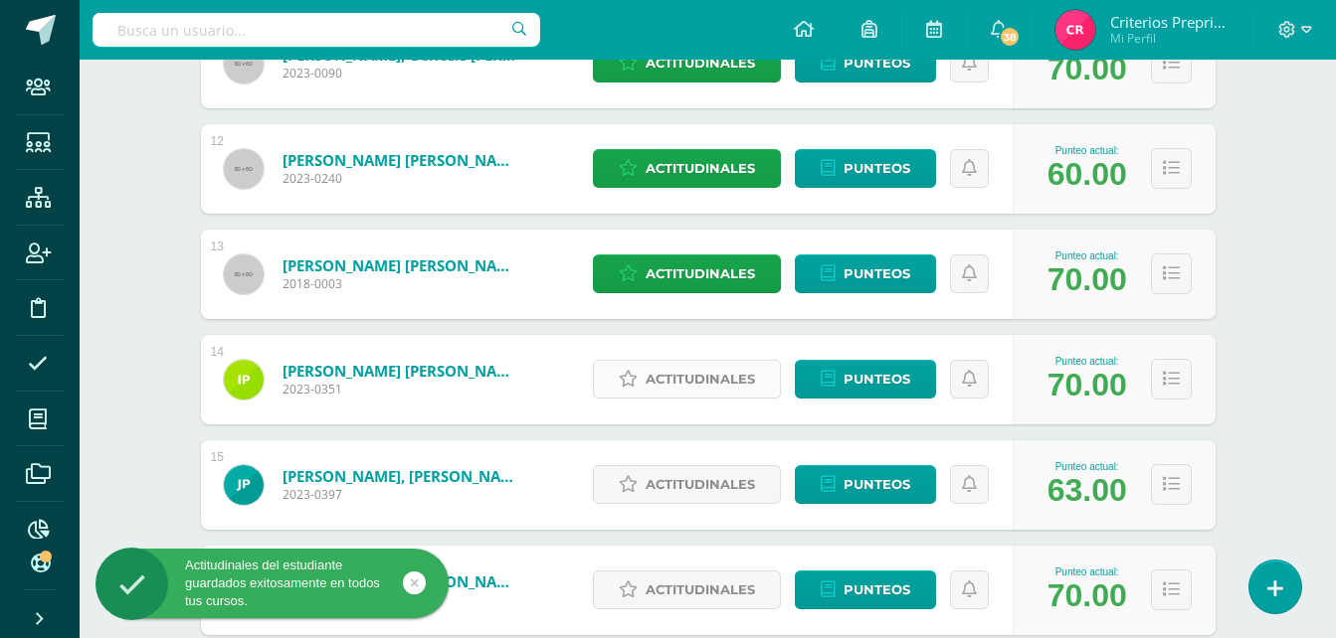
click at [746, 394] on span "Actitudinales" at bounding box center [699, 379] width 109 height 37
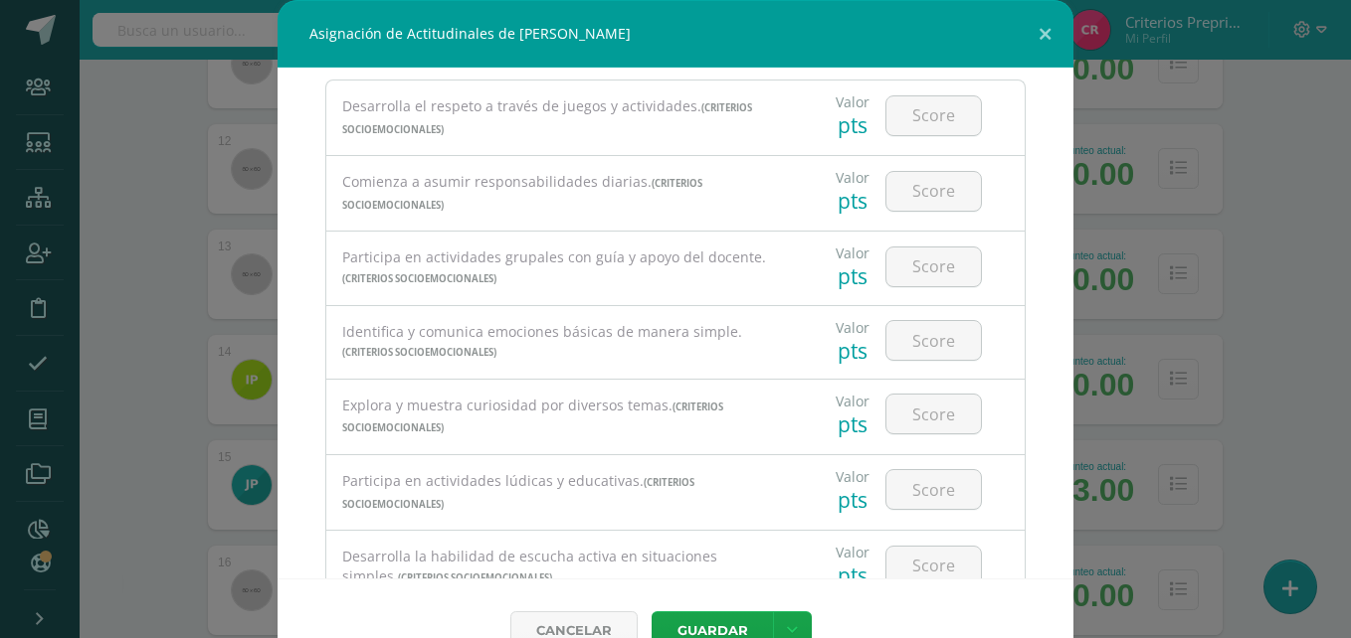
scroll to position [88, 0]
click at [922, 122] on input "number" at bounding box center [933, 114] width 94 height 39
type input "1"
click at [909, 201] on input "number" at bounding box center [933, 190] width 94 height 39
type input "3"
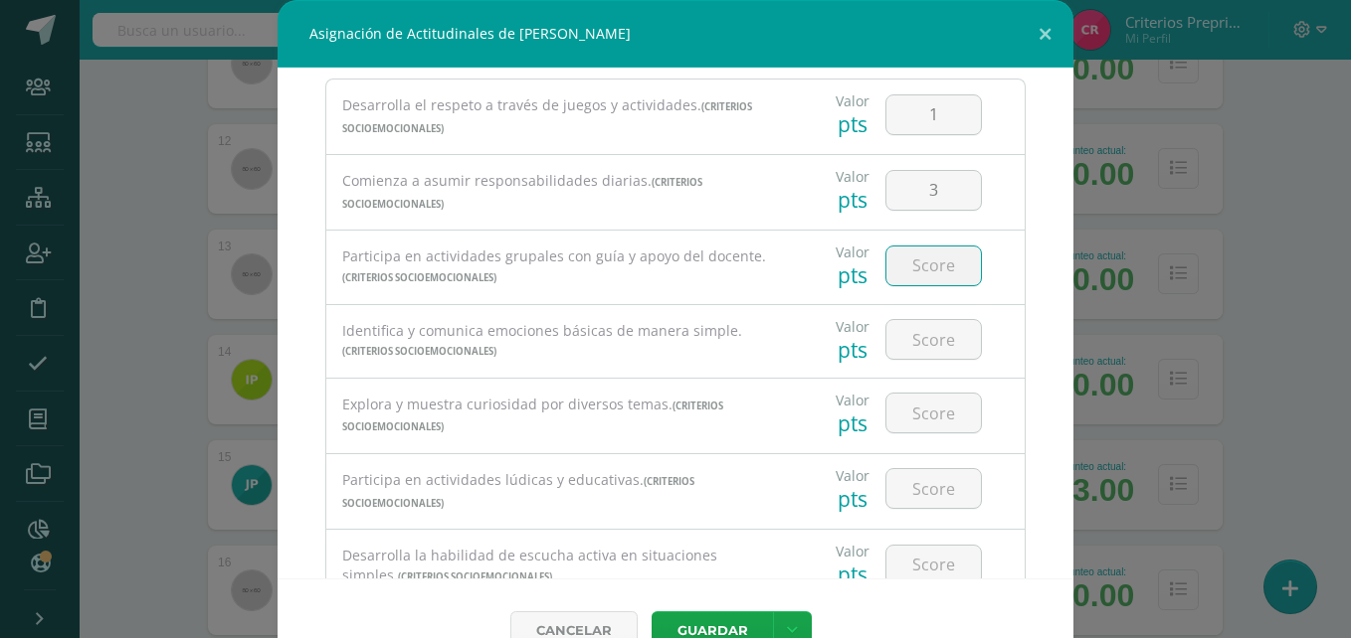
click at [899, 274] on input "number" at bounding box center [933, 266] width 94 height 39
type input "2"
click at [915, 338] on input "number" at bounding box center [933, 339] width 94 height 39
type input "2"
click at [909, 408] on input "number" at bounding box center [933, 413] width 94 height 39
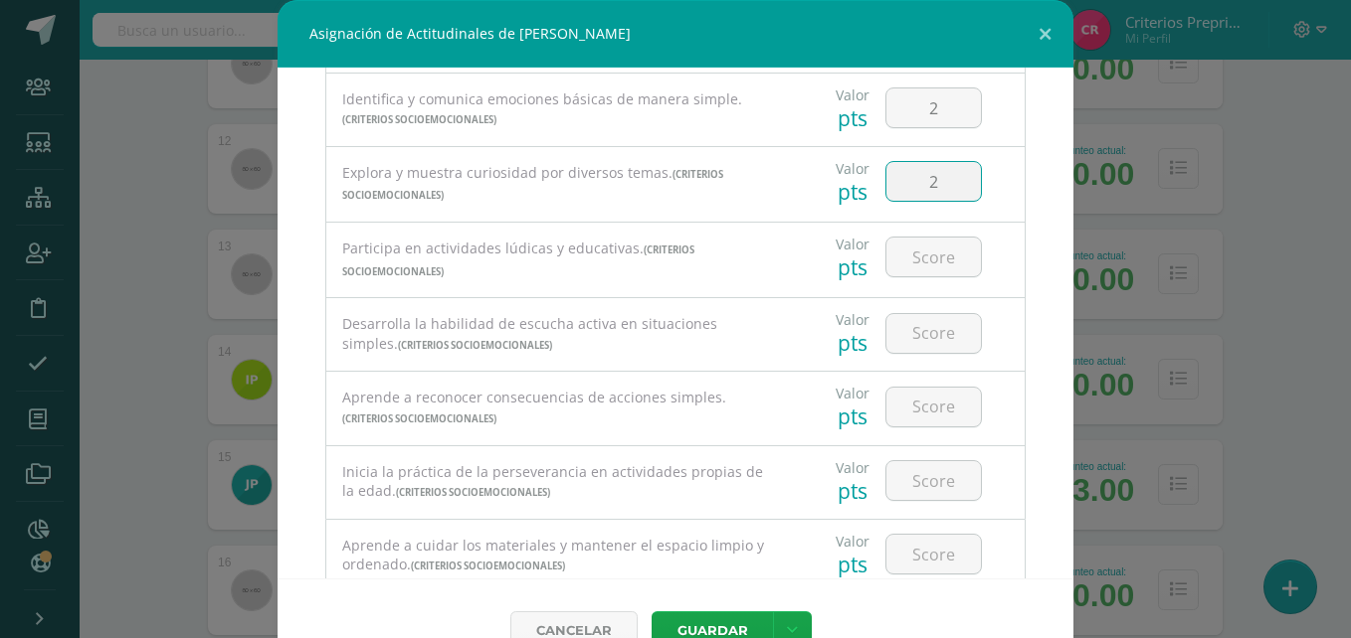
scroll to position [385, 0]
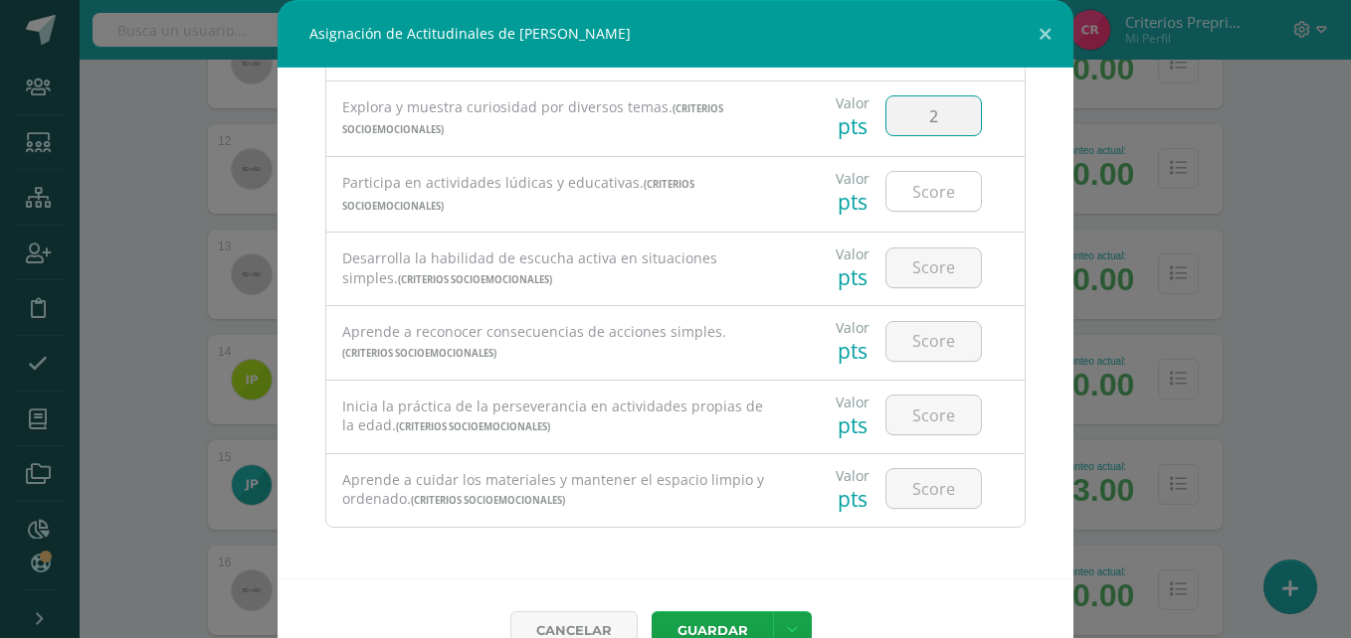
type input "2"
click at [923, 195] on input "number" at bounding box center [933, 191] width 94 height 39
type input "3"
click at [918, 269] on input "number" at bounding box center [933, 268] width 94 height 39
type input "2"
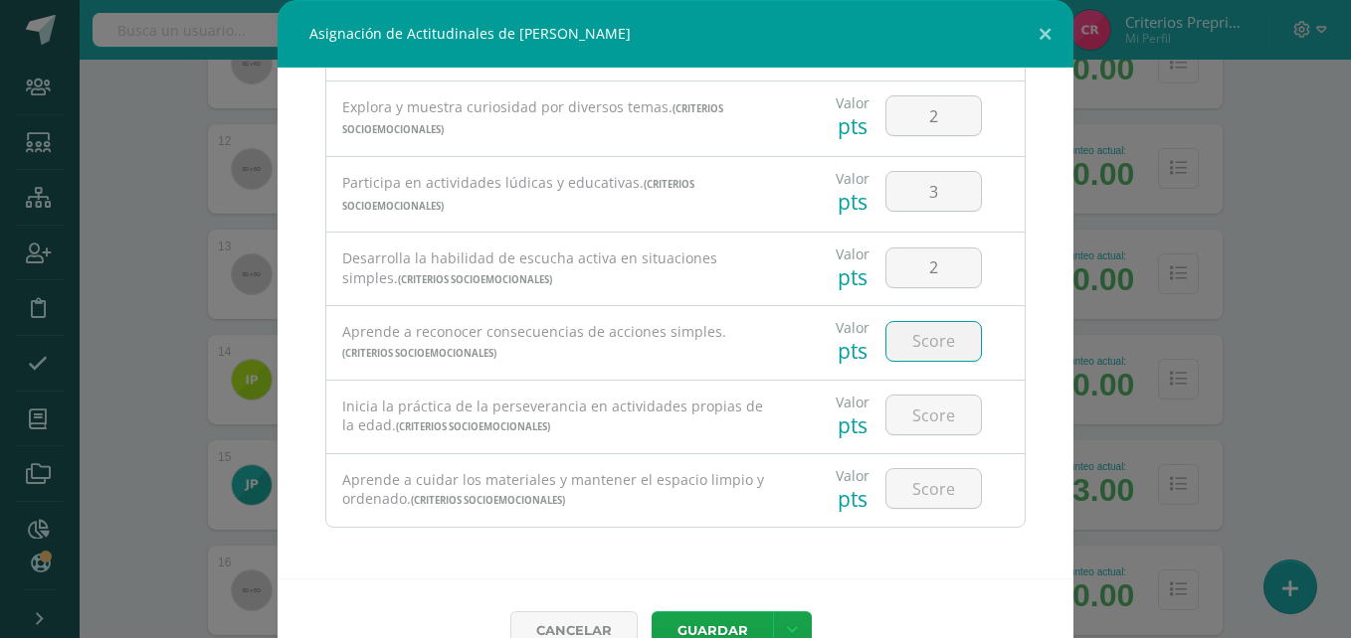
click at [922, 341] on input "number" at bounding box center [933, 341] width 94 height 39
type input "1"
click at [918, 408] on input "number" at bounding box center [933, 415] width 94 height 39
type input "2"
click at [923, 497] on input "number" at bounding box center [933, 488] width 94 height 39
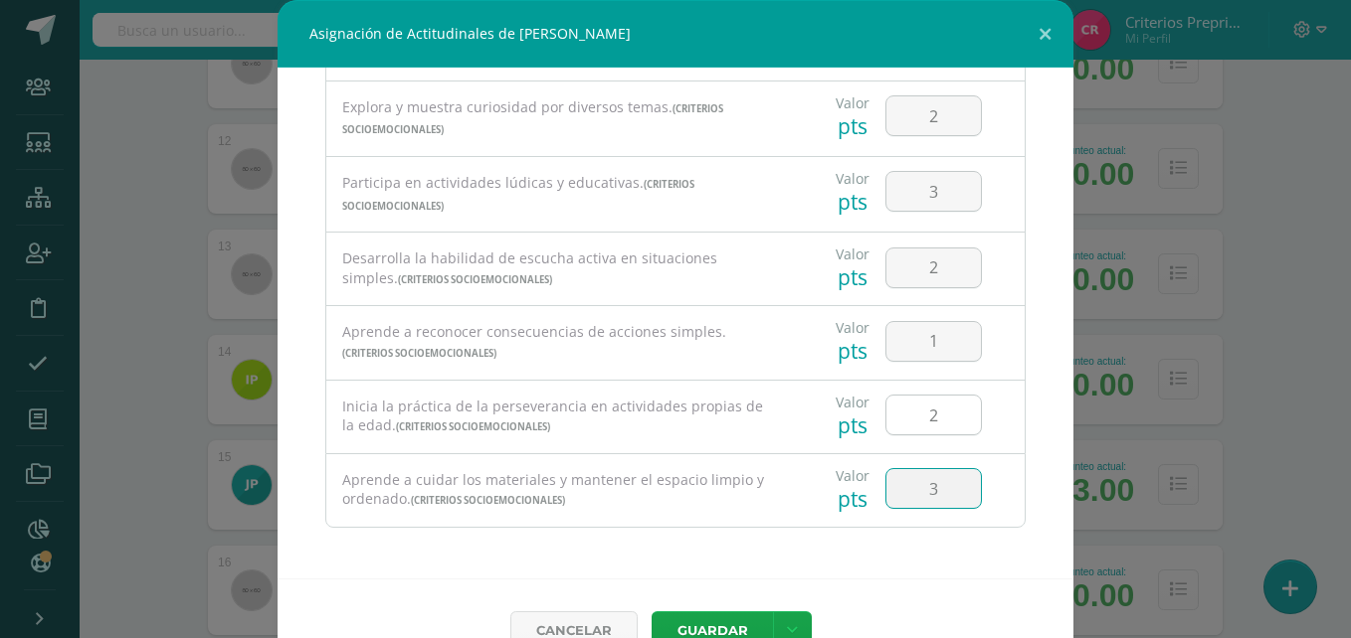
type input "3"
click at [938, 433] on input "2" at bounding box center [933, 415] width 94 height 39
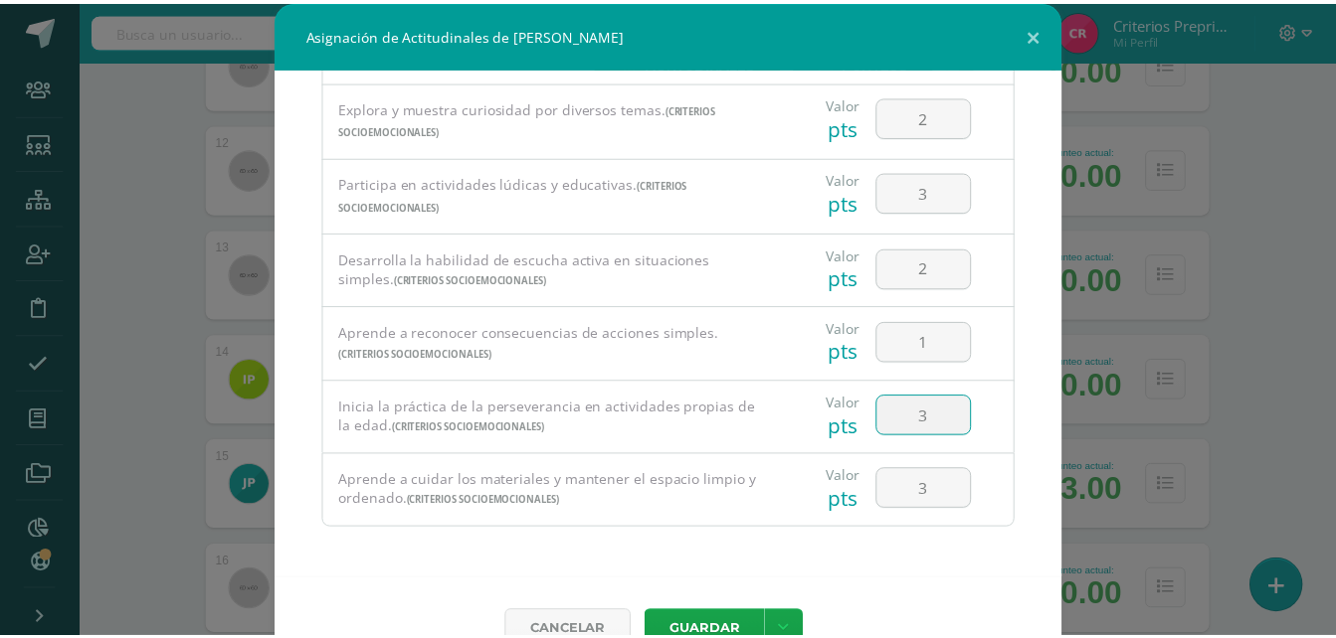
scroll to position [44, 0]
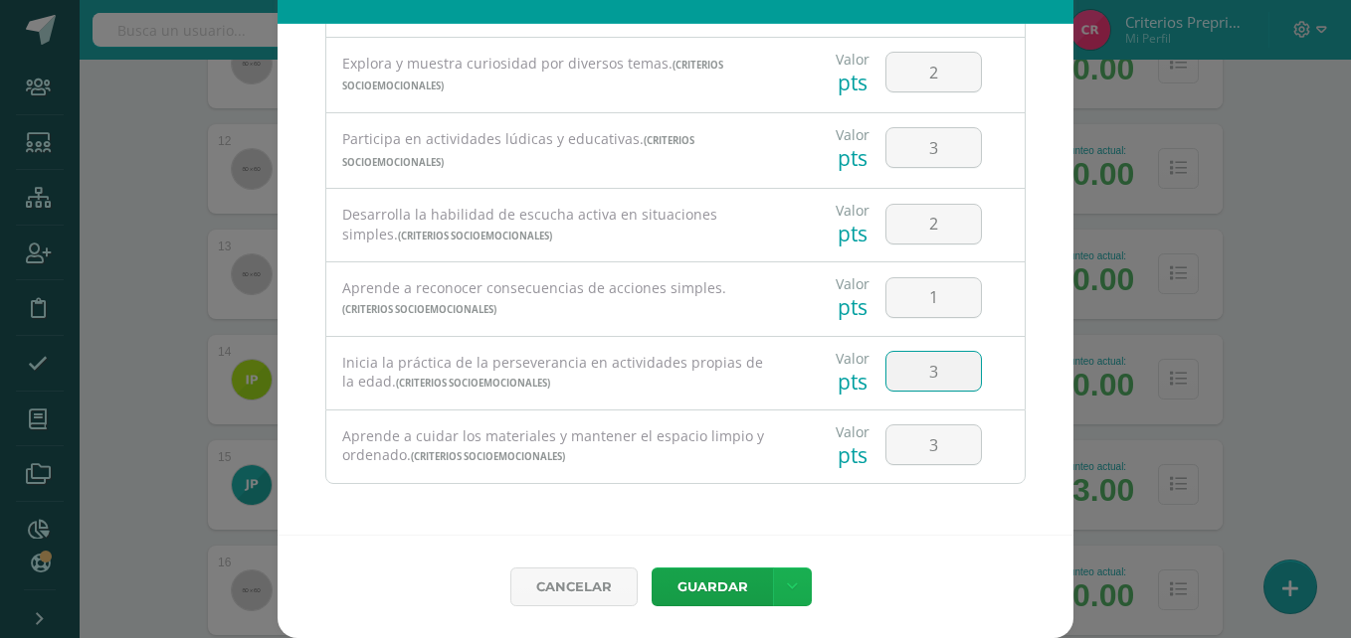
type input "3"
click at [775, 591] on link at bounding box center [792, 587] width 39 height 39
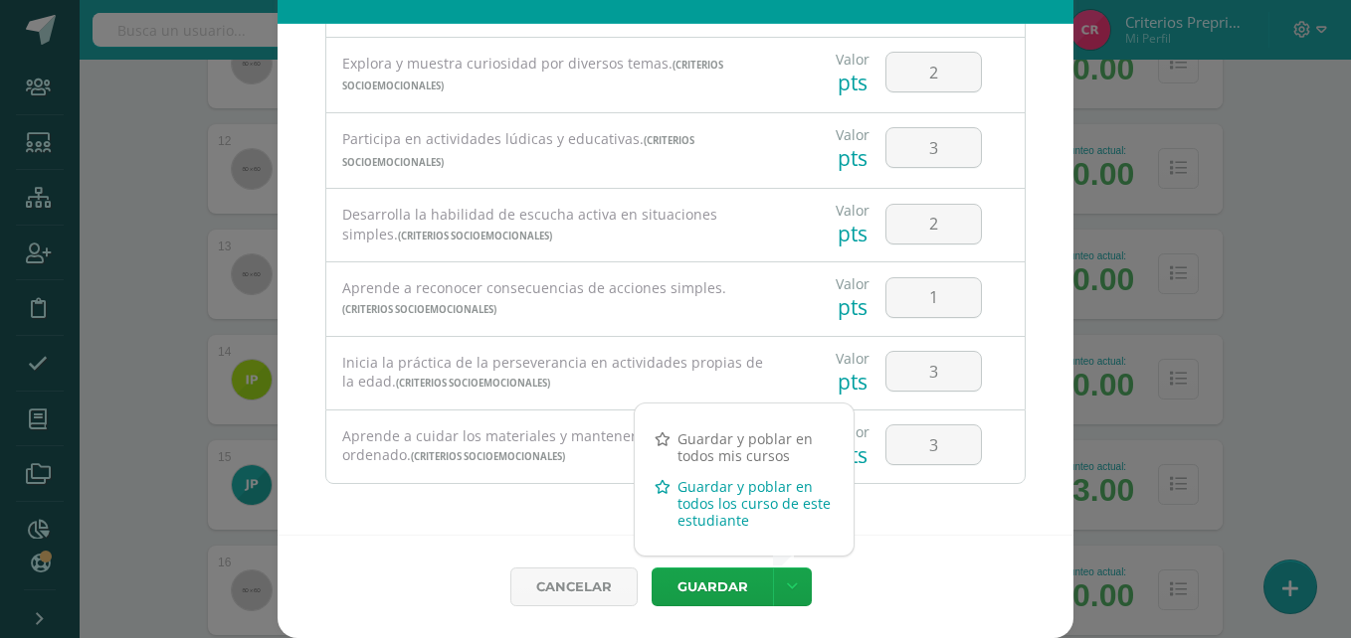
click at [704, 495] on link "Guardar y poblar en todos los curso de este estudiante" at bounding box center [744, 503] width 219 height 65
click at [734, 491] on link "Guardar y poblar en todos los curso de este estudiante" at bounding box center [744, 503] width 219 height 65
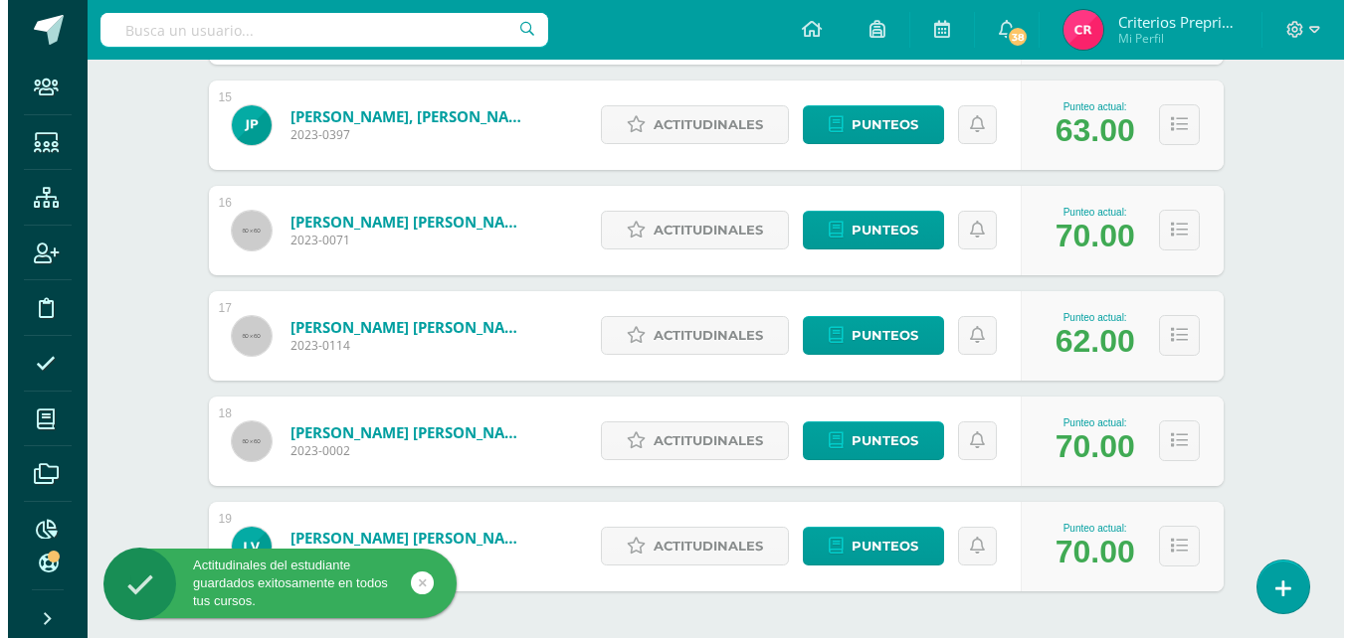
scroll to position [1832, 0]
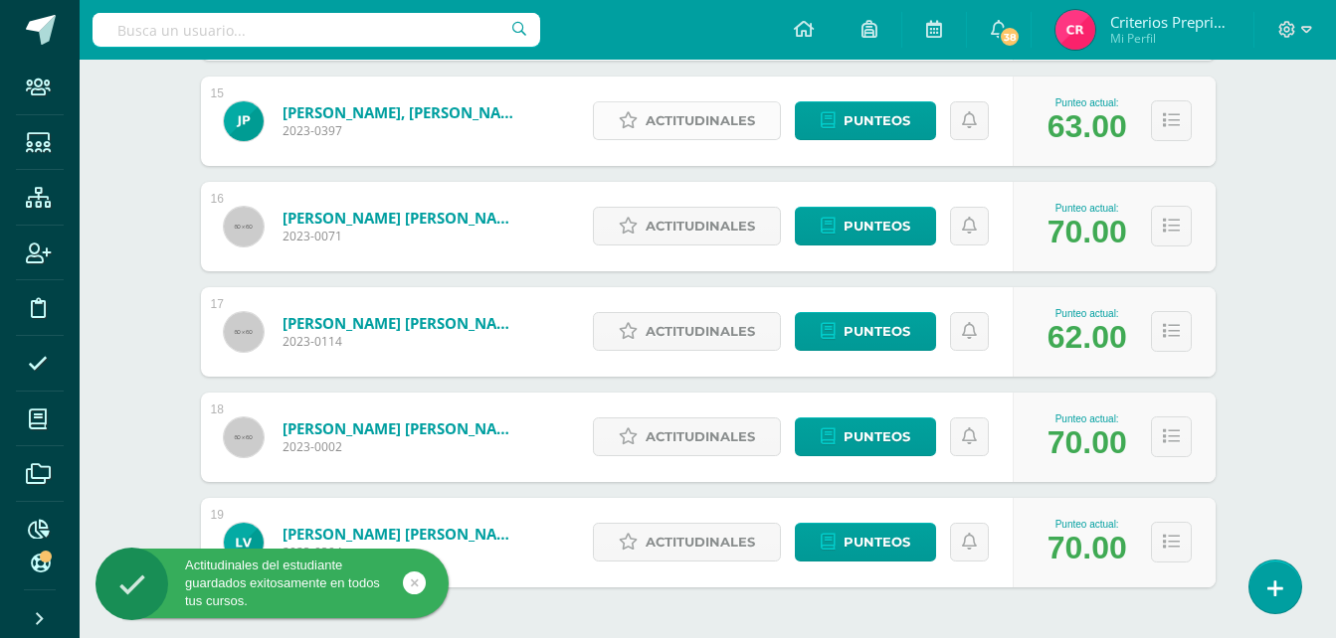
click at [688, 115] on span "Actitudinales" at bounding box center [699, 120] width 109 height 37
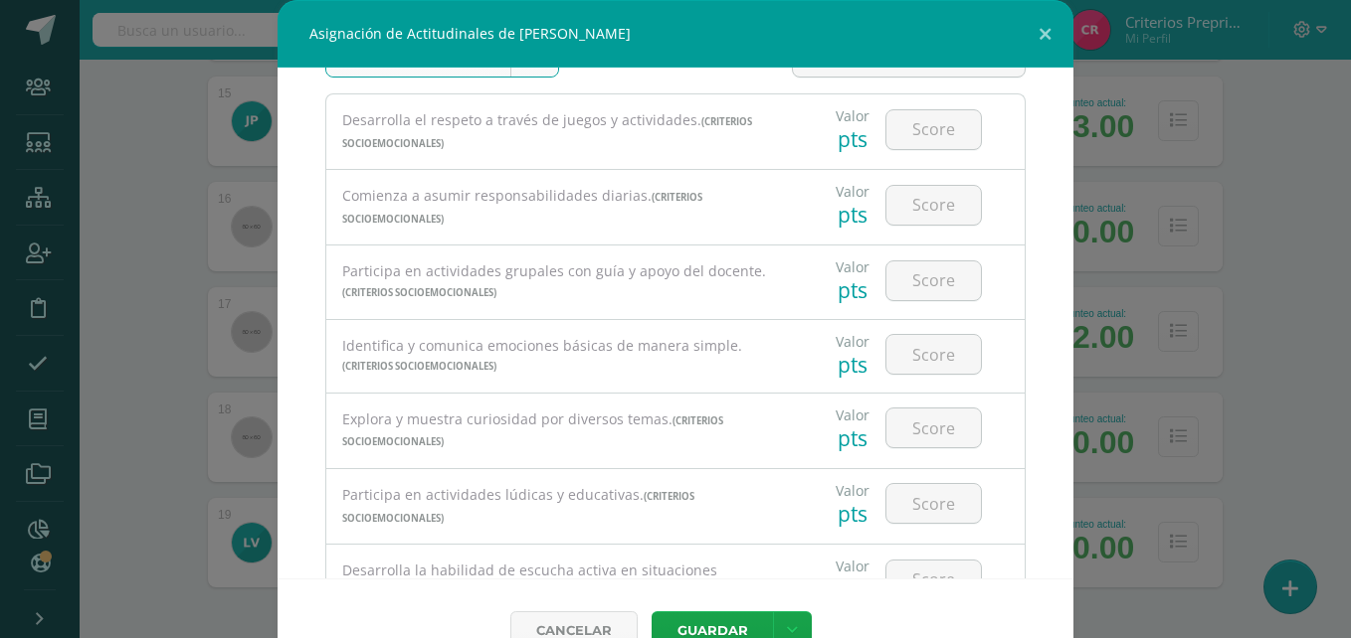
scroll to position [81, 0]
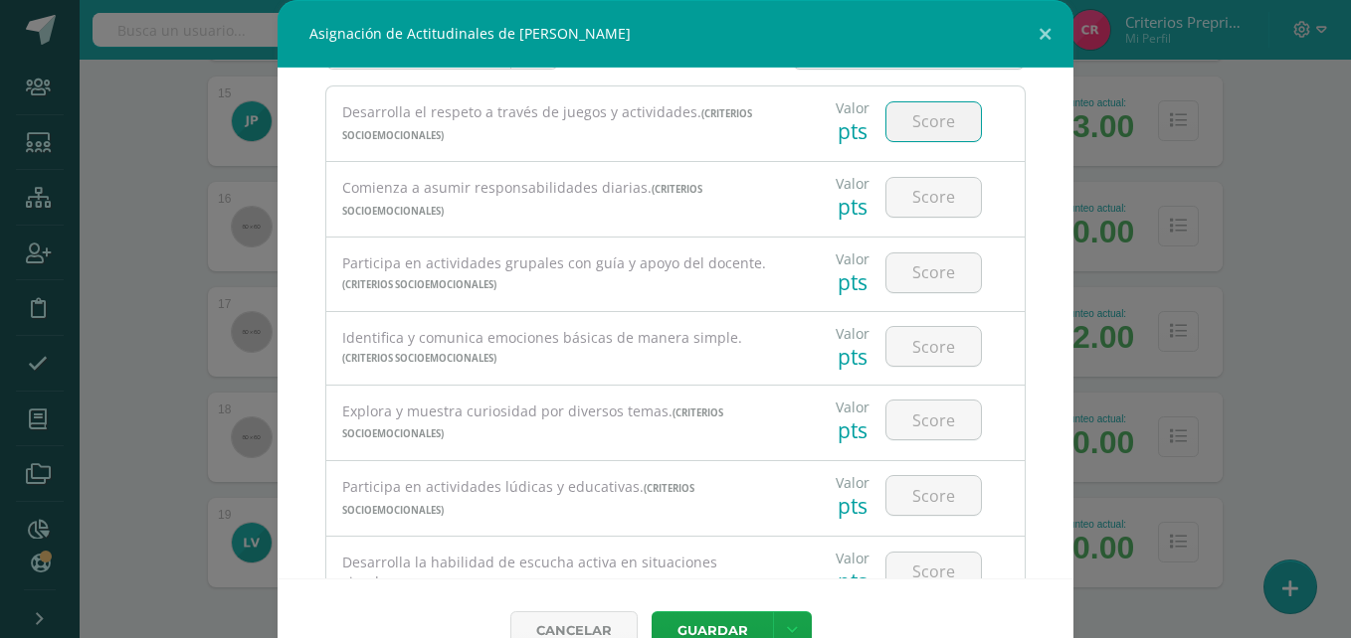
click at [888, 125] on input "number" at bounding box center [933, 121] width 94 height 39
type input "1"
click at [909, 209] on input "number" at bounding box center [933, 197] width 94 height 39
type input "2"
click at [908, 266] on input "number" at bounding box center [933, 273] width 94 height 39
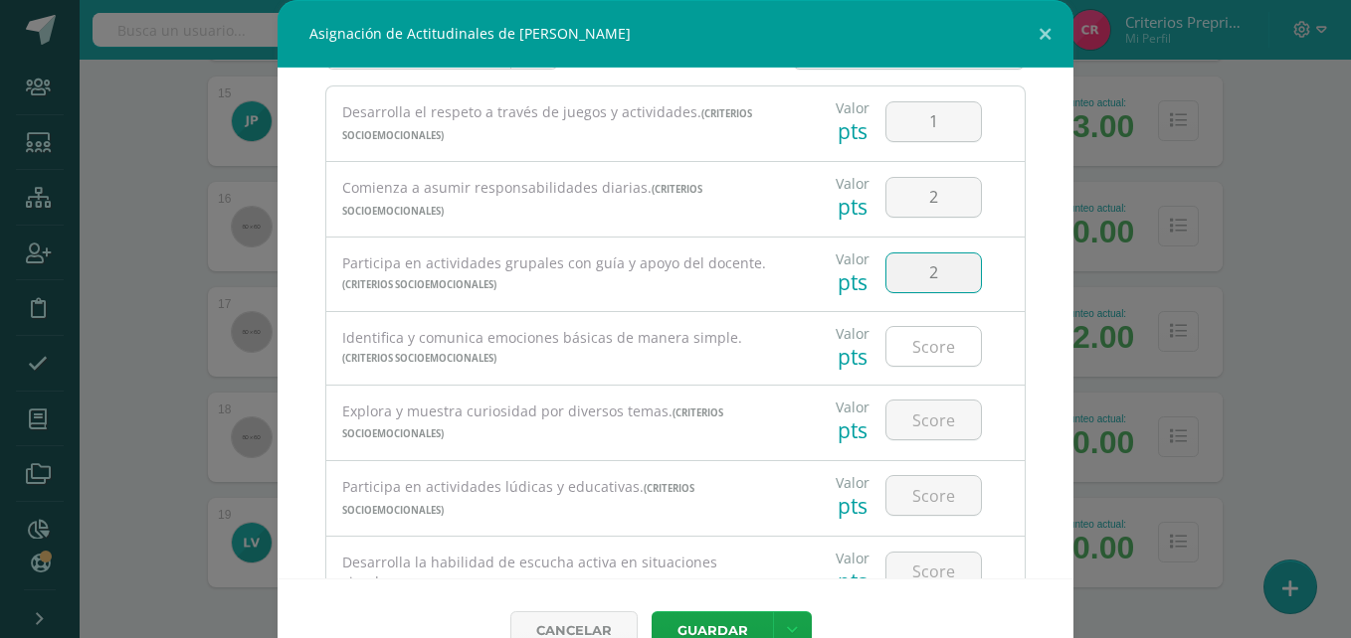
type input "2"
click at [907, 342] on input "number" at bounding box center [933, 346] width 94 height 39
type input "2"
click at [935, 423] on input "number" at bounding box center [933, 420] width 94 height 39
type input "2"
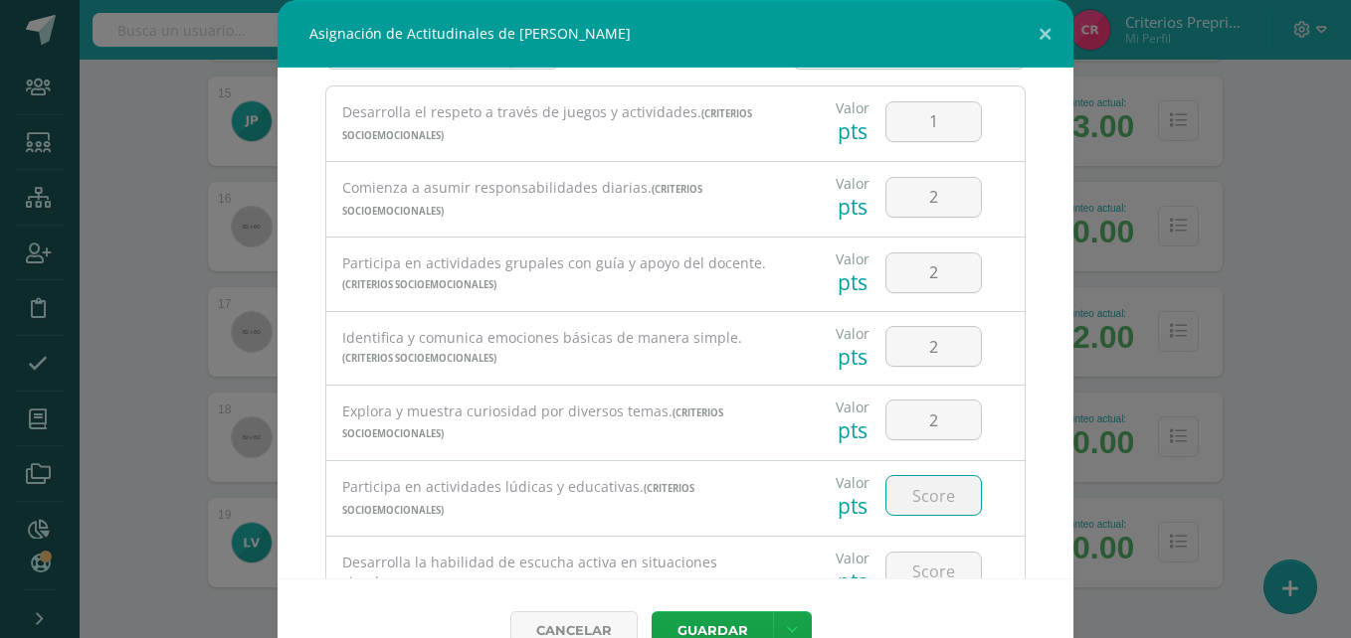
click at [928, 493] on input "number" at bounding box center [933, 495] width 94 height 39
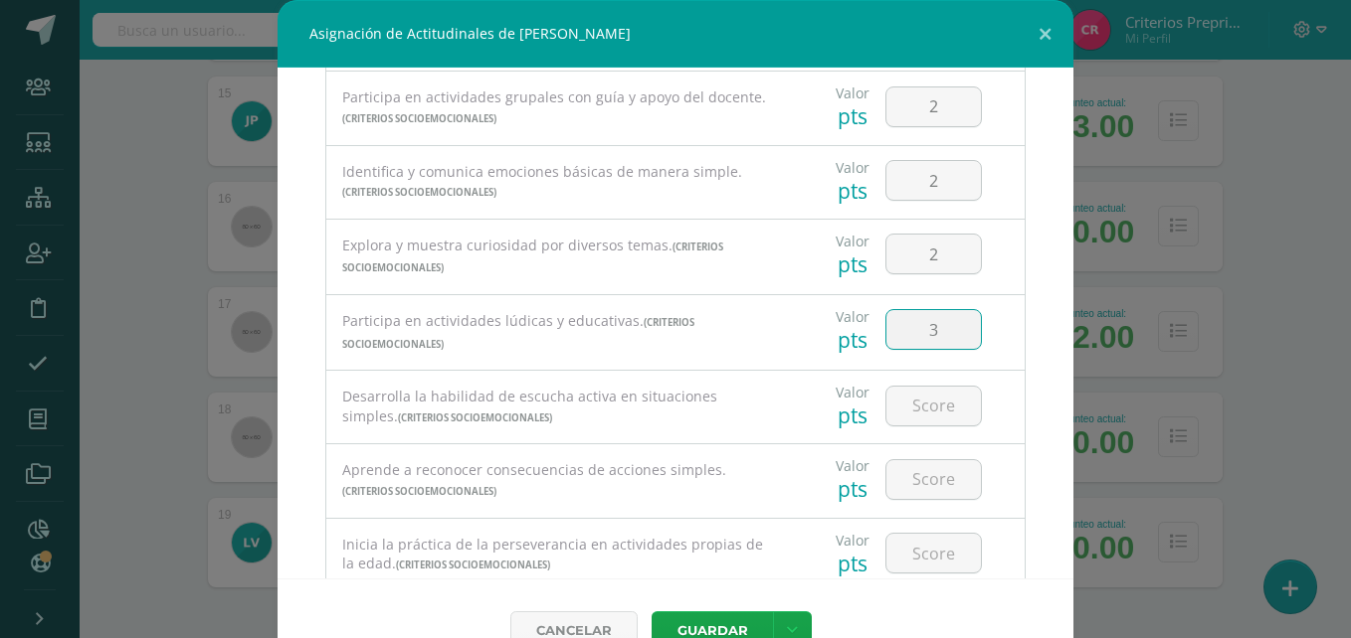
scroll to position [385, 0]
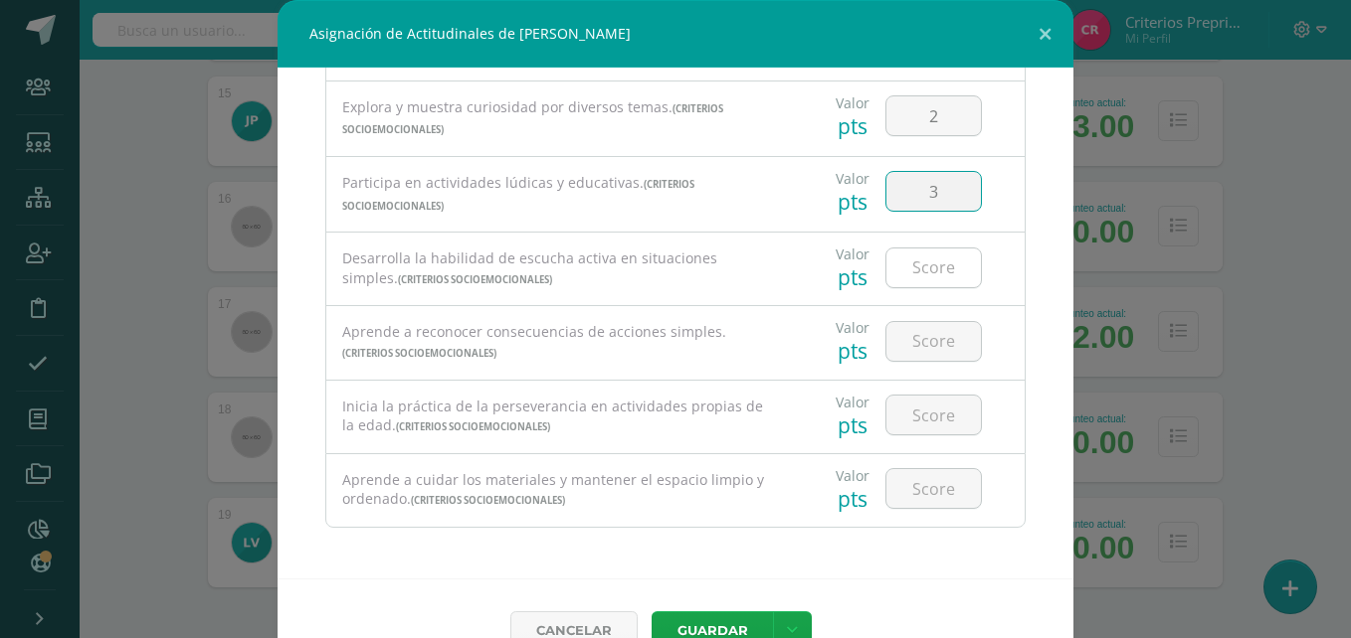
type input "3"
click at [927, 276] on input "number" at bounding box center [933, 268] width 94 height 39
type input "2"
click at [917, 328] on input "number" at bounding box center [933, 341] width 94 height 39
type input "2"
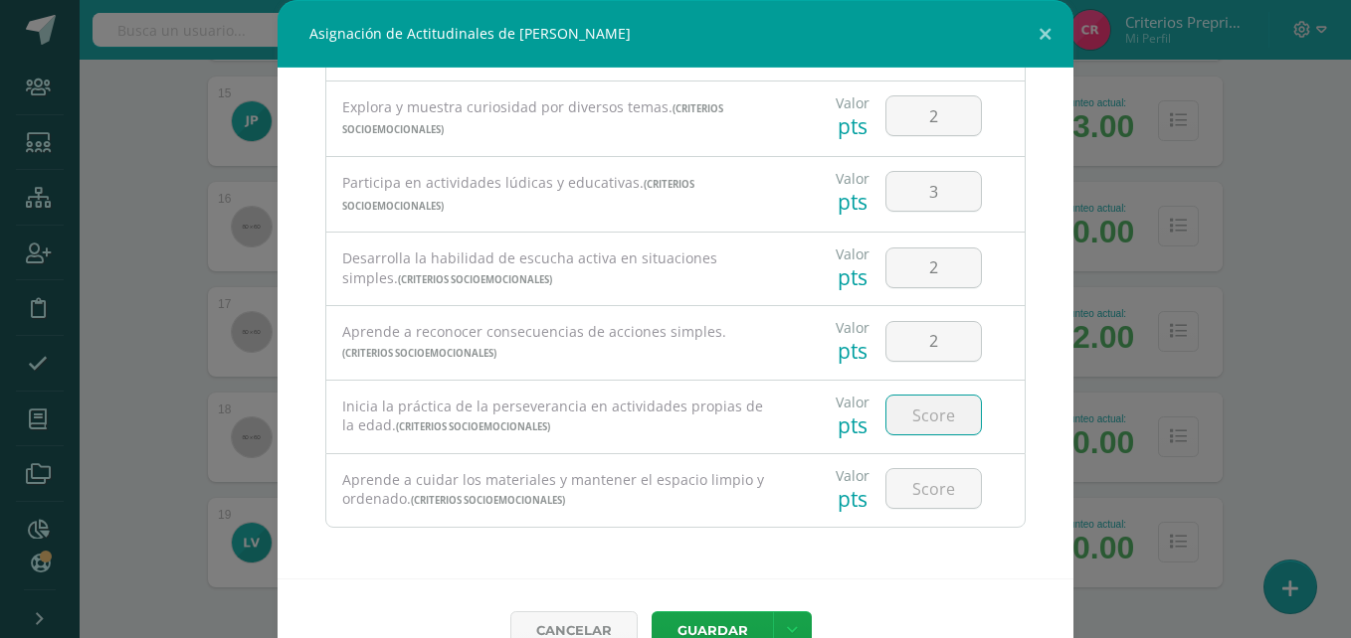
click at [903, 422] on input "number" at bounding box center [933, 415] width 94 height 39
type input "2"
click at [908, 491] on input "number" at bounding box center [933, 488] width 94 height 39
drag, startPoint x: 921, startPoint y: 487, endPoint x: 993, endPoint y: 557, distance: 99.9
click at [993, 557] on div "Todas las Categorias Todas las Categorias Criterios Socioemocionales Sin Catego…" at bounding box center [675, 323] width 796 height 511
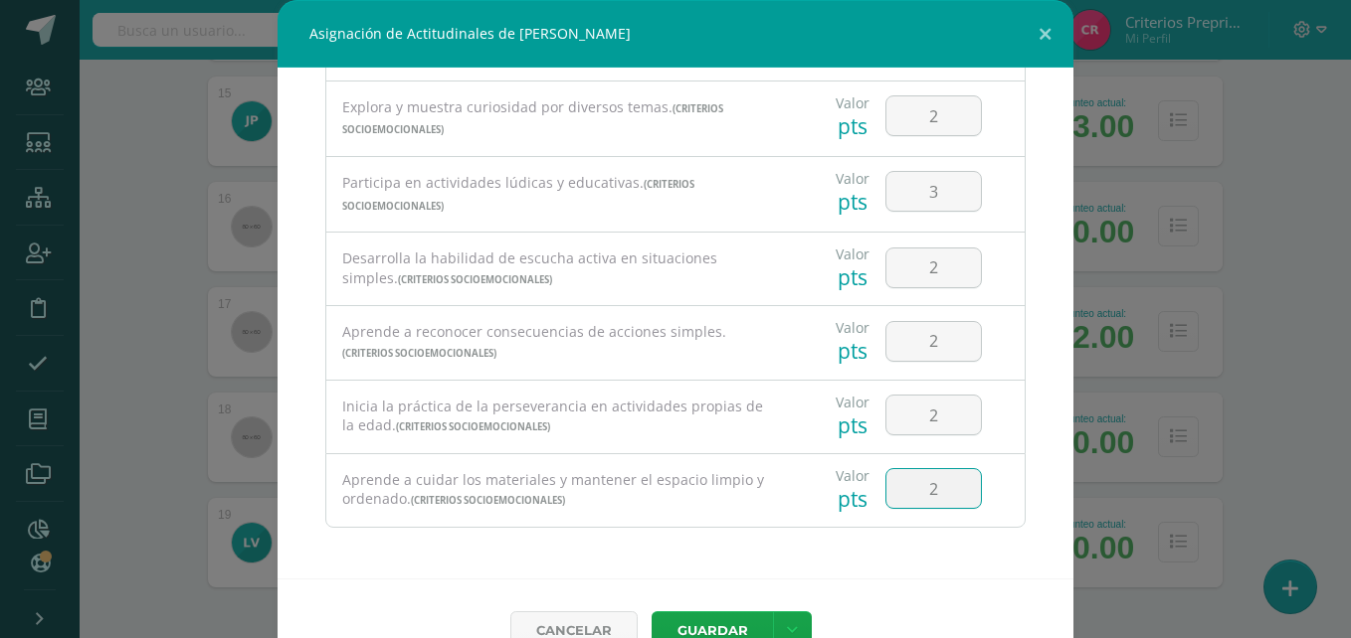
scroll to position [44, 0]
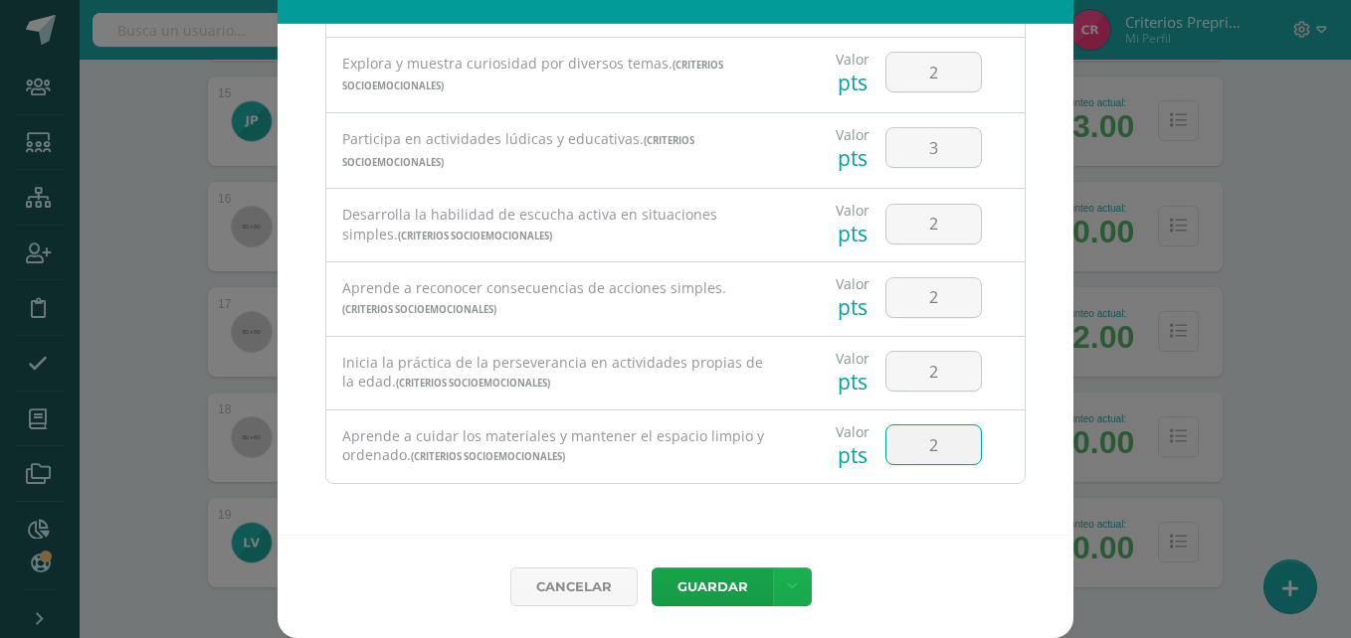
type input "2"
click at [795, 579] on link at bounding box center [792, 587] width 39 height 39
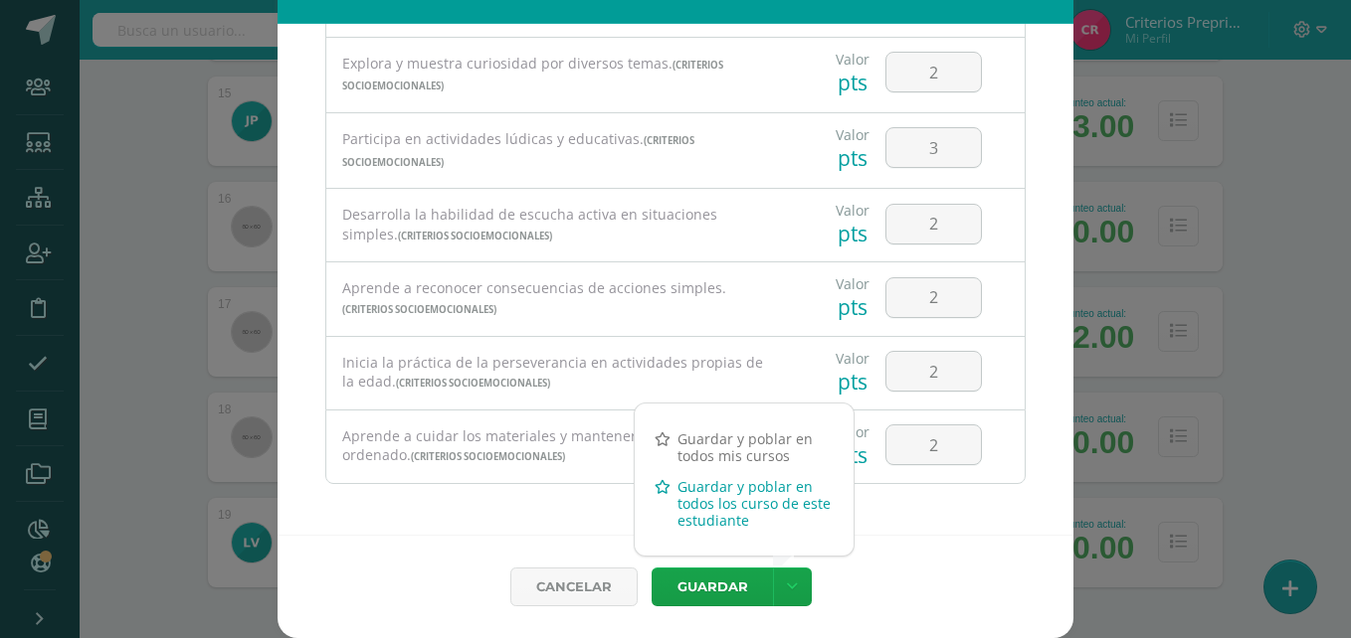
click at [709, 484] on link "Guardar y poblar en todos los curso de este estudiante" at bounding box center [744, 503] width 219 height 65
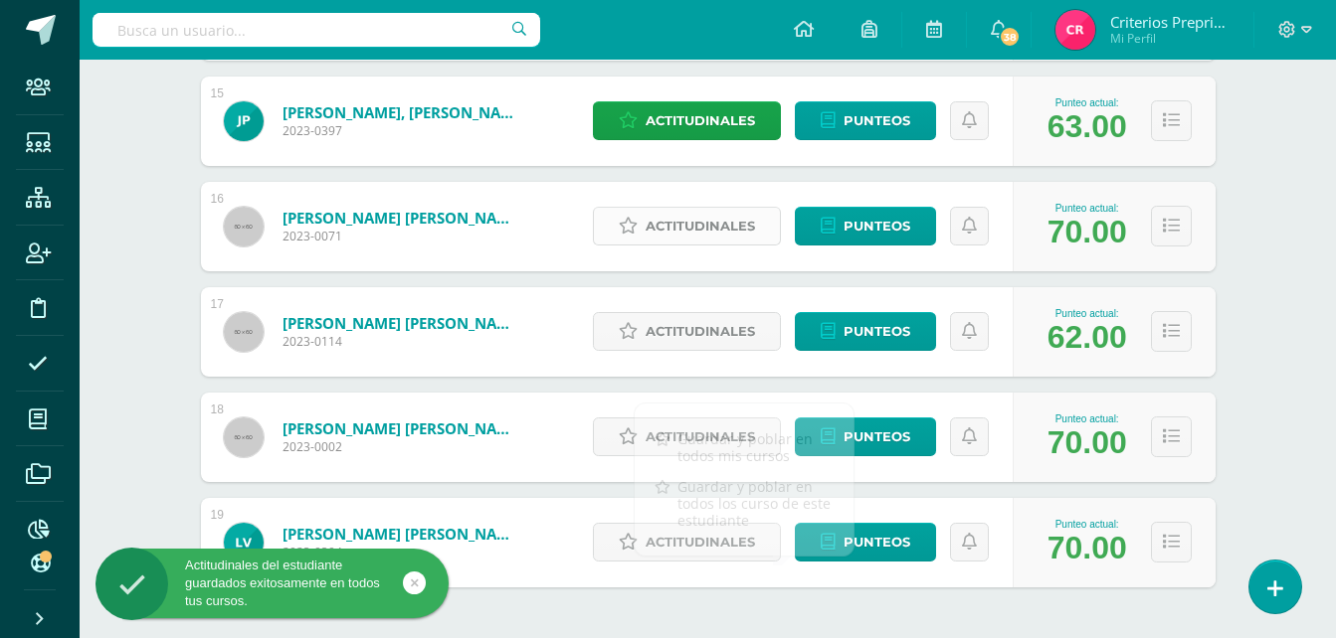
click at [713, 234] on span "Actitudinales" at bounding box center [699, 226] width 109 height 37
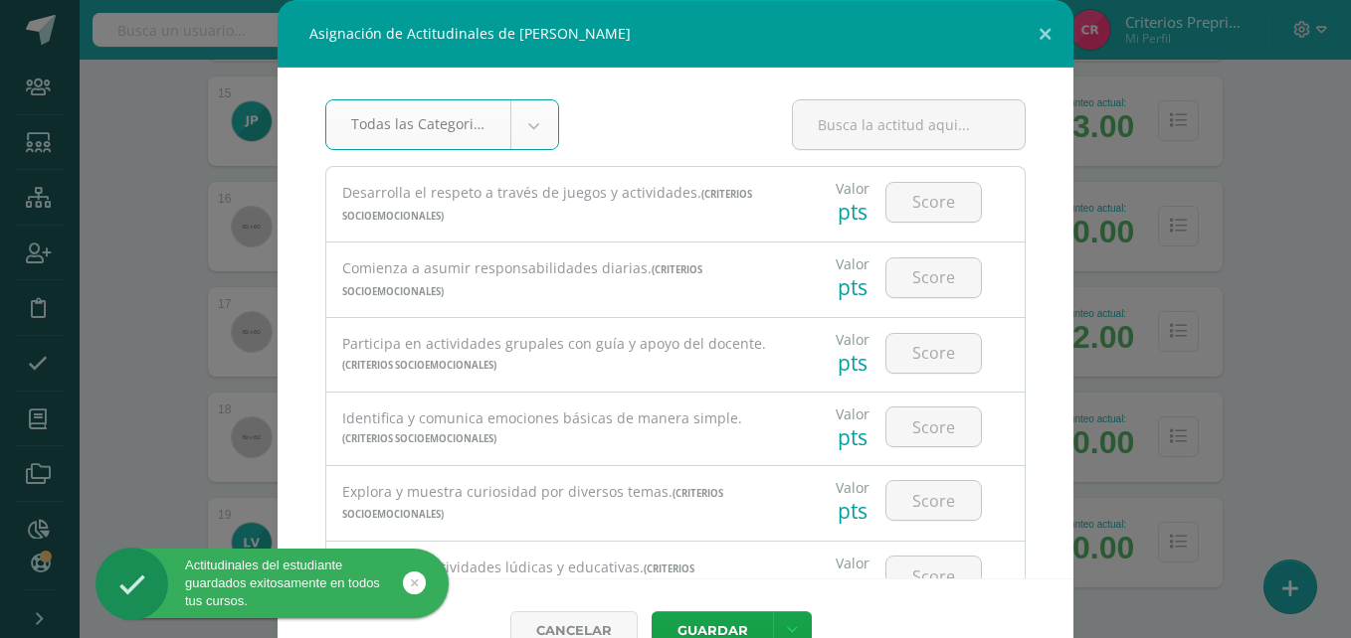
scroll to position [27, 0]
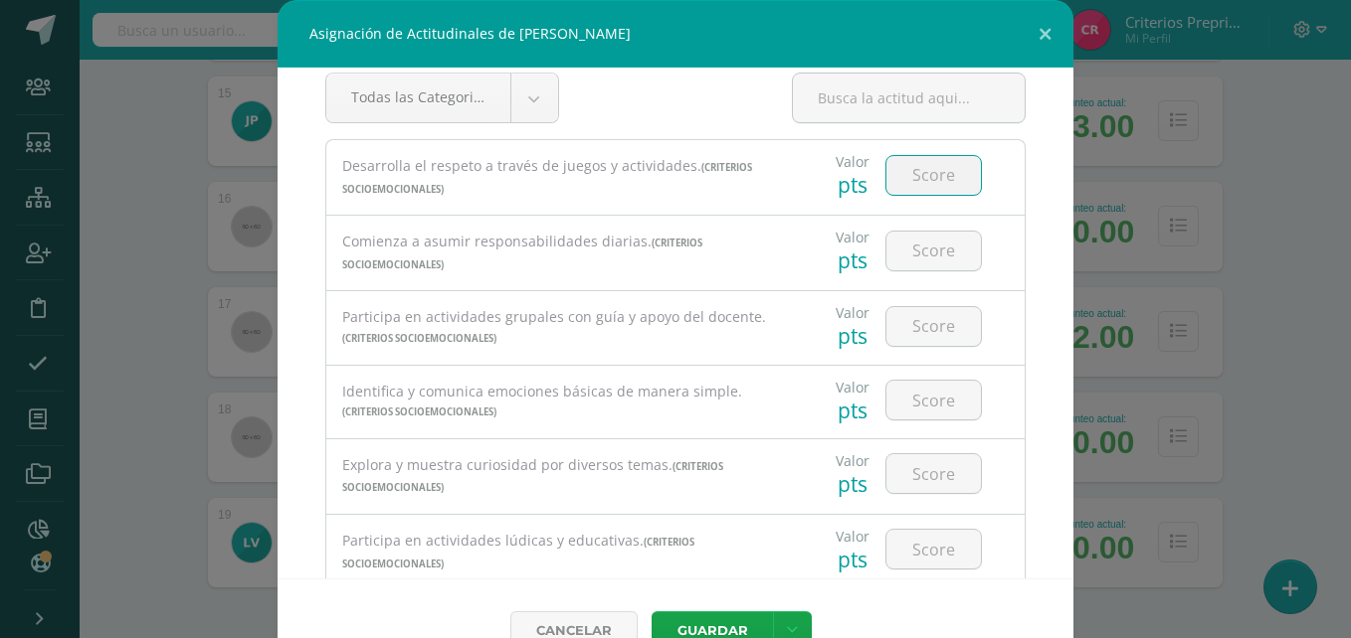
click at [919, 180] on input "number" at bounding box center [933, 175] width 94 height 39
type input "2"
click at [911, 253] on input "number" at bounding box center [933, 251] width 94 height 39
type input "2"
type input "3"
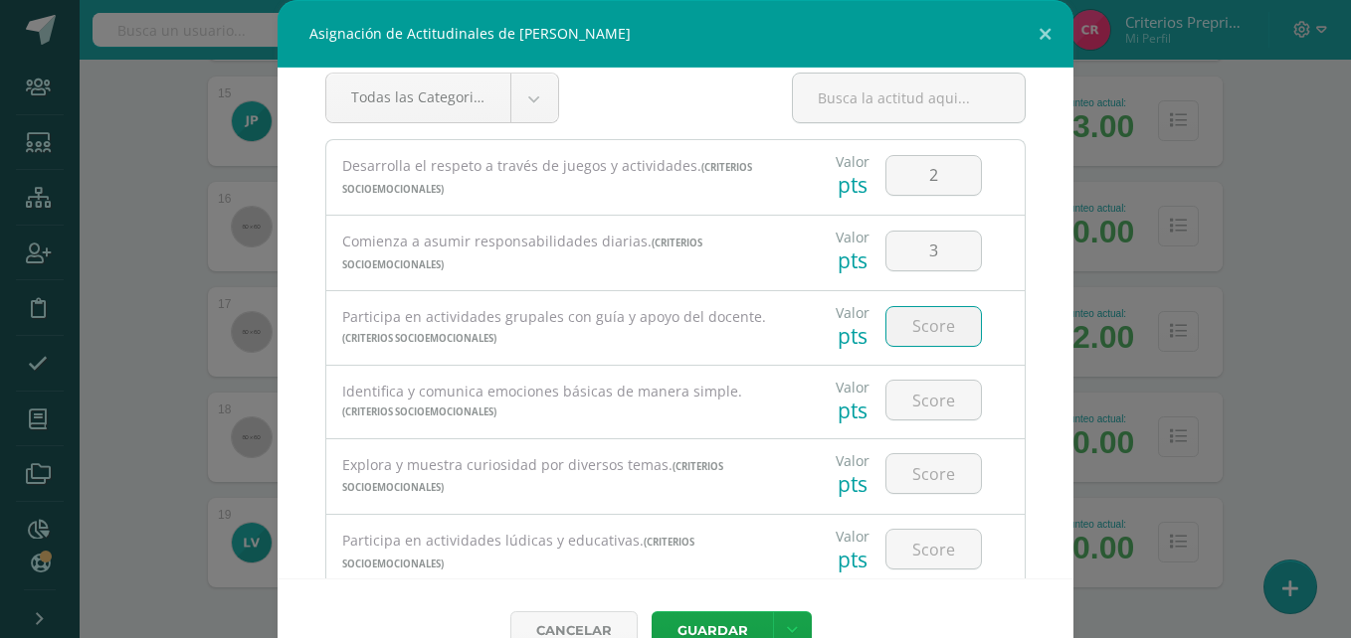
click at [914, 327] on input "number" at bounding box center [933, 326] width 94 height 39
type input "2"
type input "3"
click at [904, 408] on input "number" at bounding box center [933, 400] width 94 height 39
type input "2"
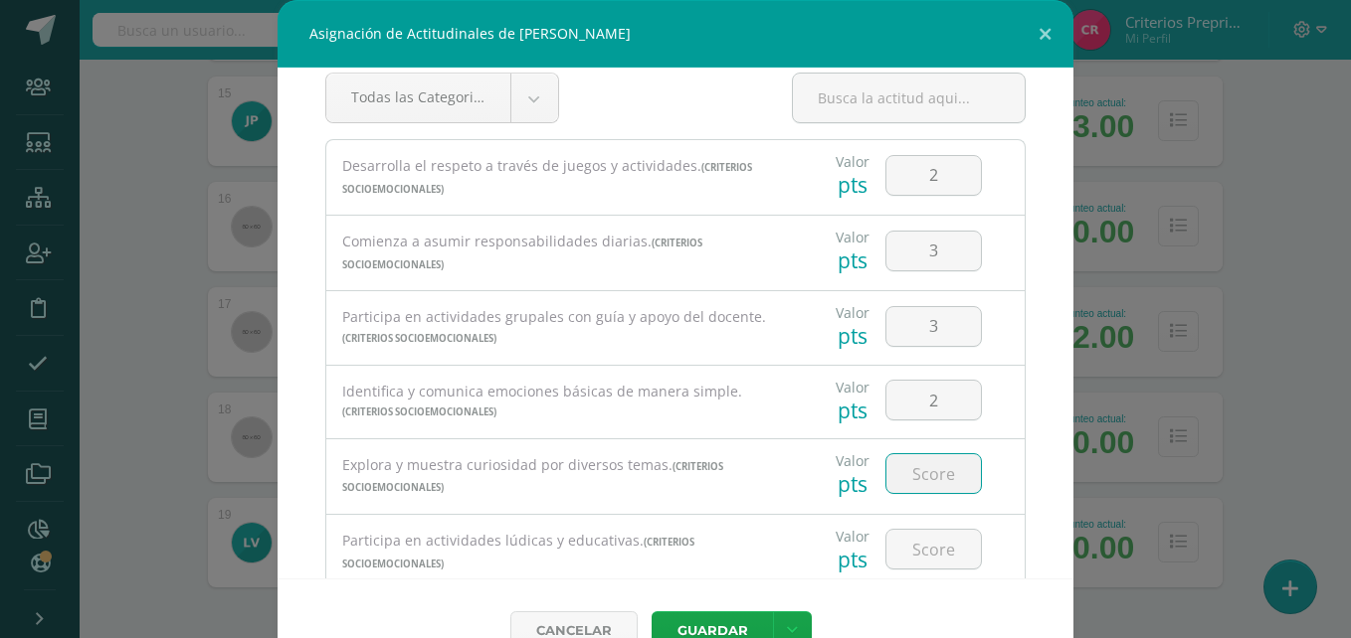
click at [904, 478] on input "number" at bounding box center [933, 474] width 94 height 39
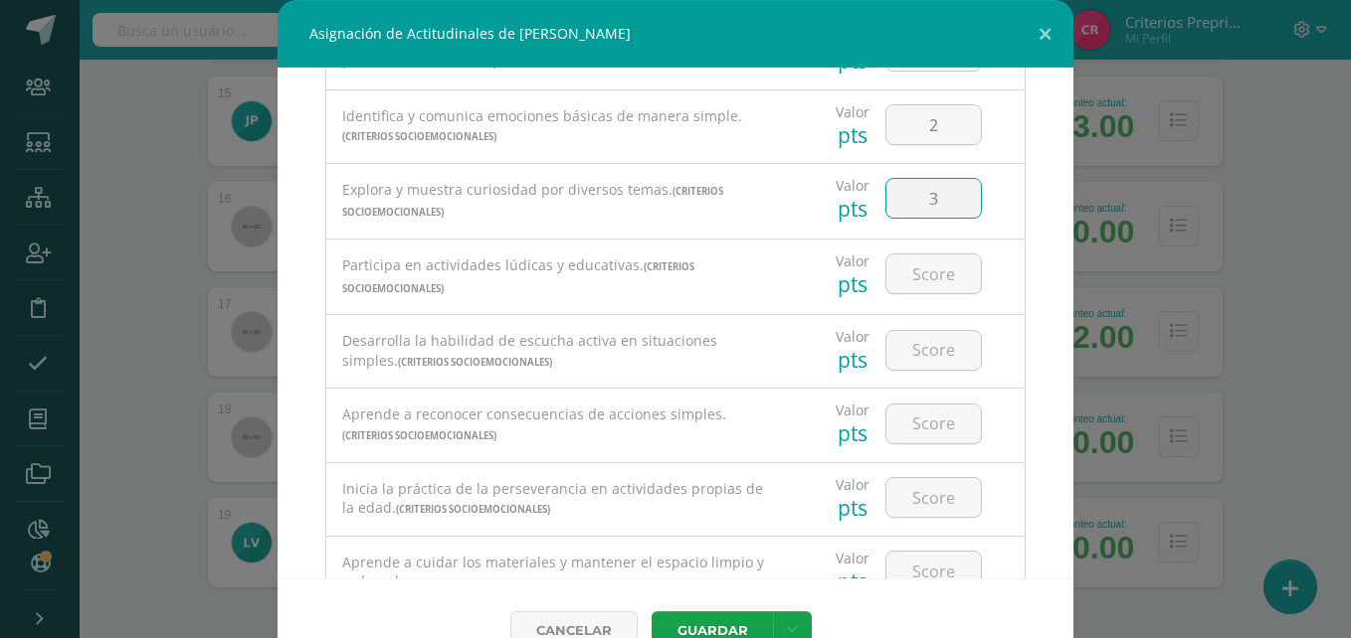
scroll to position [385, 0]
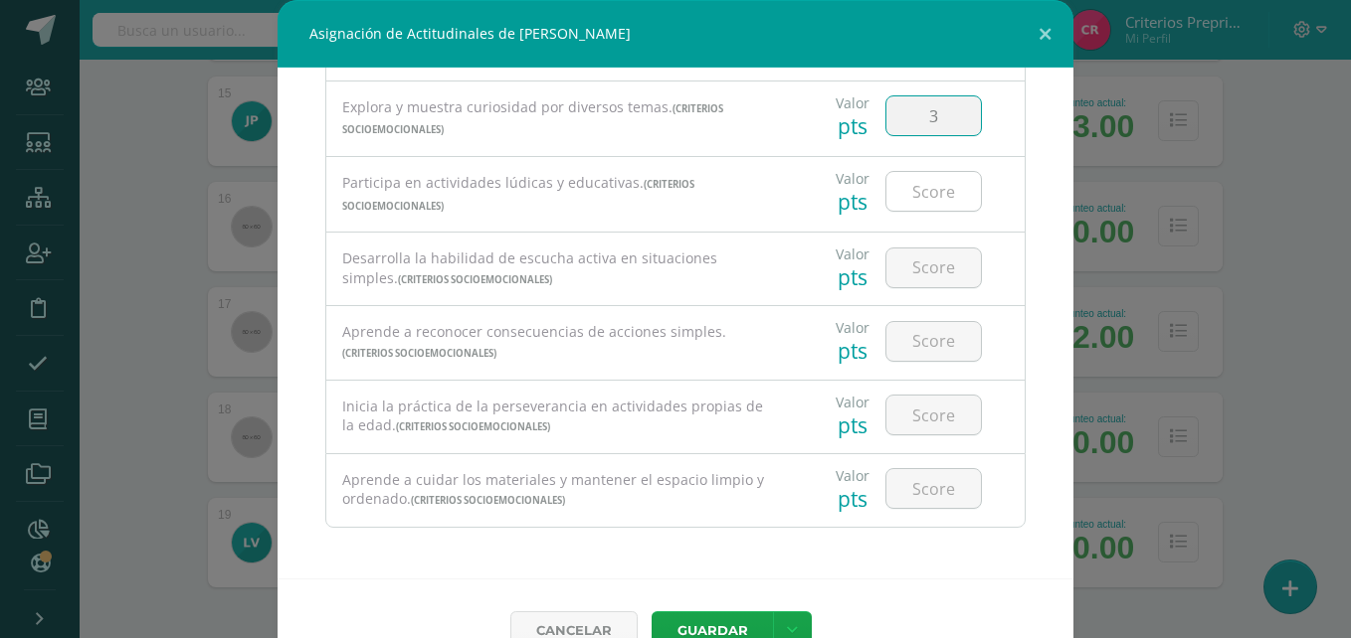
type input "3"
click at [933, 195] on input "number" at bounding box center [933, 191] width 94 height 39
type input "3"
click at [918, 273] on input "number" at bounding box center [933, 268] width 94 height 39
type input "3"
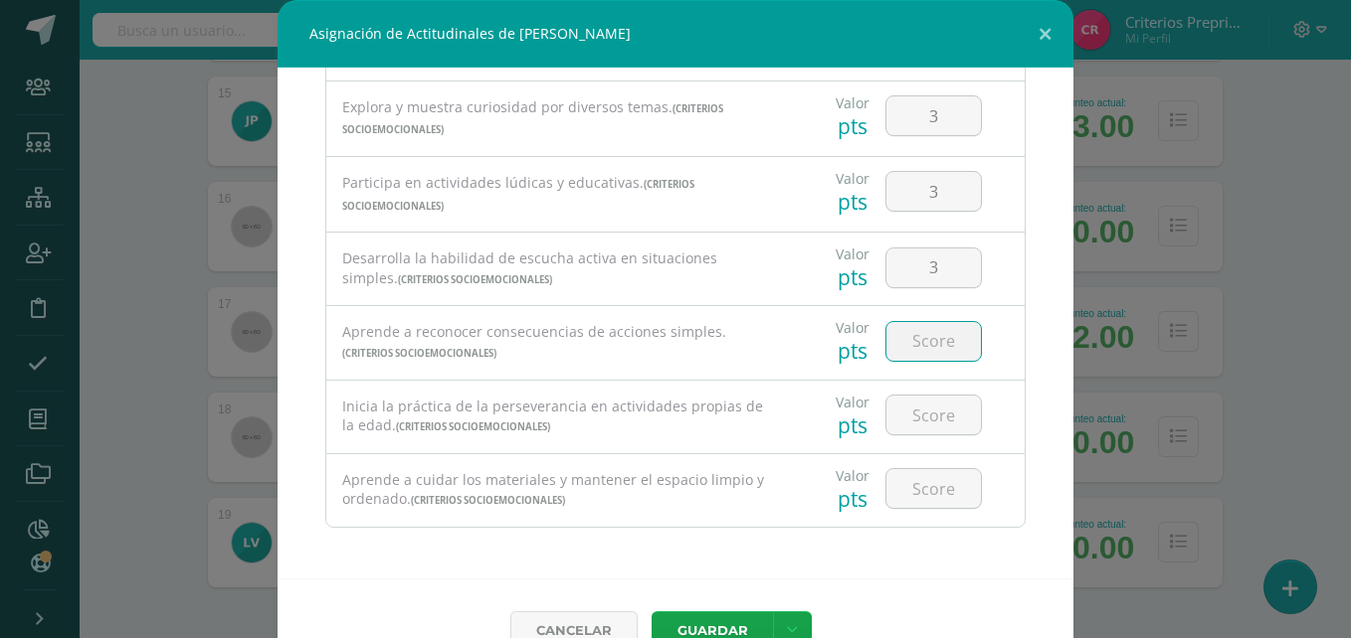
click at [912, 346] on input "number" at bounding box center [933, 341] width 94 height 39
type input "2"
type input "3"
click at [913, 417] on input "number" at bounding box center [933, 415] width 94 height 39
type input "3"
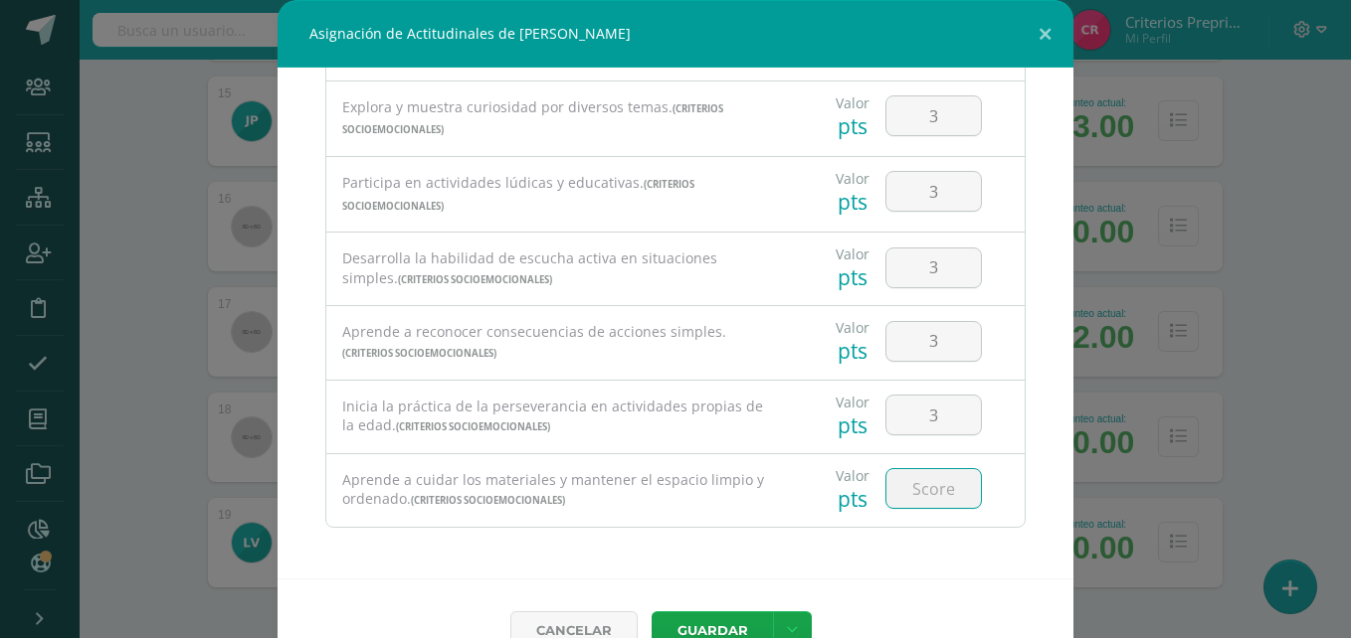
click at [918, 483] on input "number" at bounding box center [933, 488] width 94 height 39
type input "3"
click at [1335, 287] on div "Asignación de Actitudinales de [PERSON_NAME] Todas las Categorias Todas las Cat…" at bounding box center [675, 319] width 1351 height 638
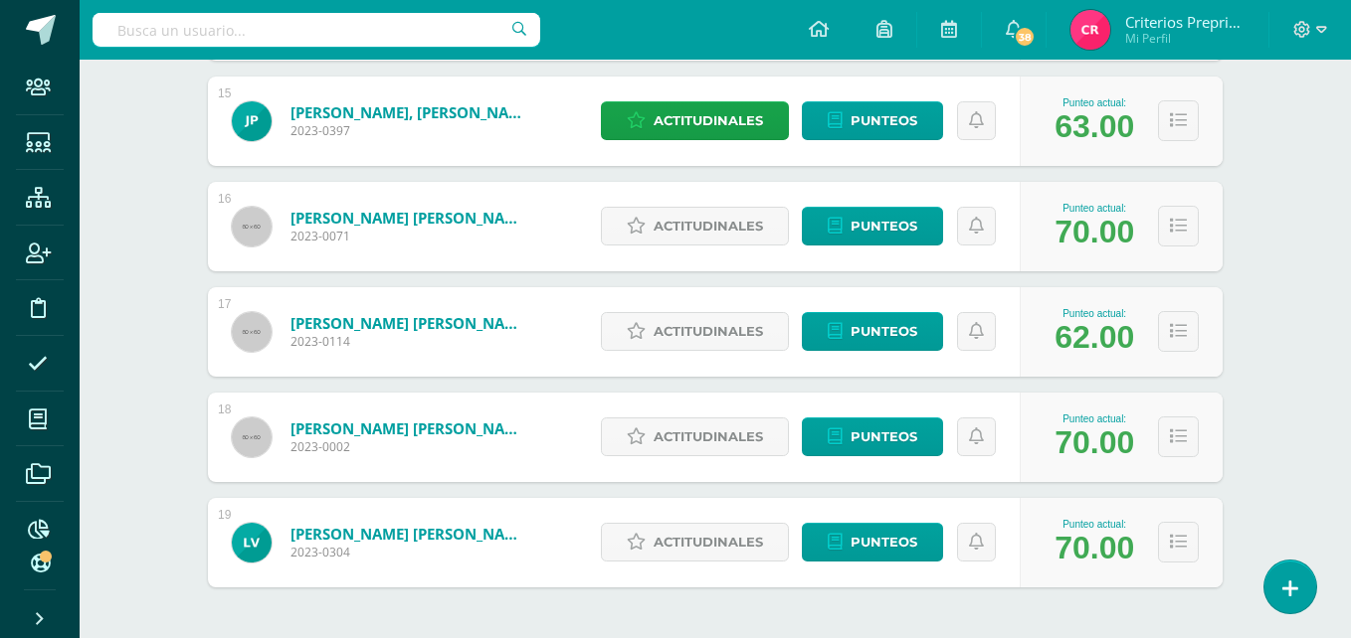
drag, startPoint x: 1335, startPoint y: 287, endPoint x: 1348, endPoint y: 401, distance: 114.1
click at [1348, 401] on div "Asignación de Actitudinales de [PERSON_NAME] Todas las Categorias Todas las Cat…" at bounding box center [675, 319] width 1351 height 638
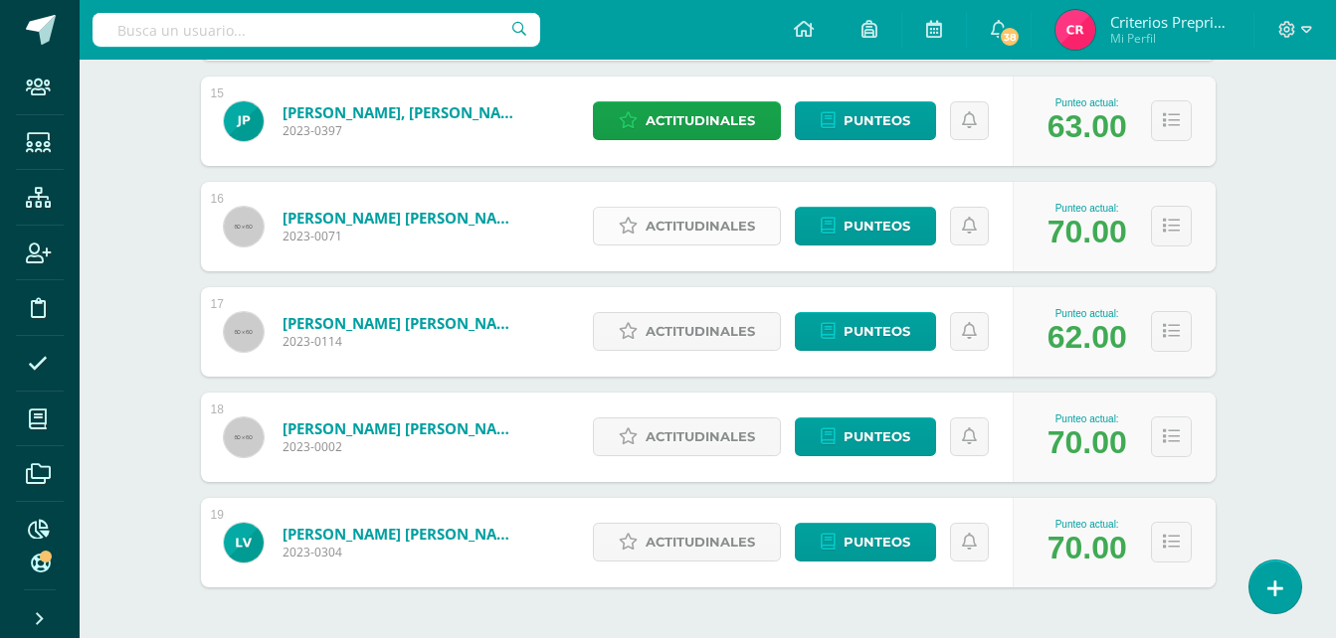
click at [766, 242] on link "Actitudinales" at bounding box center [687, 226] width 188 height 39
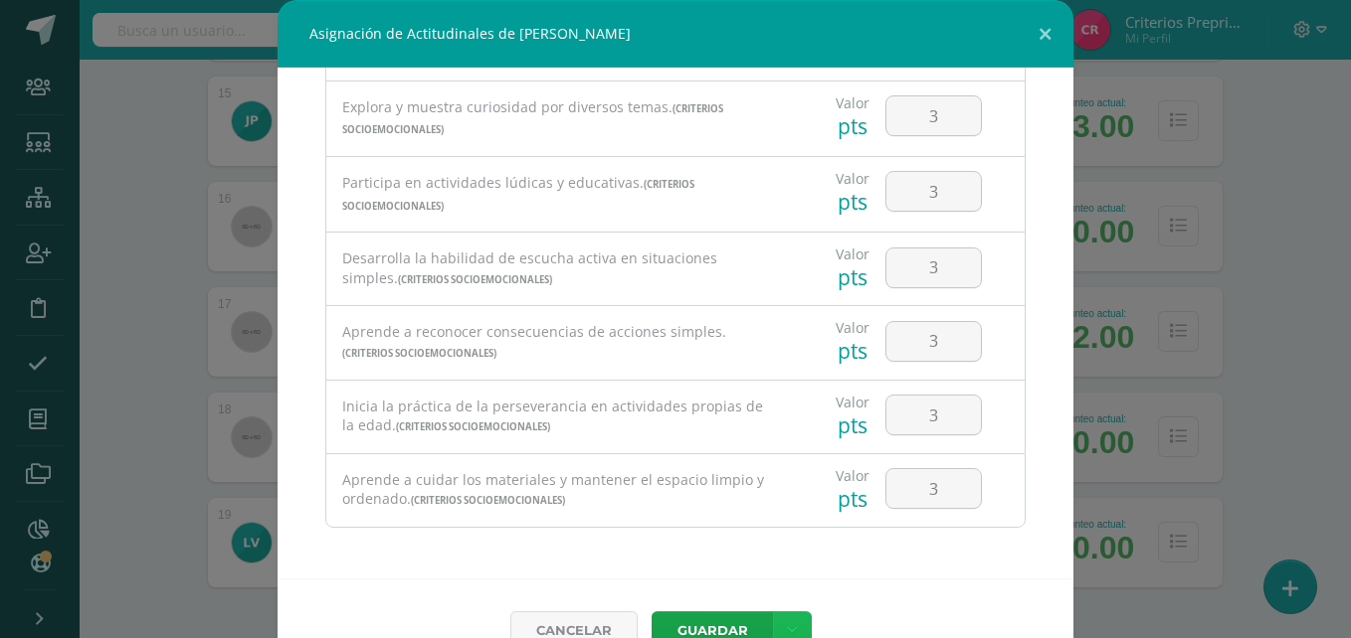
click at [795, 623] on link at bounding box center [792, 631] width 39 height 39
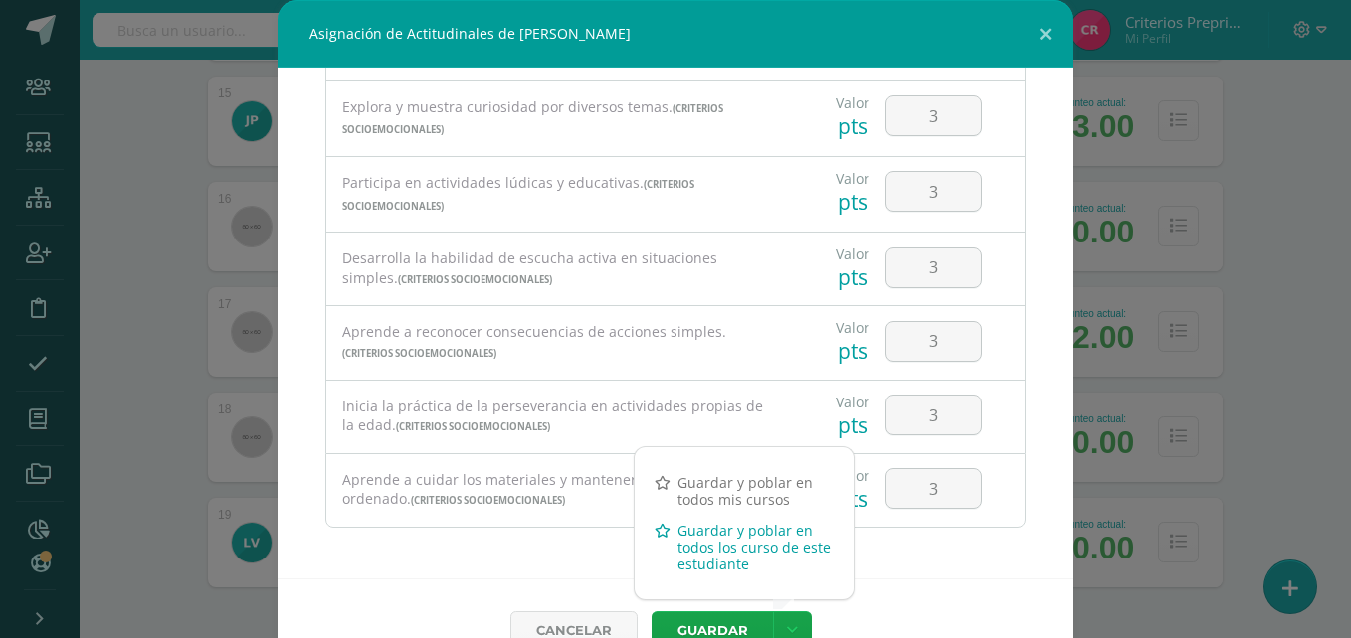
click at [712, 520] on link "Guardar y poblar en todos los curso de este estudiante" at bounding box center [744, 547] width 219 height 65
click at [729, 530] on link "Guardar y poblar en todos los curso de este estudiante" at bounding box center [744, 547] width 219 height 65
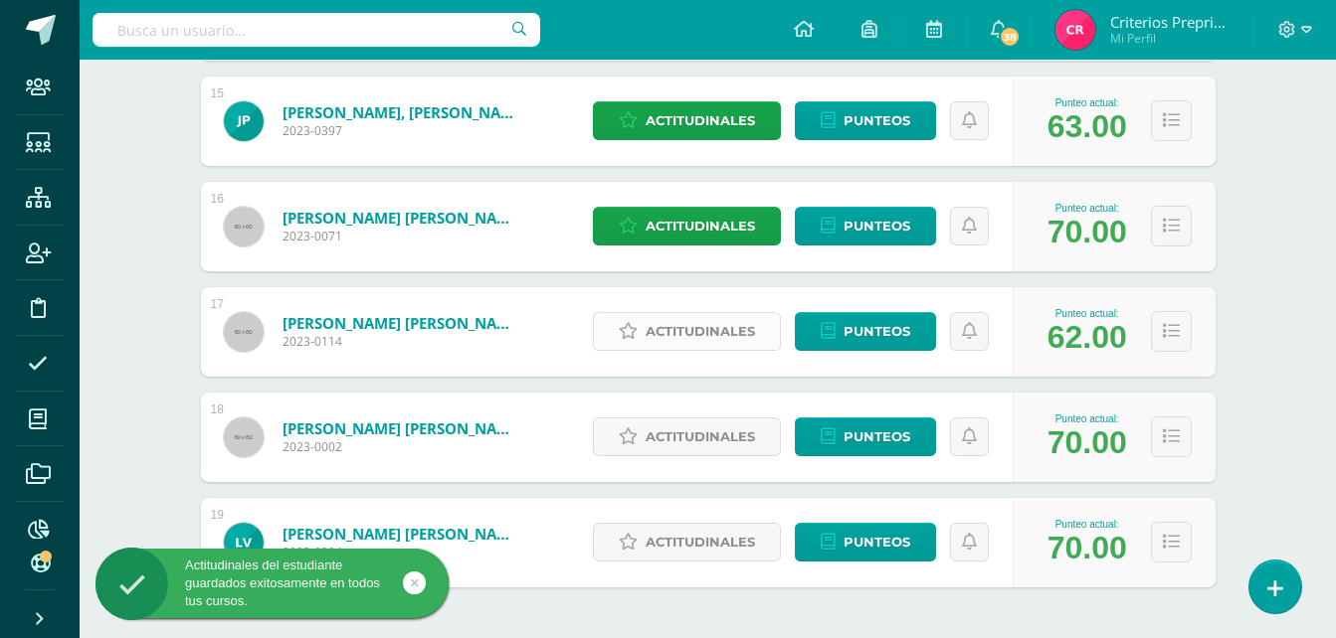
click at [709, 336] on span "Actitudinales" at bounding box center [699, 331] width 109 height 37
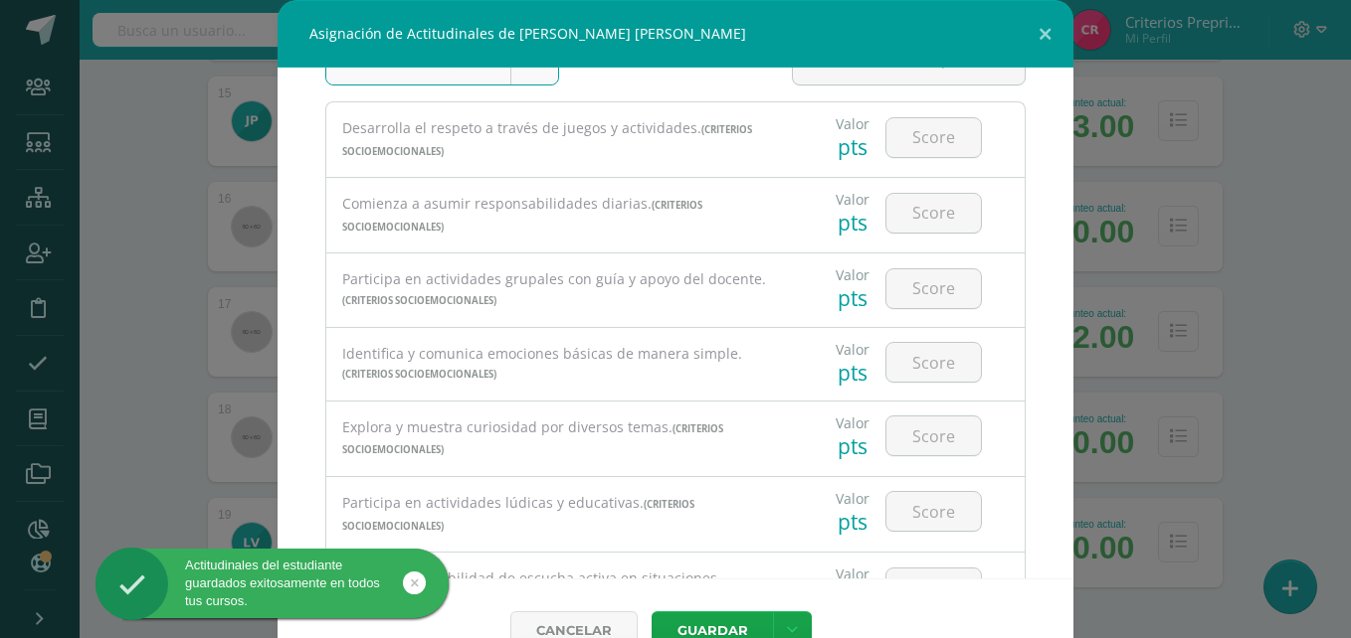
scroll to position [66, 0]
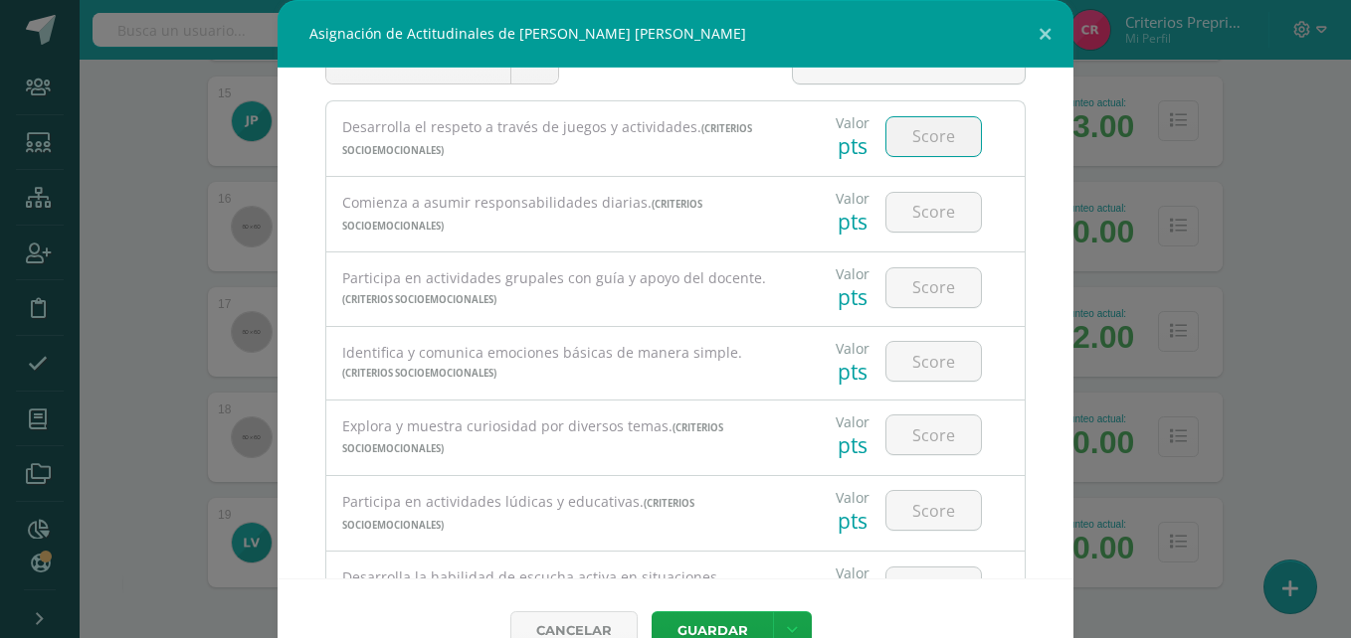
click at [915, 131] on input "number" at bounding box center [933, 136] width 94 height 39
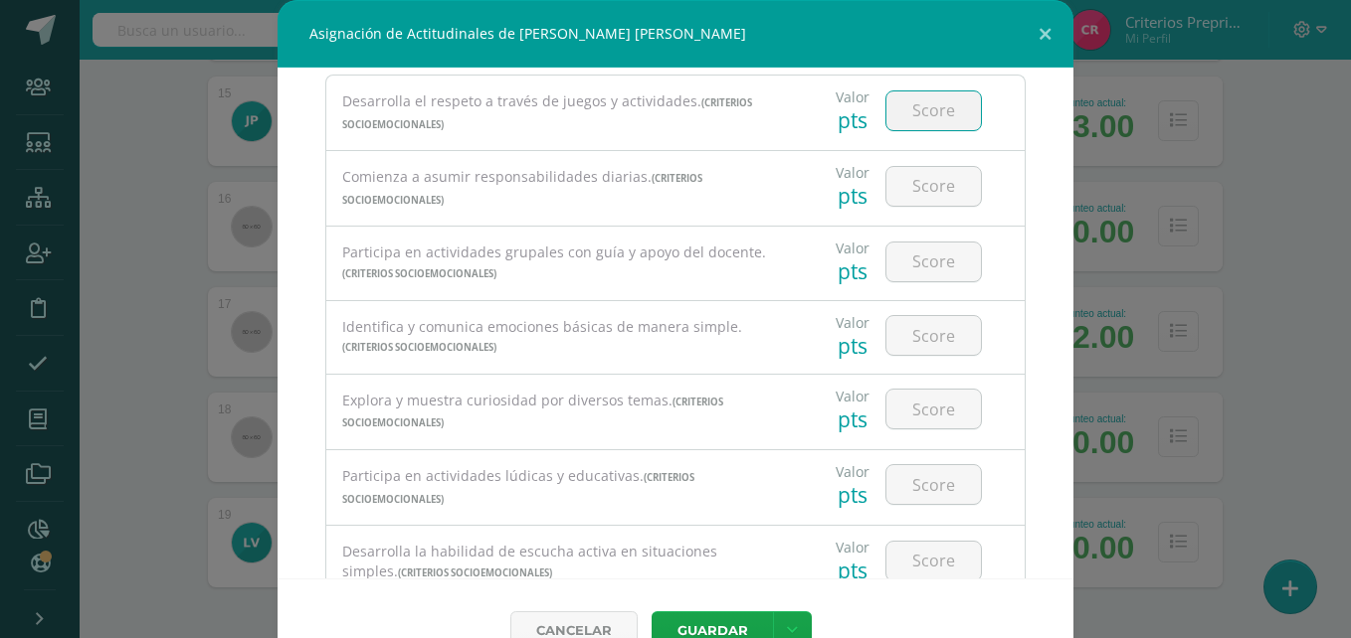
scroll to position [80, 0]
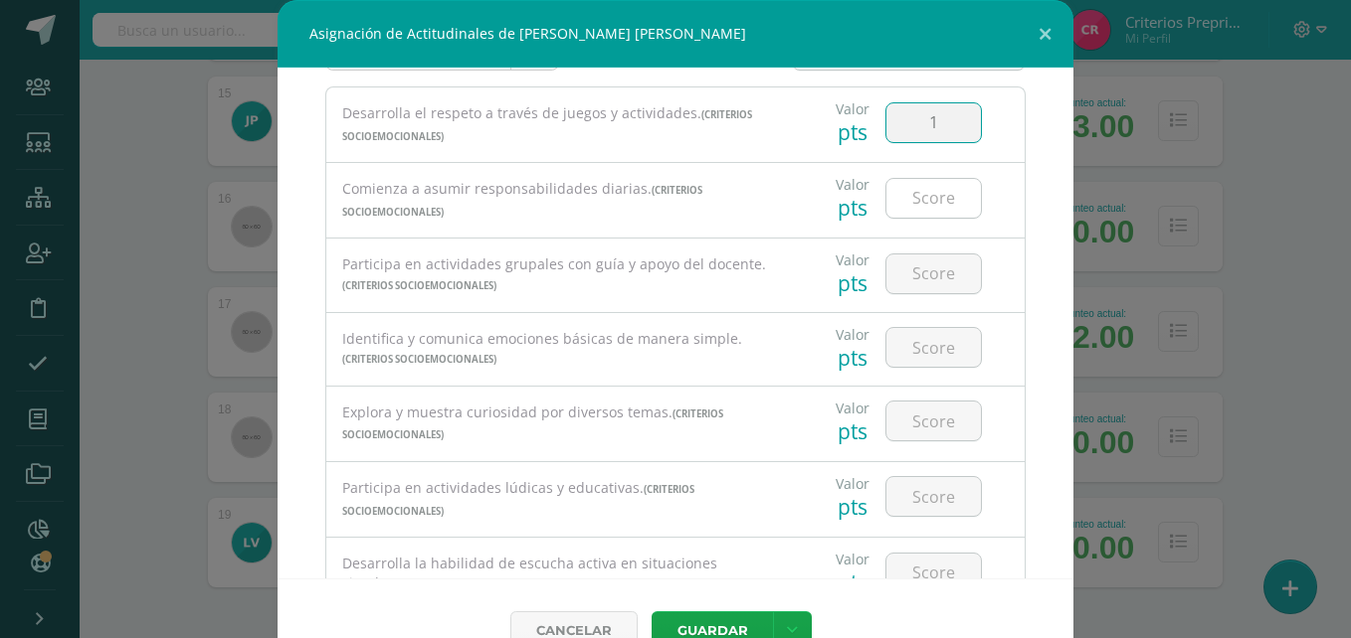
type input "1"
click at [893, 195] on input "number" at bounding box center [933, 198] width 94 height 39
type input "2"
click at [914, 270] on input "number" at bounding box center [933, 274] width 94 height 39
type input "2"
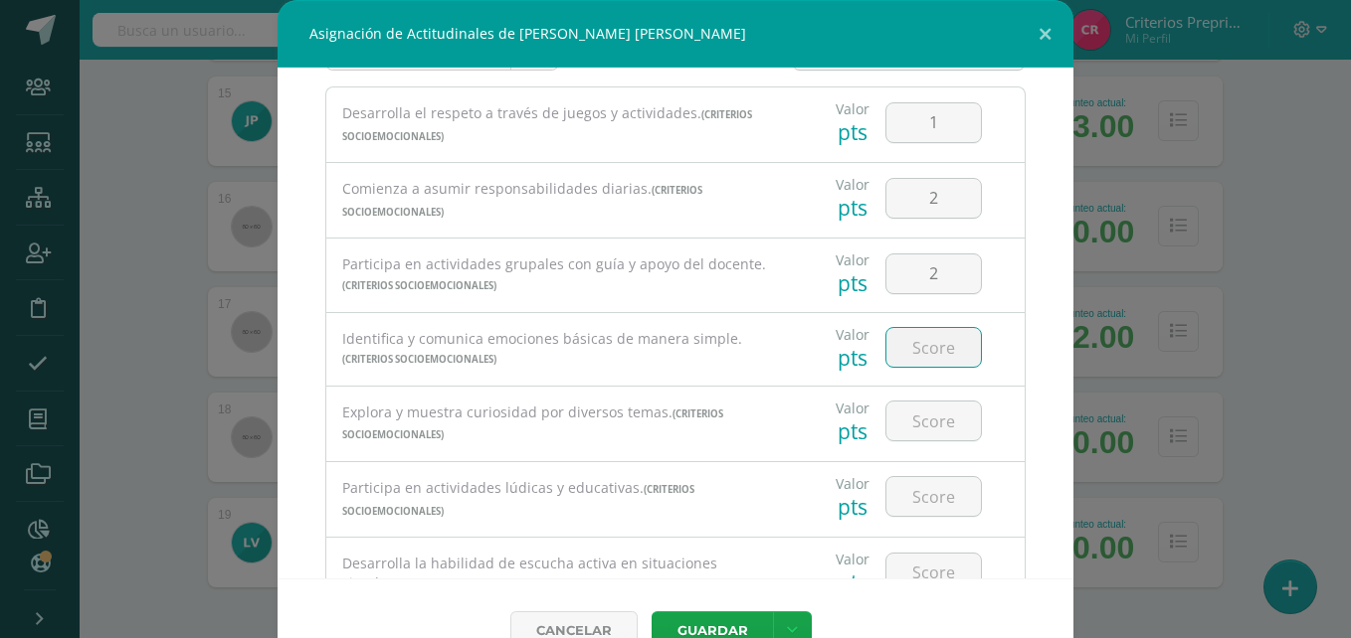
click at [913, 357] on input "number" at bounding box center [933, 347] width 94 height 39
type input "2"
click at [917, 431] on input "number" at bounding box center [933, 421] width 94 height 39
type input "1"
click at [911, 491] on input "number" at bounding box center [933, 496] width 94 height 39
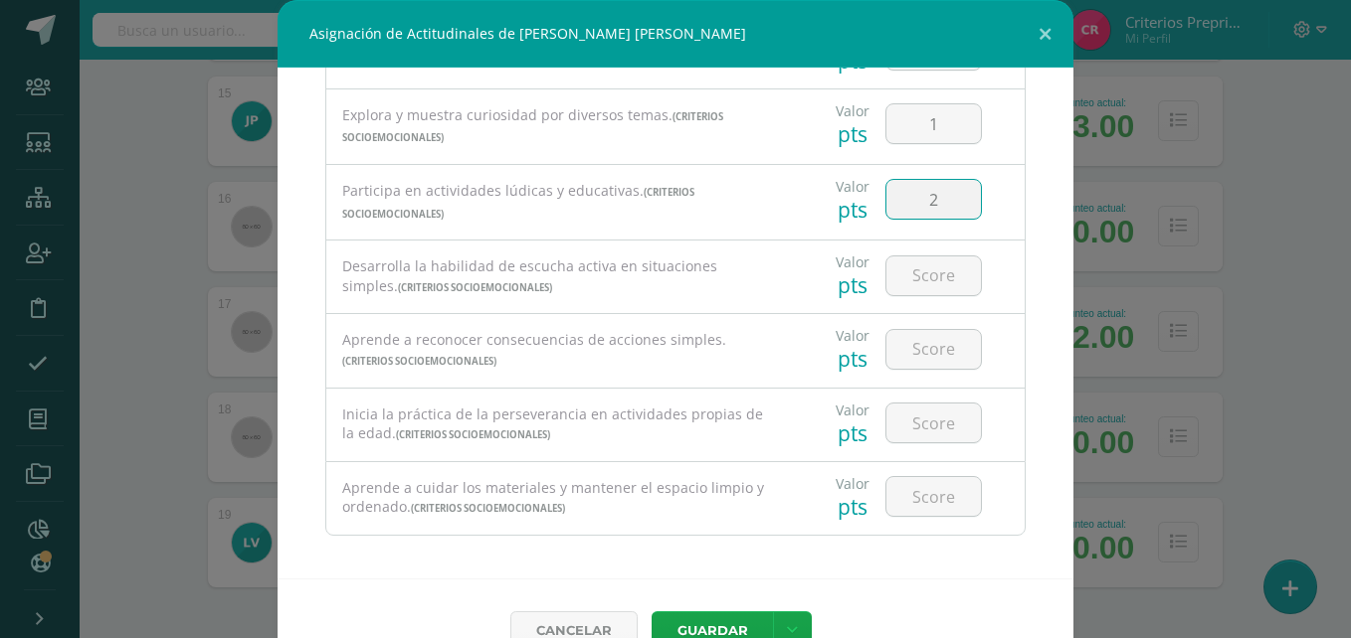
scroll to position [385, 0]
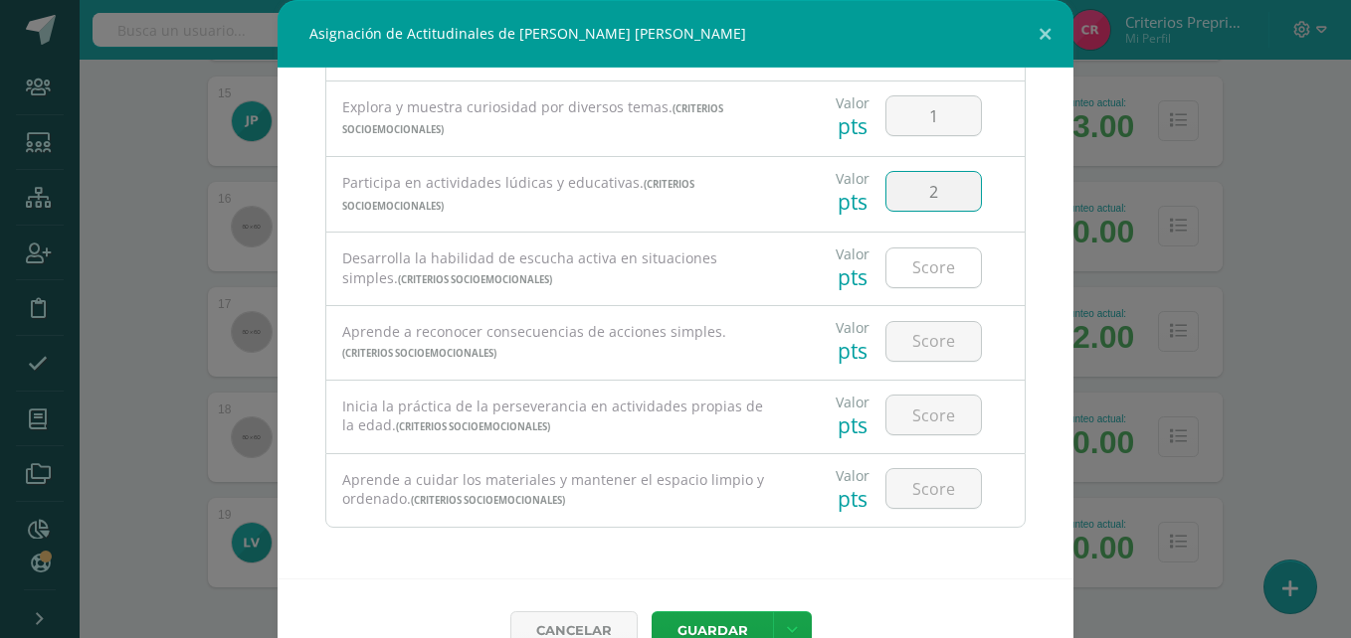
type input "2"
click at [922, 277] on input "number" at bounding box center [933, 268] width 94 height 39
type input "1"
click at [922, 343] on input "number" at bounding box center [933, 341] width 94 height 39
type input "1"
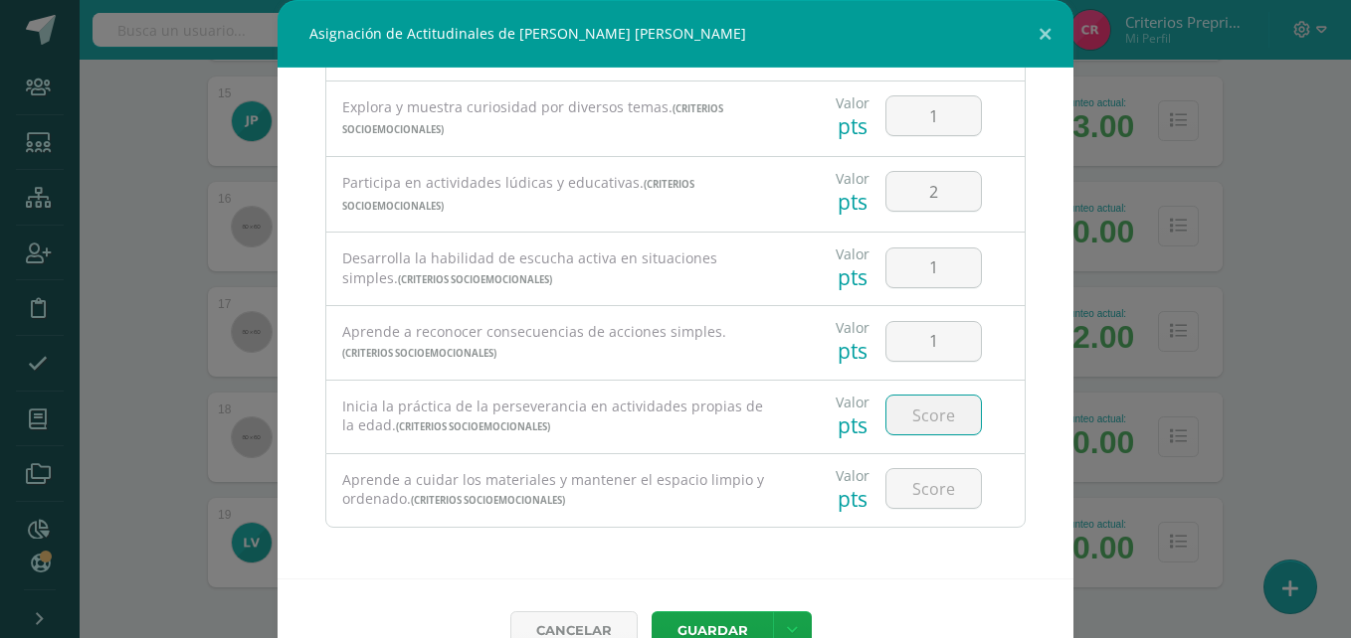
click at [915, 412] on input "number" at bounding box center [933, 415] width 94 height 39
type input "2"
click at [917, 483] on input "number" at bounding box center [933, 488] width 94 height 39
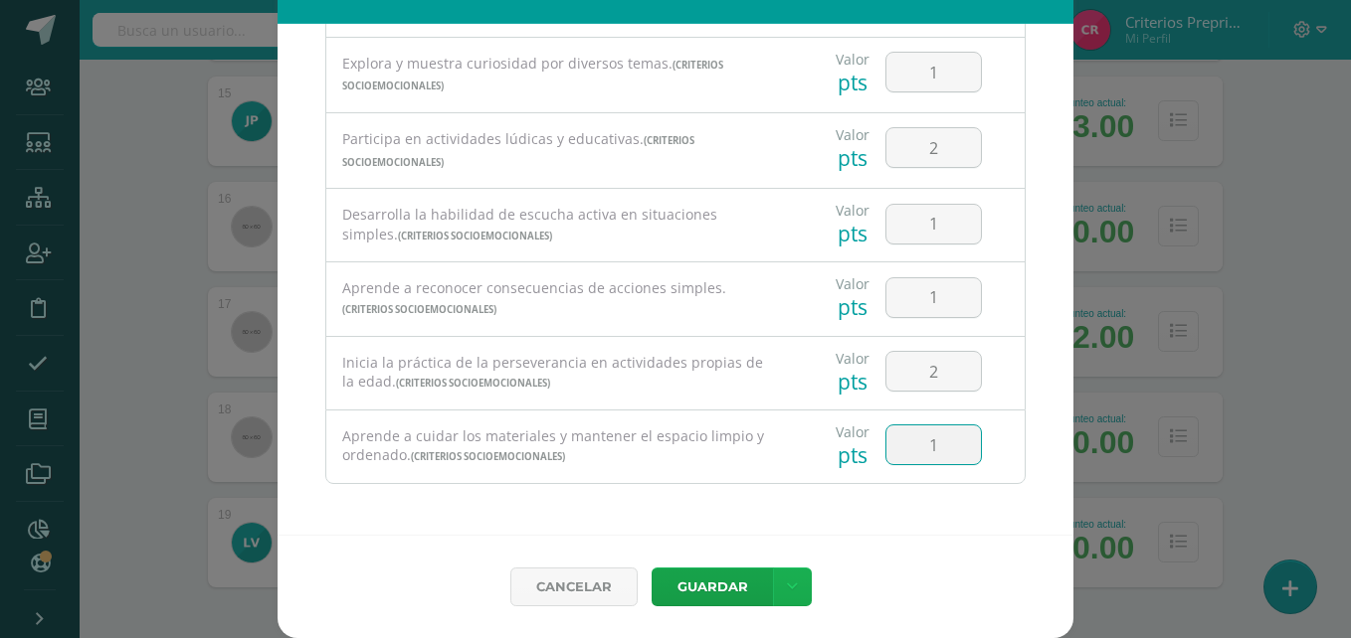
type input "1"
click at [787, 593] on icon at bounding box center [792, 587] width 11 height 17
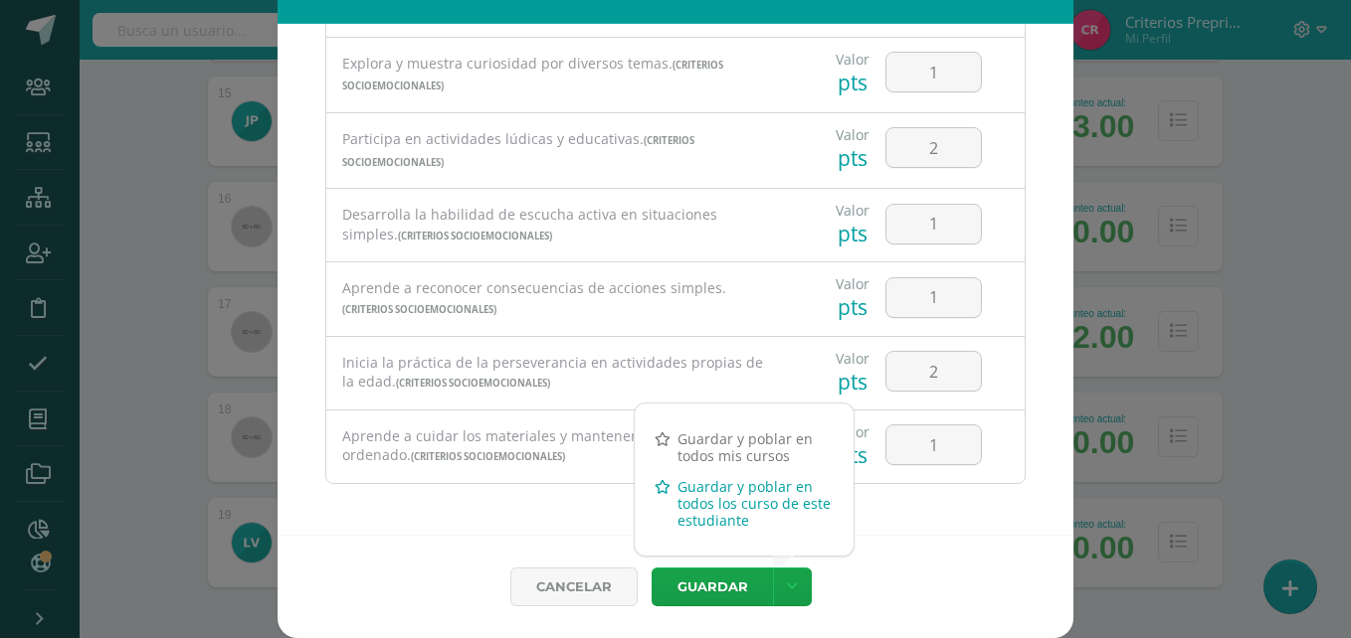
click at [704, 487] on link "Guardar y poblar en todos los curso de este estudiante" at bounding box center [744, 503] width 219 height 65
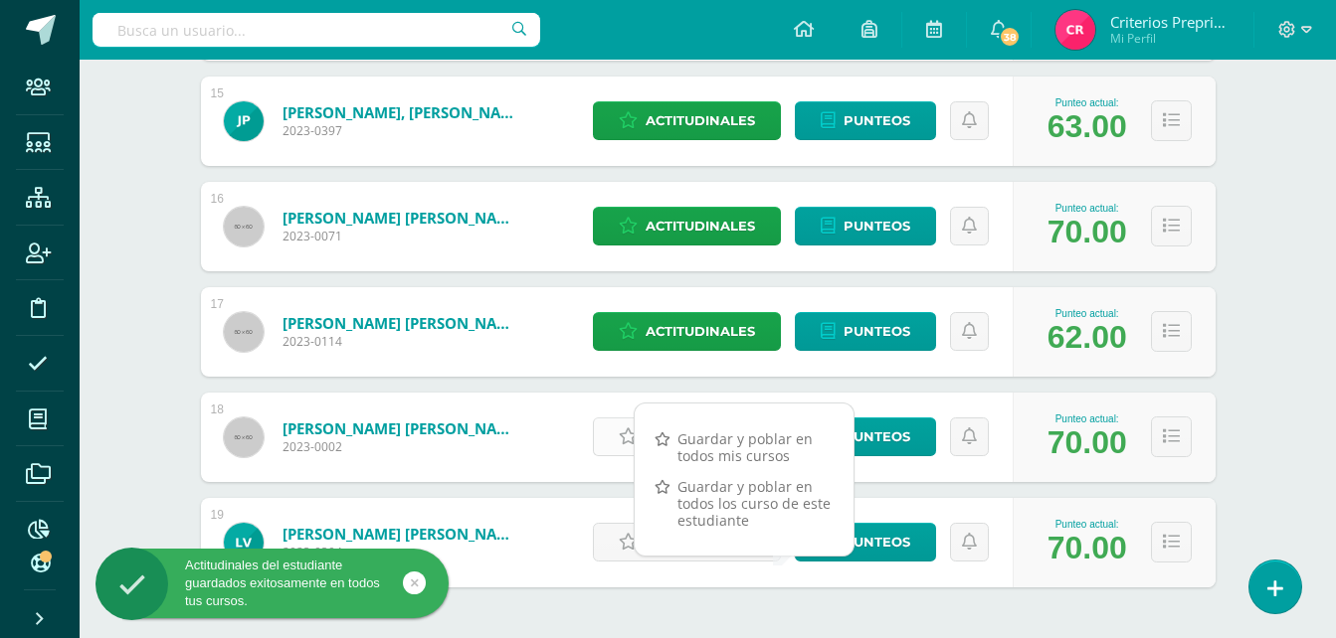
click at [616, 435] on link "Actitudinales" at bounding box center [687, 437] width 188 height 39
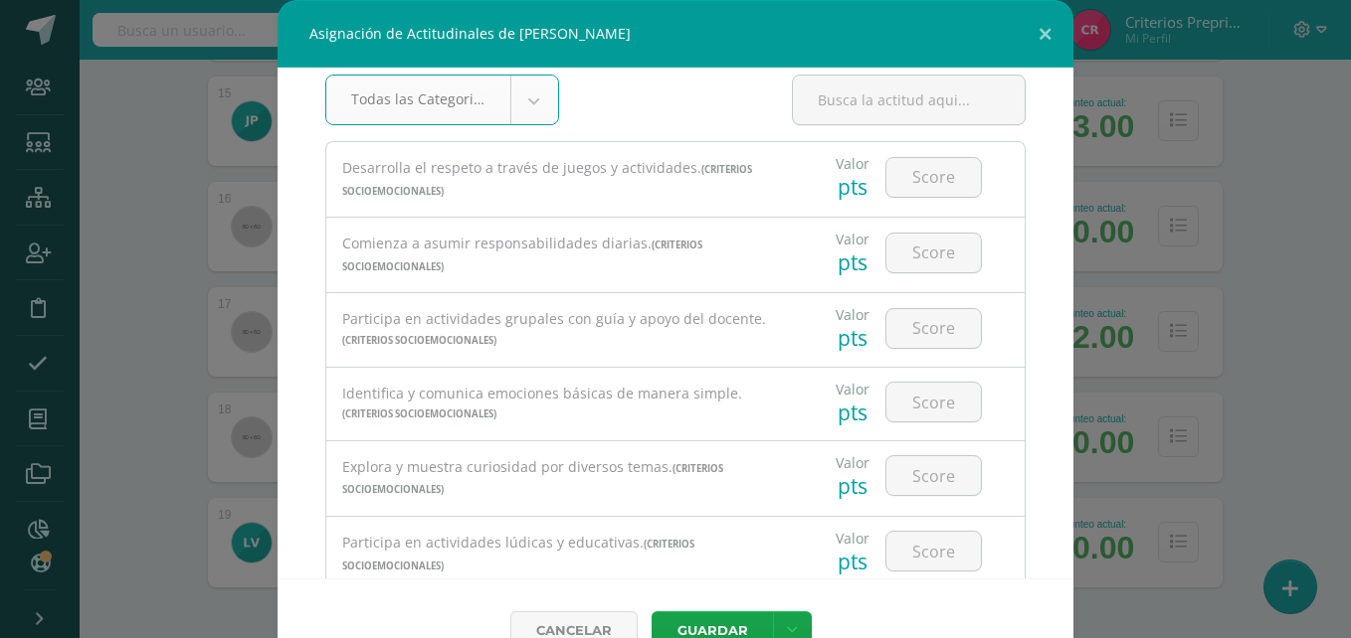
scroll to position [42, 0]
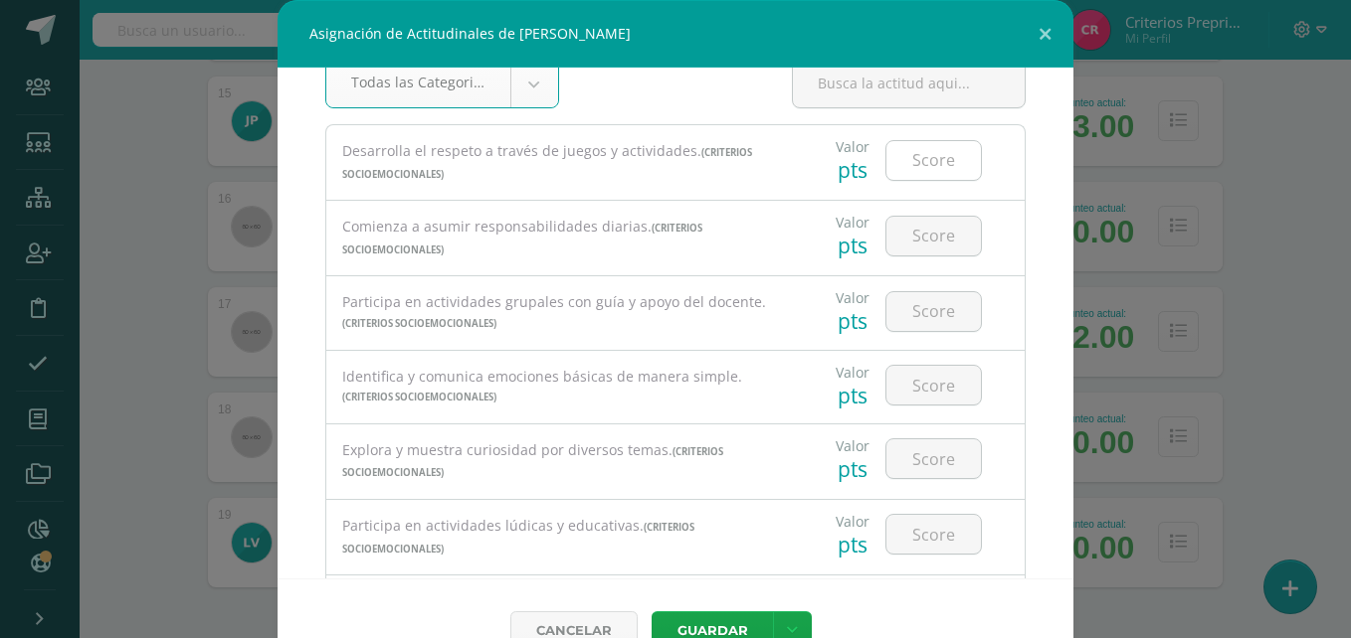
click at [919, 155] on input "number" at bounding box center [933, 160] width 94 height 39
type input "3"
click at [916, 242] on input "number" at bounding box center [933, 236] width 94 height 39
type input "3"
click at [914, 300] on input "number" at bounding box center [933, 311] width 94 height 39
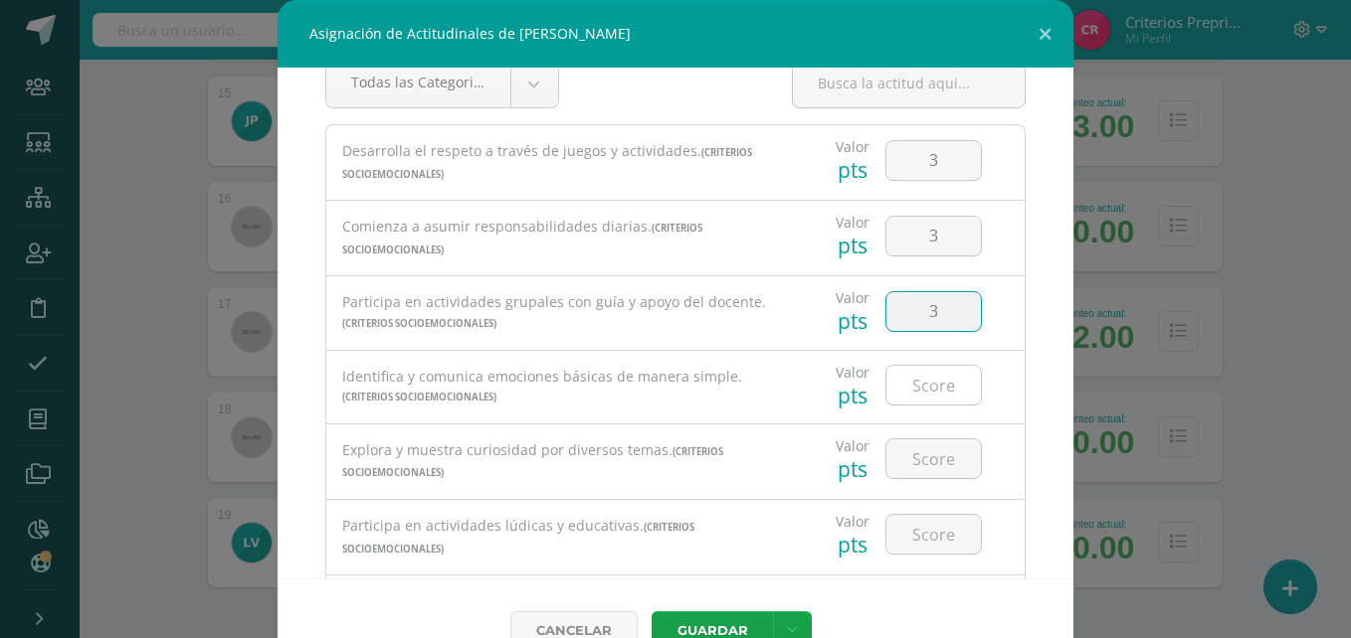
type input "3"
click at [908, 386] on input "number" at bounding box center [933, 385] width 94 height 39
type input "3"
click at [914, 462] on input "number" at bounding box center [933, 459] width 94 height 39
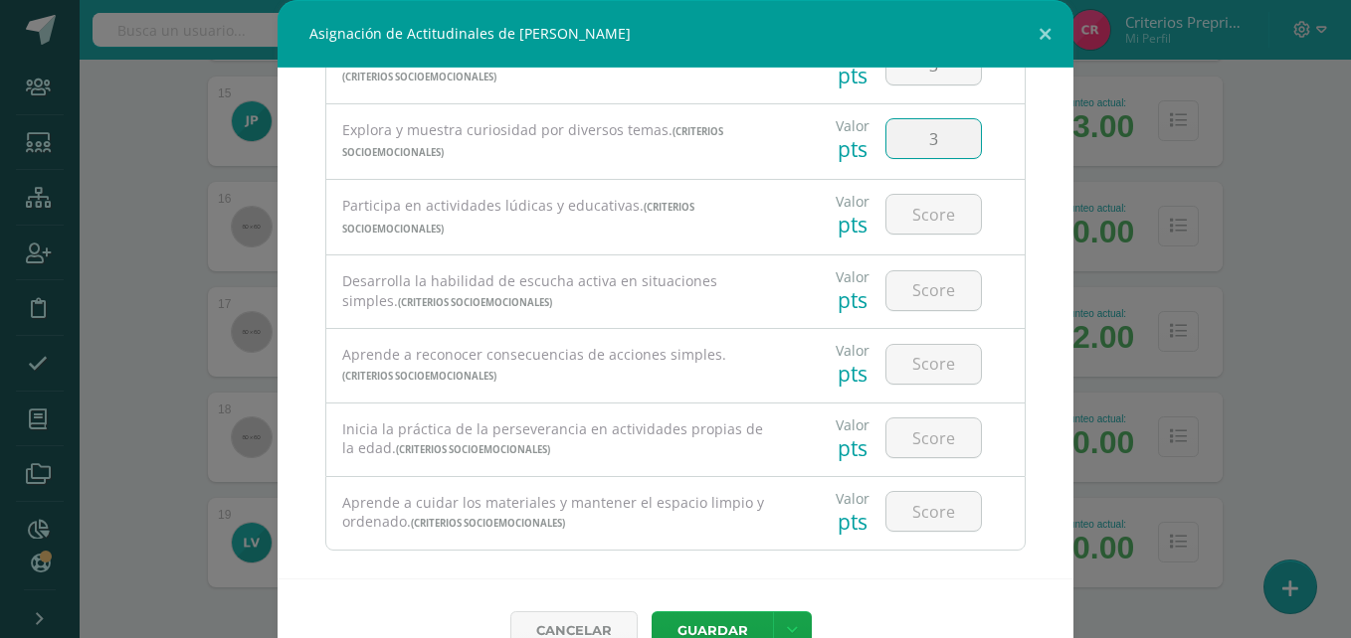
scroll to position [385, 0]
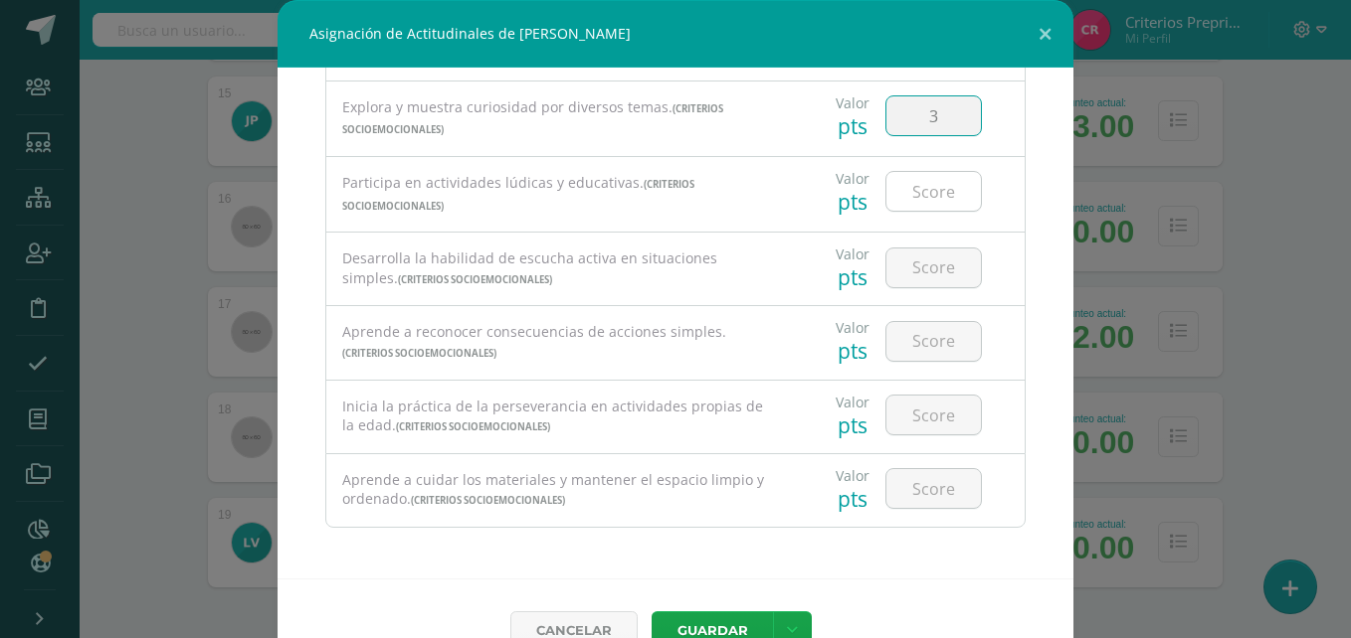
type input "3"
click at [913, 193] on input "number" at bounding box center [933, 191] width 94 height 39
type input "3"
click at [912, 263] on input "number" at bounding box center [933, 268] width 94 height 39
type input "3"
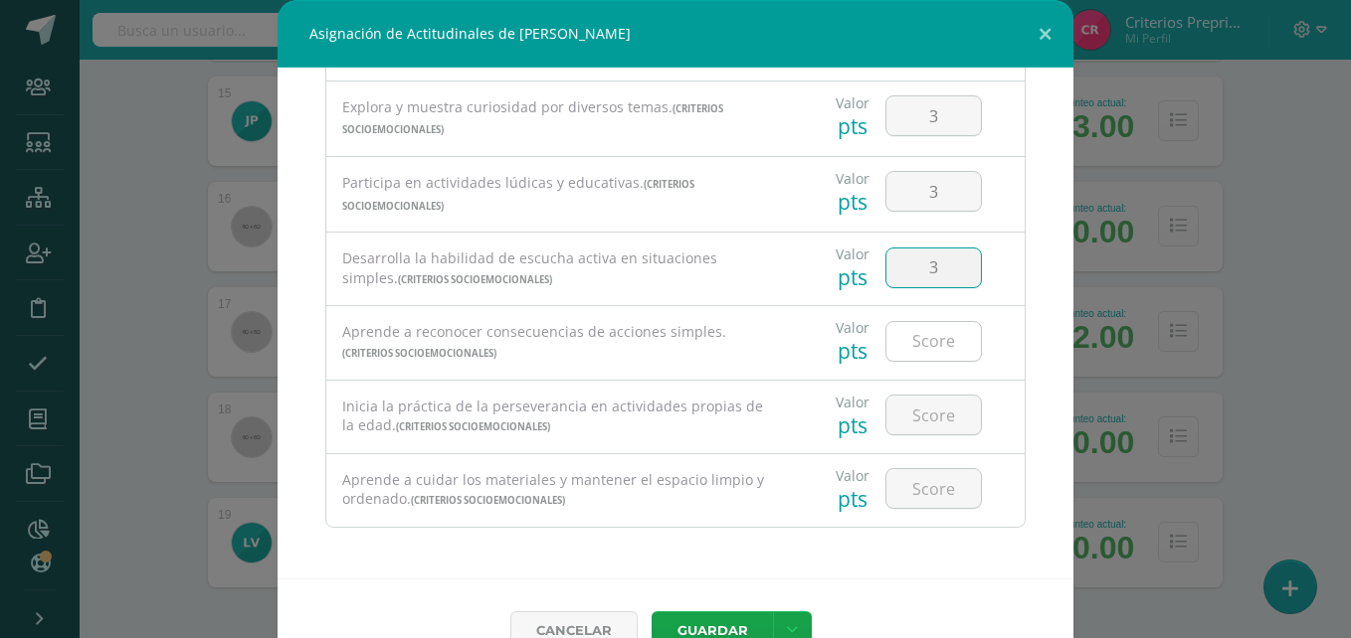
click at [912, 359] on input "number" at bounding box center [933, 341] width 94 height 39
type input "3"
click at [934, 409] on input "3" at bounding box center [933, 415] width 94 height 39
type input "3"
click at [913, 481] on input "3" at bounding box center [933, 488] width 94 height 39
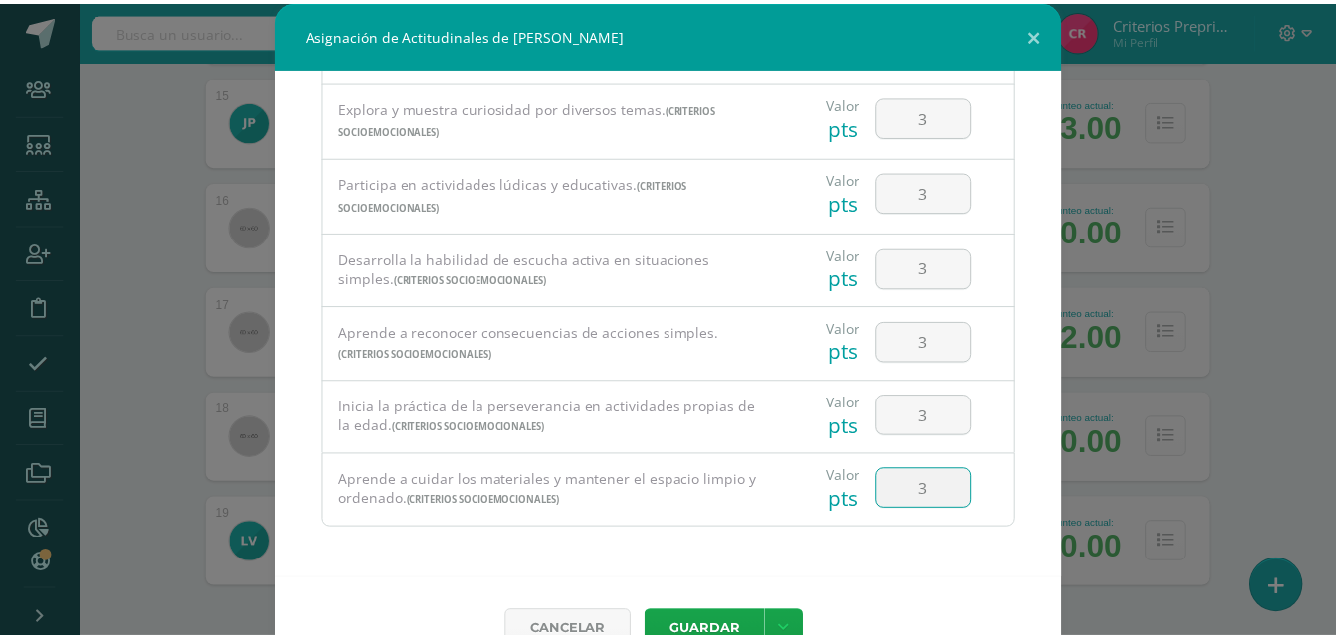
scroll to position [44, 0]
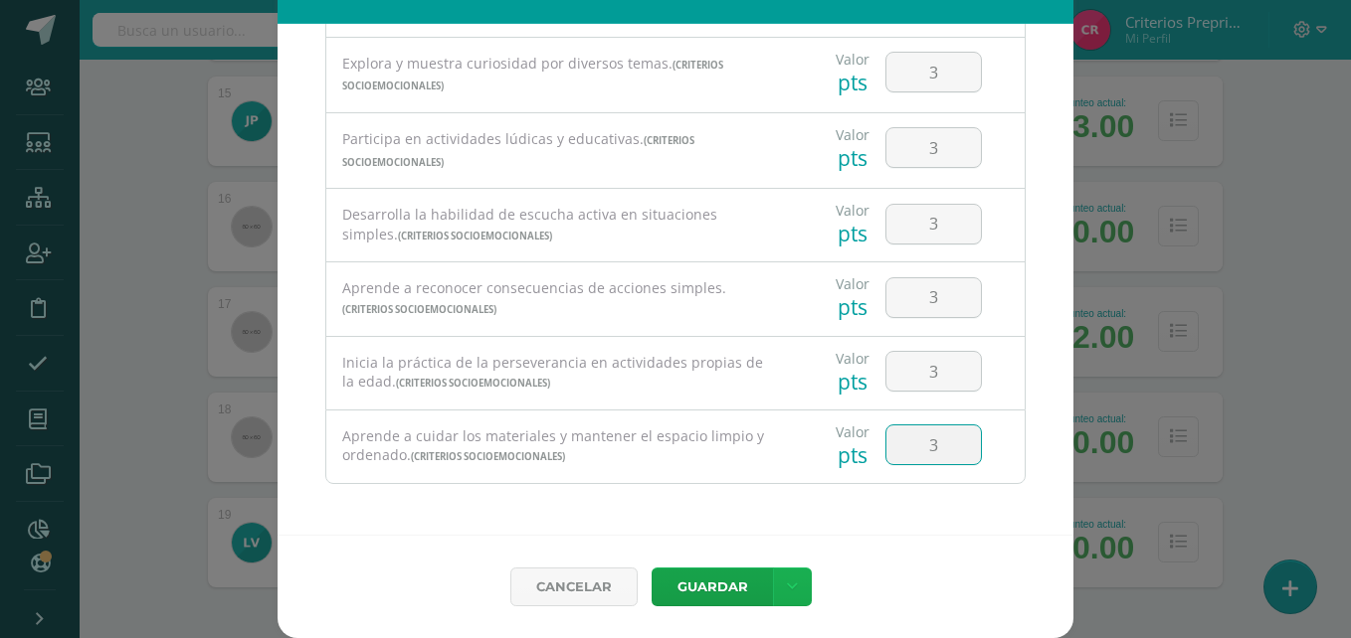
type input "3"
click at [793, 586] on link at bounding box center [792, 587] width 39 height 39
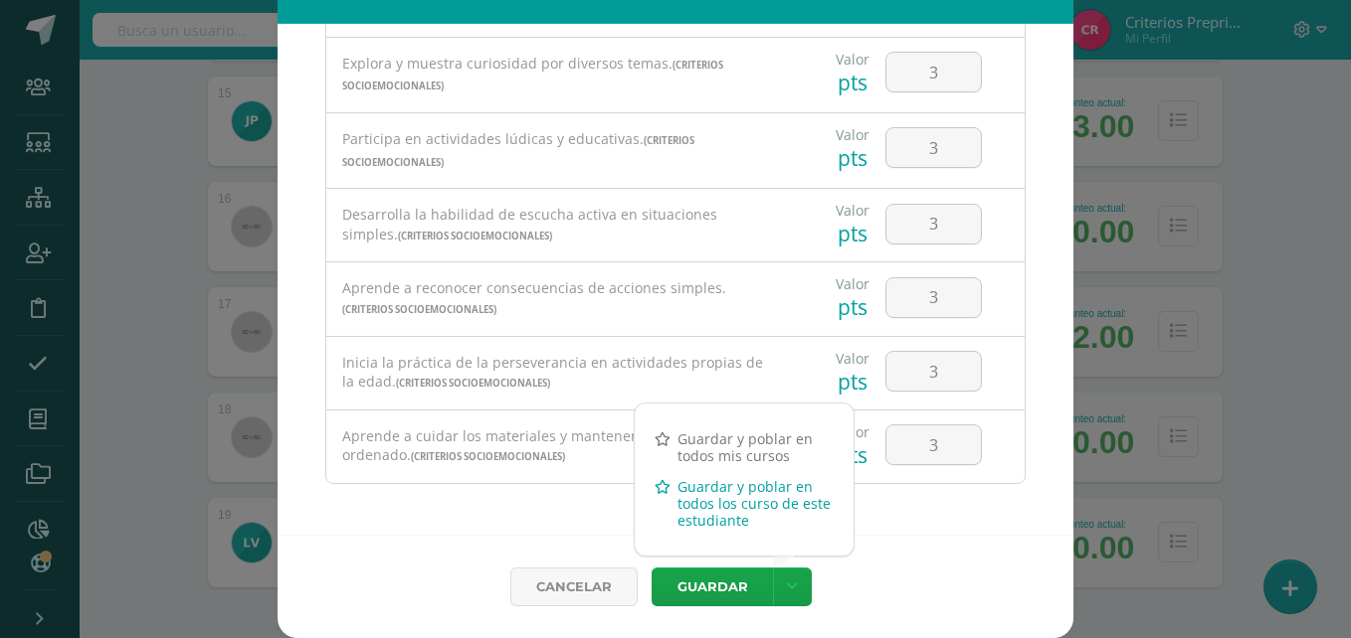
click at [755, 488] on link "Guardar y poblar en todos los curso de este estudiante" at bounding box center [744, 503] width 219 height 65
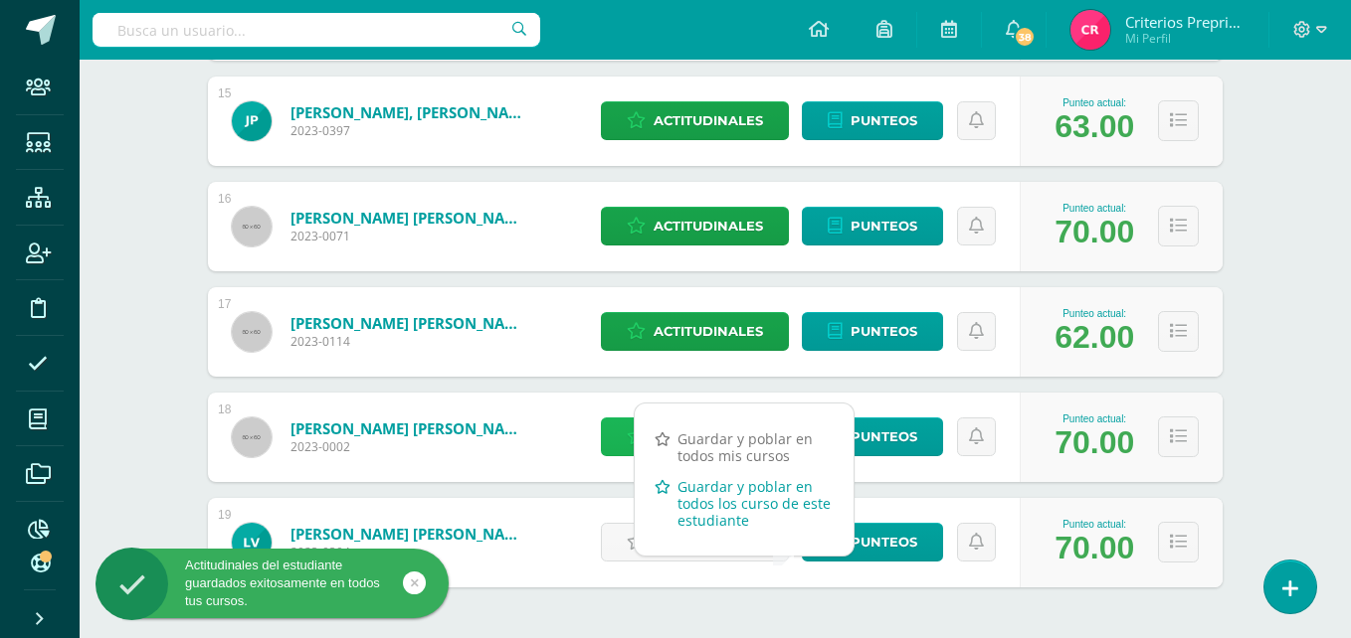
click at [715, 485] on link "Guardar y poblar en todos los curso de este estudiante" at bounding box center [744, 503] width 219 height 65
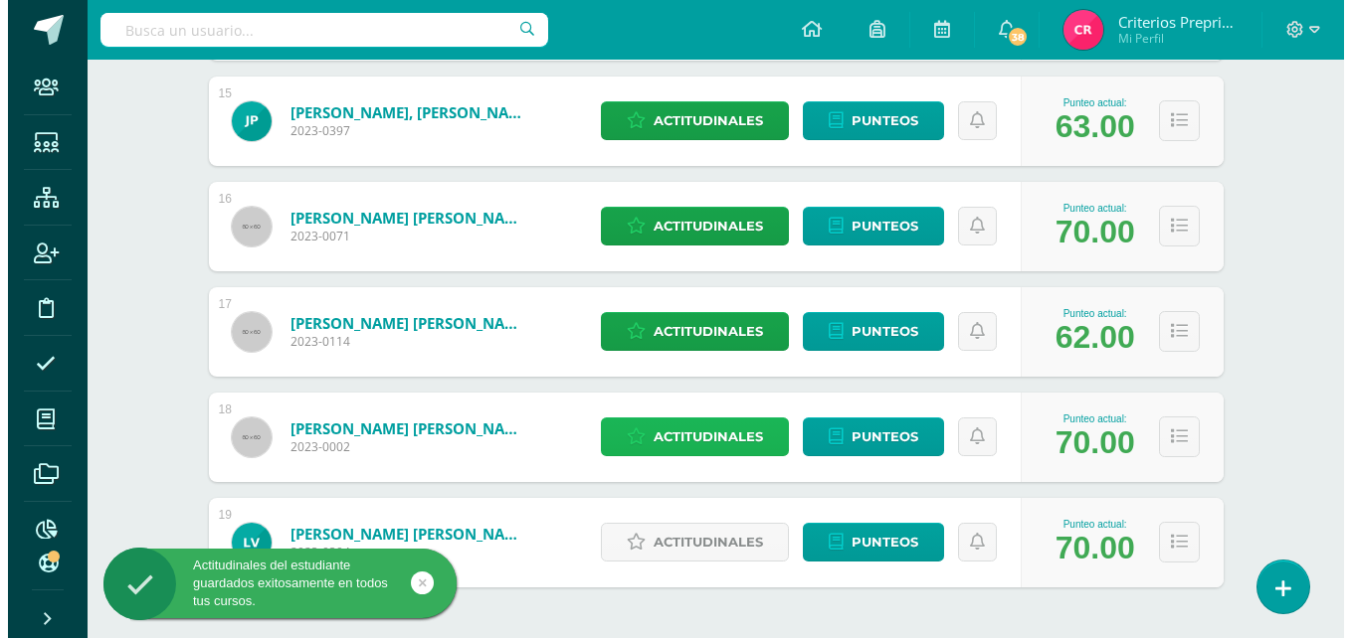
scroll to position [1914, 0]
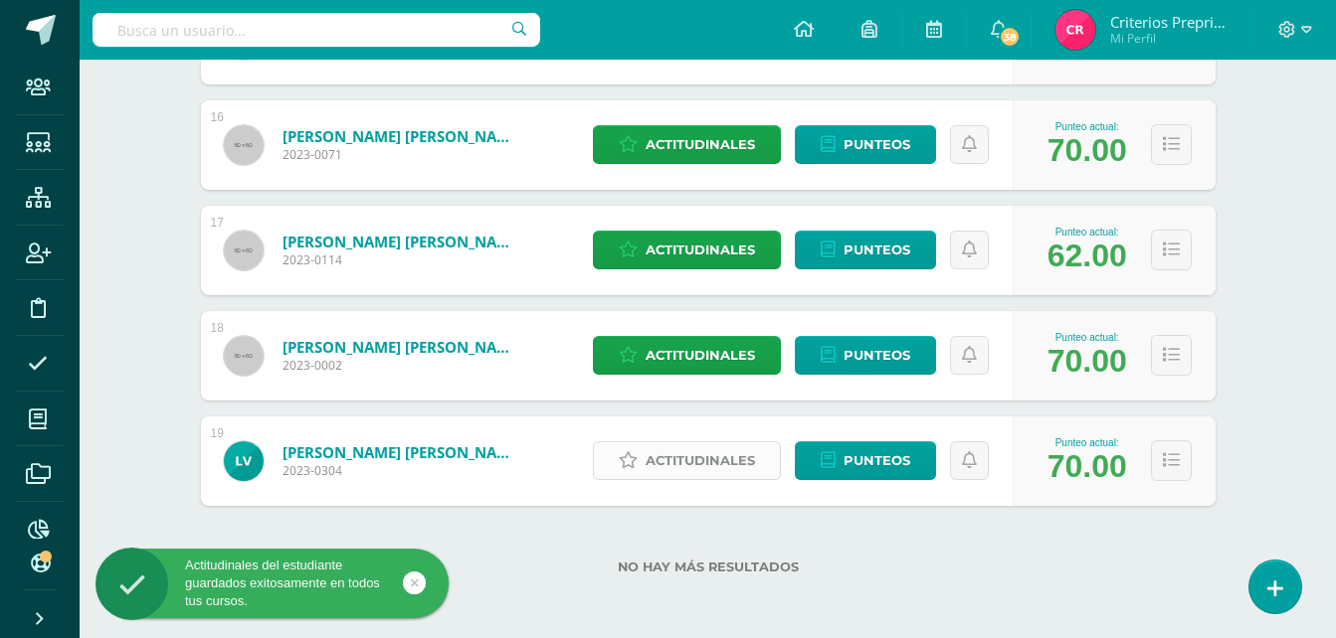
click at [689, 456] on span "Actitudinales" at bounding box center [699, 461] width 109 height 37
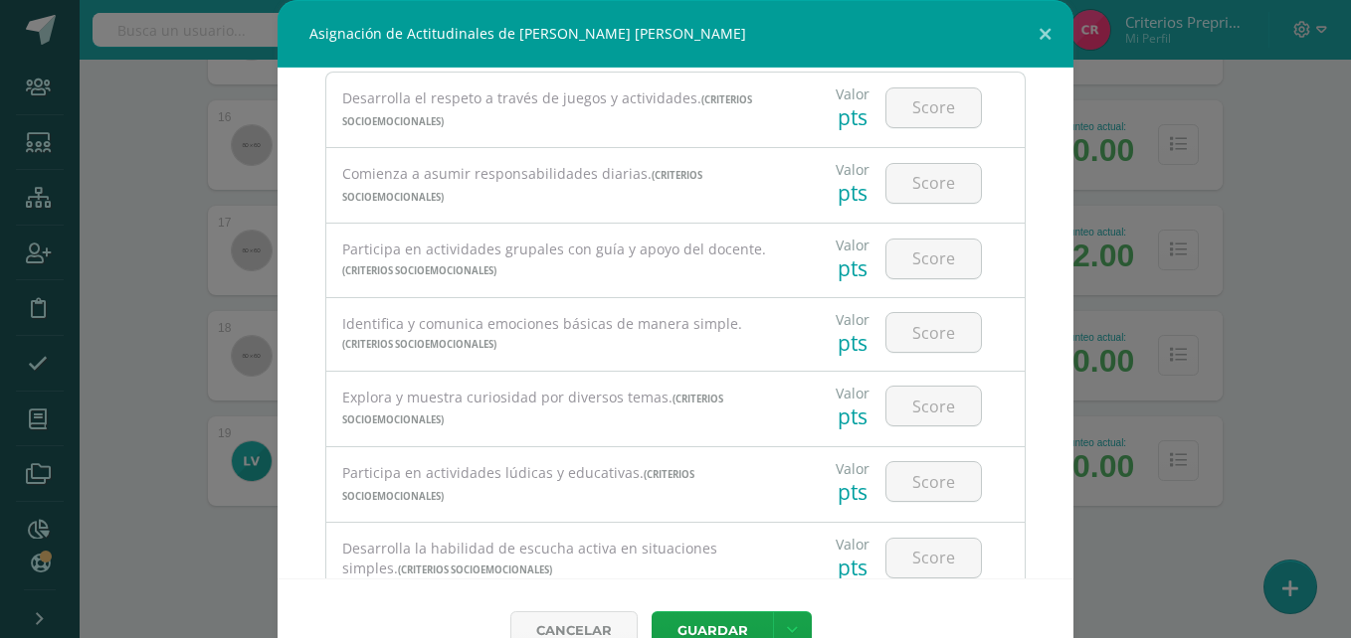
scroll to position [95, 0]
click at [922, 104] on input "number" at bounding box center [933, 107] width 94 height 39
type input "2"
click at [912, 184] on input "number" at bounding box center [933, 182] width 94 height 39
type input "3"
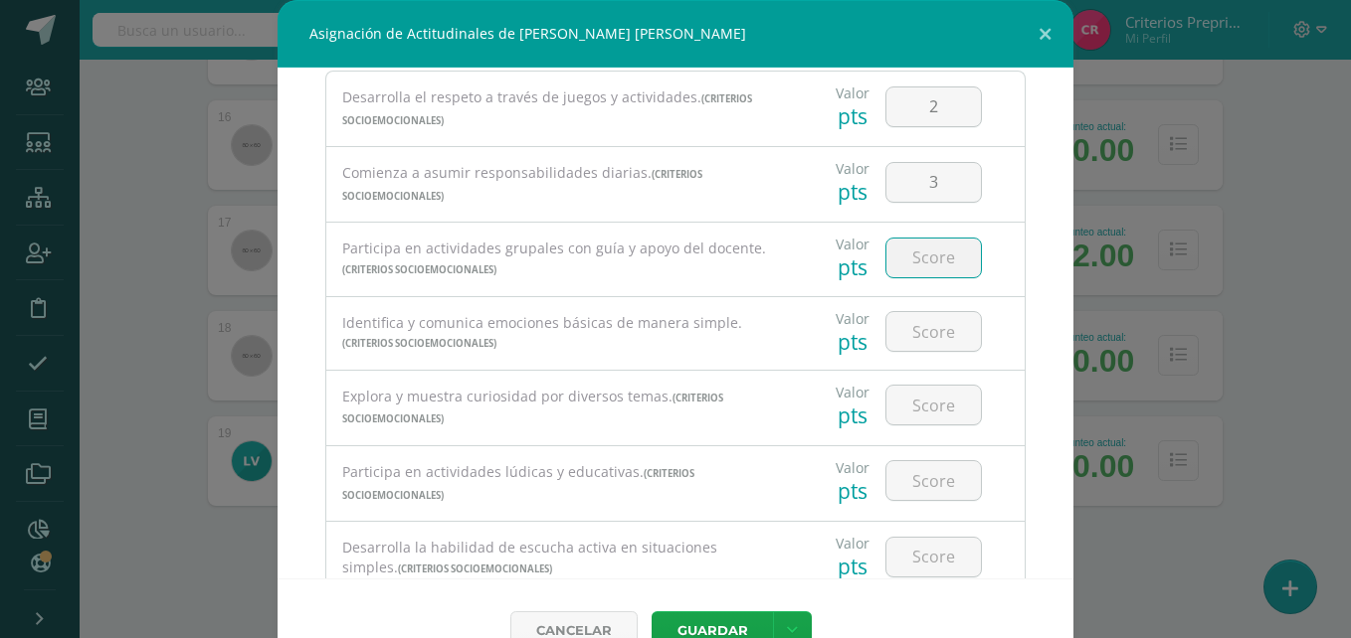
click at [905, 262] on input "number" at bounding box center [933, 258] width 94 height 39
type input "3"
click at [909, 332] on input "number" at bounding box center [933, 331] width 94 height 39
type input "2"
click at [912, 400] on input "number" at bounding box center [933, 405] width 94 height 39
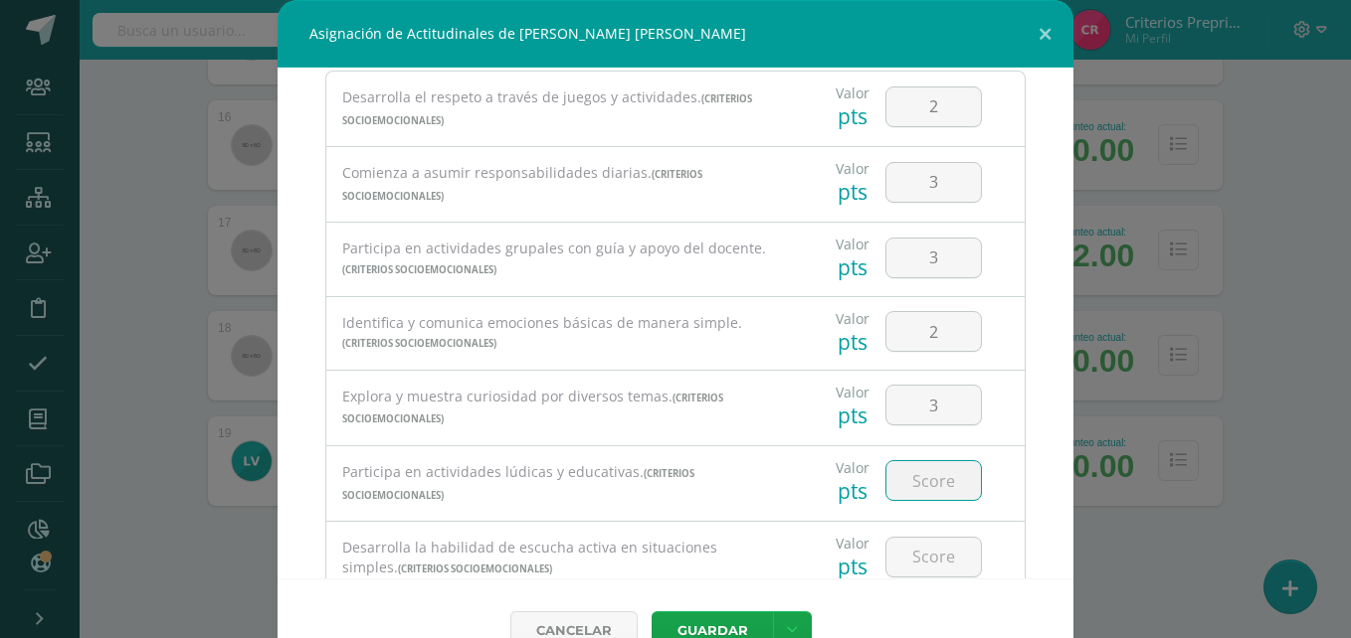
click at [914, 478] on input "number" at bounding box center [933, 480] width 94 height 39
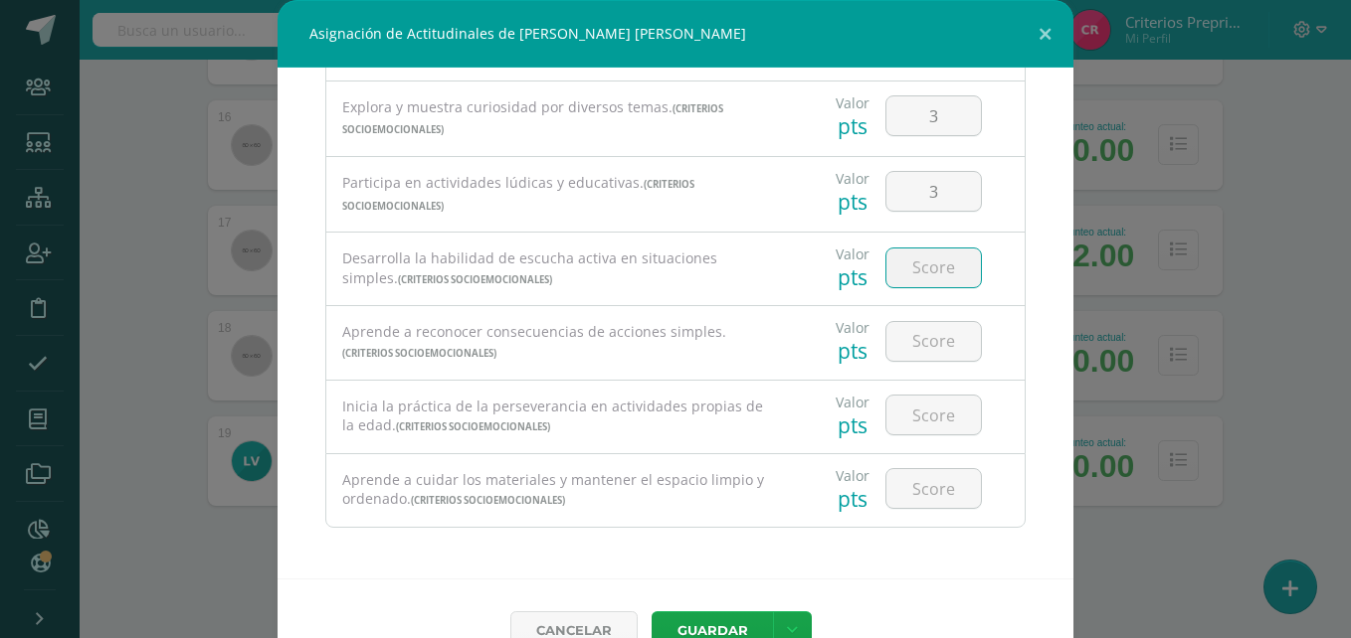
click at [929, 273] on input "number" at bounding box center [933, 268] width 94 height 39
click at [921, 333] on input "number" at bounding box center [933, 341] width 94 height 39
click at [918, 419] on input "number" at bounding box center [933, 415] width 94 height 39
click at [913, 479] on input "number" at bounding box center [933, 488] width 94 height 39
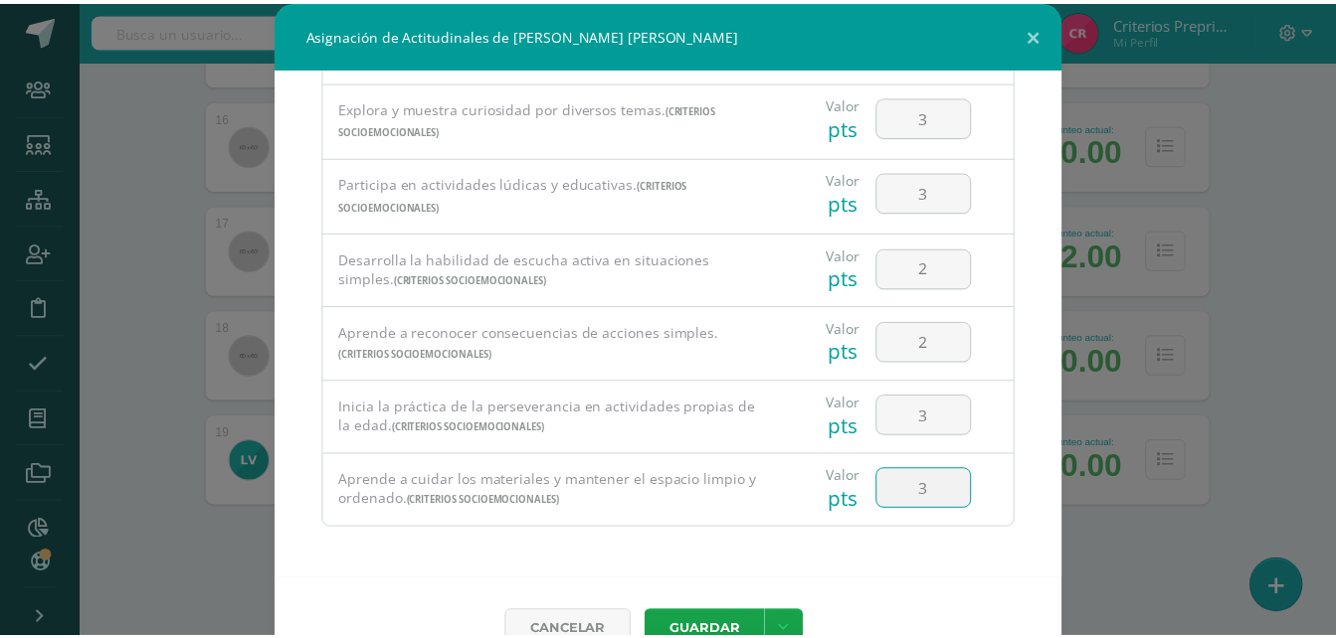
scroll to position [44, 0]
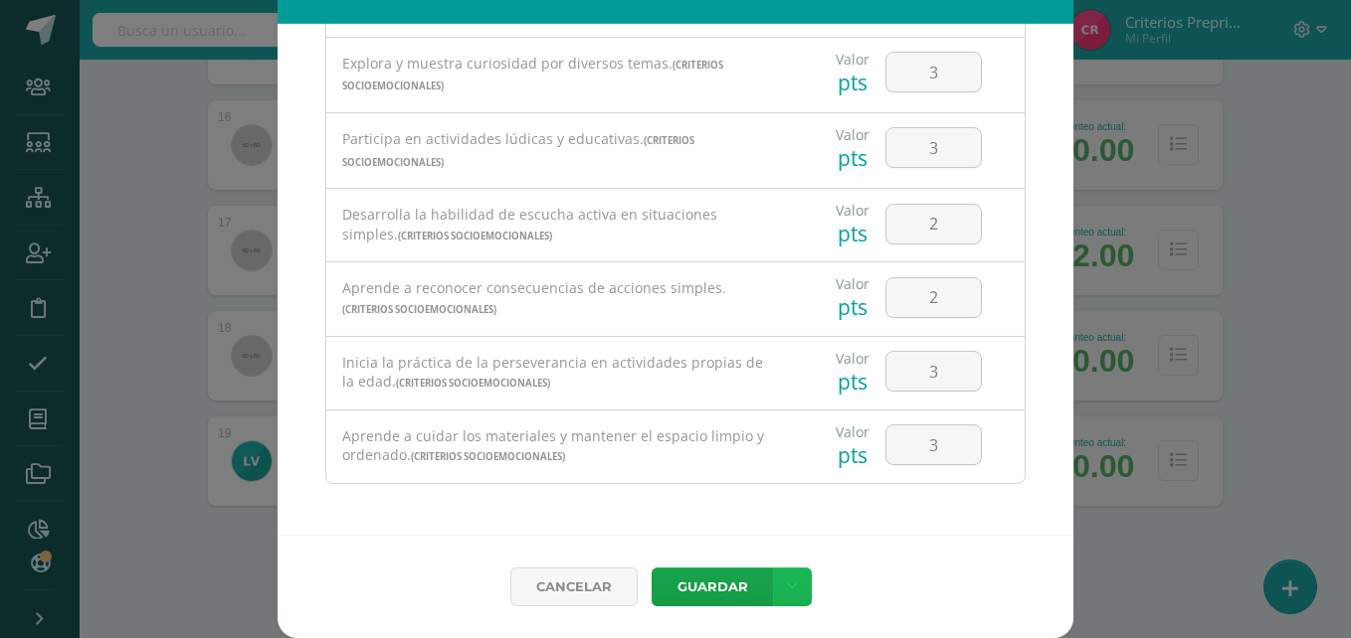
click at [790, 568] on link at bounding box center [792, 587] width 39 height 39
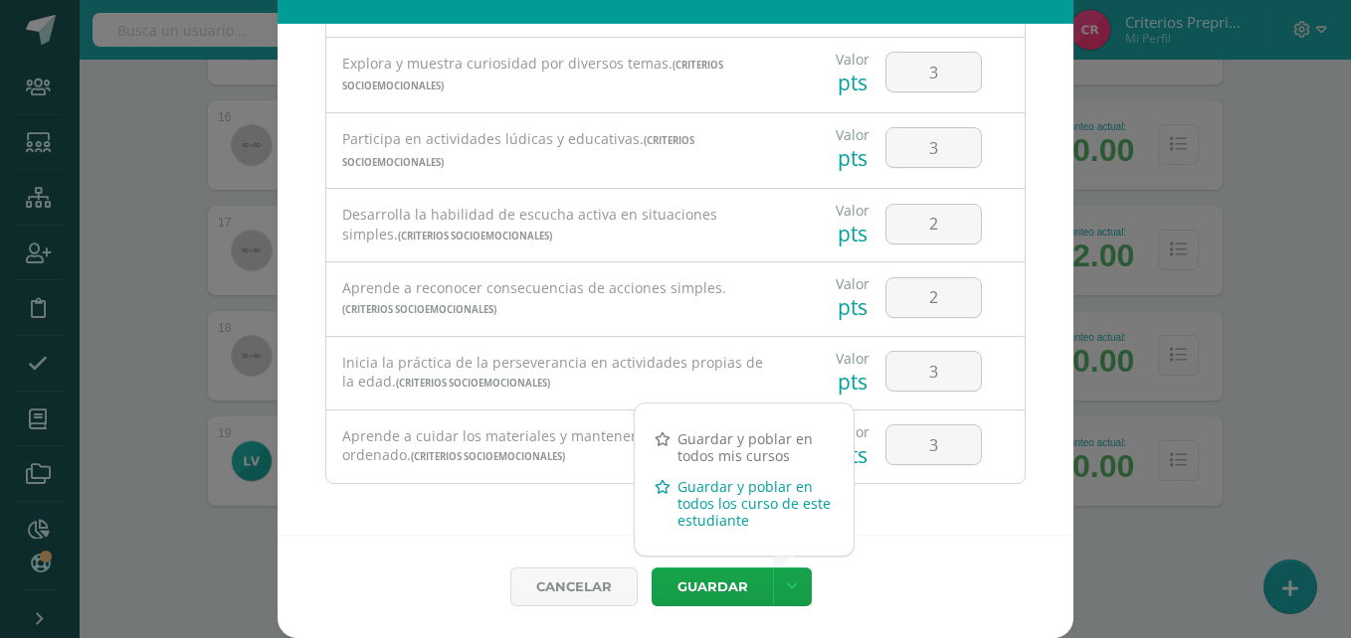
click at [686, 486] on link "Guardar y poblar en todos los curso de este estudiante" at bounding box center [744, 503] width 219 height 65
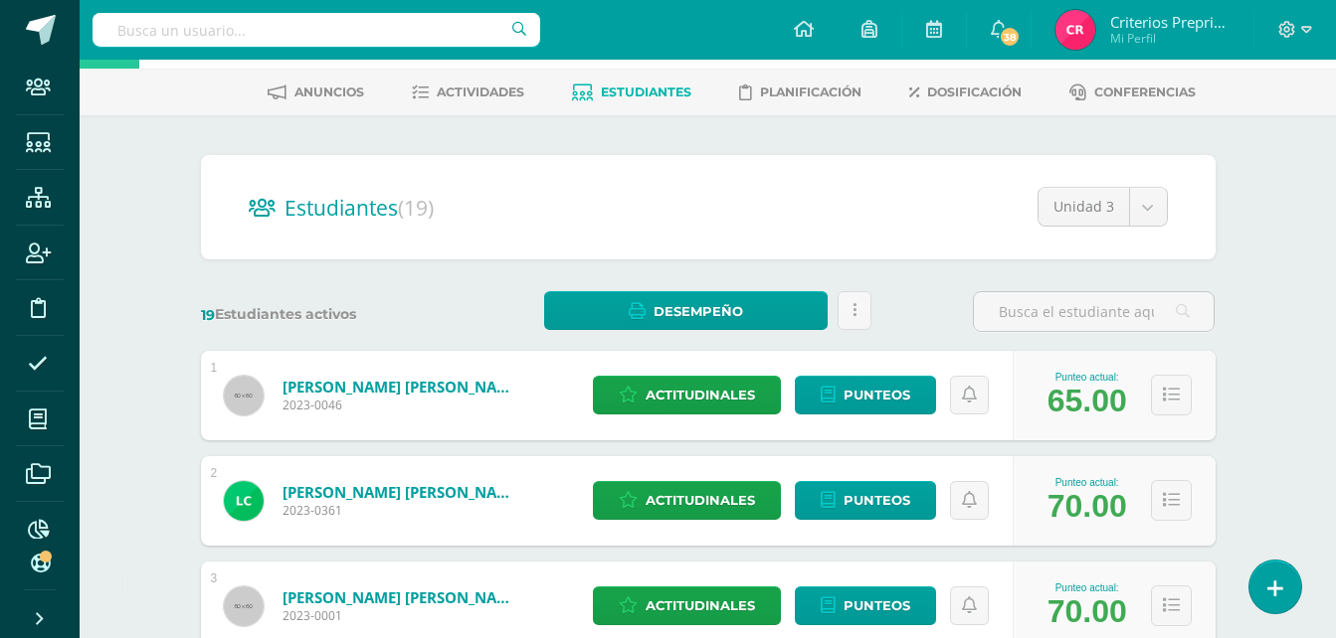
scroll to position [0, 0]
